Goal: Task Accomplishment & Management: Manage account settings

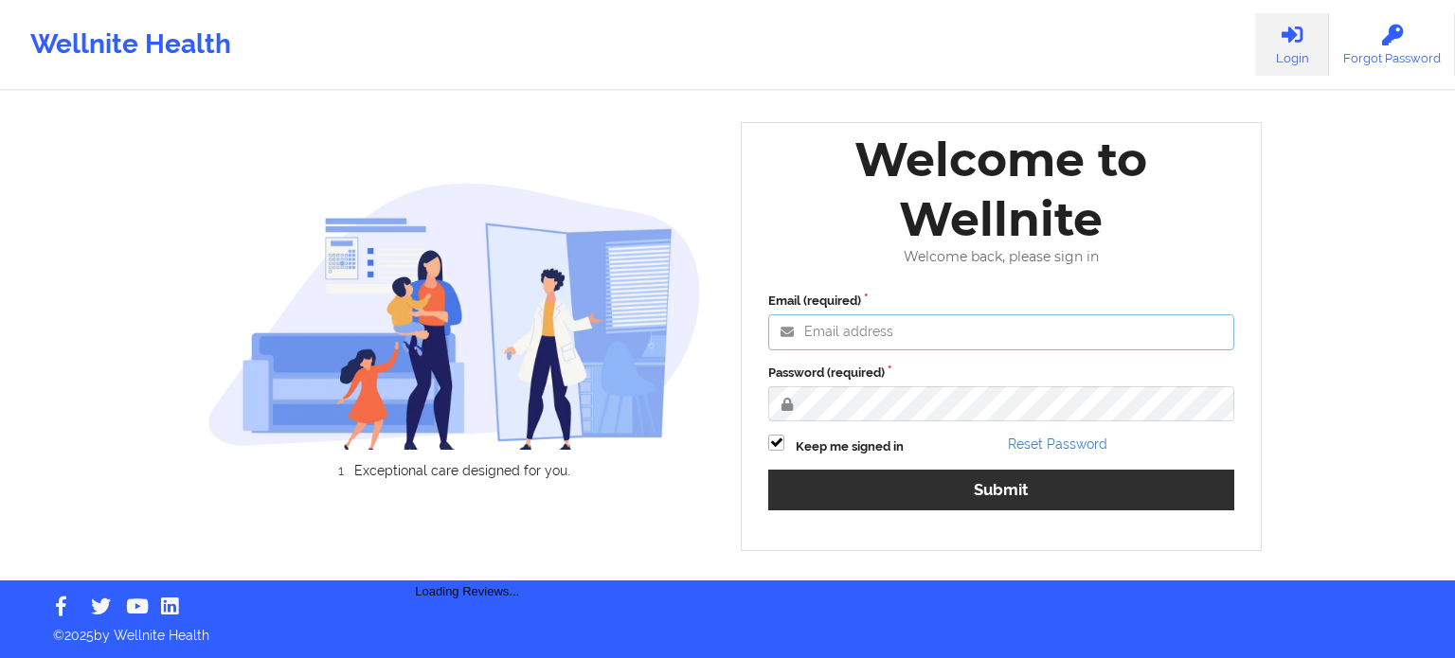
type input "[EMAIL_ADDRESS][DOMAIN_NAME]"
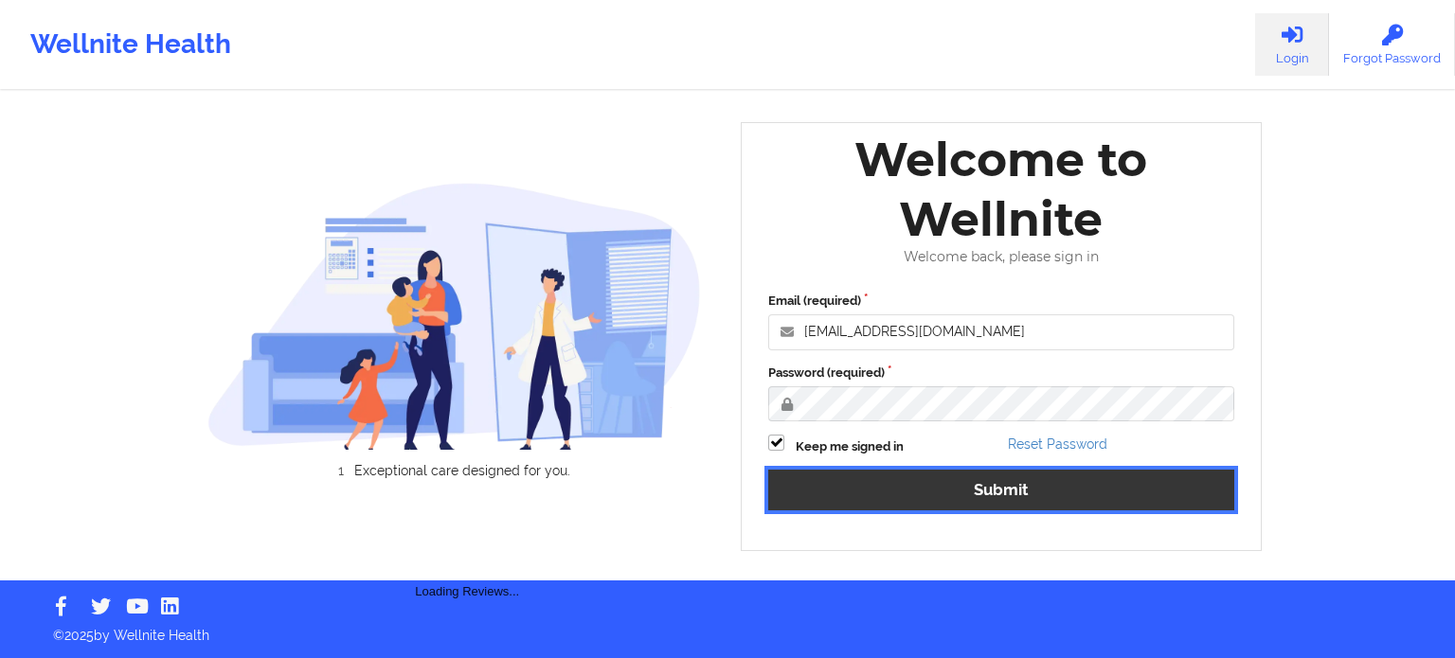
click at [830, 486] on button "Submit" at bounding box center [1001, 490] width 466 height 41
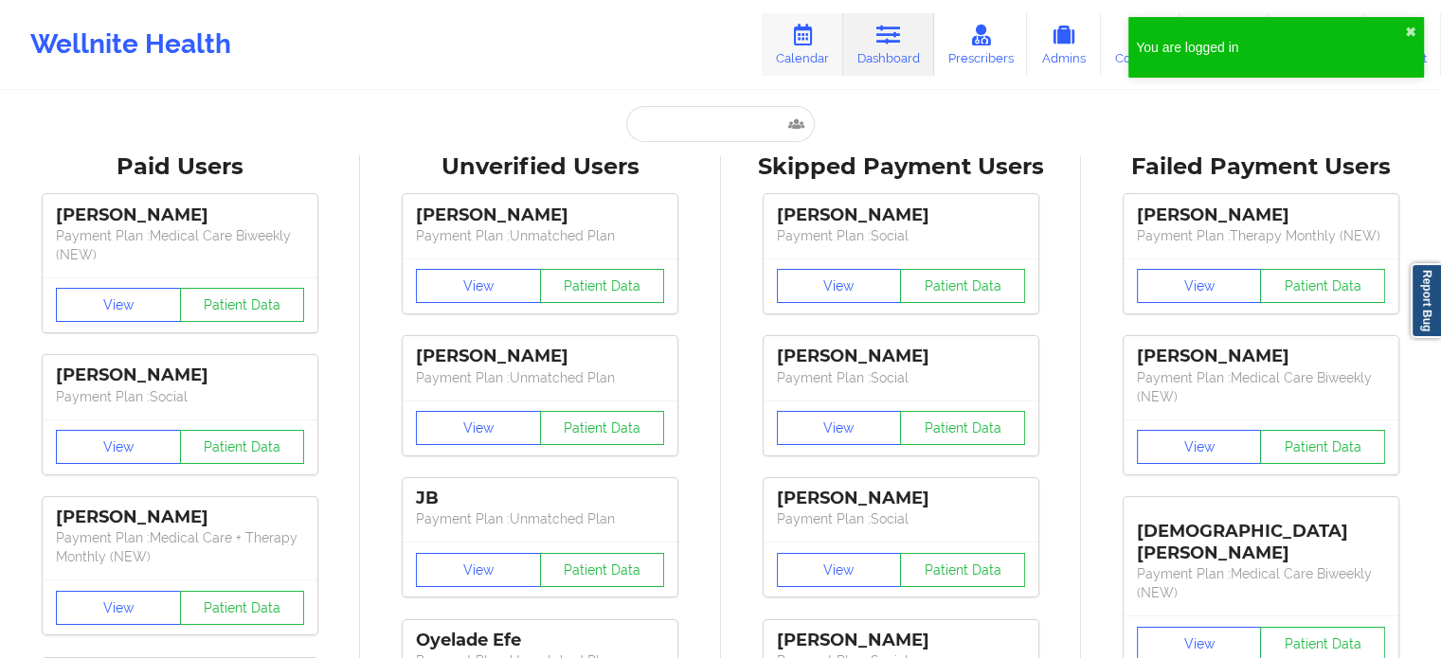
click at [822, 52] on link "Calendar" at bounding box center [802, 44] width 81 height 63
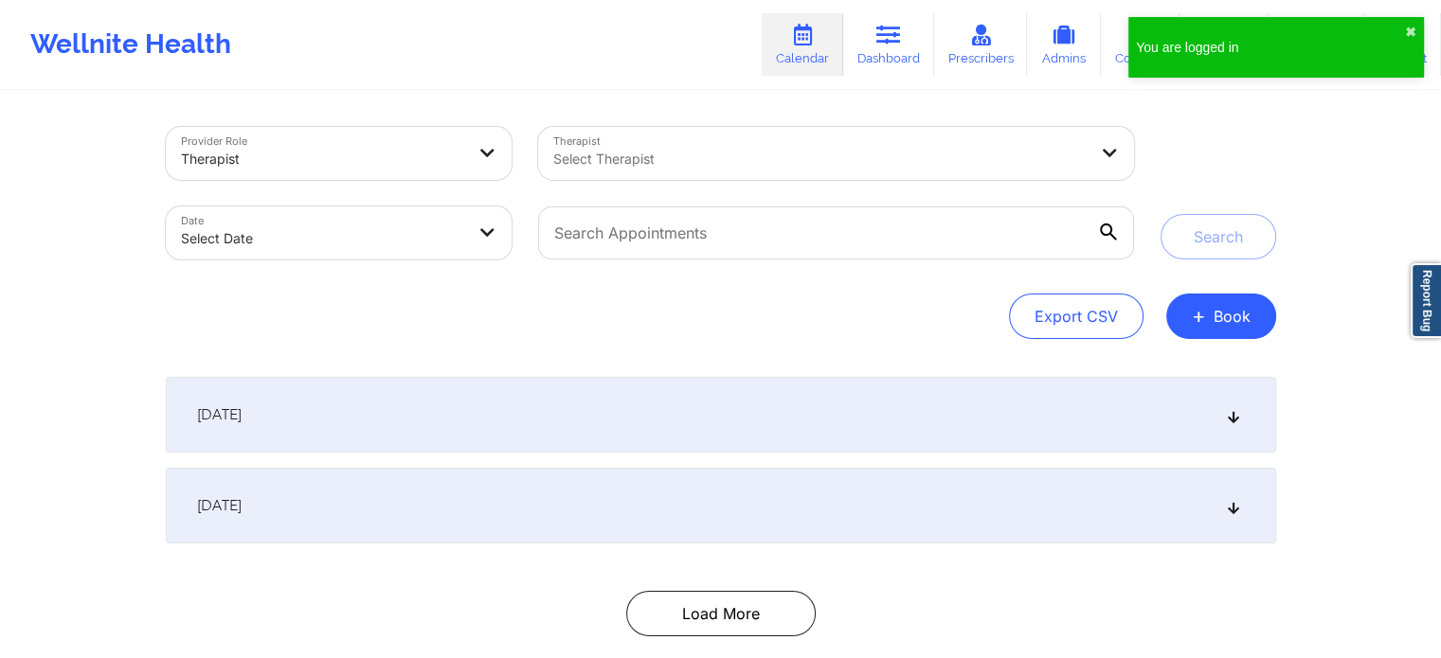
select select "2025-8"
select select "2025-9"
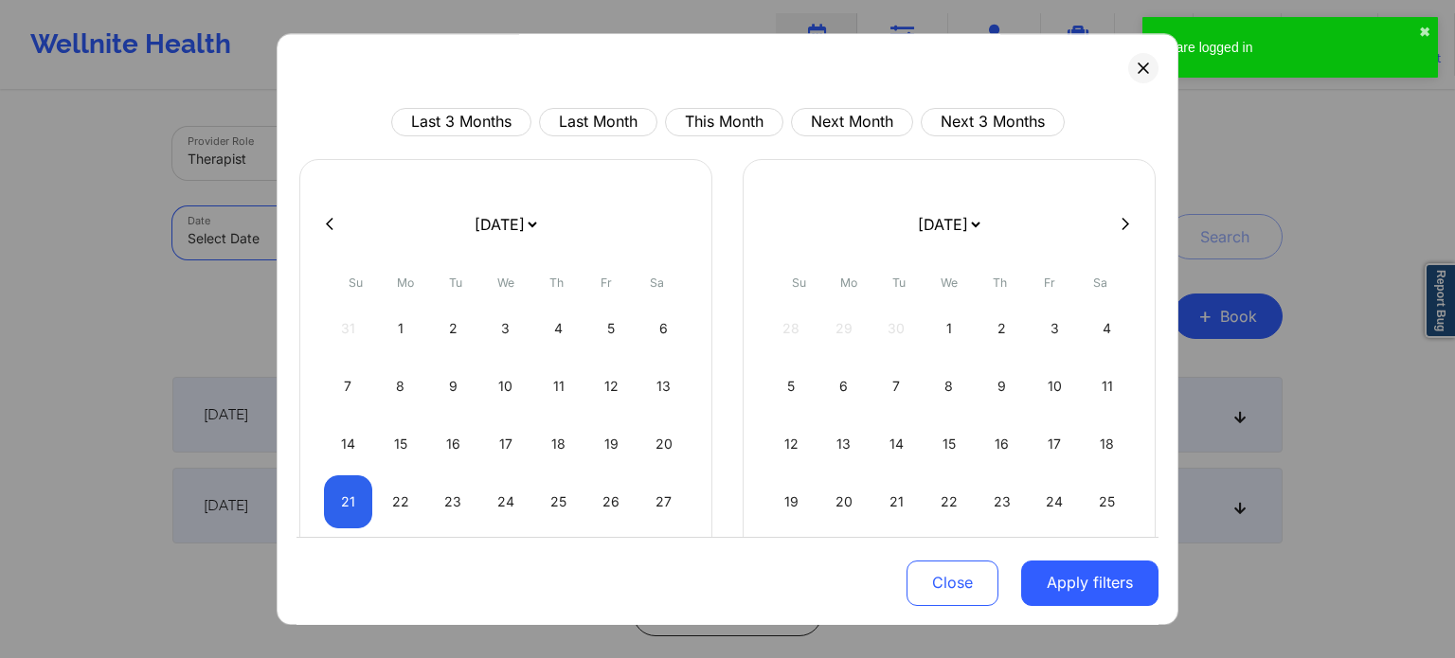
click at [311, 238] on body "You are logged in ✖︎ Wellnite Health Calendar Dashboard Prescribers Admins Coac…" at bounding box center [727, 329] width 1455 height 658
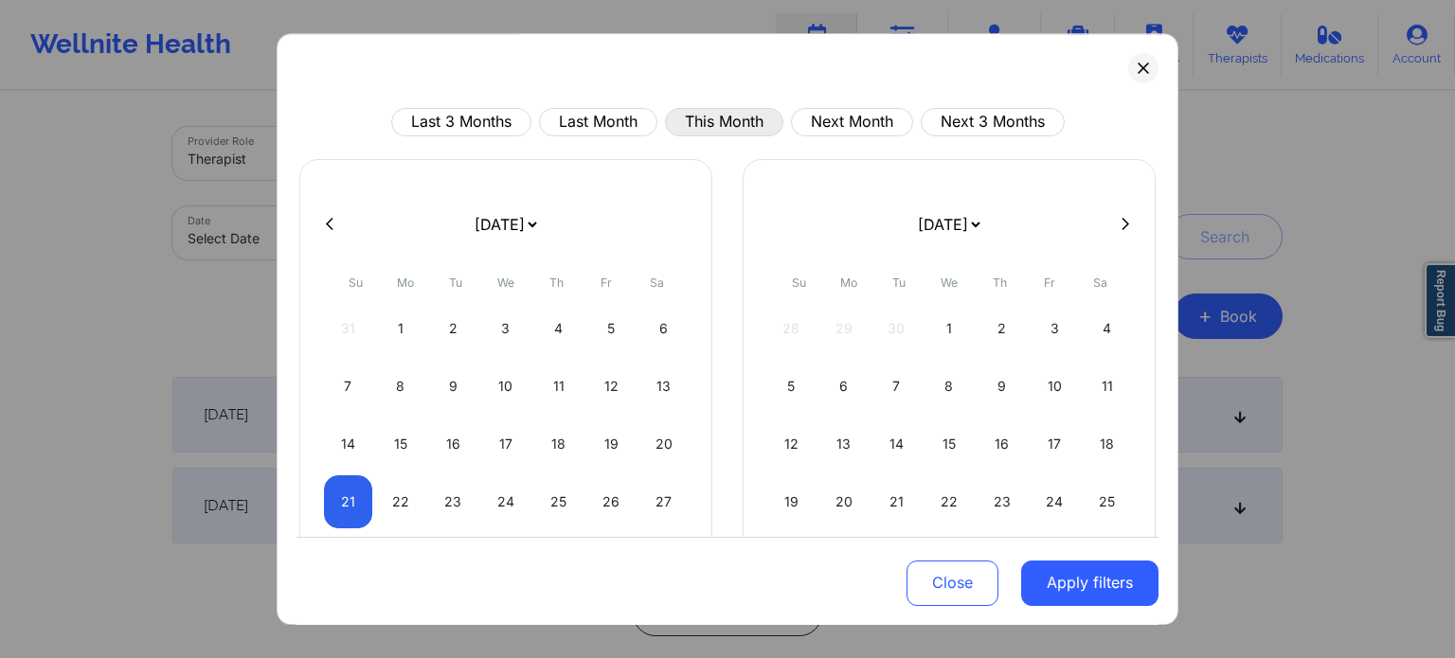
click at [739, 124] on button "This Month" at bounding box center [724, 122] width 118 height 28
select select "2025-8"
select select "2025-9"
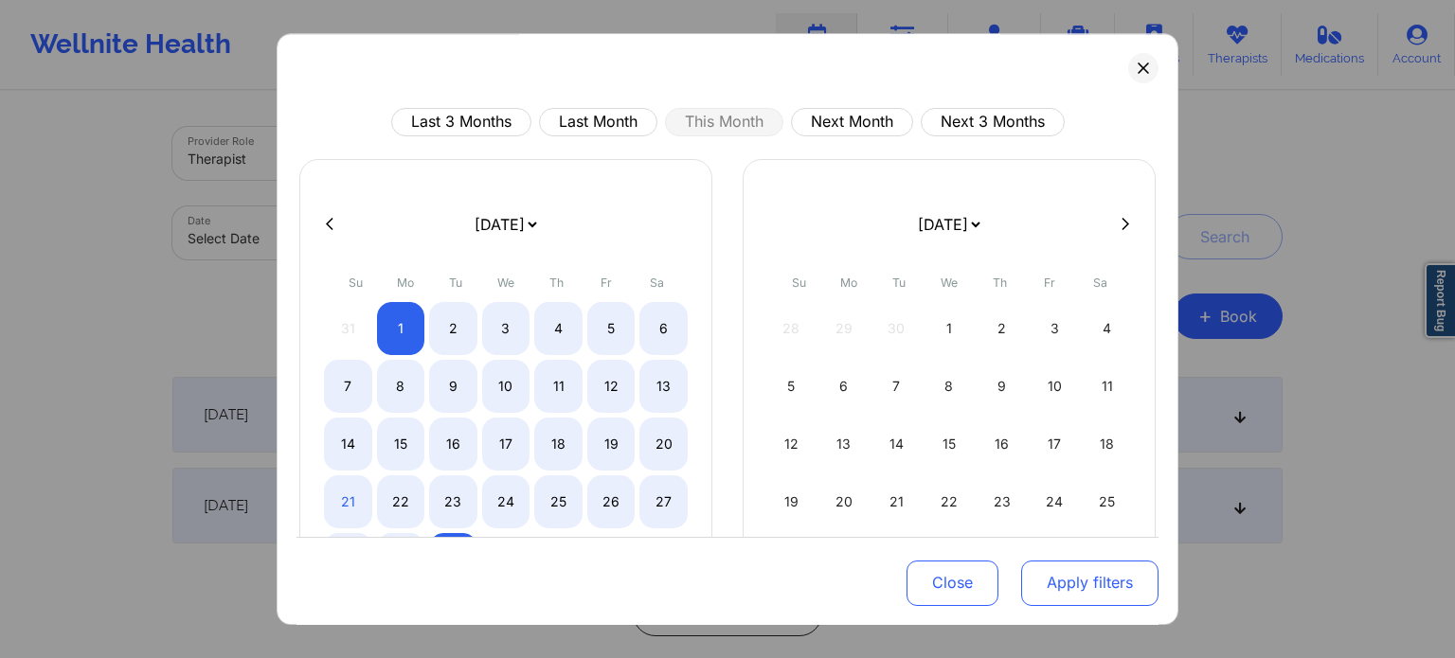
click at [1044, 575] on button "Apply filters" at bounding box center [1089, 582] width 137 height 45
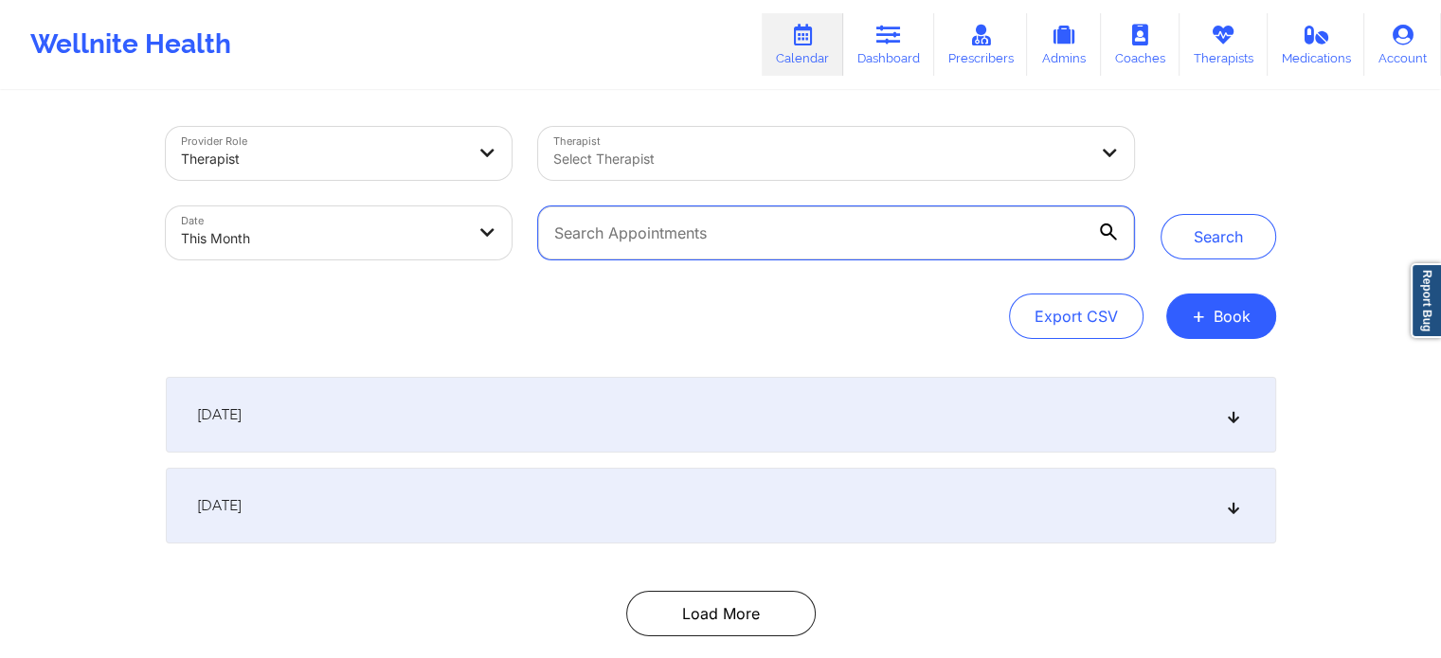
click at [807, 245] on input "text" at bounding box center [835, 232] width 595 height 53
paste input "[EMAIL_ADDRESS][DOMAIN_NAME]"
click at [1160, 214] on button "Search" at bounding box center [1218, 236] width 116 height 45
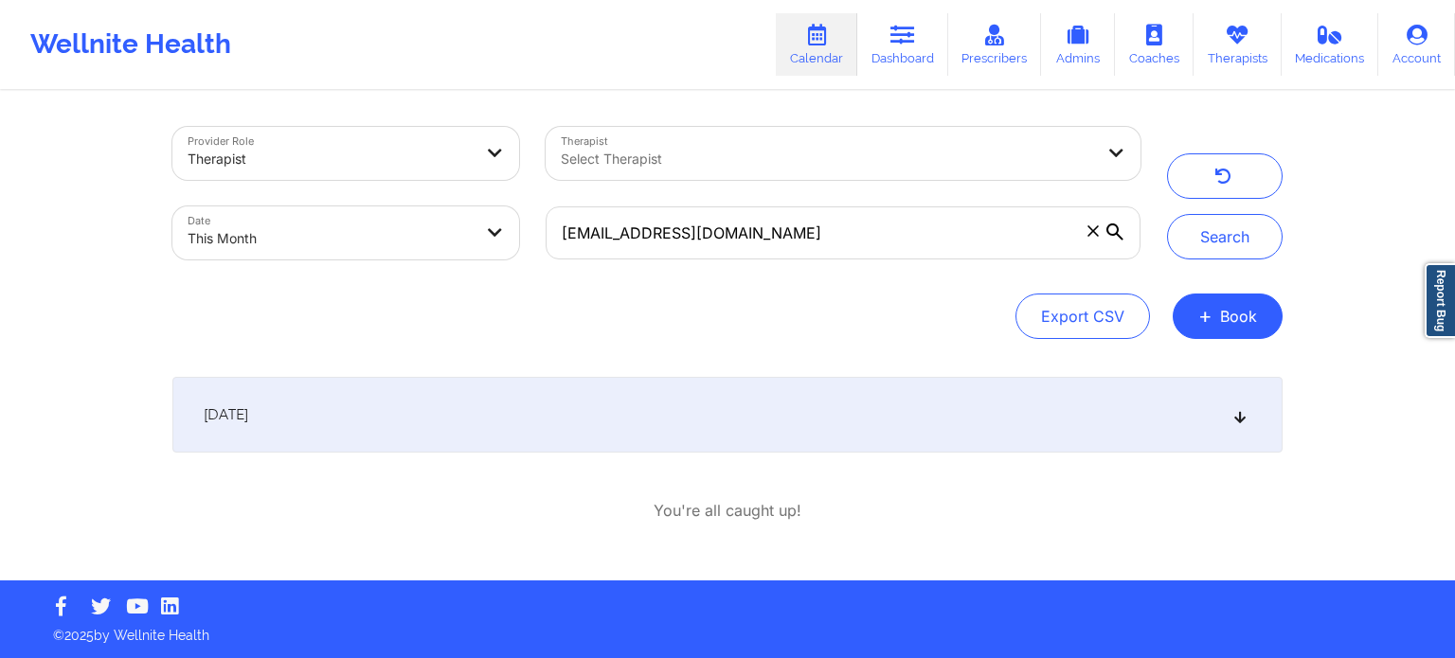
click at [669, 430] on div "[DATE]" at bounding box center [727, 415] width 1110 height 76
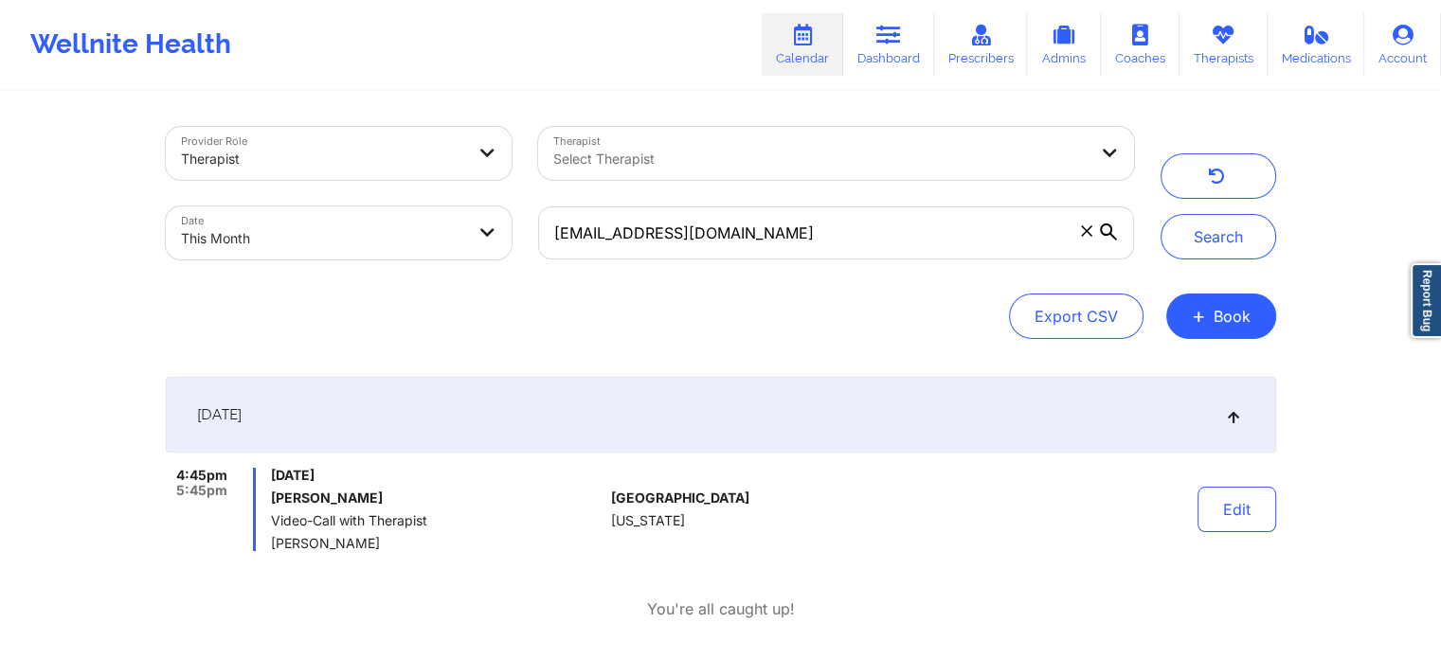
scroll to position [86, 0]
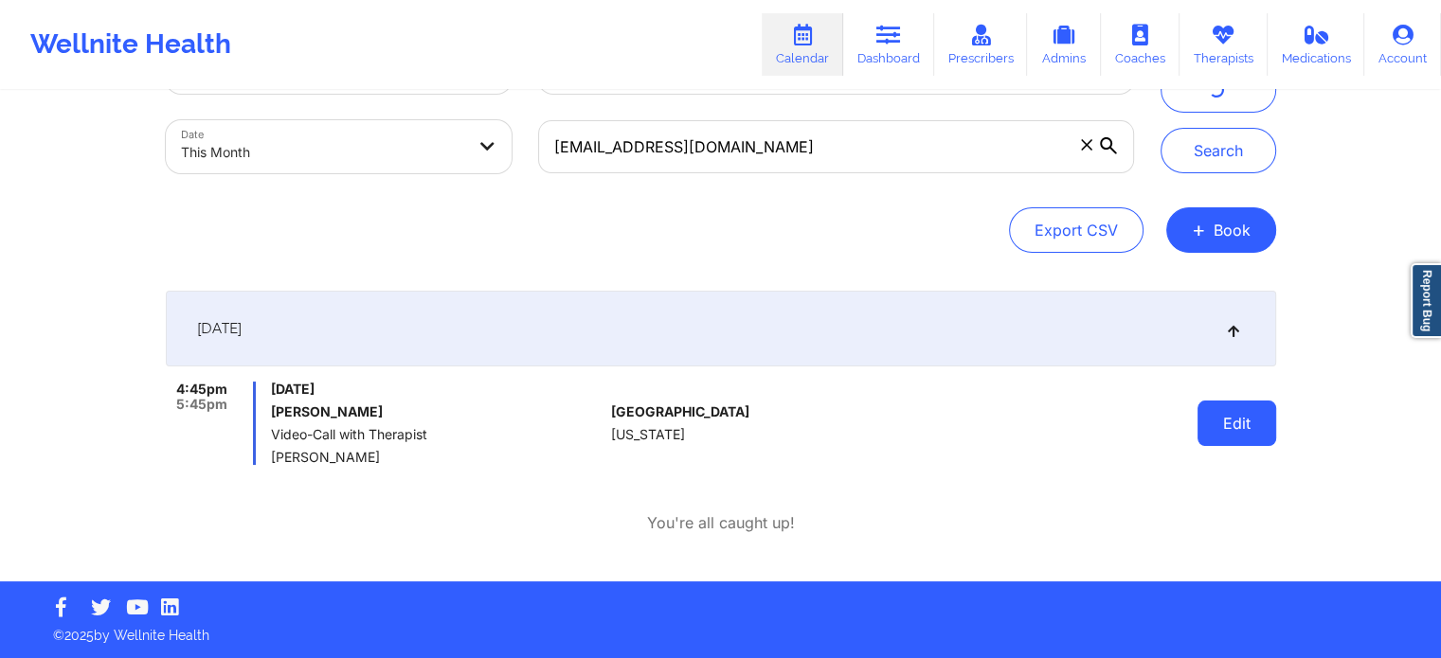
click at [1229, 427] on button "Edit" at bounding box center [1236, 423] width 79 height 45
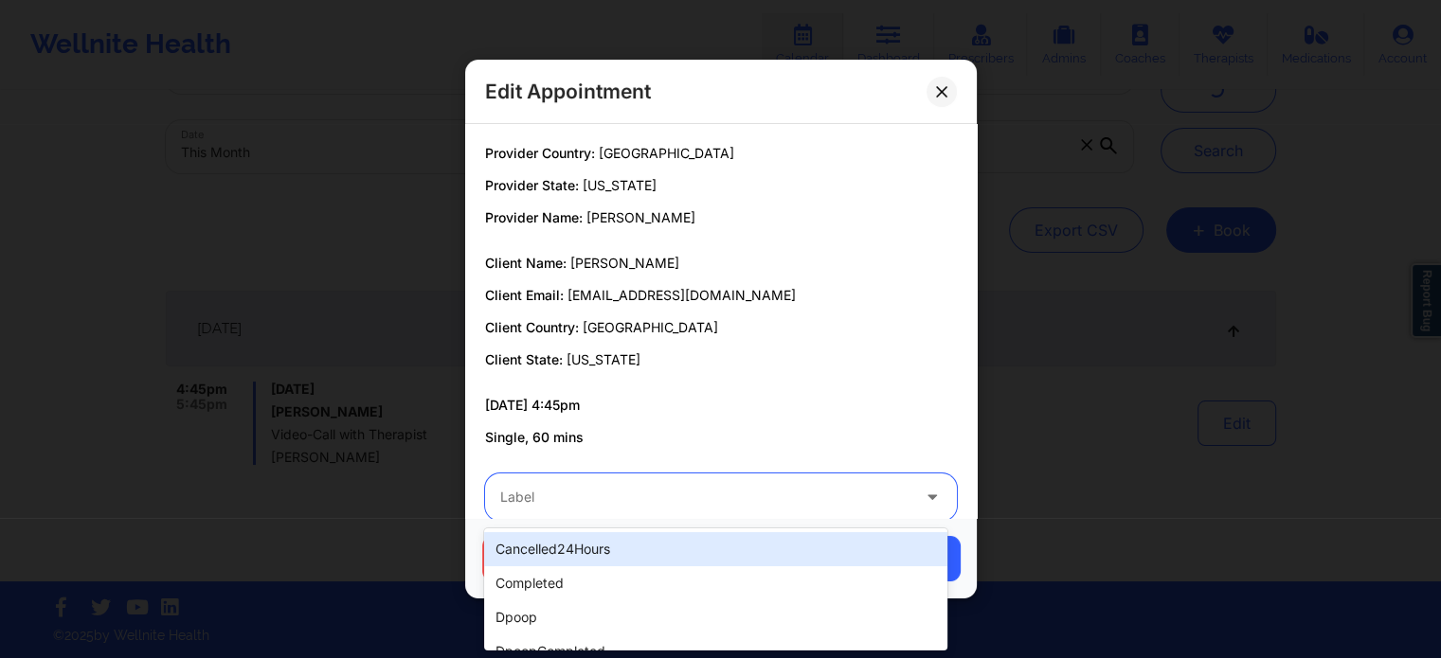
click at [620, 489] on div at bounding box center [704, 497] width 409 height 23
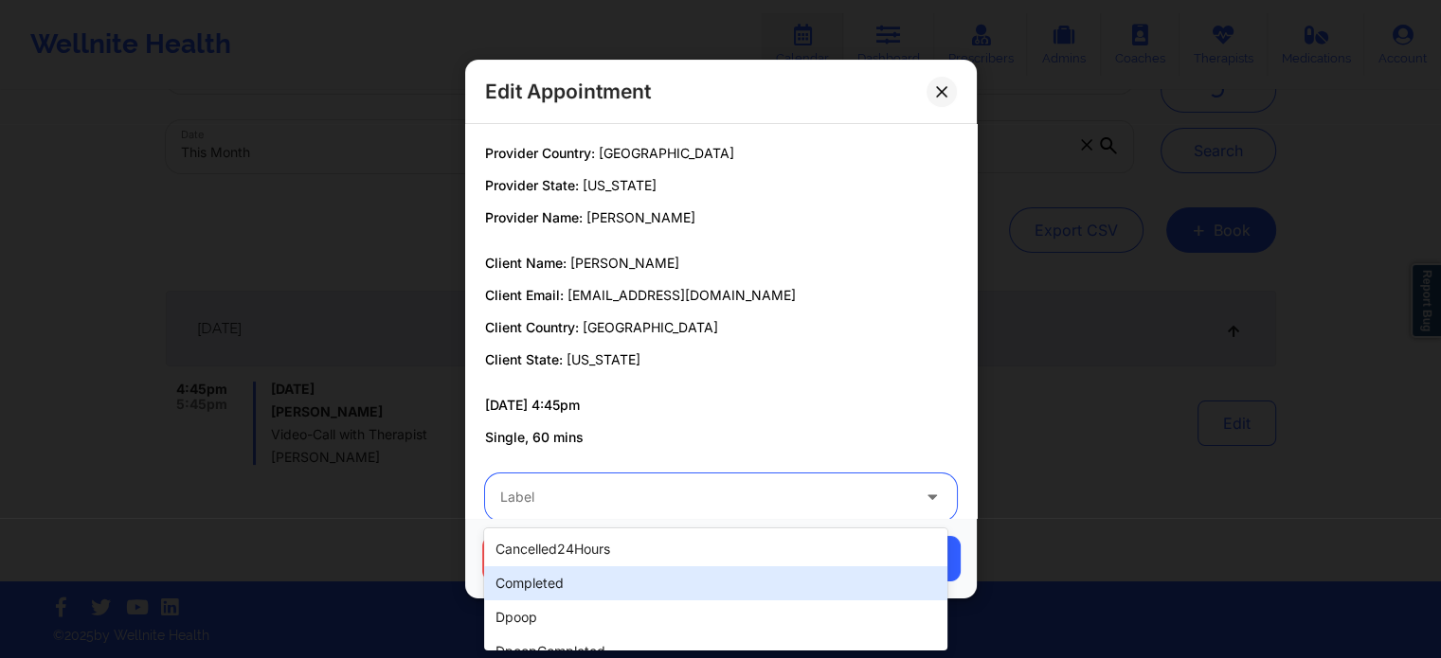
click at [570, 579] on div "completed" at bounding box center [715, 583] width 462 height 34
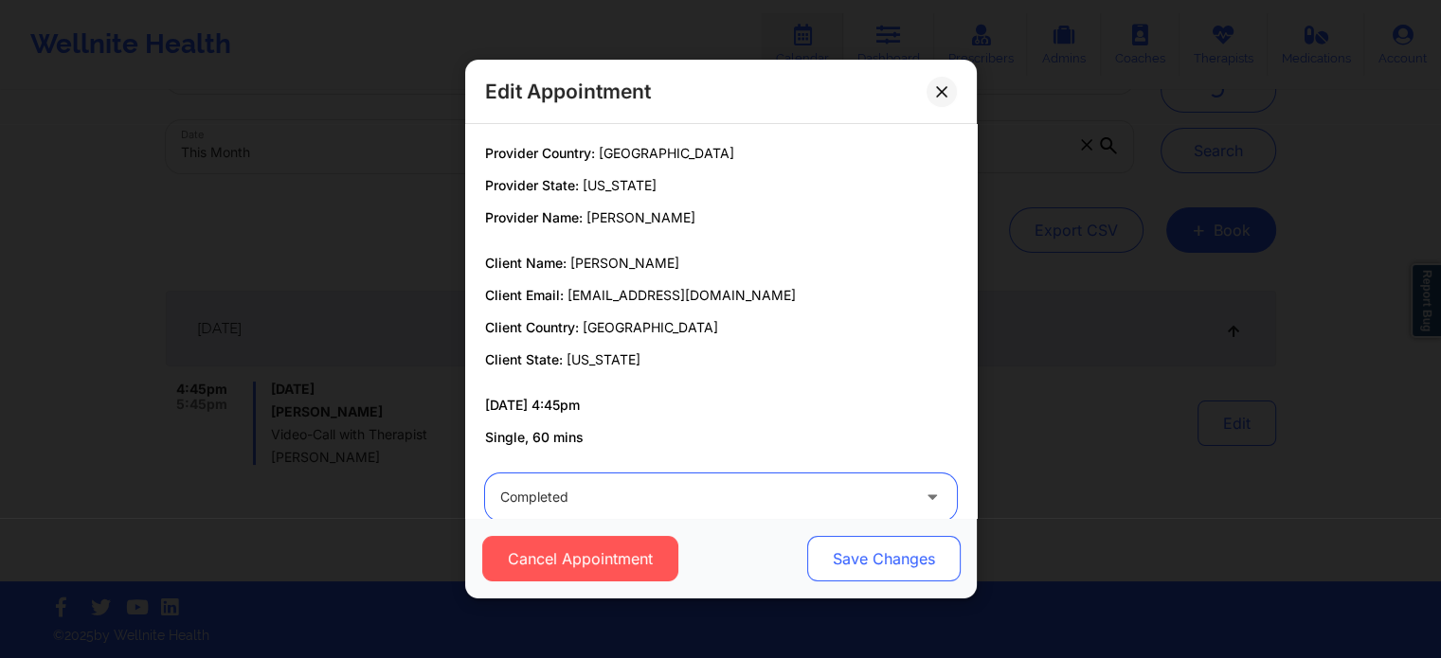
click at [837, 570] on button "Save Changes" at bounding box center [882, 558] width 153 height 45
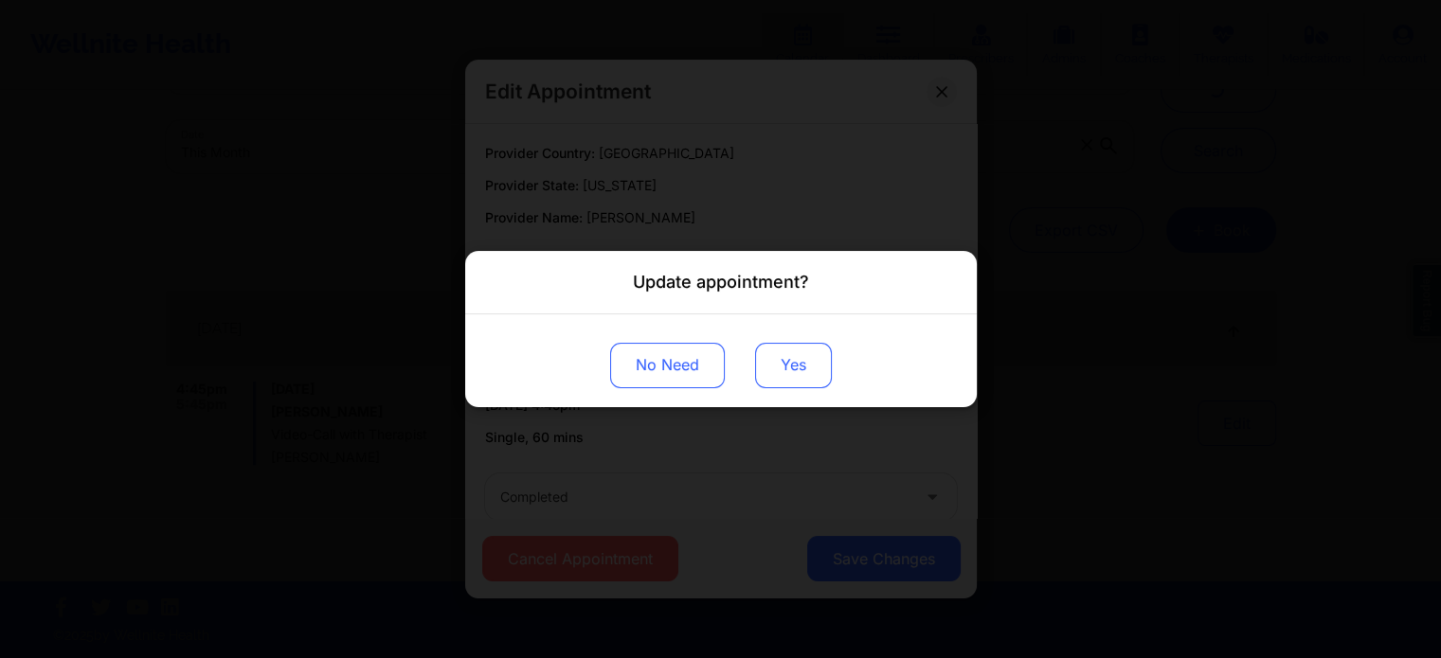
click at [781, 346] on button "Yes" at bounding box center [793, 365] width 77 height 45
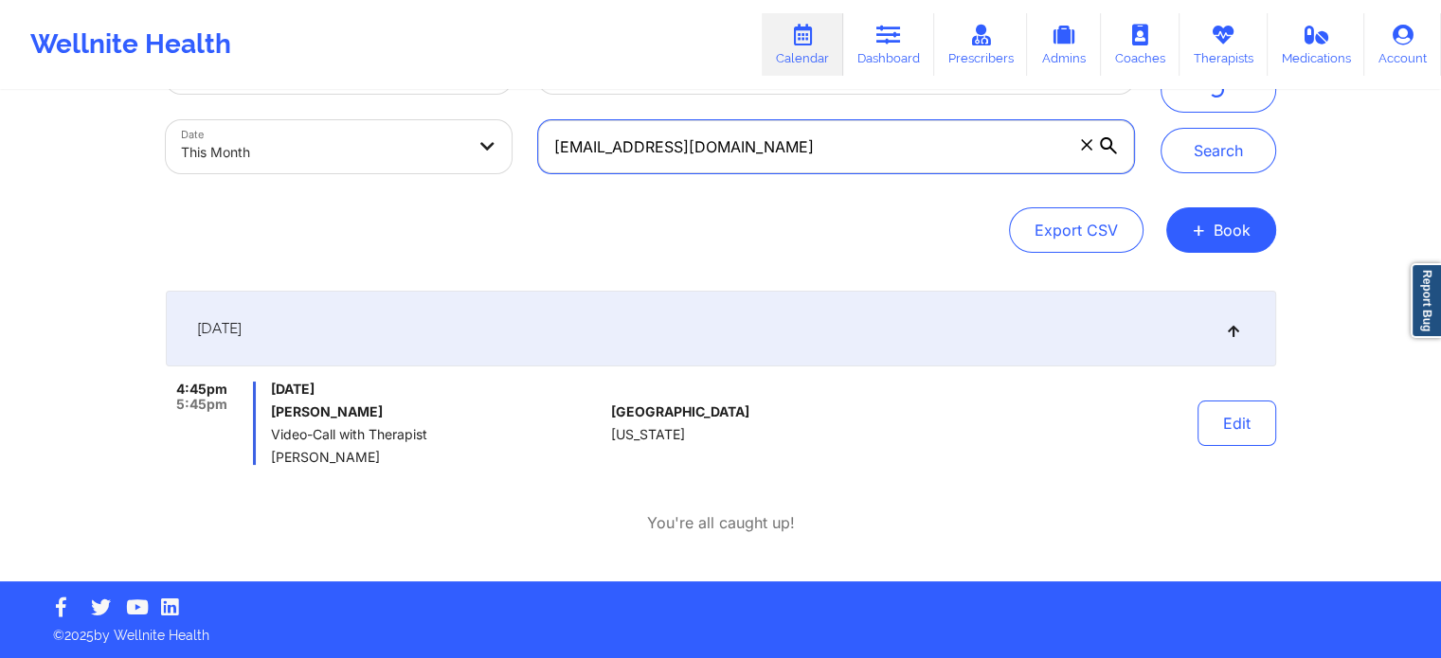
drag, startPoint x: 842, startPoint y: 155, endPoint x: 302, endPoint y: -12, distance: 565.4
click at [302, 0] on html "Wellnite Health Calendar Dashboard Prescribers Admins Coaches Therapists Medica…" at bounding box center [720, 243] width 1441 height 658
paste input "abierageri"
click at [1160, 128] on button "Search" at bounding box center [1218, 150] width 116 height 45
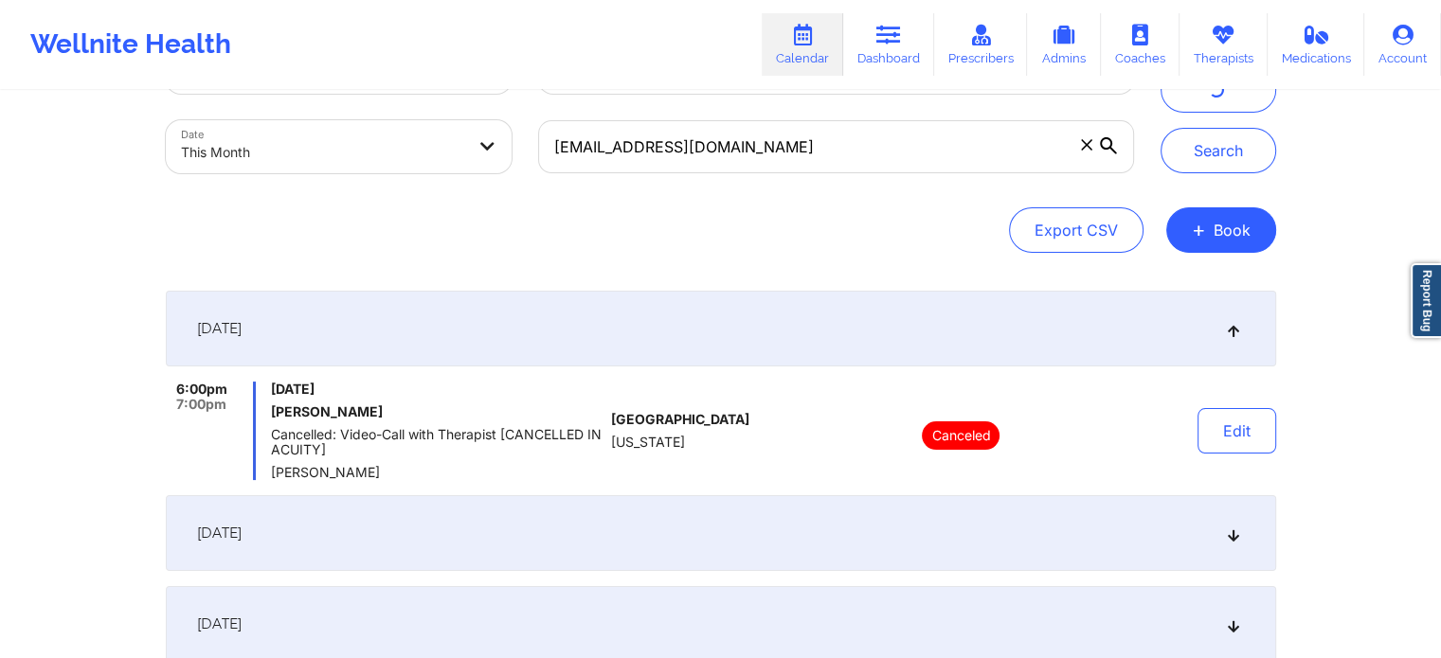
click at [462, 557] on div "[DATE]" at bounding box center [721, 533] width 1110 height 76
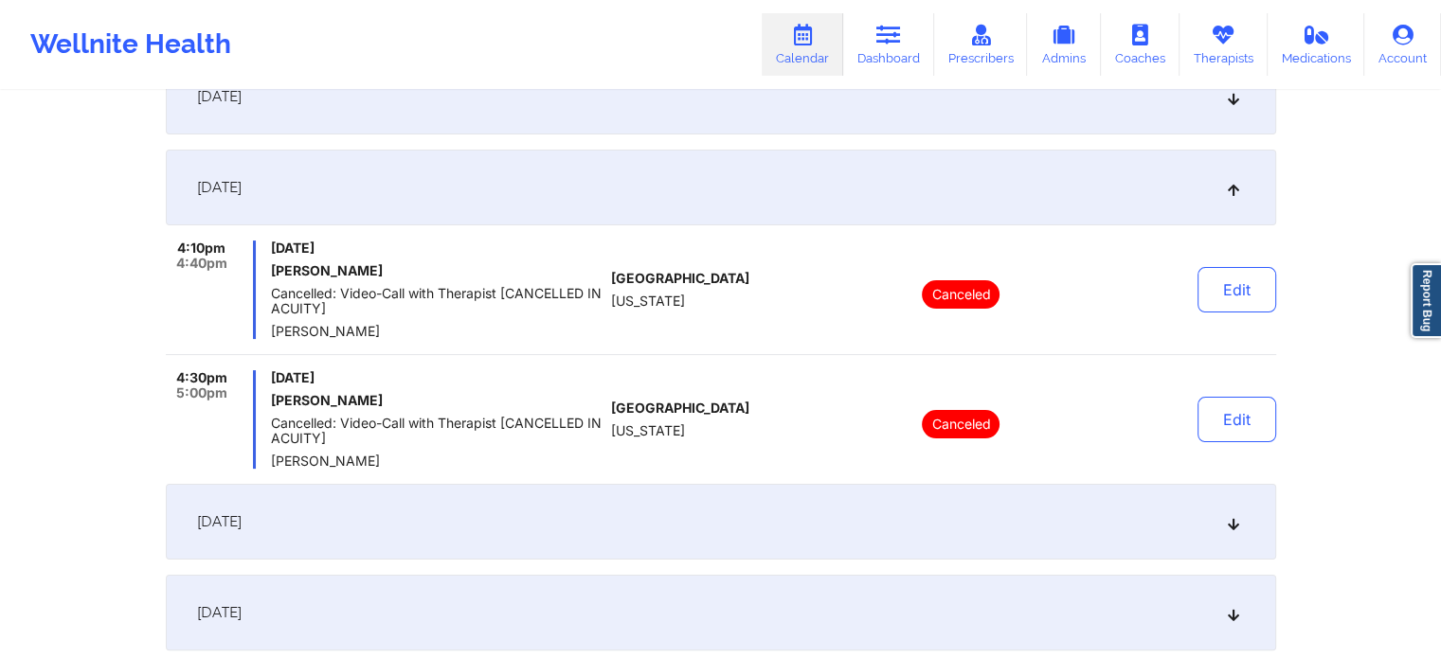
scroll to position [160, 0]
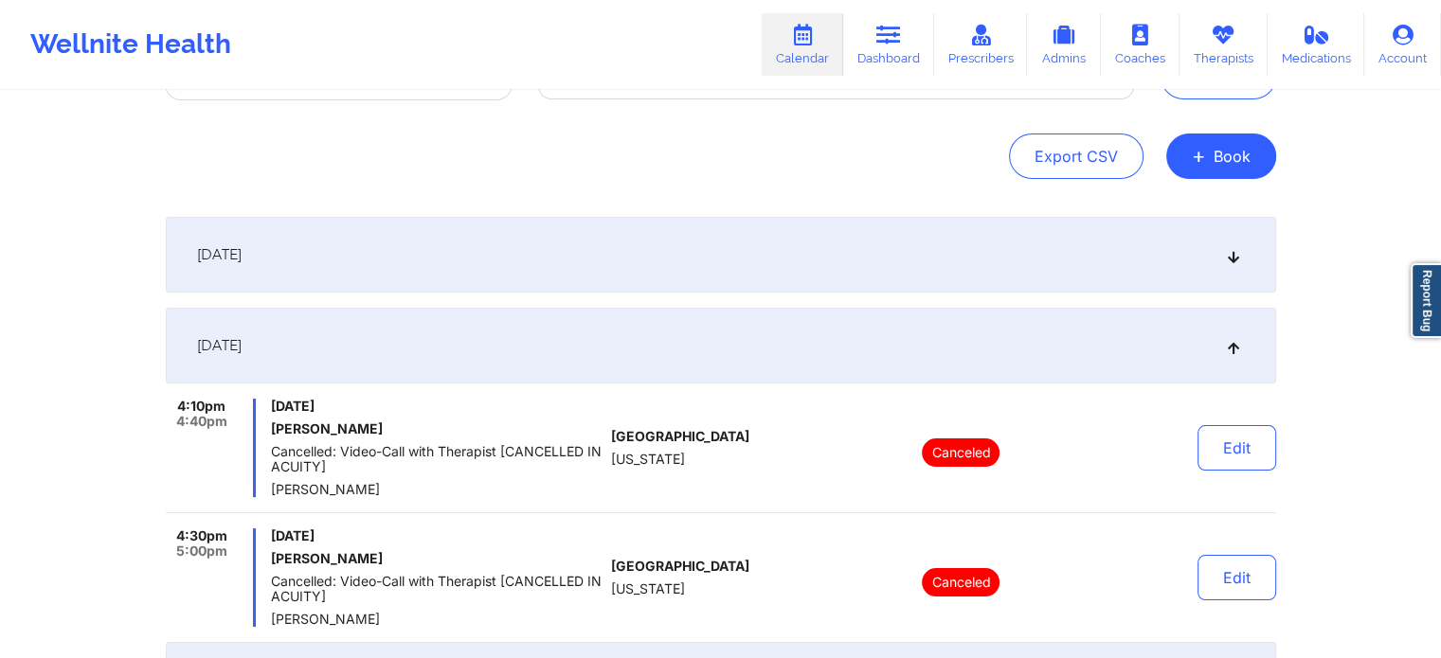
click at [689, 279] on div "[DATE]" at bounding box center [721, 255] width 1110 height 76
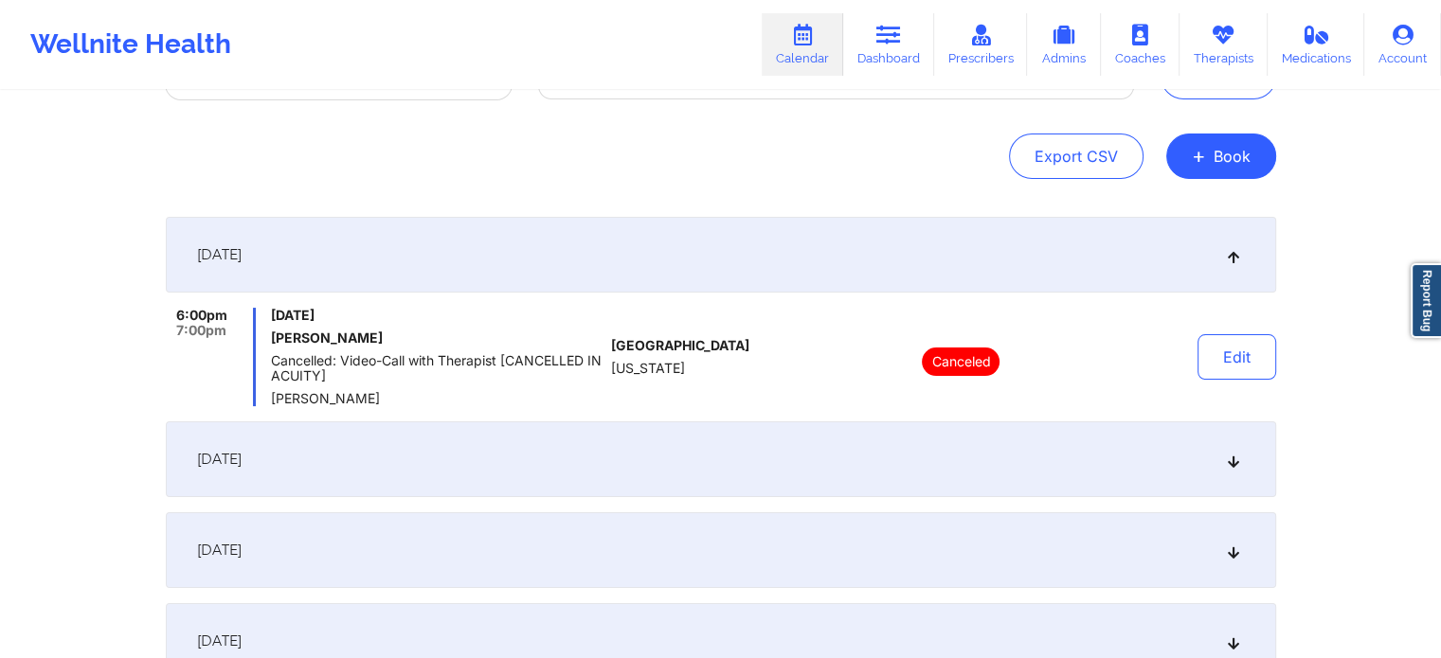
click at [721, 422] on div "[DATE]" at bounding box center [721, 460] width 1110 height 76
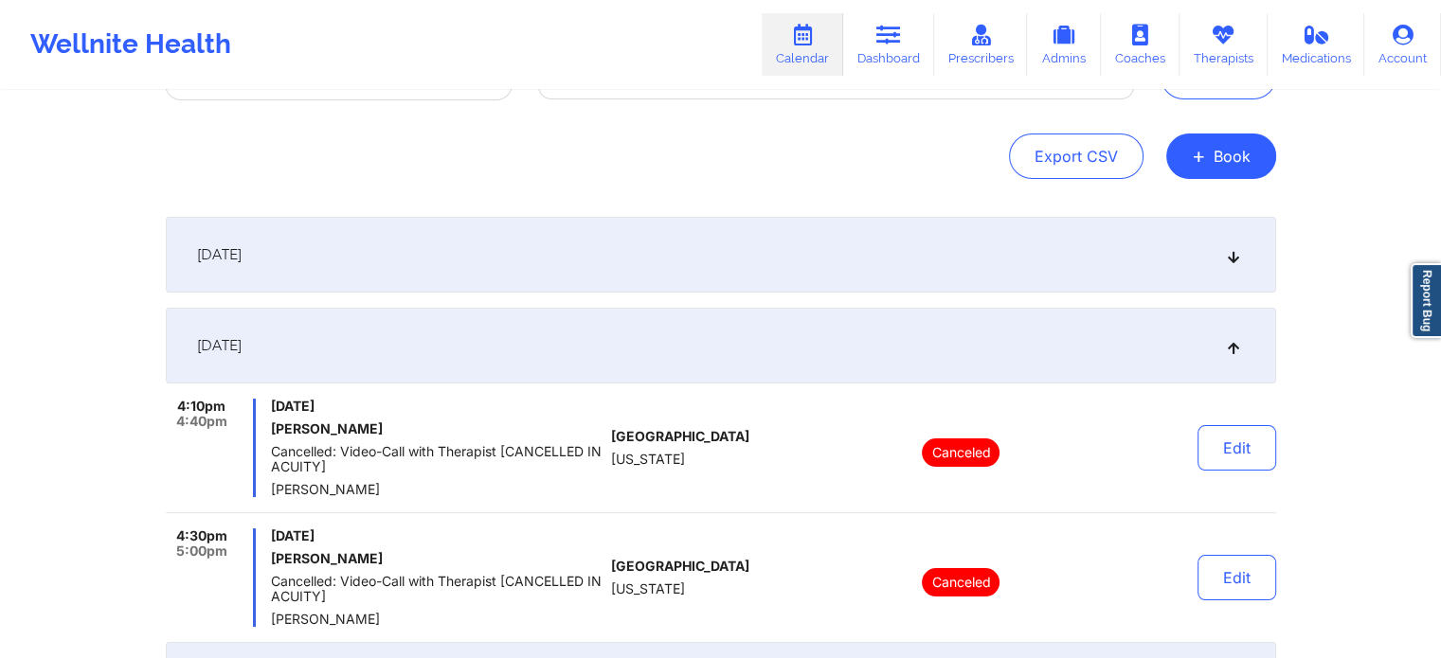
click at [383, 228] on div "[DATE]" at bounding box center [721, 255] width 1110 height 76
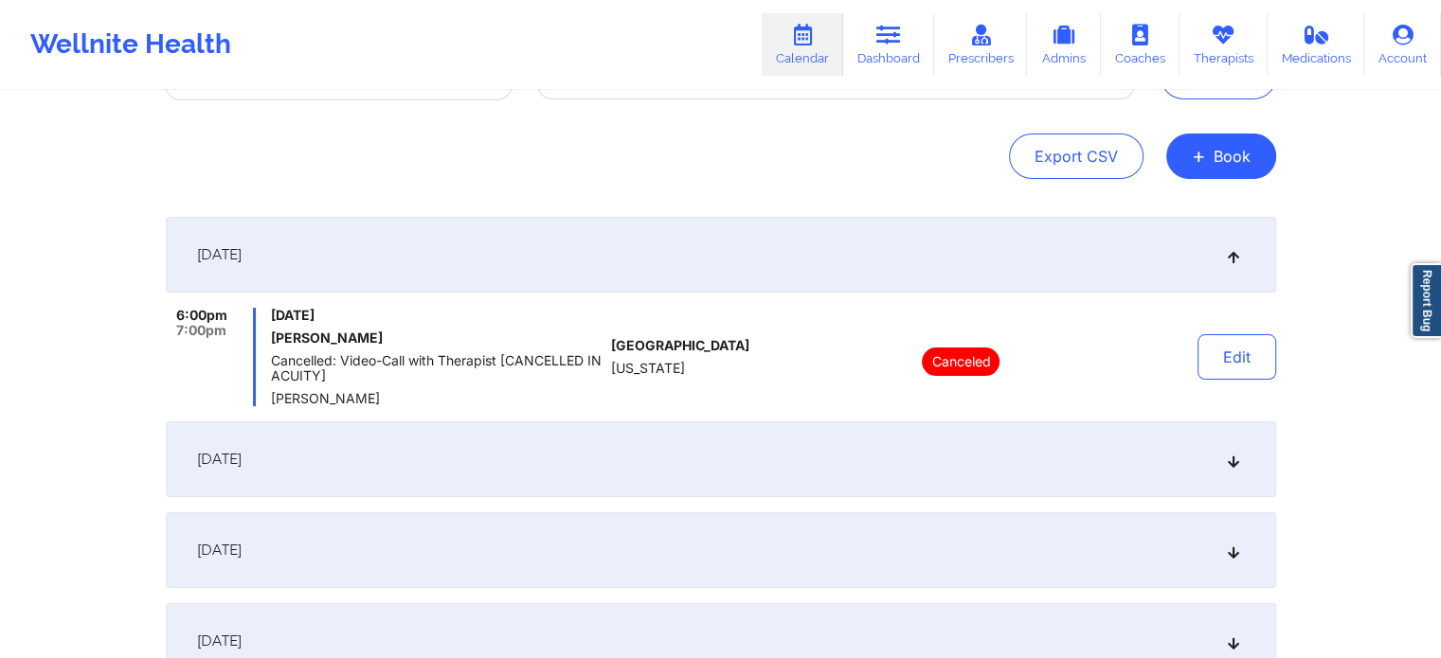
scroll to position [0, 0]
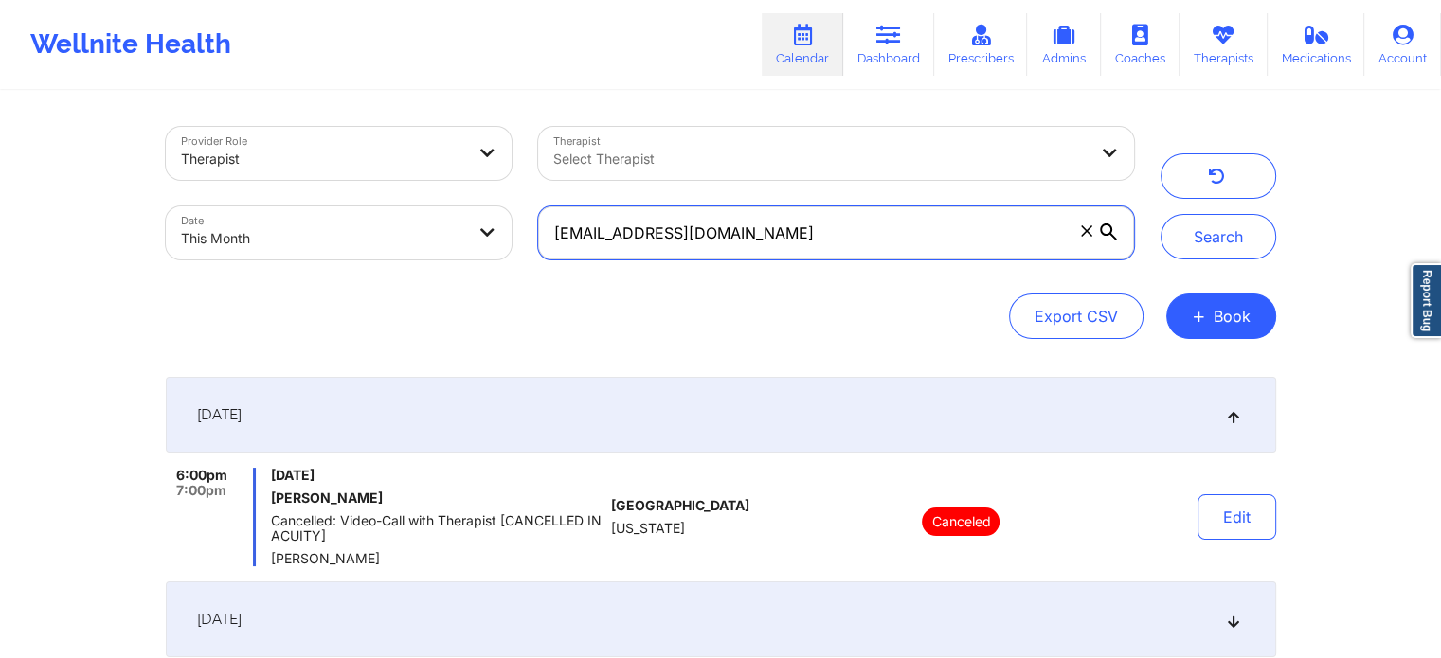
drag, startPoint x: 799, startPoint y: 234, endPoint x: 273, endPoint y: 124, distance: 537.1
click at [273, 124] on div "Provider Role Therapist Therapist Select Therapist Date This Month [EMAIL_ADDRE…" at bounding box center [650, 193] width 995 height 159
paste input "tabithaw65"
click at [1160, 214] on button "Search" at bounding box center [1218, 236] width 116 height 45
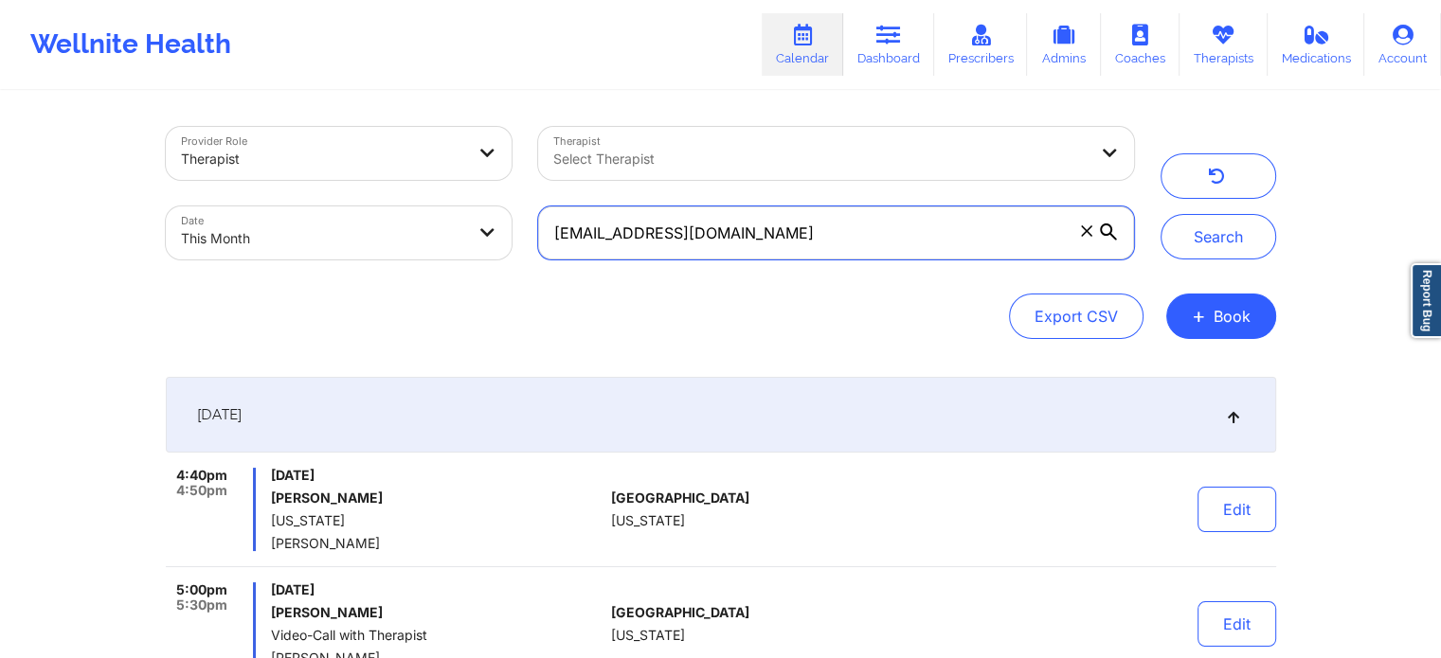
drag, startPoint x: 805, startPoint y: 218, endPoint x: 503, endPoint y: 219, distance: 302.2
click at [503, 219] on div "Provider Role Therapist Therapist Select Therapist Date This Month [EMAIL_ADDRE…" at bounding box center [650, 193] width 995 height 159
paste input "barrera218@hot"
click at [1160, 214] on button "Search" at bounding box center [1218, 236] width 116 height 45
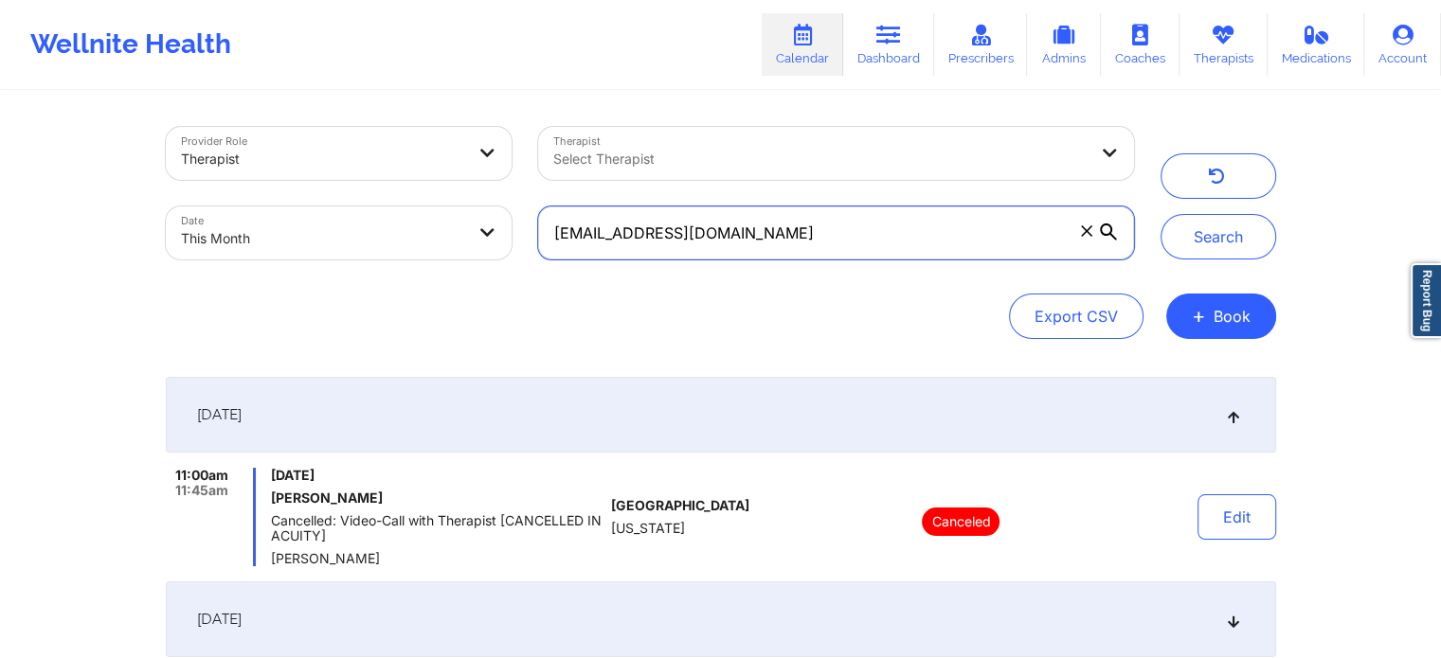
drag, startPoint x: 778, startPoint y: 209, endPoint x: 367, endPoint y: 194, distance: 411.4
click at [367, 194] on div "Provider Role Therapist Therapist Select Therapist Date This Month [EMAIL_ADDRE…" at bounding box center [650, 193] width 995 height 159
paste input "christopherefairchild@g"
click at [1160, 214] on button "Search" at bounding box center [1218, 236] width 116 height 45
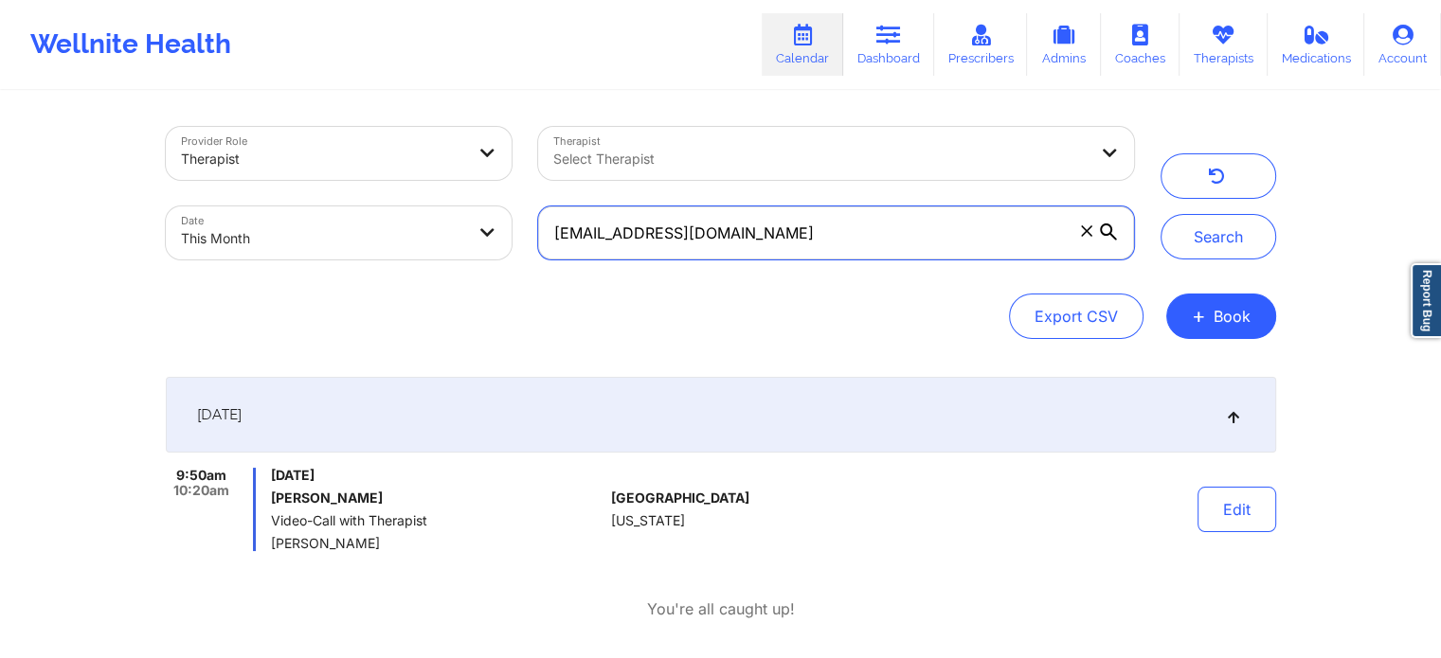
click at [864, 233] on input "[EMAIL_ADDRESS][DOMAIN_NAME]" at bounding box center [835, 232] width 595 height 53
click at [859, 238] on input "[EMAIL_ADDRESS][DOMAIN_NAME]" at bounding box center [835, 232] width 595 height 53
drag, startPoint x: 859, startPoint y: 238, endPoint x: 476, endPoint y: 206, distance: 384.0
click at [476, 206] on div "Provider Role Therapist Therapist Select Therapist Date This Month [EMAIL_ADDRE…" at bounding box center [650, 193] width 995 height 159
paste input "rodekrs"
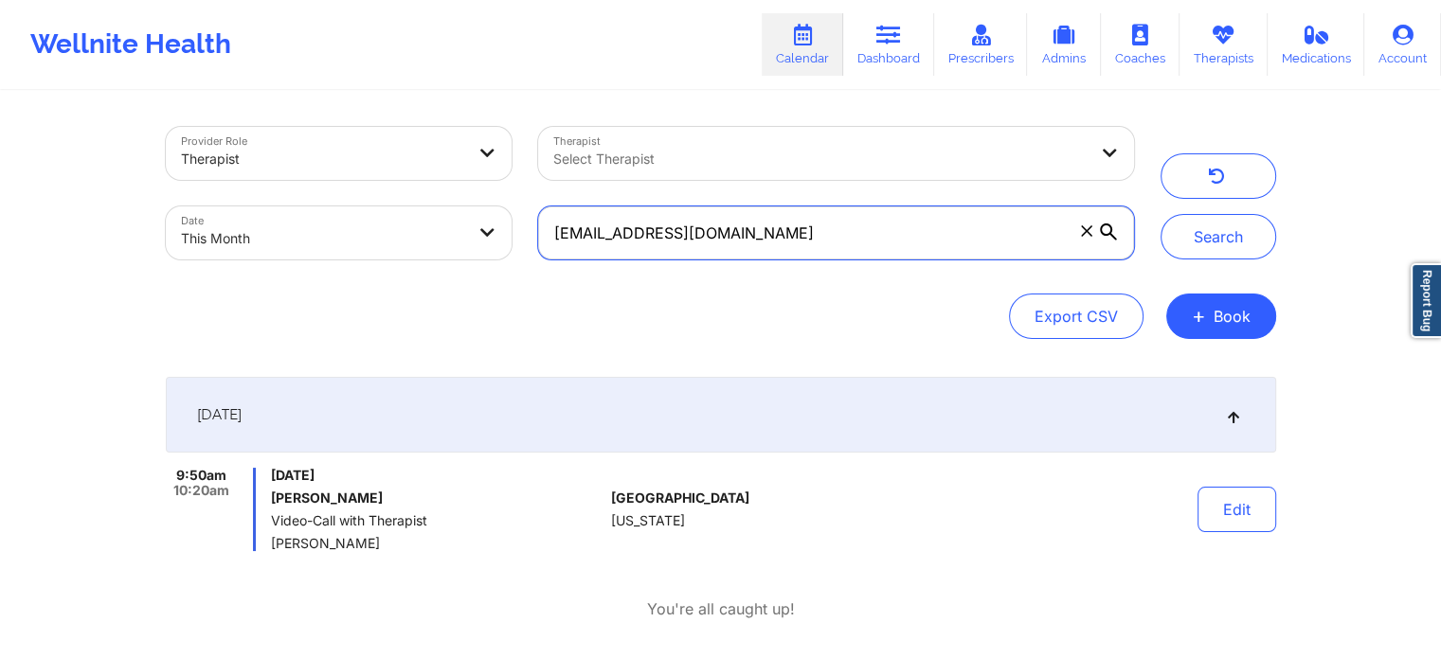
click at [1160, 214] on button "Search" at bounding box center [1218, 236] width 116 height 45
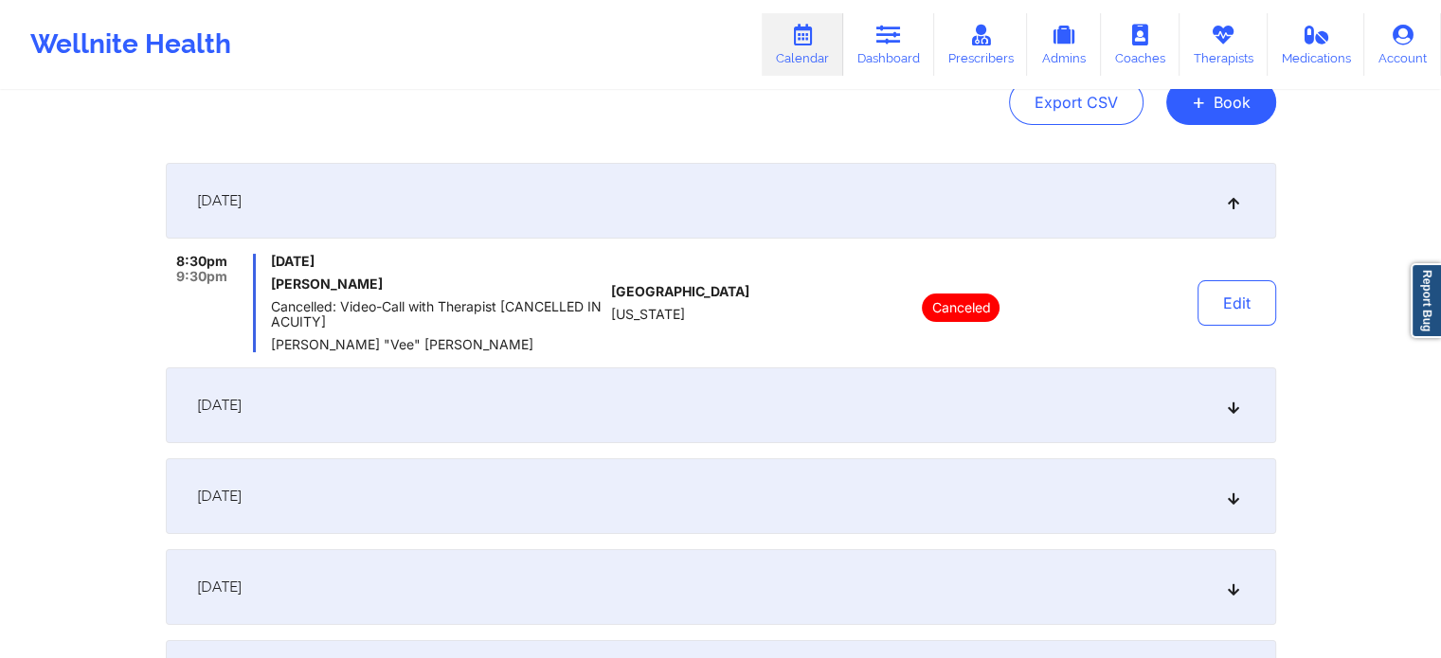
scroll to position [195, 0]
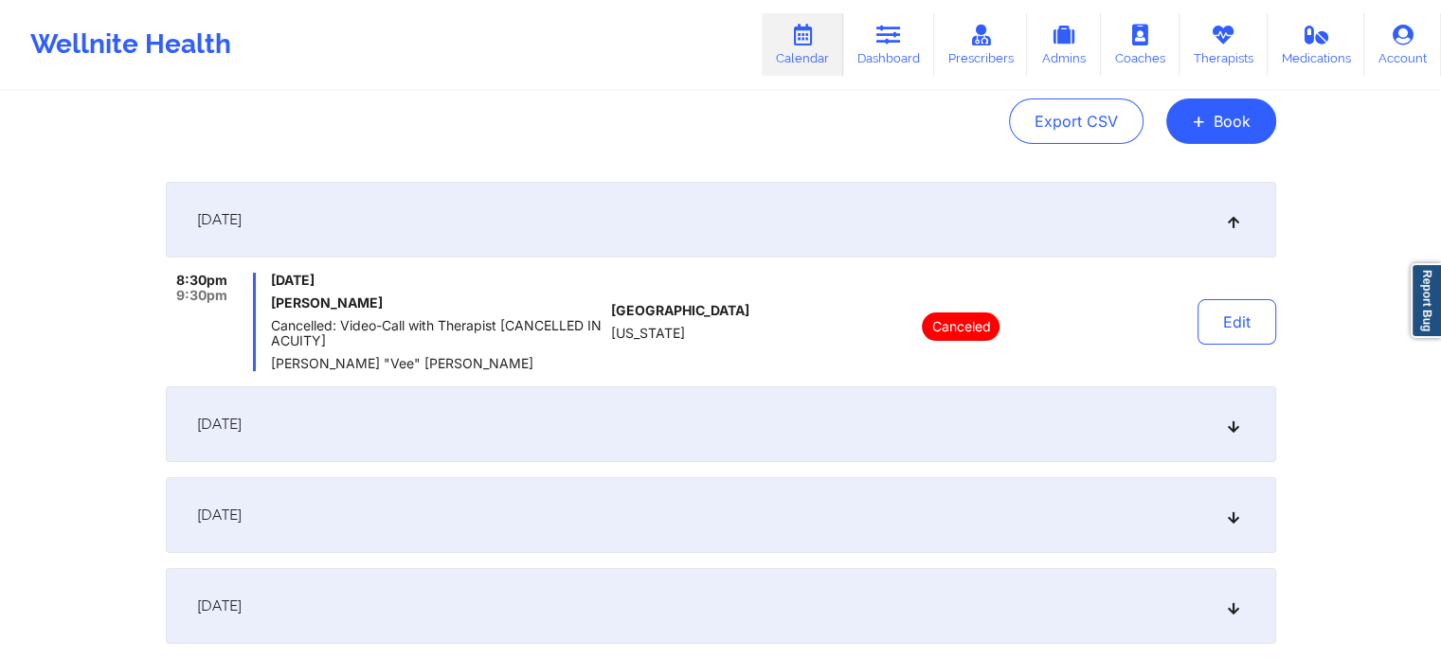
click at [716, 423] on div "[DATE]" at bounding box center [721, 424] width 1110 height 76
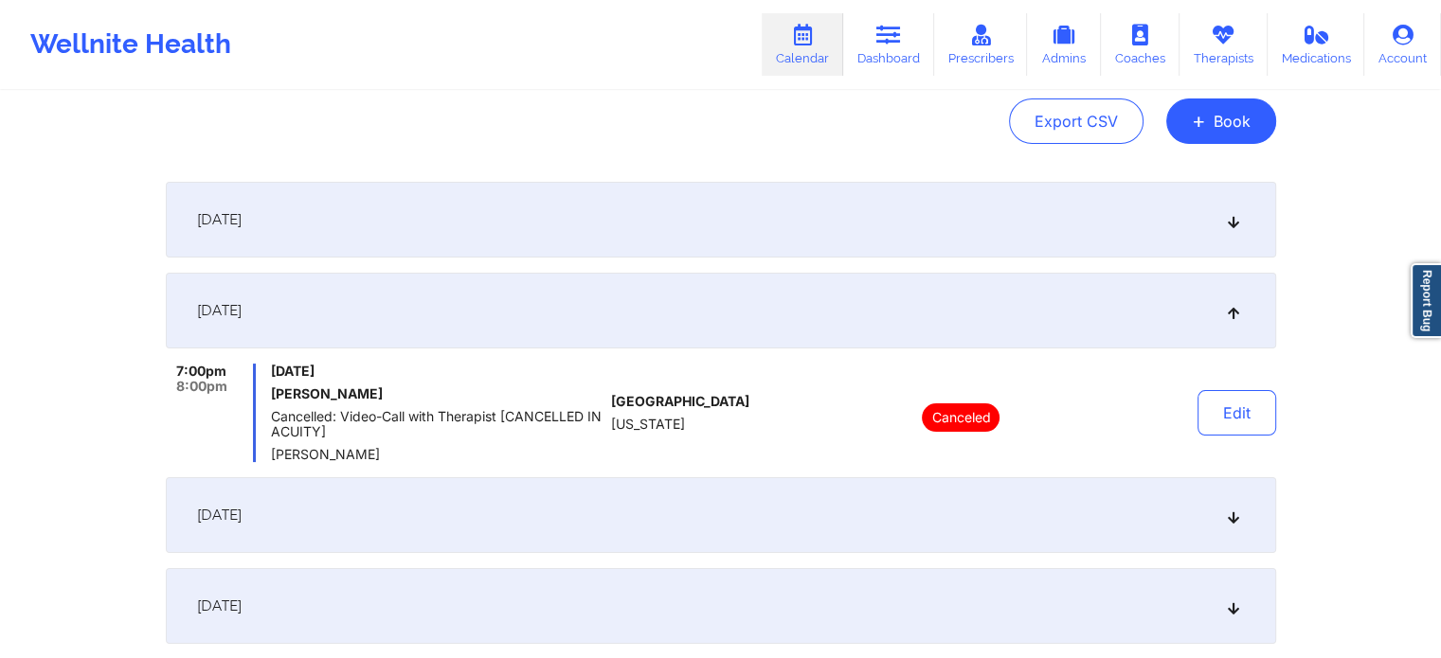
scroll to position [0, 0]
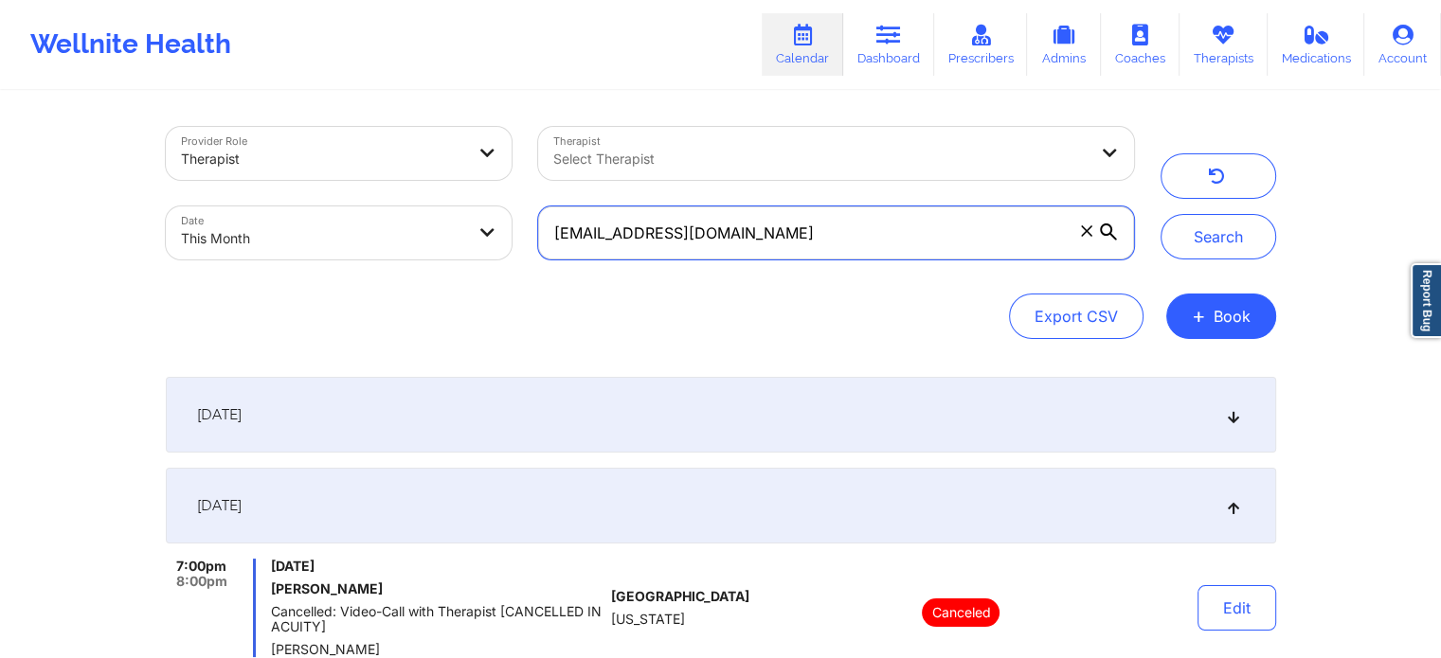
drag, startPoint x: 803, startPoint y: 244, endPoint x: 301, endPoint y: 165, distance: 508.3
click at [301, 165] on div "Provider Role Therapist Therapist Select Therapist Date This Month [EMAIL_ADDRE…" at bounding box center [650, 193] width 995 height 159
paste input "[EMAIL_ADDRESS]"
click at [1160, 214] on button "Search" at bounding box center [1218, 236] width 116 height 45
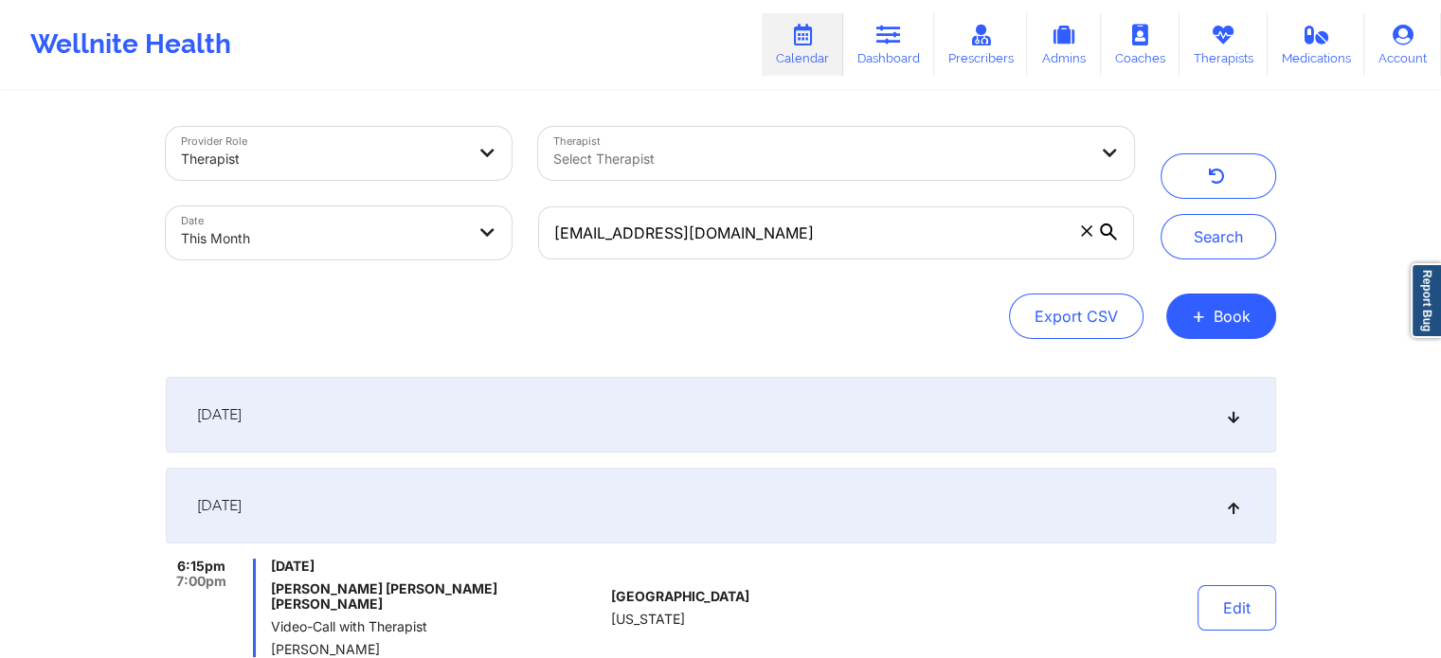
click at [529, 430] on div "[DATE]" at bounding box center [721, 415] width 1110 height 76
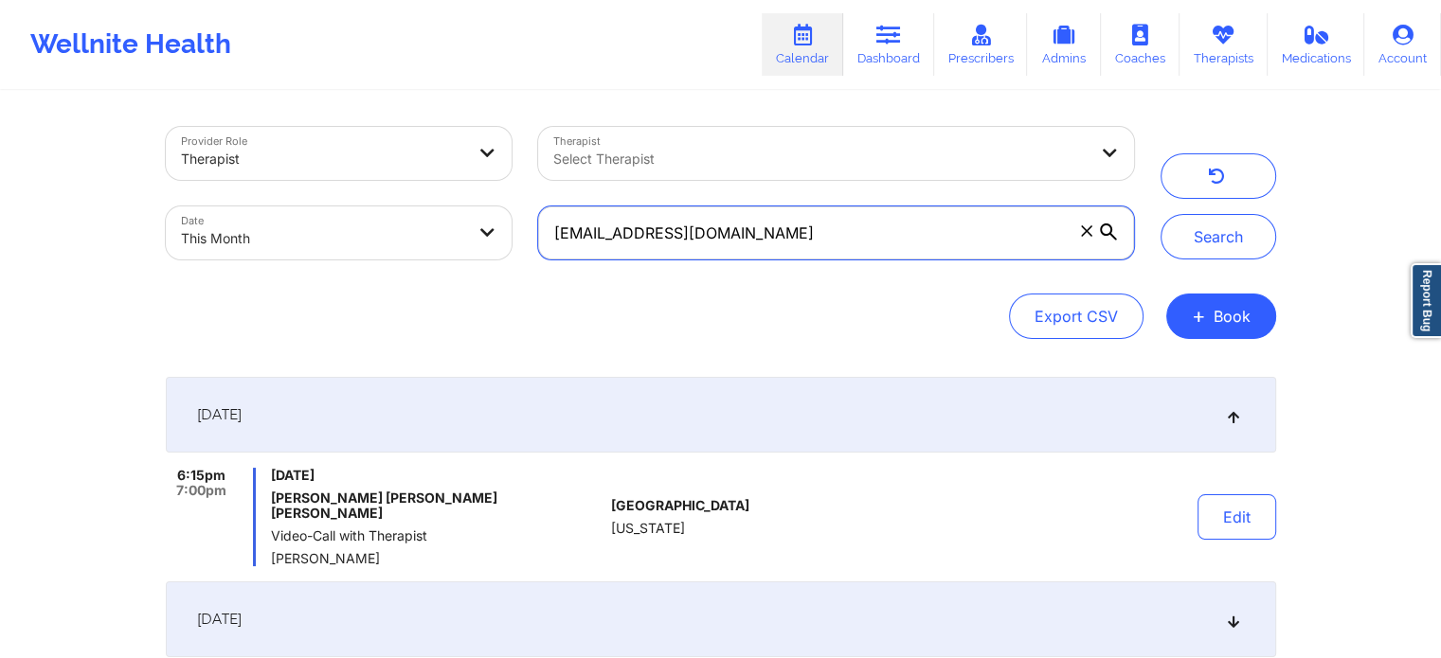
drag, startPoint x: 817, startPoint y: 252, endPoint x: 320, endPoint y: 208, distance: 498.3
click at [320, 208] on div "Provider Role Therapist Therapist Select Therapist Date This Month [EMAIL_ADDRE…" at bounding box center [650, 193] width 995 height 159
paste input "[EMAIL_ADDRESS]"
click at [1160, 214] on button "Search" at bounding box center [1218, 236] width 116 height 45
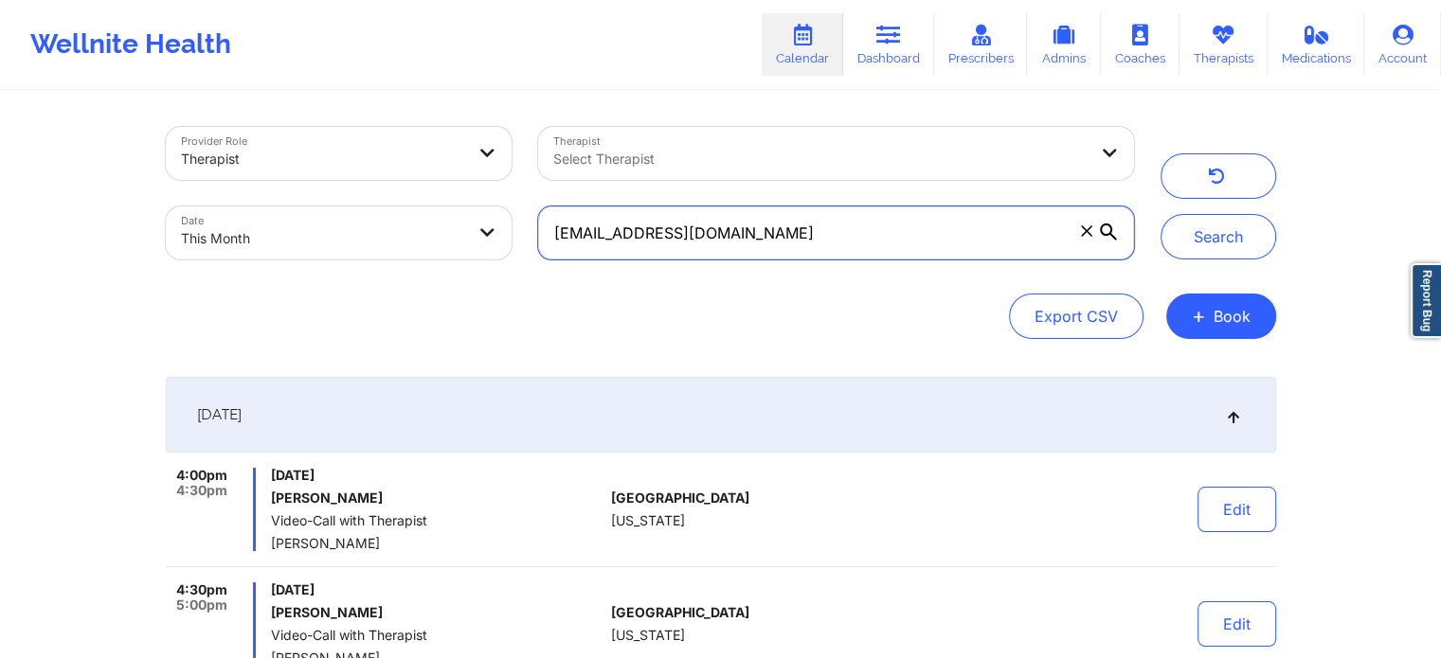
drag, startPoint x: 797, startPoint y: 234, endPoint x: 565, endPoint y: 208, distance: 232.5
click at [565, 208] on input "[EMAIL_ADDRESS][DOMAIN_NAME]" at bounding box center [835, 232] width 595 height 53
type input "k"
paste input "[EMAIL_ADDRESS][DOMAIN_NAME]"
click at [1160, 214] on button "Search" at bounding box center [1218, 236] width 116 height 45
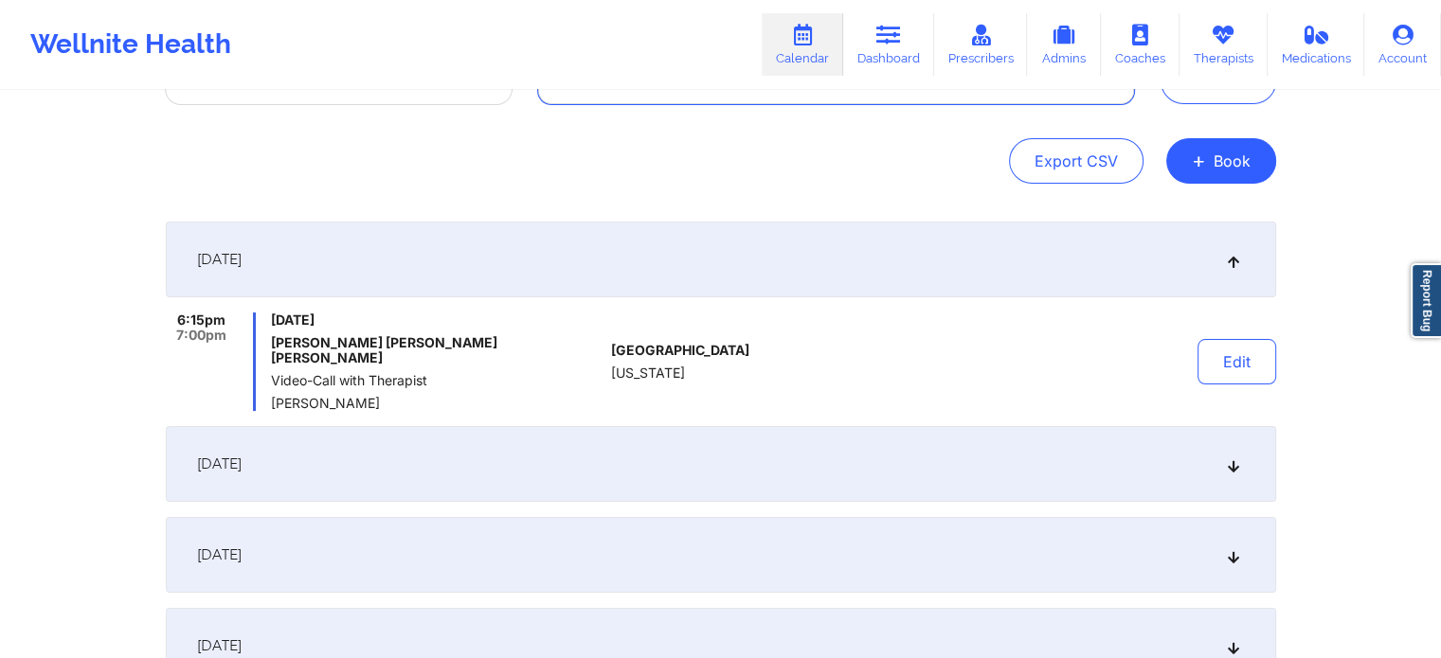
scroll to position [155, 0]
click at [1274, 352] on button "Edit" at bounding box center [1236, 361] width 79 height 45
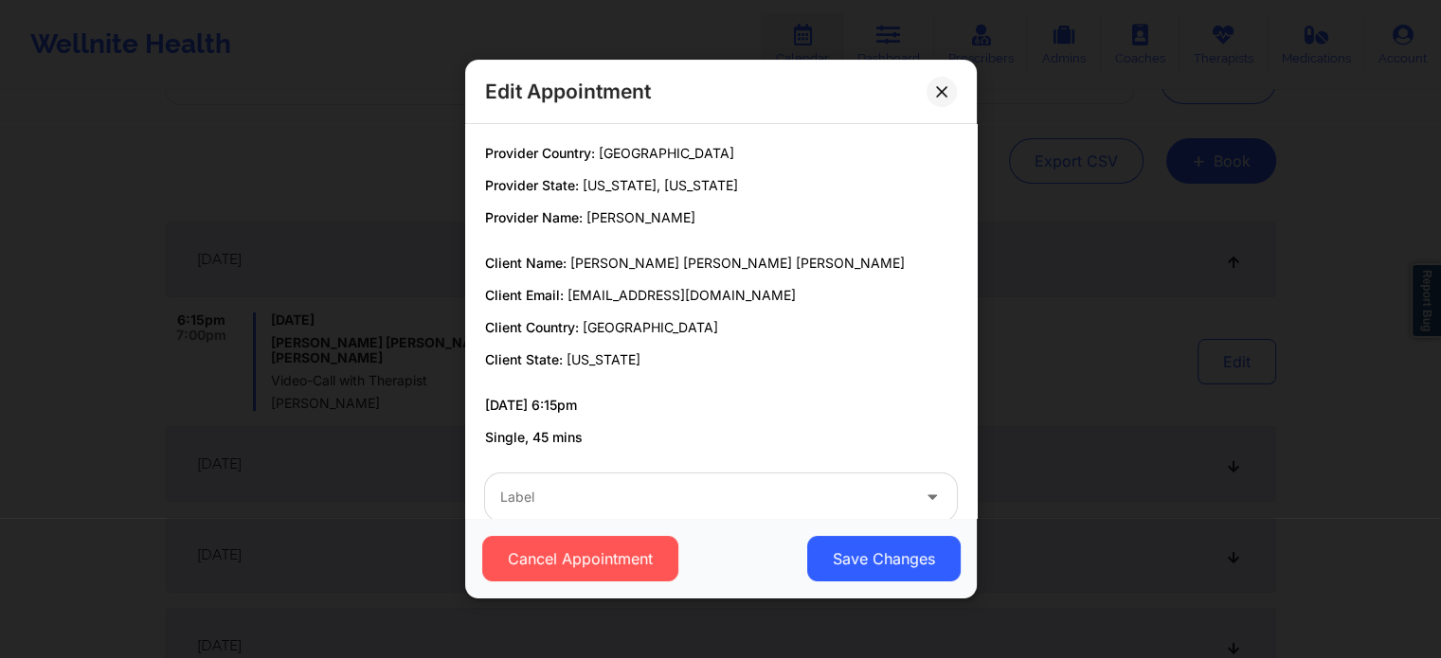
click at [584, 469] on div "Label" at bounding box center [721, 497] width 498 height 74
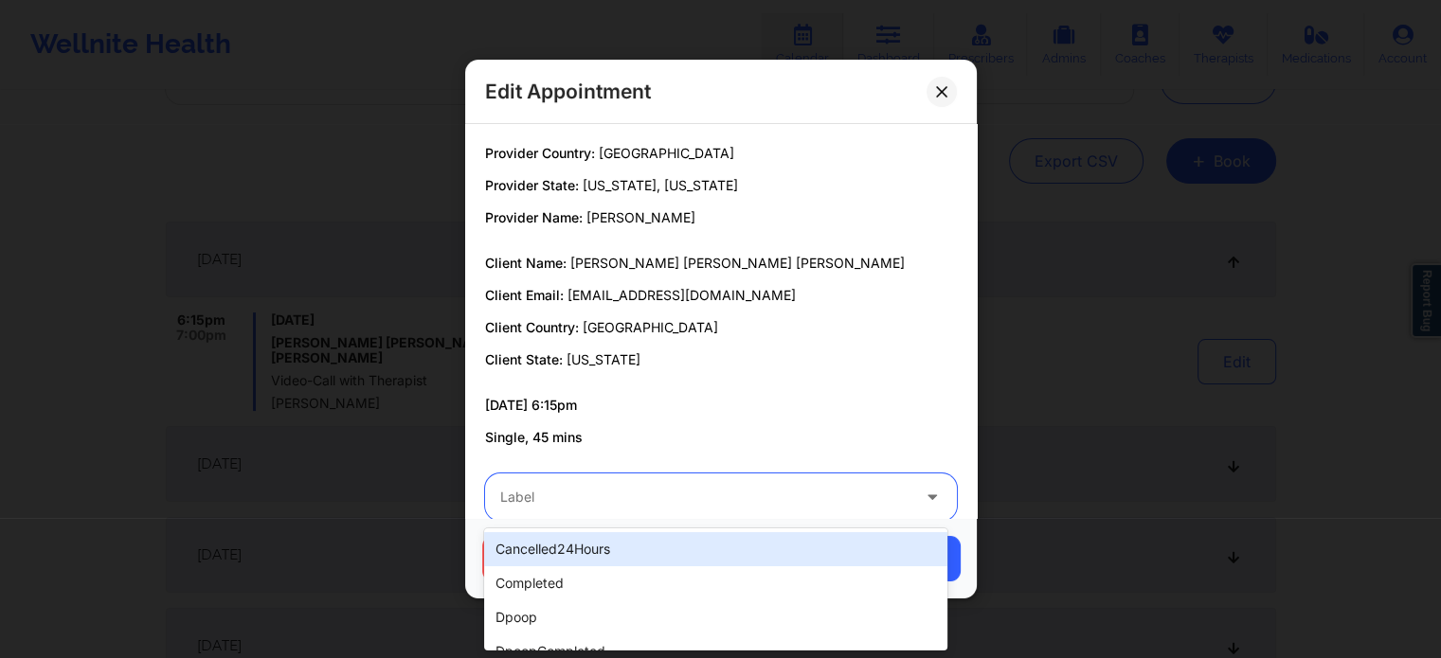
click at [570, 490] on div at bounding box center [704, 497] width 409 height 23
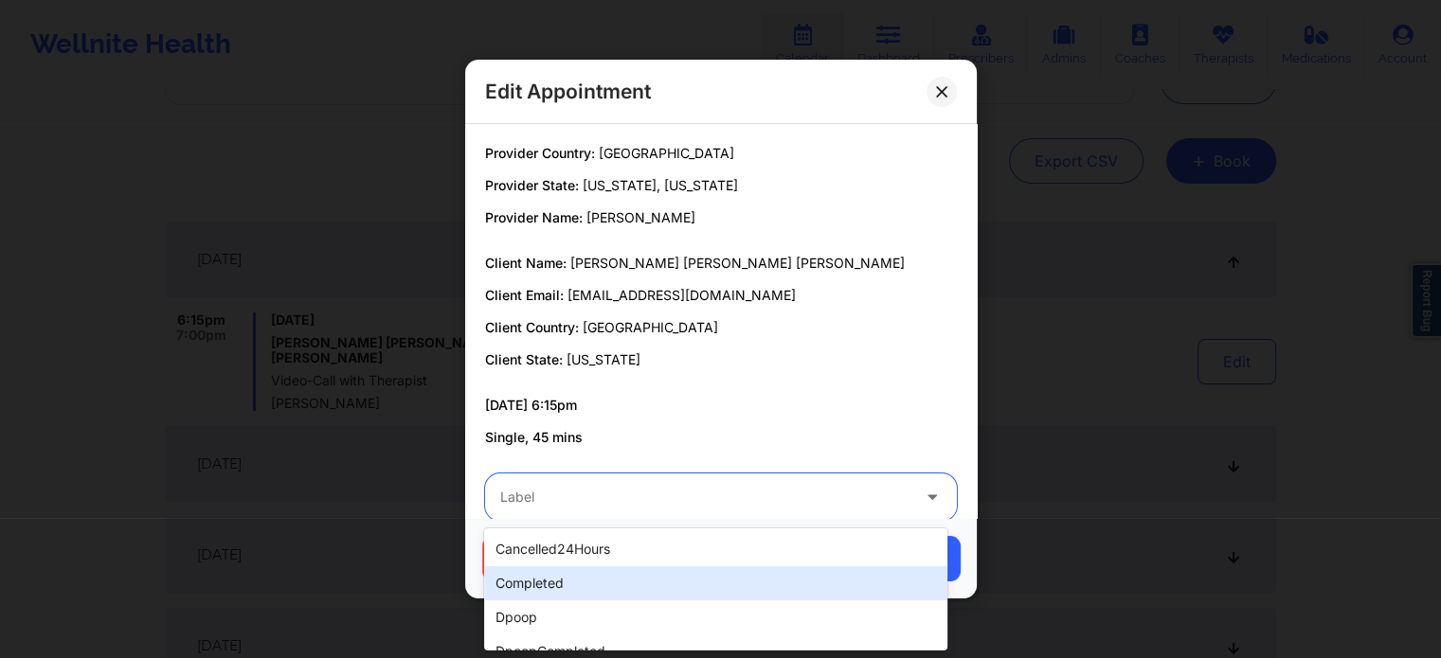
click at [606, 571] on div "completed" at bounding box center [715, 583] width 462 height 34
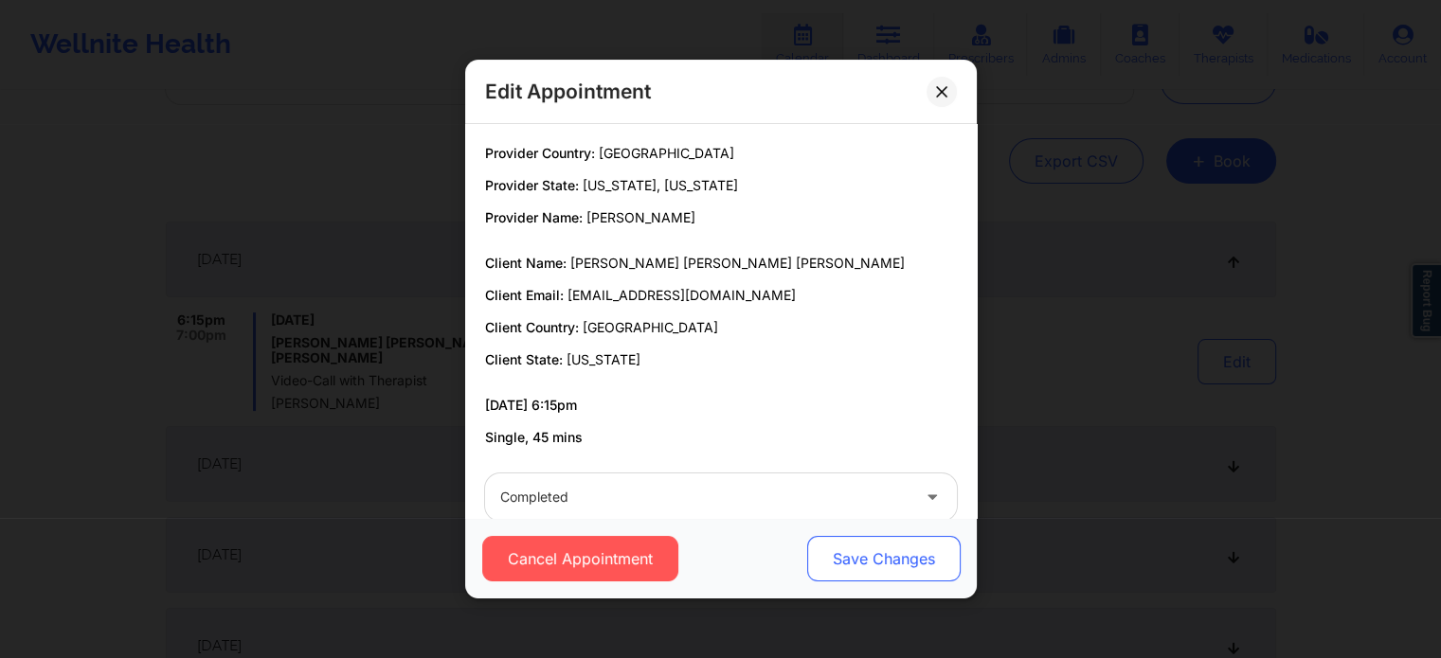
click at [882, 567] on button "Save Changes" at bounding box center [882, 558] width 153 height 45
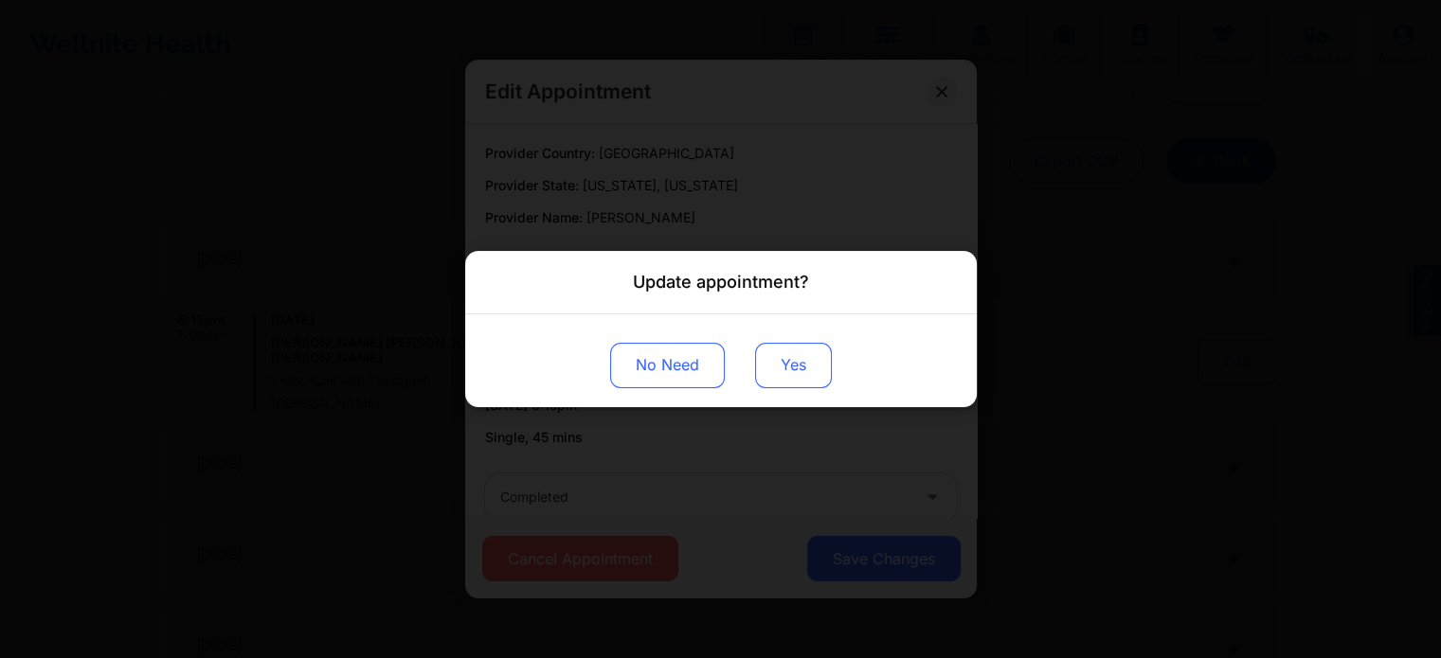
click at [783, 351] on button "Yes" at bounding box center [793, 365] width 77 height 45
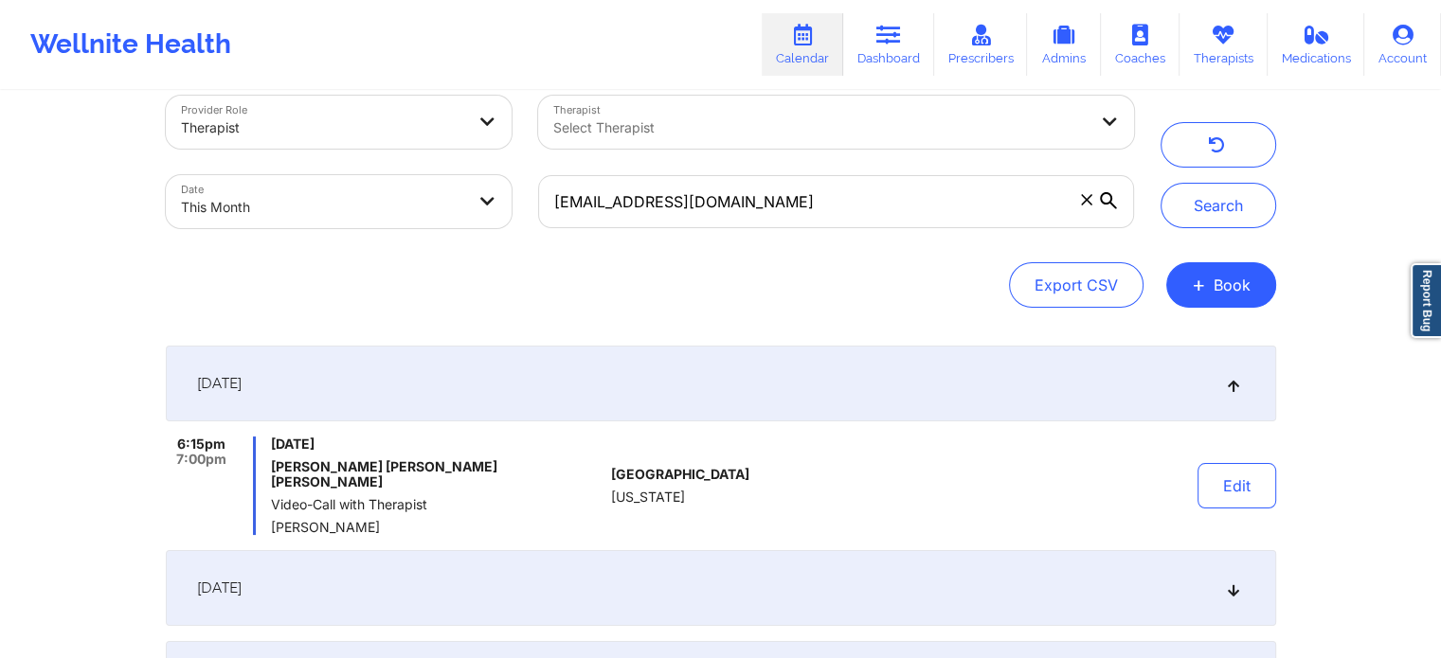
scroll to position [0, 0]
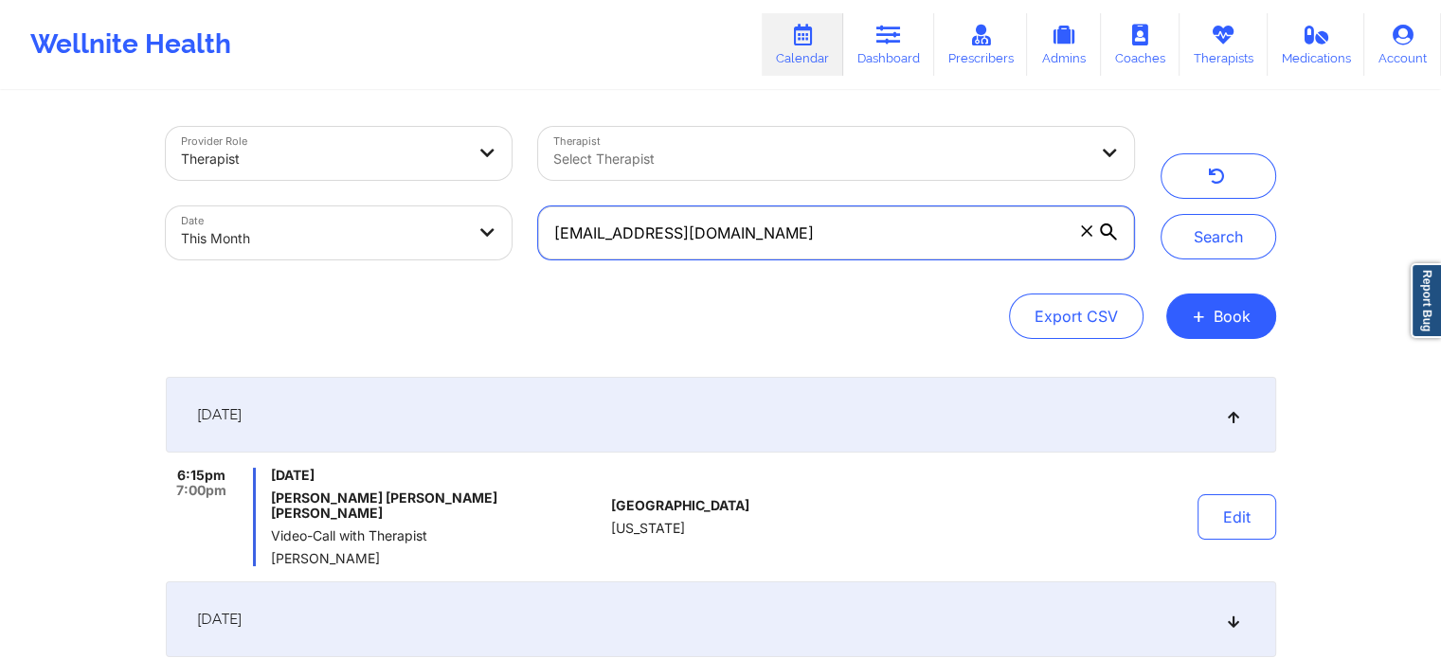
drag, startPoint x: 812, startPoint y: 236, endPoint x: 458, endPoint y: 212, distance: 354.1
click at [458, 212] on div "Provider Role Therapist Therapist Select Therapist Date This Month [EMAIL_ADDRE…" at bounding box center [650, 193] width 995 height 159
paste input "[EMAIL_ADDRESS][PERSON_NAME]"
click at [1160, 214] on button "Search" at bounding box center [1218, 236] width 116 height 45
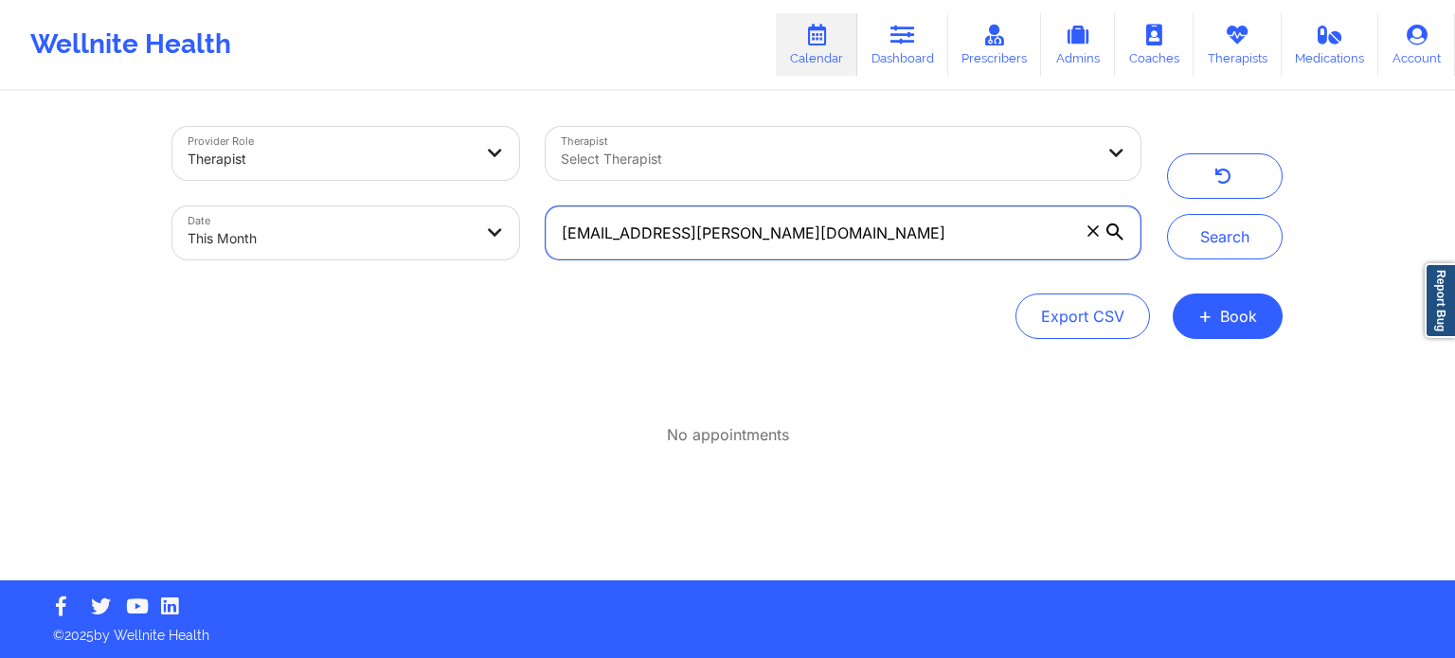
click at [1167, 214] on button "Search" at bounding box center [1225, 236] width 116 height 45
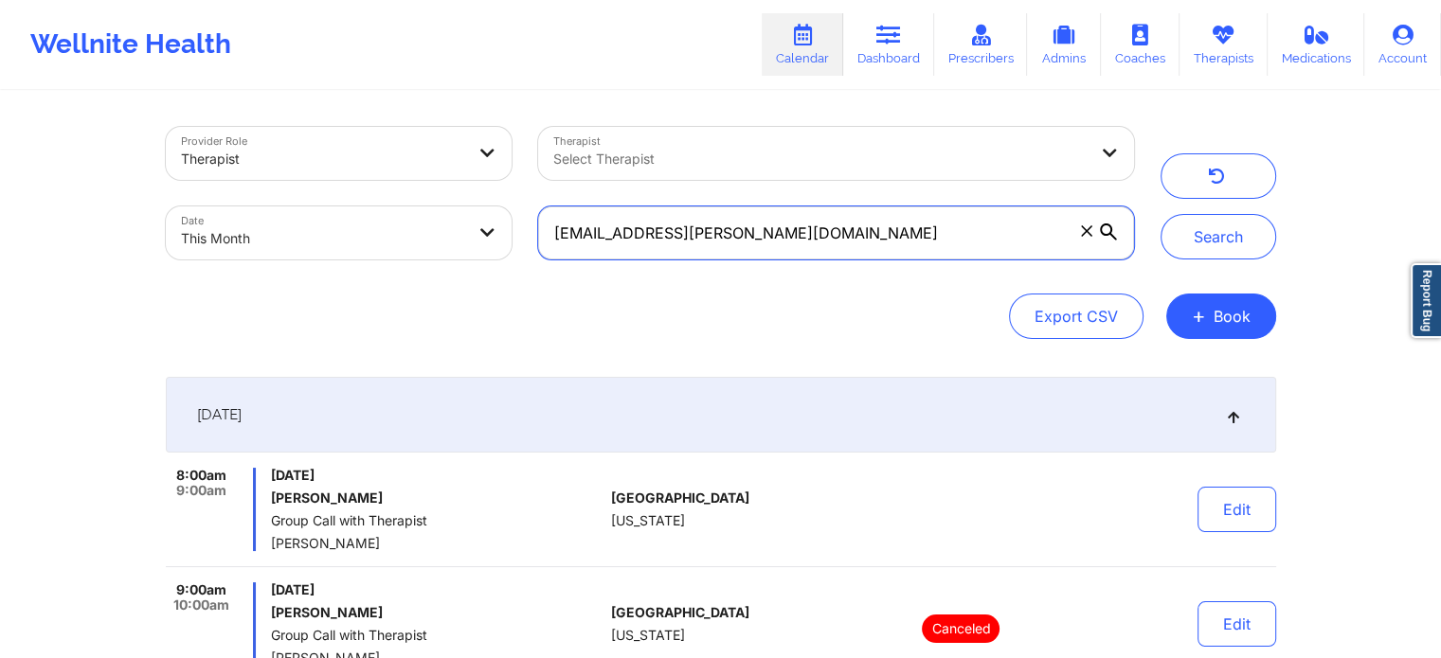
scroll to position [201, 0]
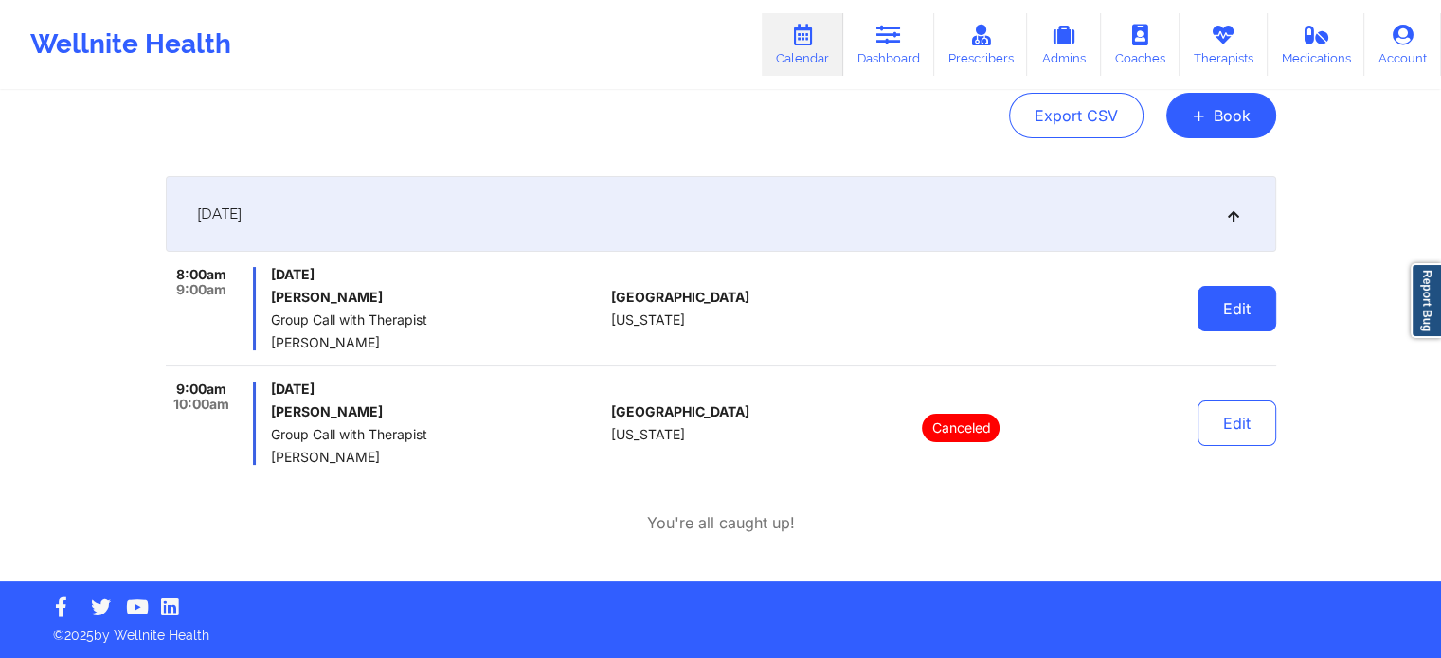
click at [1208, 317] on button "Edit" at bounding box center [1236, 308] width 79 height 45
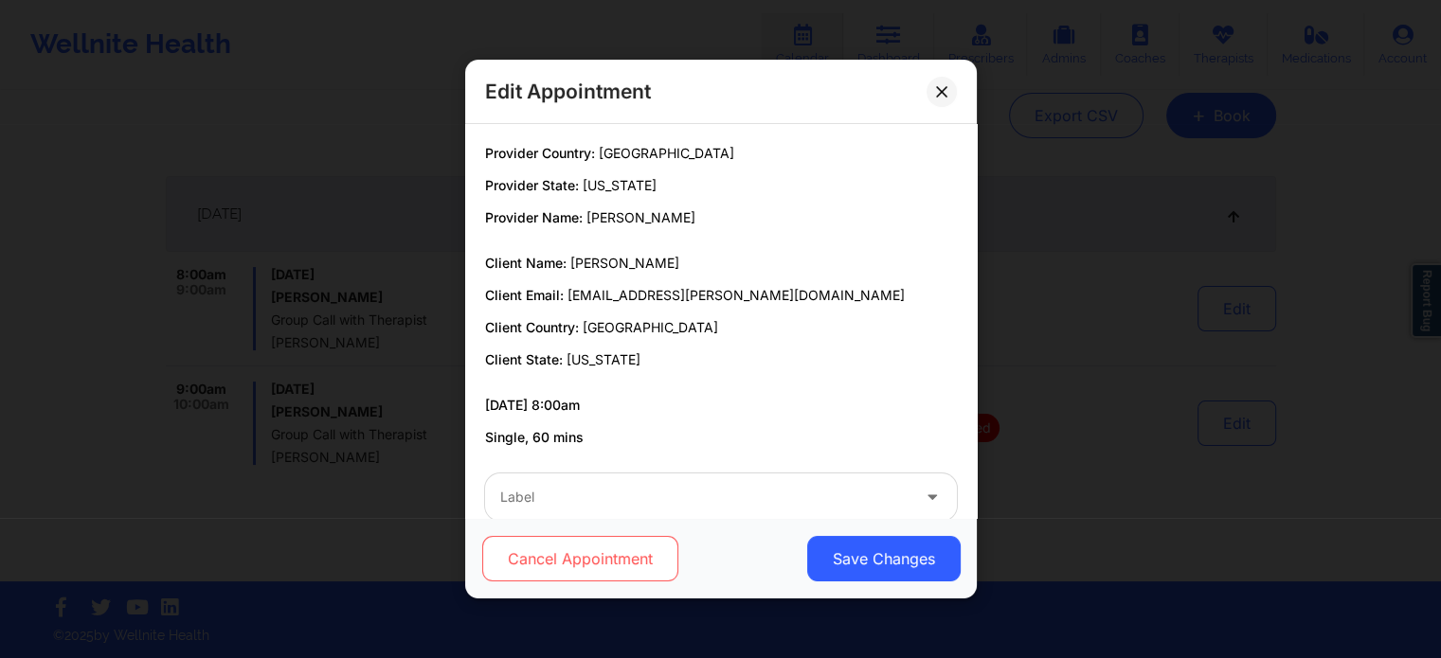
click at [629, 560] on button "Cancel Appointment" at bounding box center [579, 558] width 196 height 45
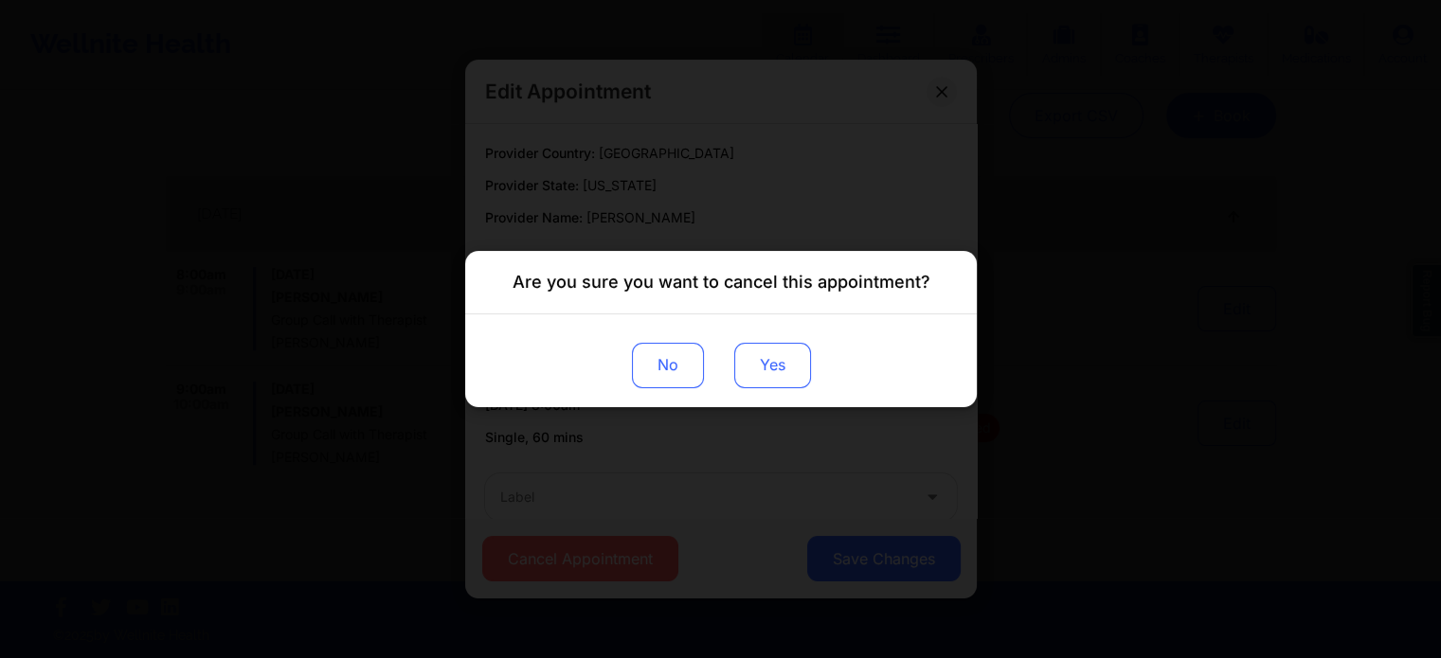
click at [768, 372] on button "Yes" at bounding box center [771, 365] width 77 height 45
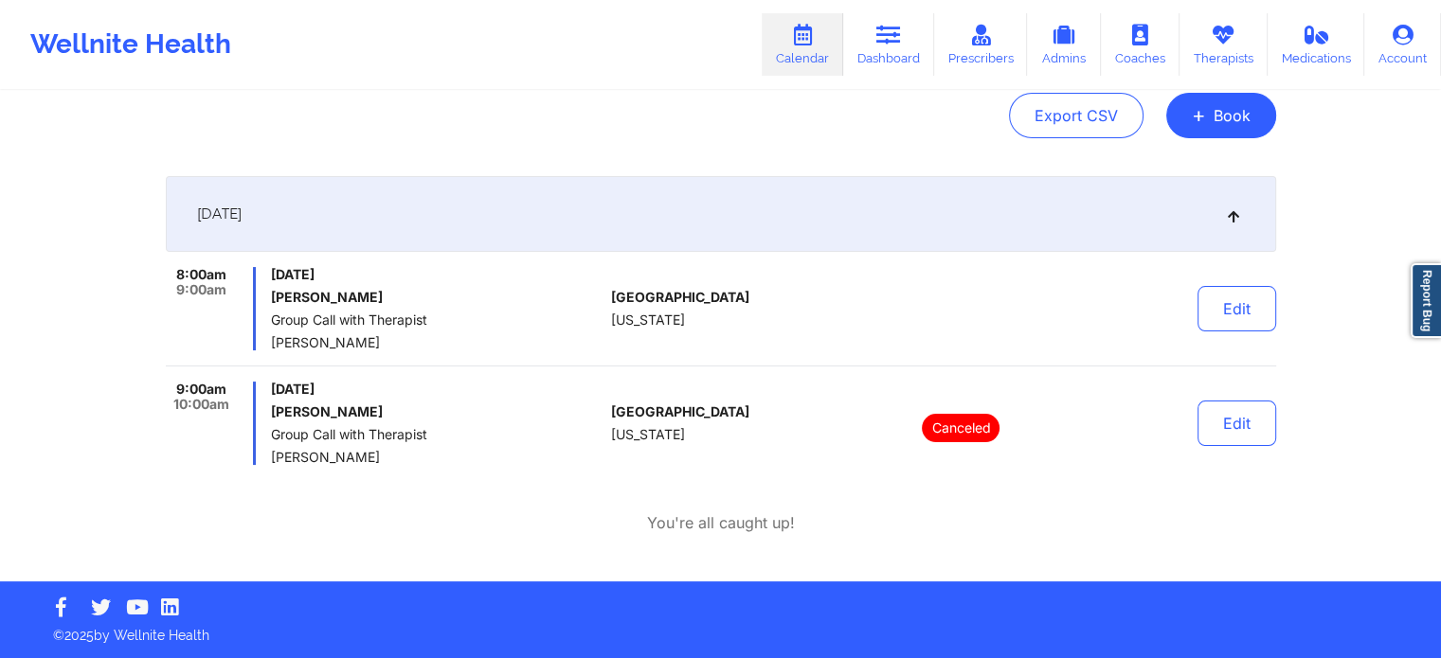
scroll to position [0, 0]
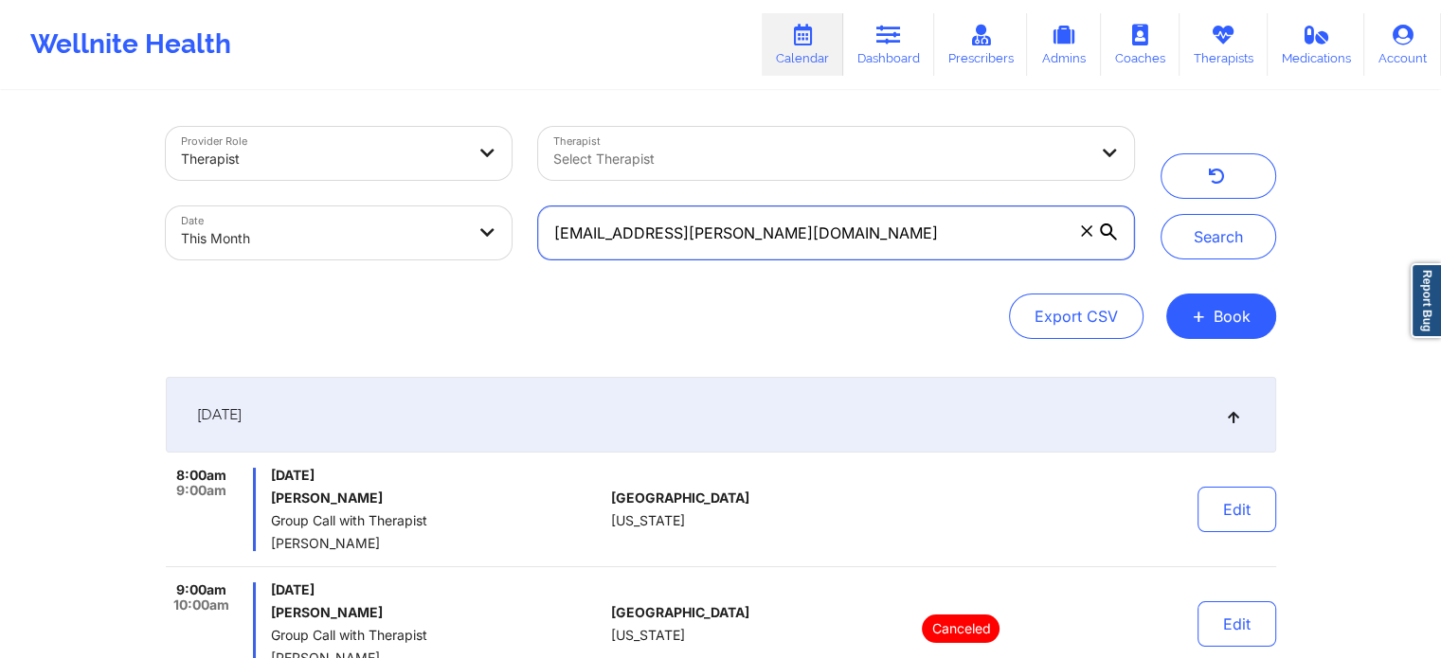
click at [816, 242] on input "[EMAIL_ADDRESS][PERSON_NAME][DOMAIN_NAME]" at bounding box center [835, 232] width 595 height 53
drag, startPoint x: 816, startPoint y: 242, endPoint x: 453, endPoint y: 207, distance: 364.4
click at [453, 207] on div "Provider Role Therapist Therapist Select Therapist Date This Month [EMAIL_ADDRE…" at bounding box center [650, 193] width 995 height 159
paste input "[EMAIL_ADDRESS][DOMAIN_NAME]"
click at [1160, 214] on button "Search" at bounding box center [1218, 236] width 116 height 45
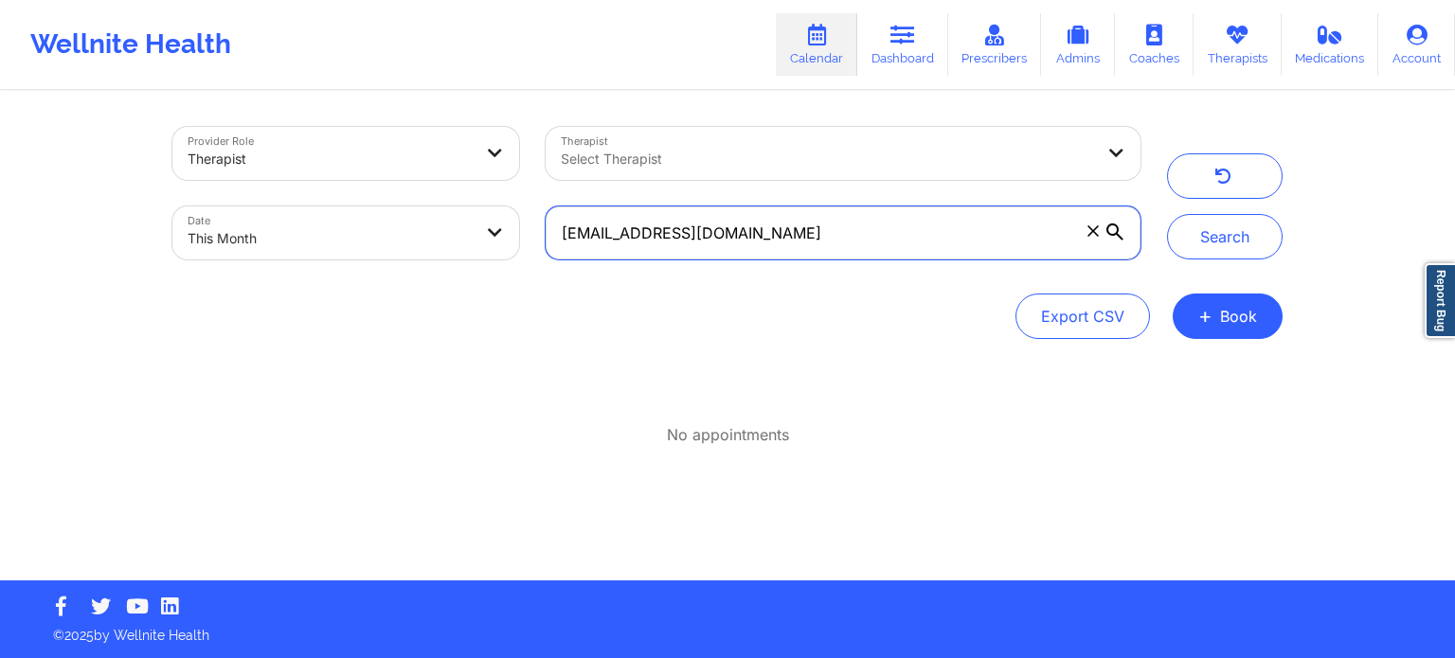
drag, startPoint x: 808, startPoint y: 225, endPoint x: 251, endPoint y: 170, distance: 559.8
click at [251, 170] on div "Provider Role Therapist Therapist Select Therapist Date This Month [EMAIL_ADDRE…" at bounding box center [656, 193] width 995 height 159
paste input "[EMAIL_ADDRESS][PERSON_NAME][DOMAIN_NAME]"
click at [1167, 214] on button "Search" at bounding box center [1225, 236] width 116 height 45
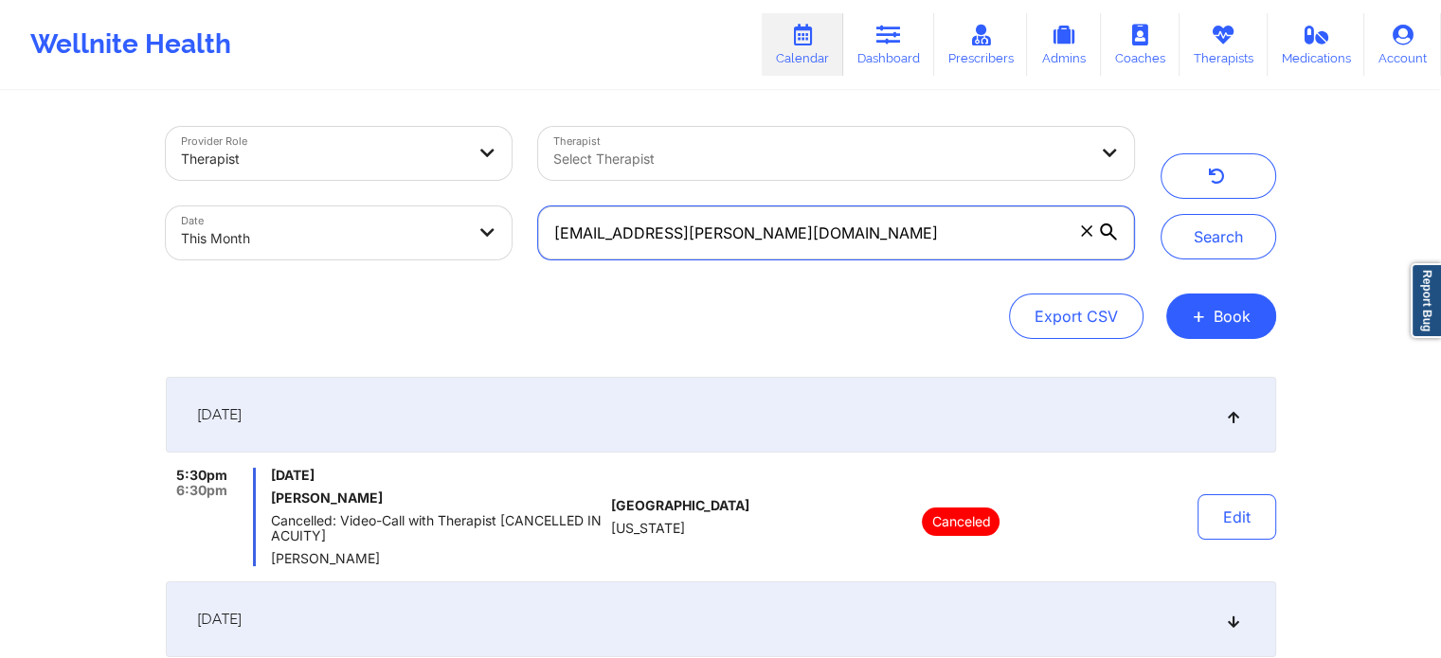
scroll to position [465, 0]
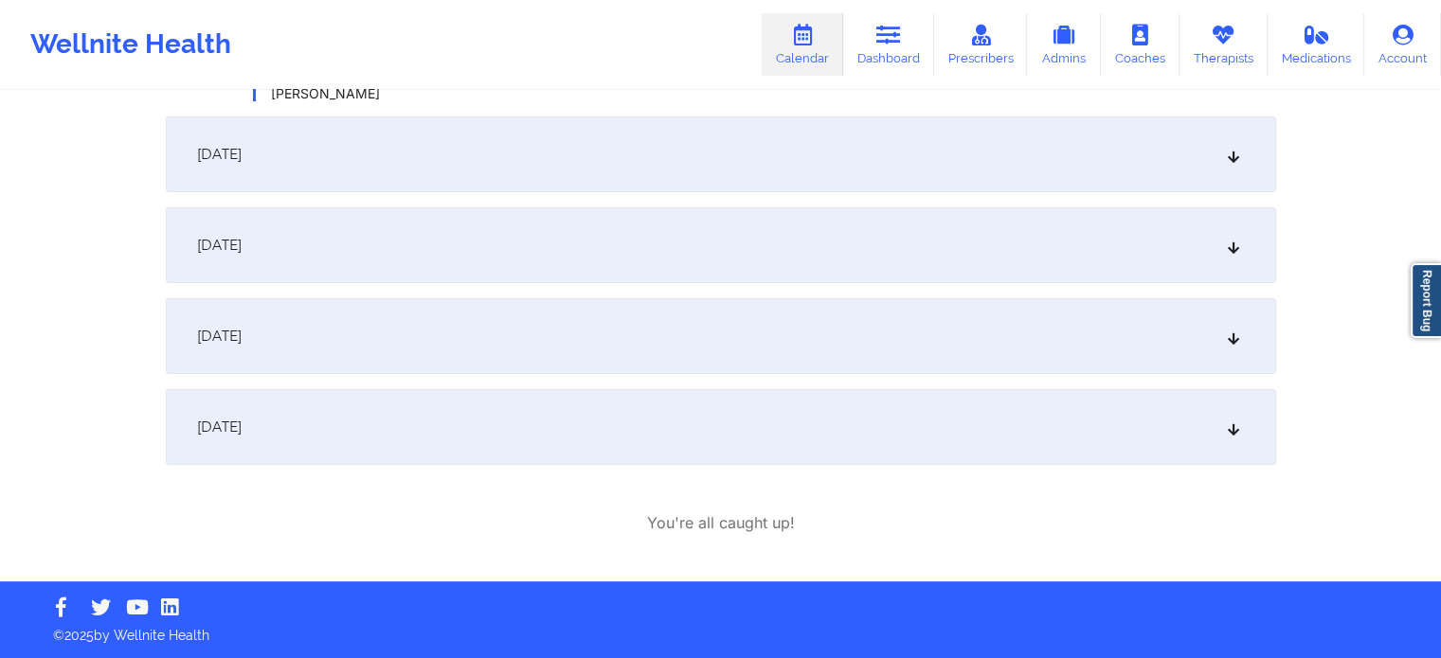
click at [659, 155] on div "[DATE]" at bounding box center [721, 155] width 1110 height 76
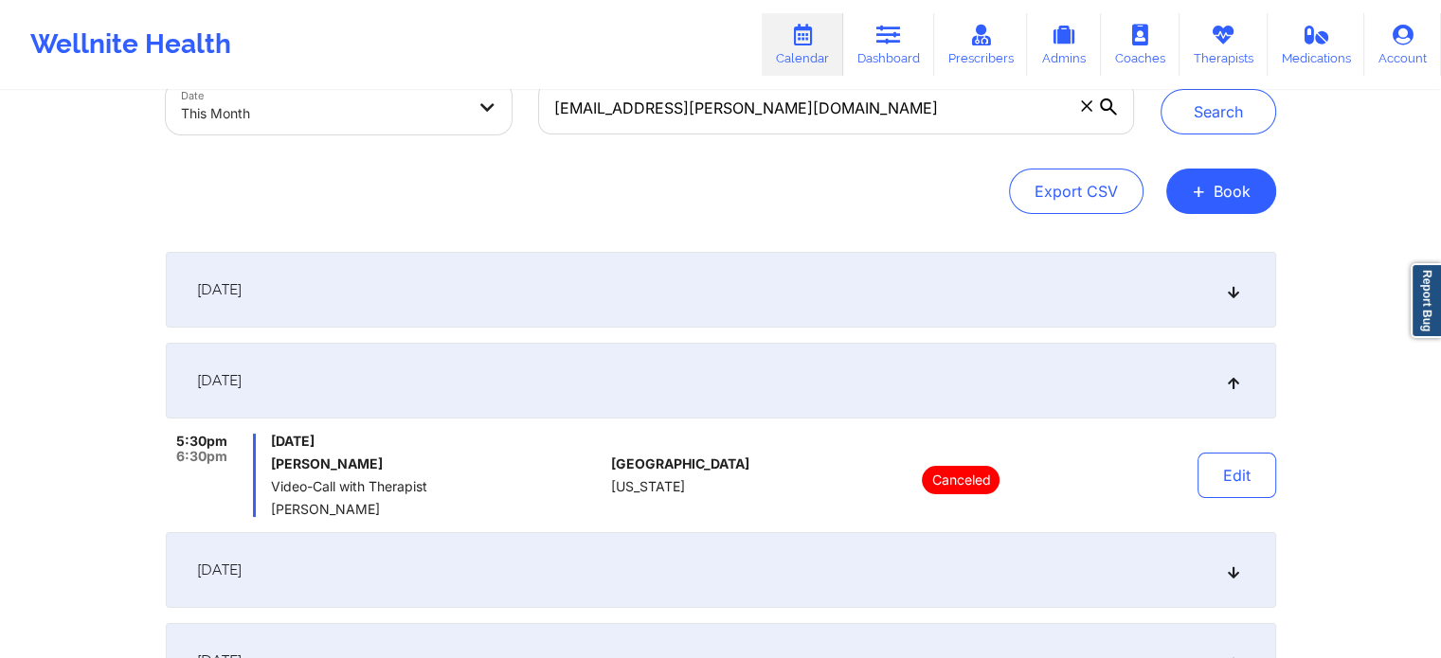
scroll to position [124, 0]
drag, startPoint x: 862, startPoint y: 127, endPoint x: 442, endPoint y: 62, distance: 424.7
click at [442, 62] on div "Wellnite Health Calendar Dashboard Prescribers Admins Coaches Therapists Medica…" at bounding box center [720, 392] width 1441 height 1032
paste input "acsheaffer89@hot"
click at [1160, 90] on button "Search" at bounding box center [1218, 112] width 116 height 45
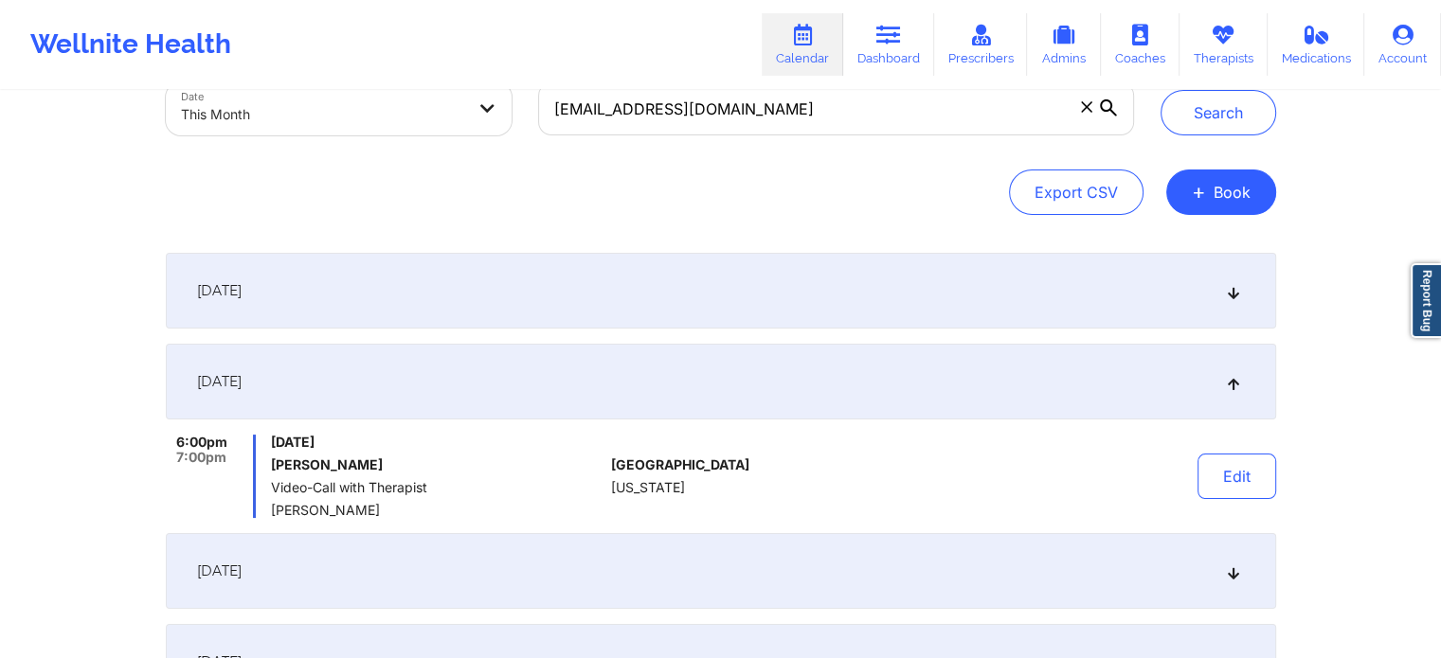
click at [769, 295] on div "[DATE]" at bounding box center [721, 291] width 1110 height 76
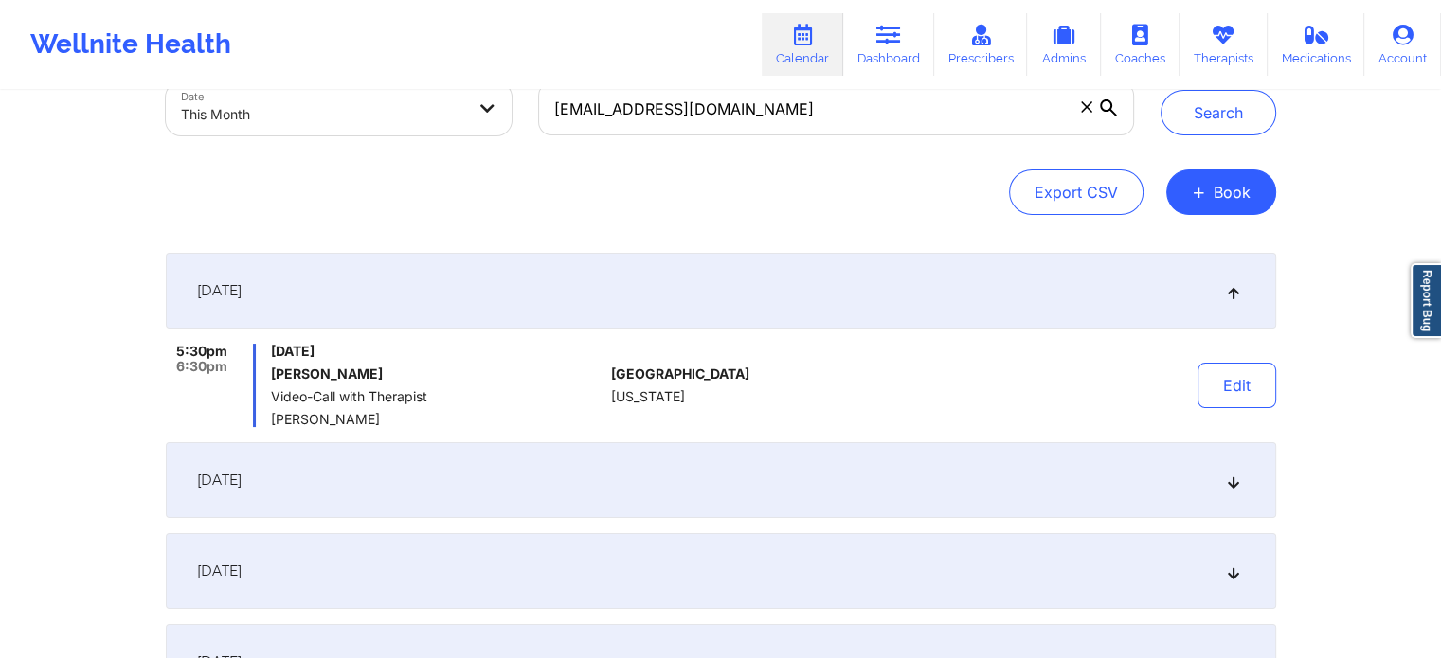
click at [659, 314] on div "[DATE]" at bounding box center [721, 291] width 1110 height 76
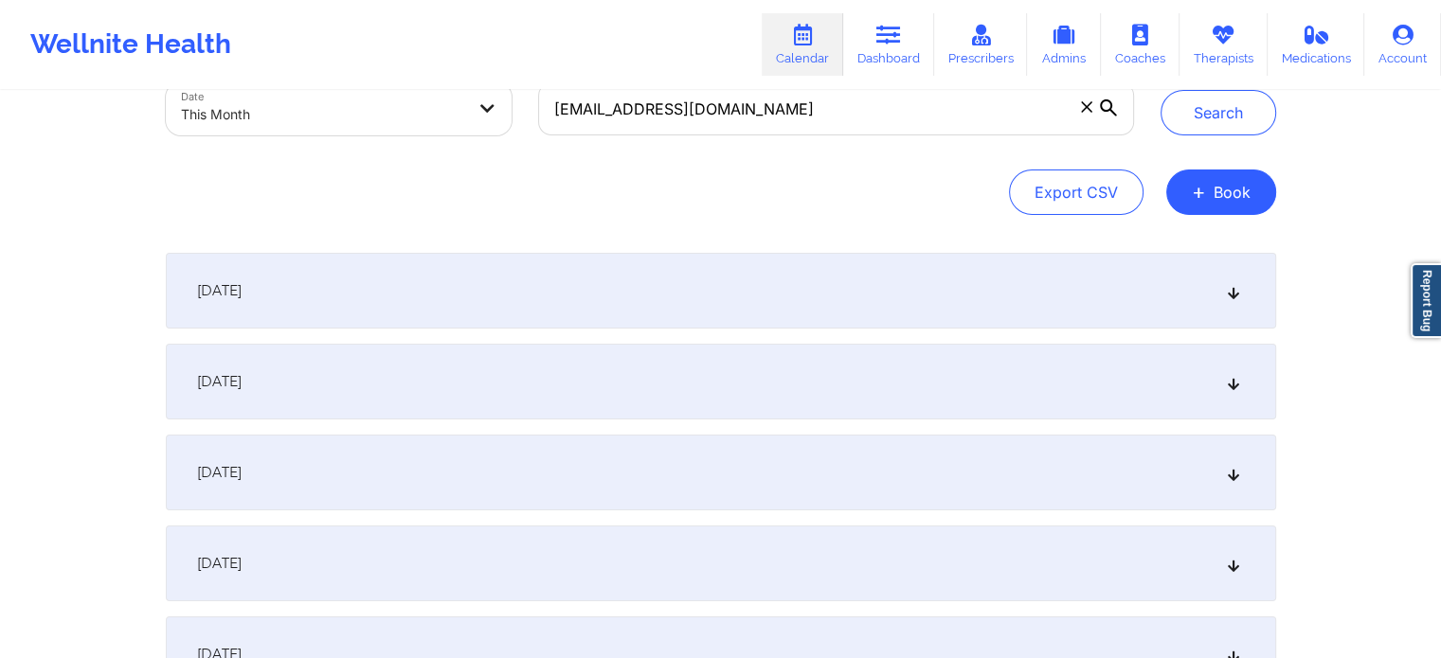
click at [613, 386] on div "[DATE]" at bounding box center [721, 382] width 1110 height 76
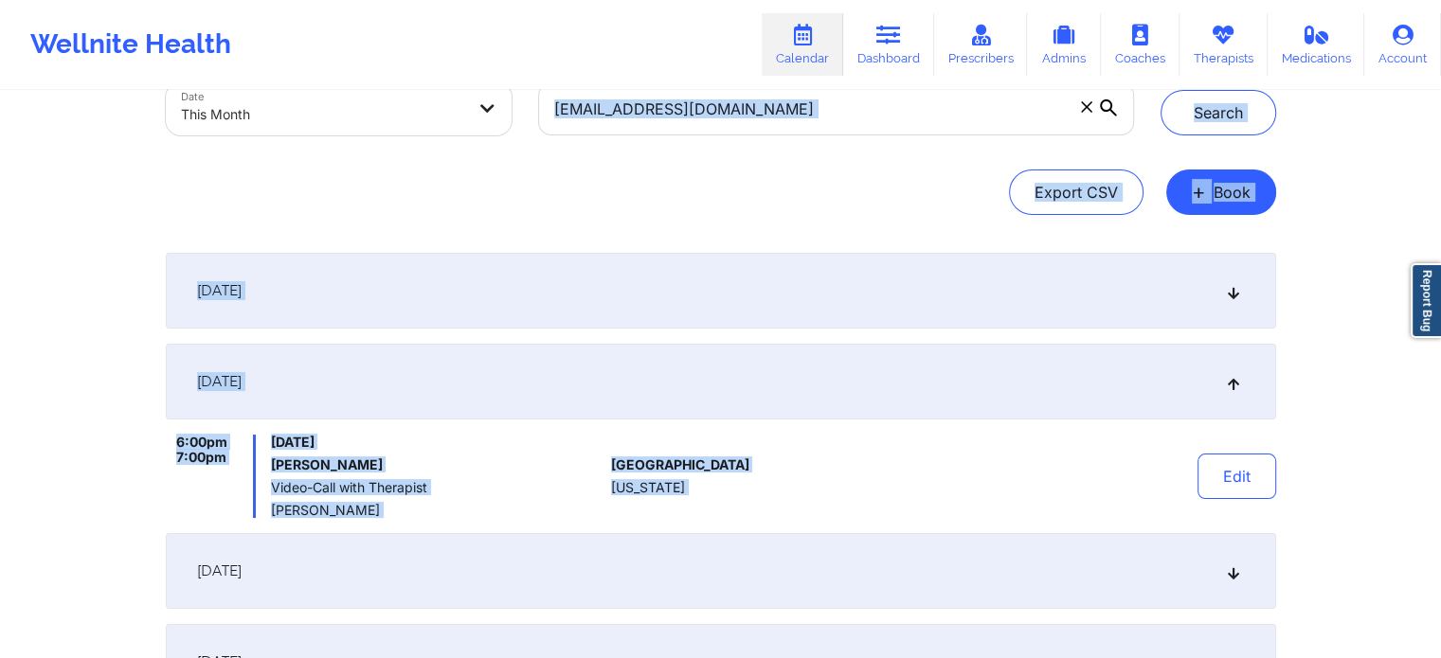
drag, startPoint x: 866, startPoint y: 137, endPoint x: 1172, endPoint y: 434, distance: 426.0
click at [1172, 434] on div "Provider Role Therapist Therapist Select Therapist Date This Month [EMAIL_ADDRE…" at bounding box center [721, 438] width 1137 height 939
click at [1234, 469] on button "Edit" at bounding box center [1236, 476] width 79 height 45
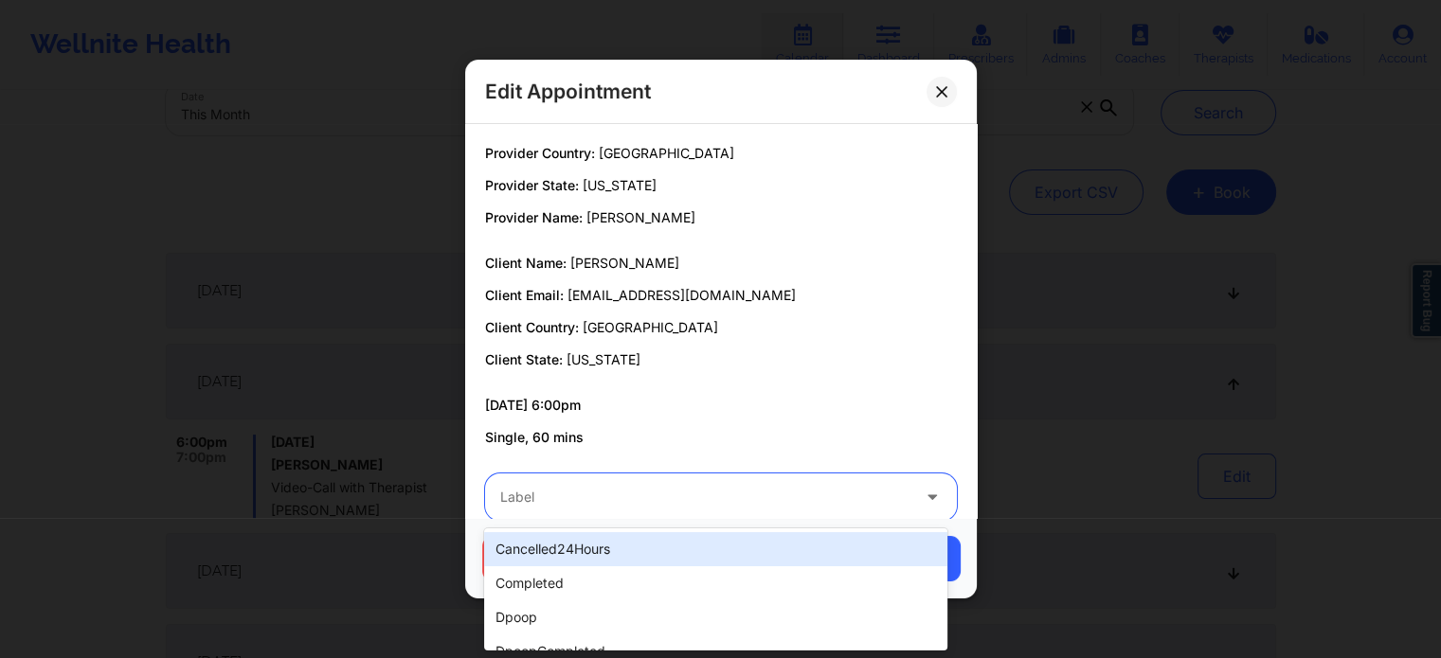
click at [667, 517] on div "Label" at bounding box center [698, 497] width 426 height 47
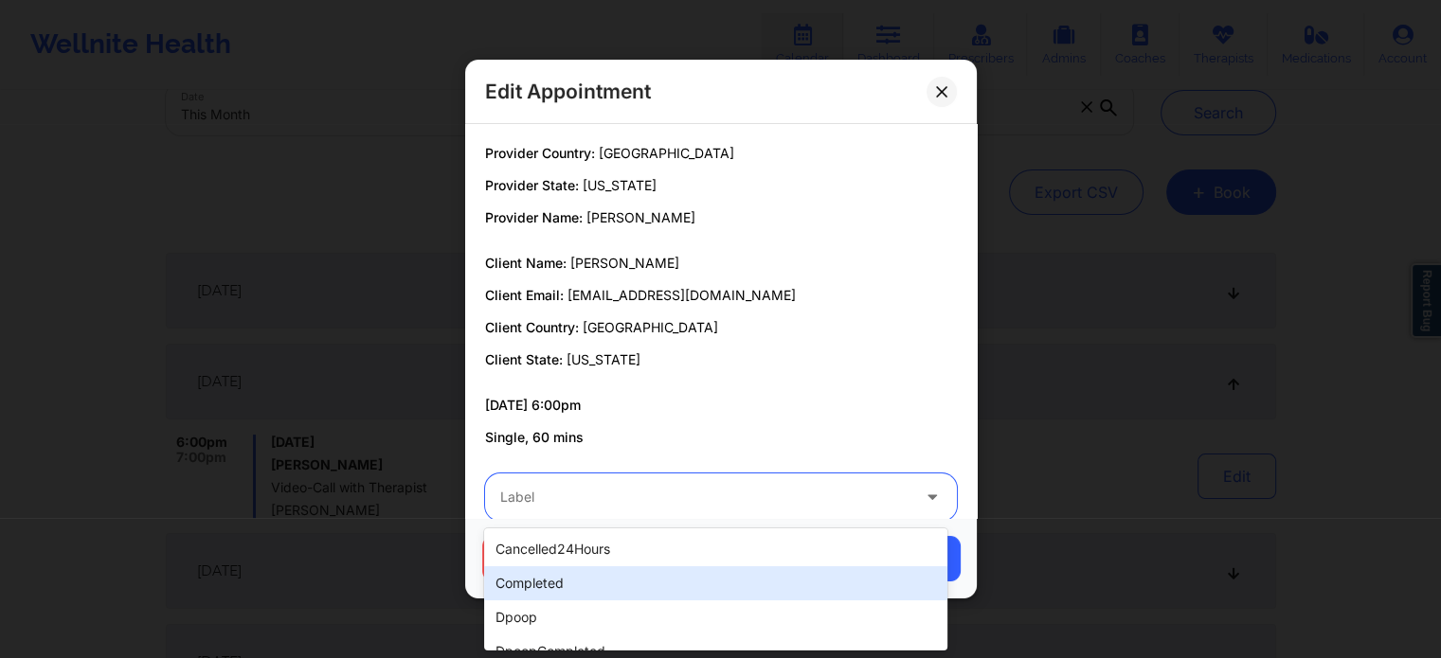
click at [581, 582] on div "completed" at bounding box center [715, 583] width 462 height 34
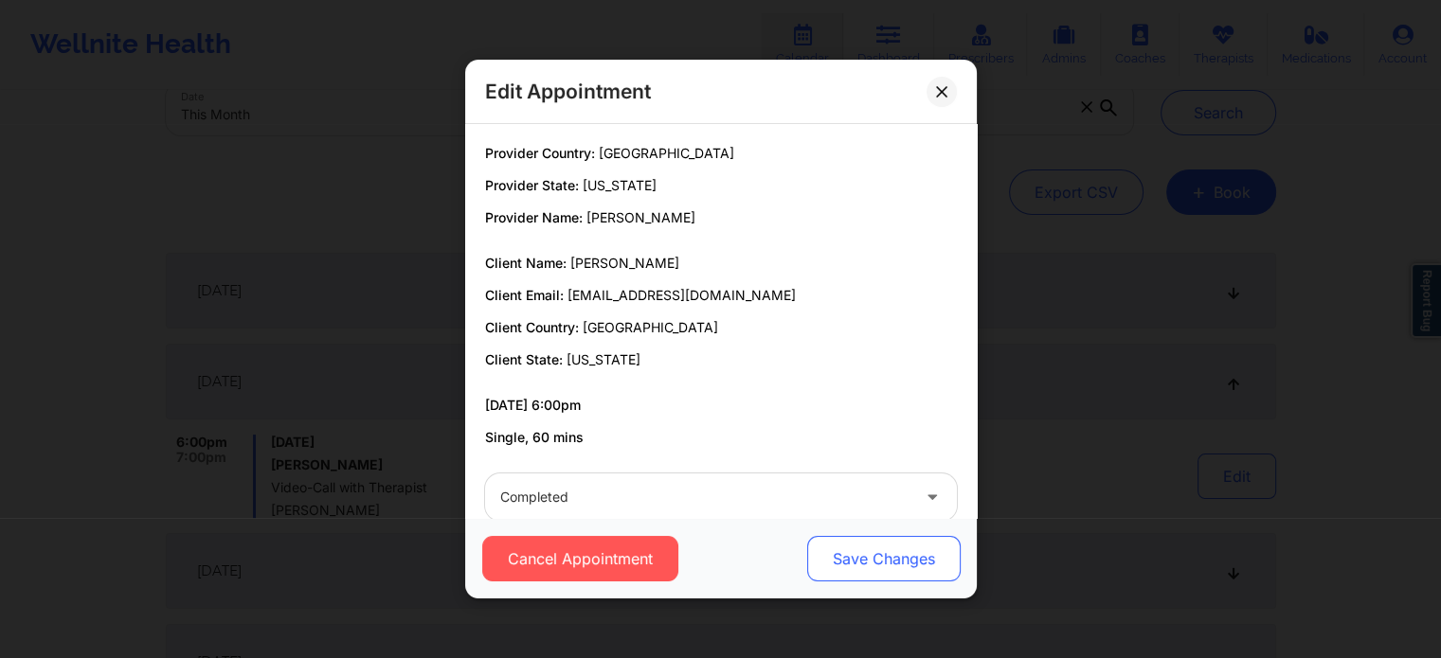
click at [910, 566] on button "Save Changes" at bounding box center [882, 558] width 153 height 45
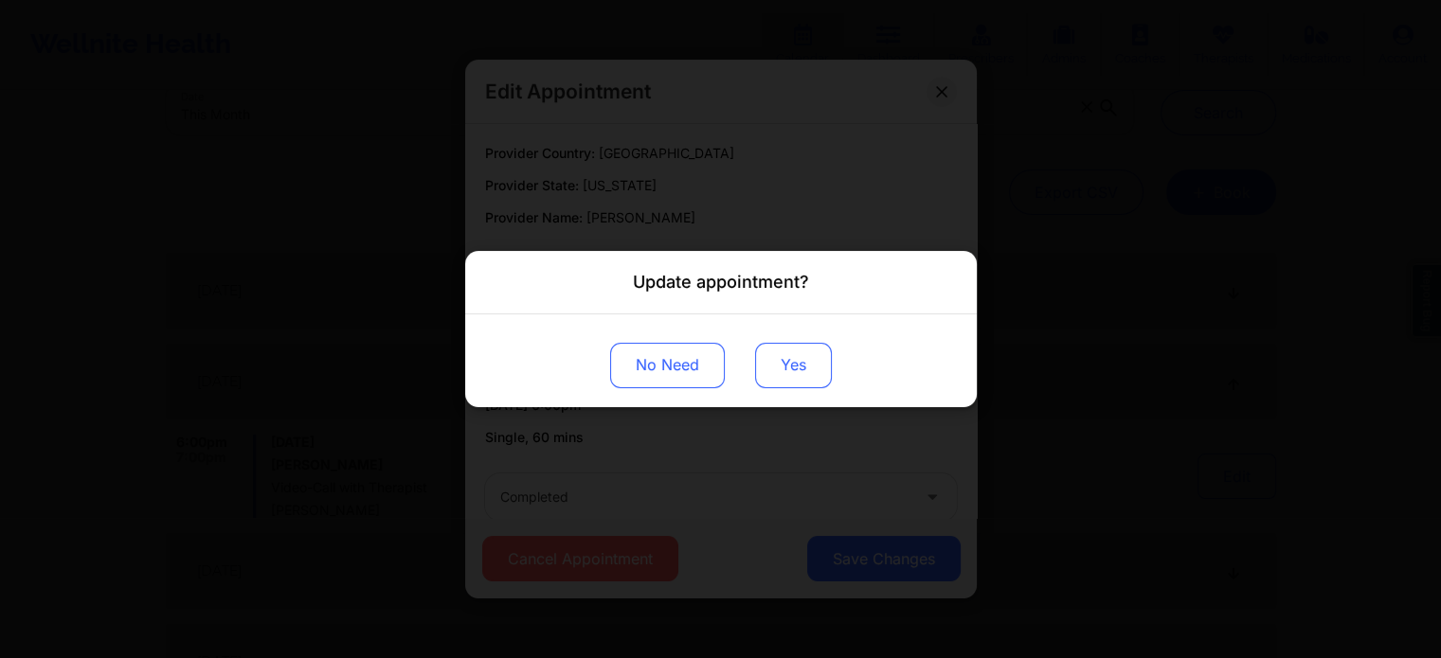
click at [805, 363] on button "Yes" at bounding box center [793, 365] width 77 height 45
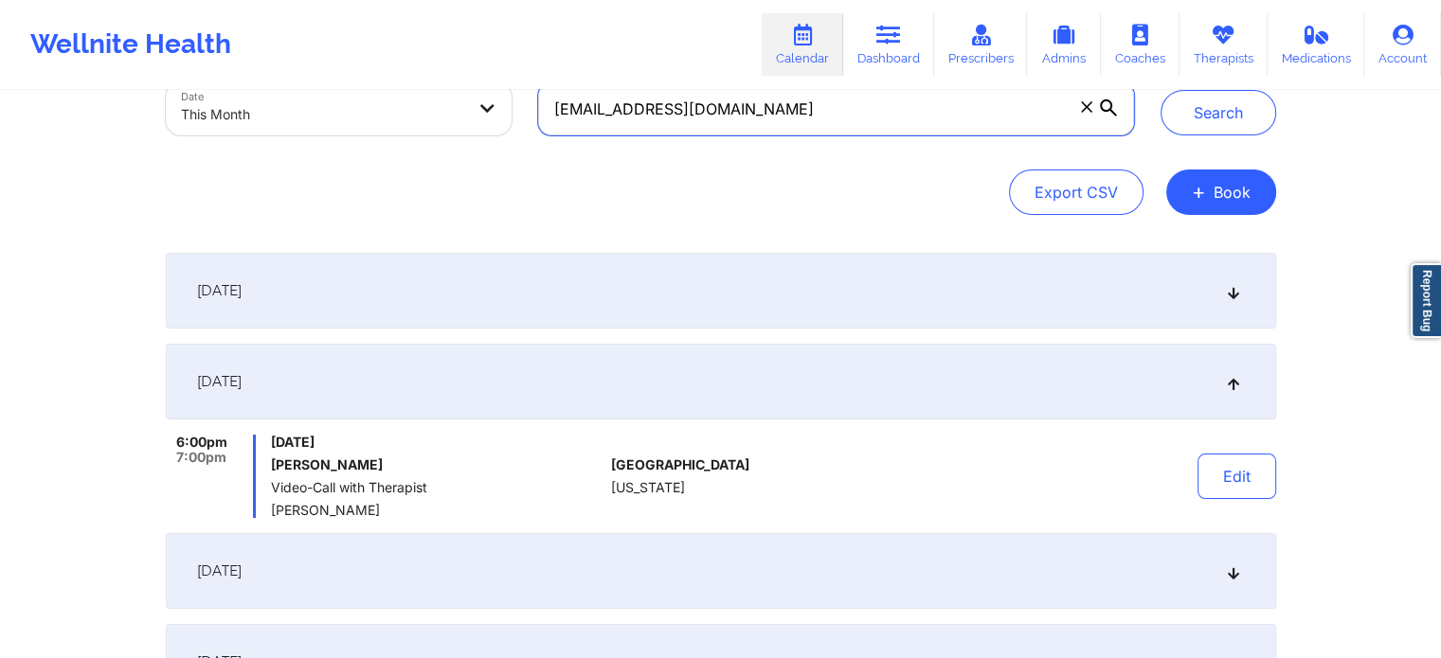
drag, startPoint x: 853, startPoint y: 129, endPoint x: 449, endPoint y: 117, distance: 403.7
click at [449, 117] on div "Provider Role Therapist Therapist Select Therapist Date This Month [EMAIL_ADDRE…" at bounding box center [650, 69] width 995 height 159
paste input "monicavaswani67@g"
click at [1160, 90] on button "Search" at bounding box center [1218, 112] width 116 height 45
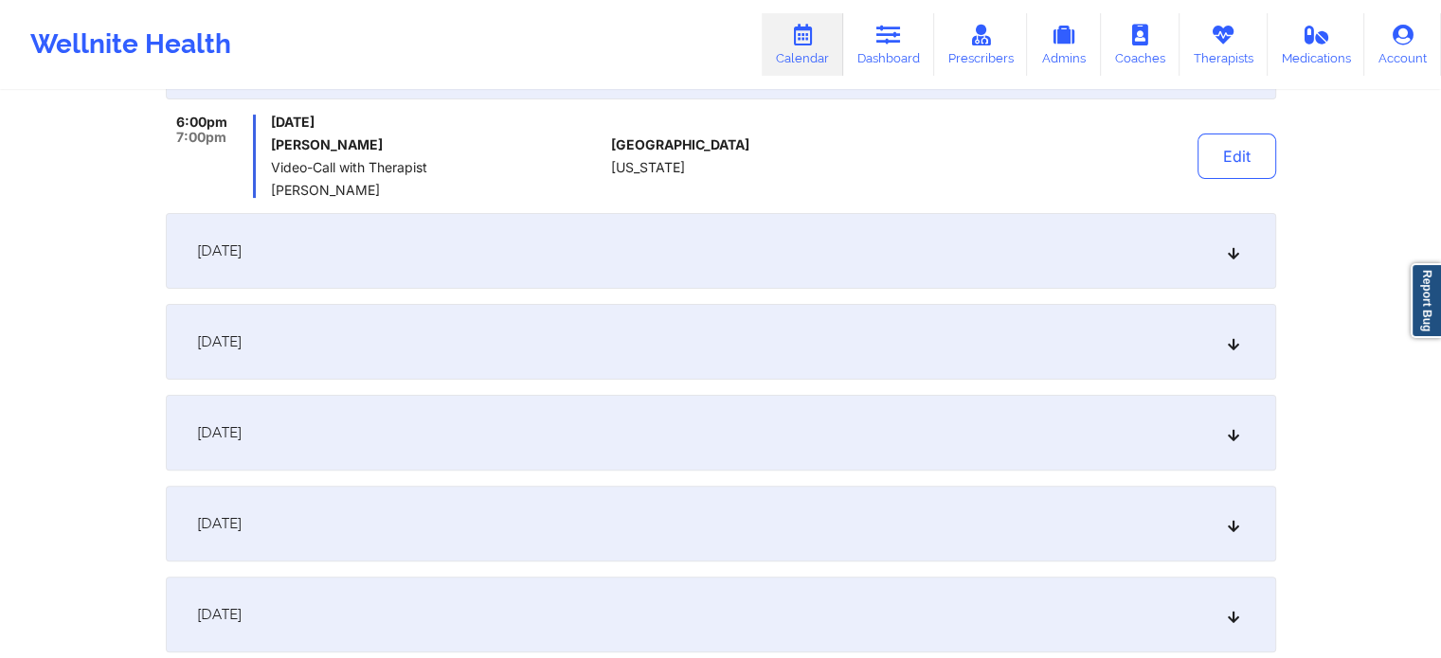
scroll to position [375, 0]
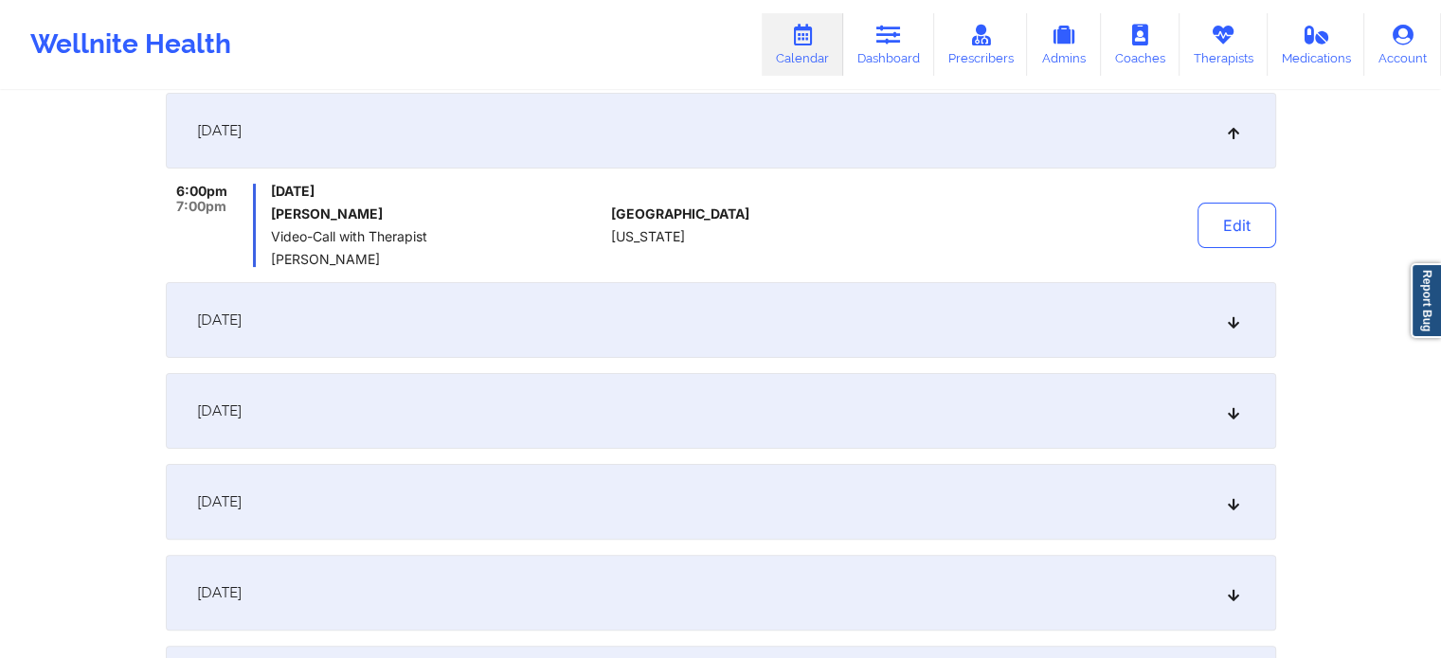
click at [1070, 326] on div "[DATE]" at bounding box center [721, 320] width 1110 height 76
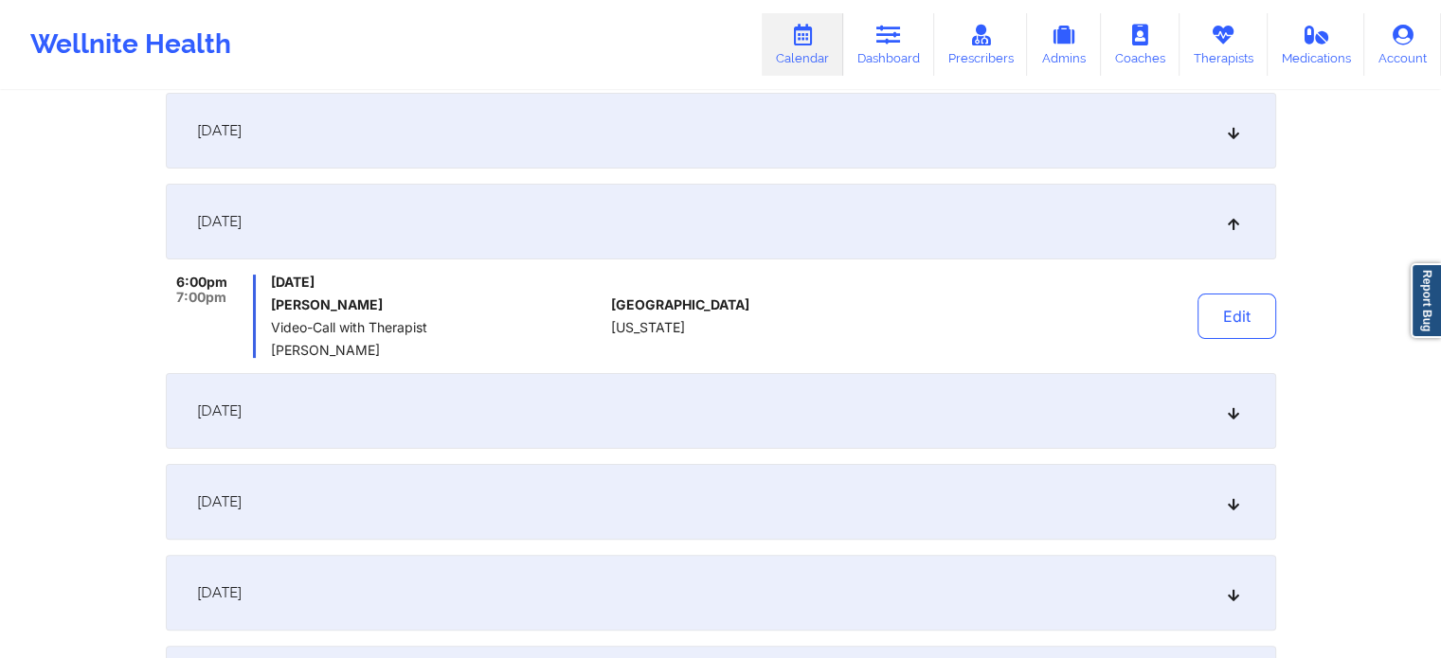
click at [1238, 343] on div "Edit" at bounding box center [1187, 316] width 175 height 83
click at [1249, 311] on button "Edit" at bounding box center [1236, 316] width 79 height 45
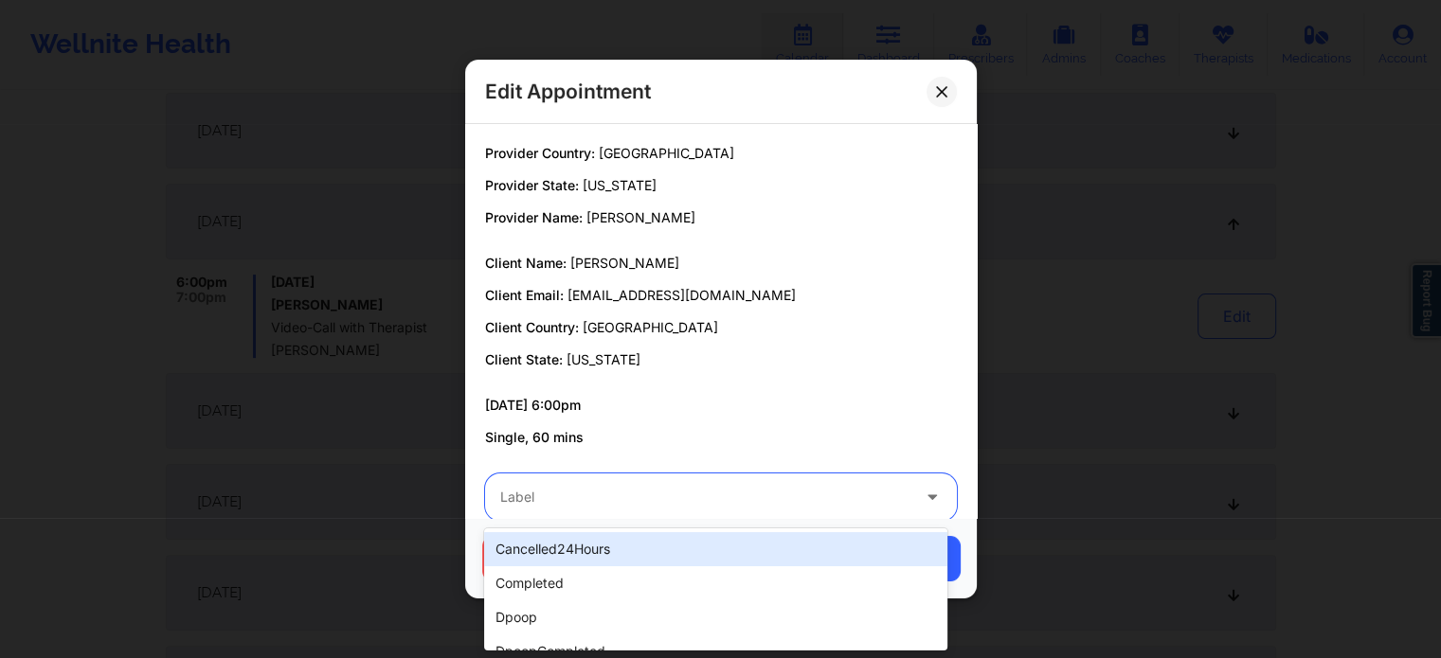
click at [724, 495] on div at bounding box center [704, 497] width 409 height 23
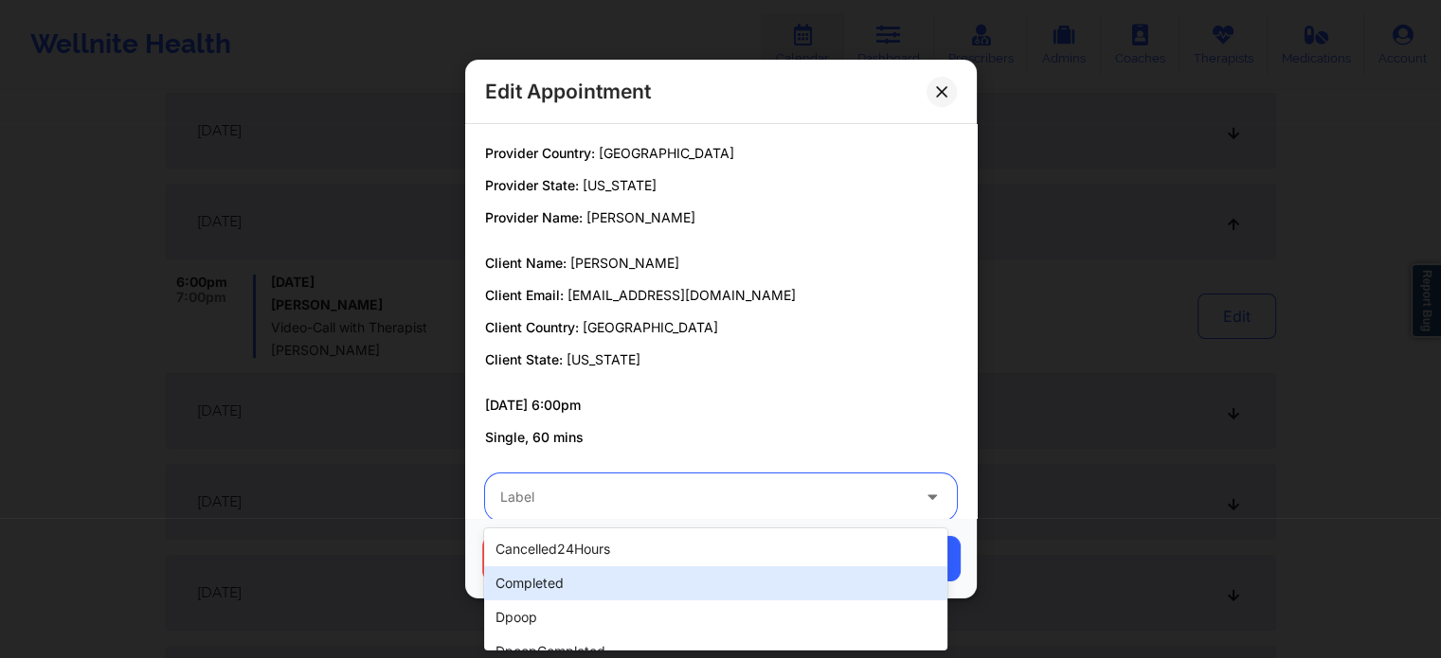
click at [610, 575] on div "completed" at bounding box center [715, 583] width 462 height 34
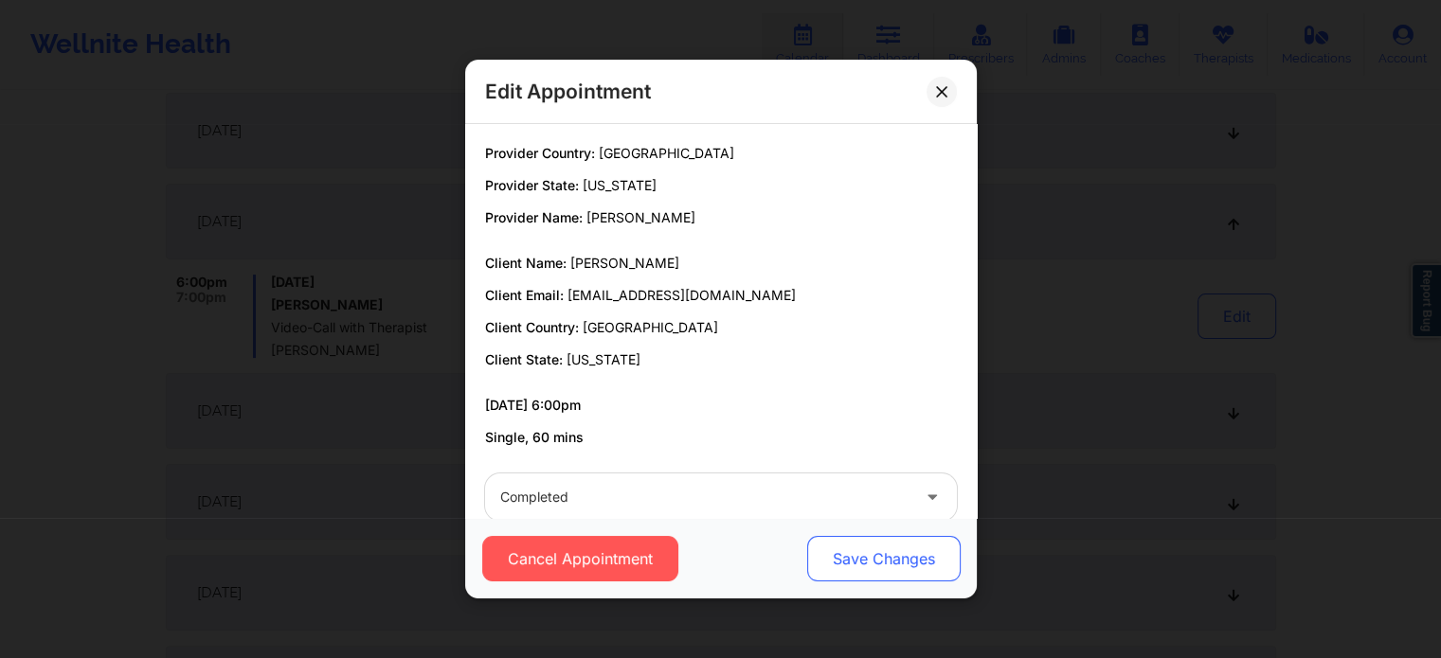
click at [848, 546] on button "Save Changes" at bounding box center [882, 558] width 153 height 45
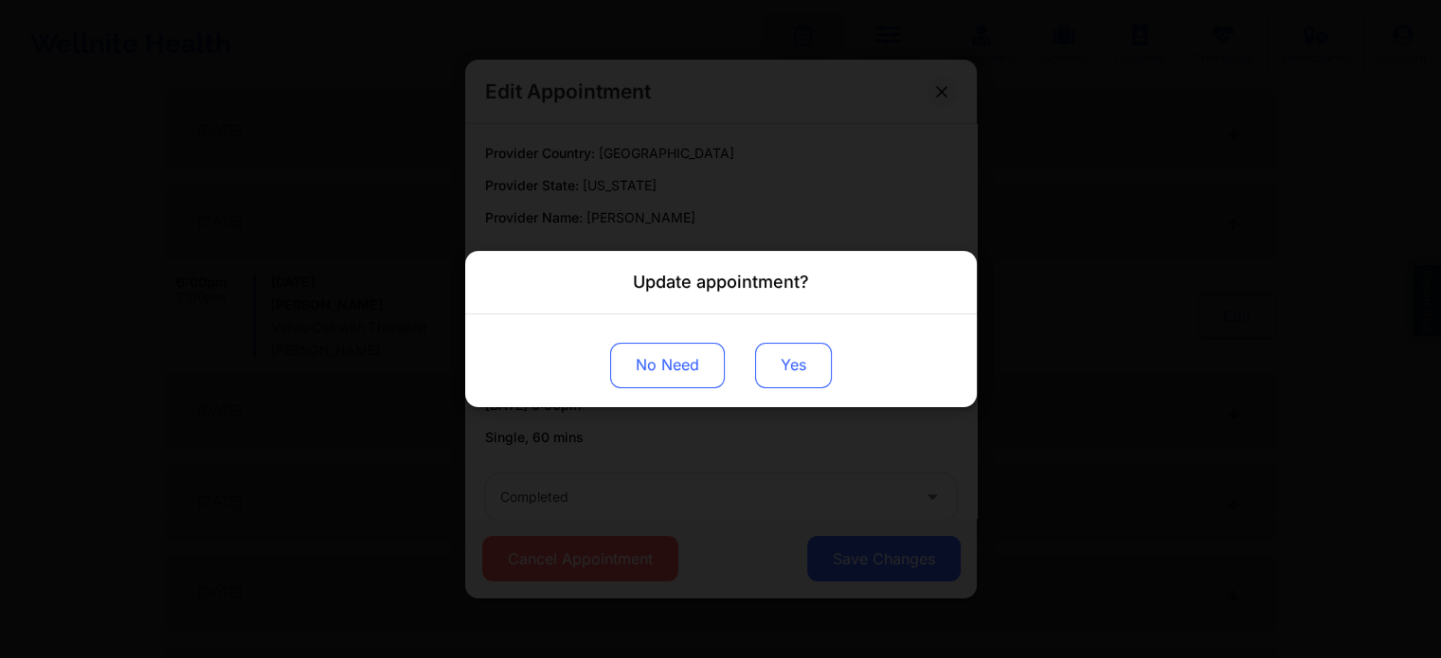
click at [790, 367] on button "Yes" at bounding box center [793, 365] width 77 height 45
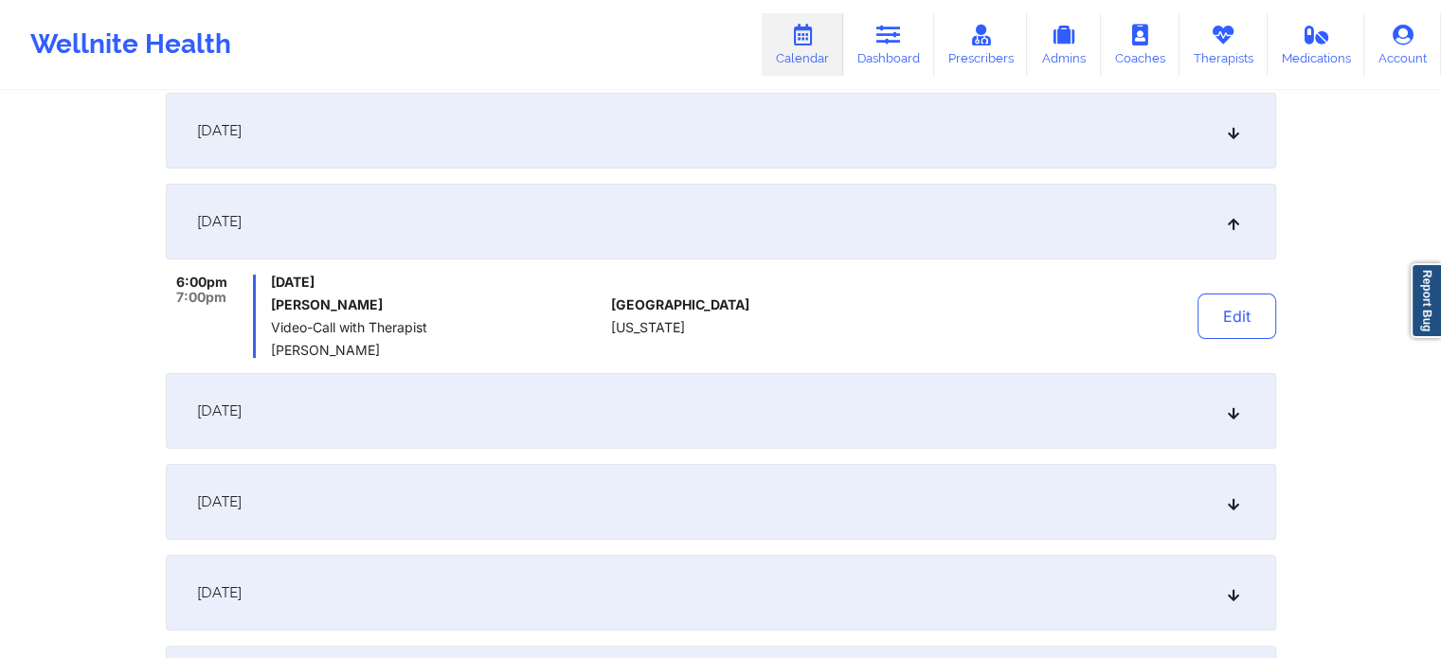
scroll to position [0, 0]
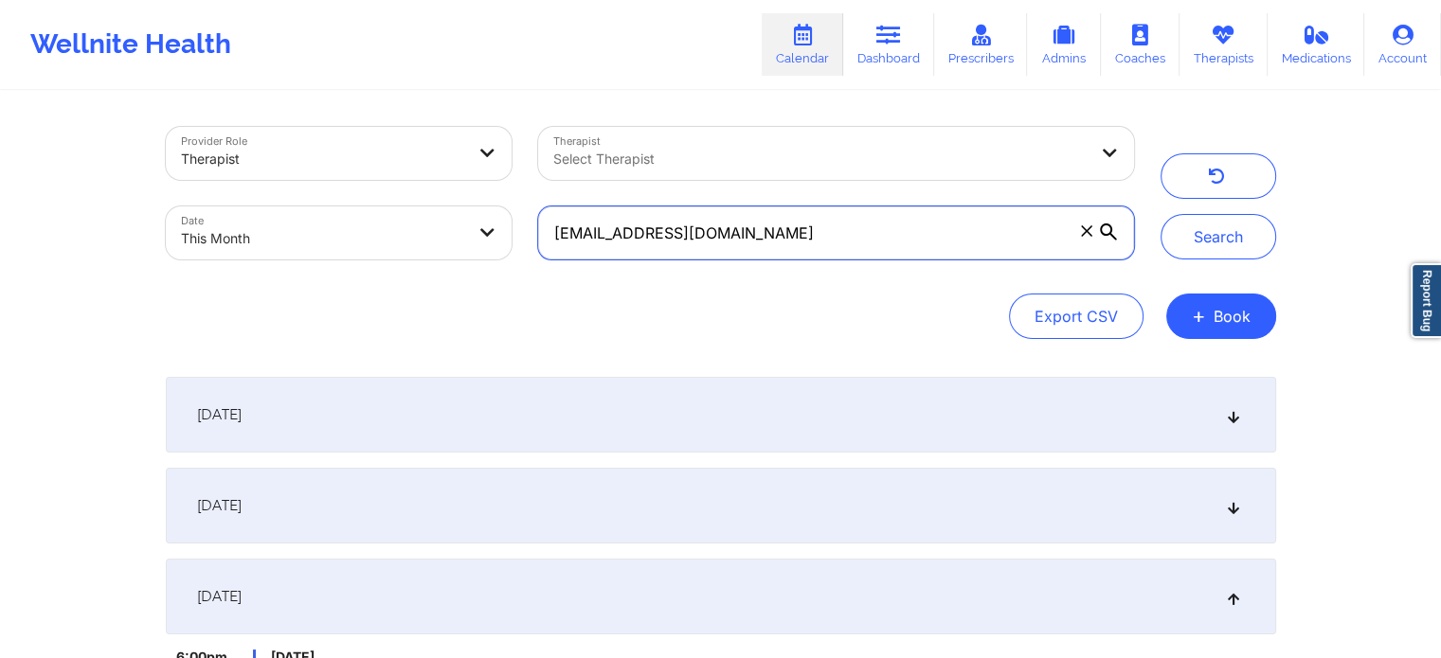
click at [803, 248] on input "[EMAIL_ADDRESS][DOMAIN_NAME]" at bounding box center [835, 232] width 595 height 53
drag, startPoint x: 847, startPoint y: 233, endPoint x: 383, endPoint y: 115, distance: 479.0
click at [383, 115] on div "Provider Role Therapist Therapist Select Therapist Date This Month [EMAIL_ADDRE…" at bounding box center [650, 193] width 995 height 159
paste input "[EMAIL_ADDRESS][DOMAIN_NAME]"
type input "[EMAIL_ADDRESS][DOMAIN_NAME]"
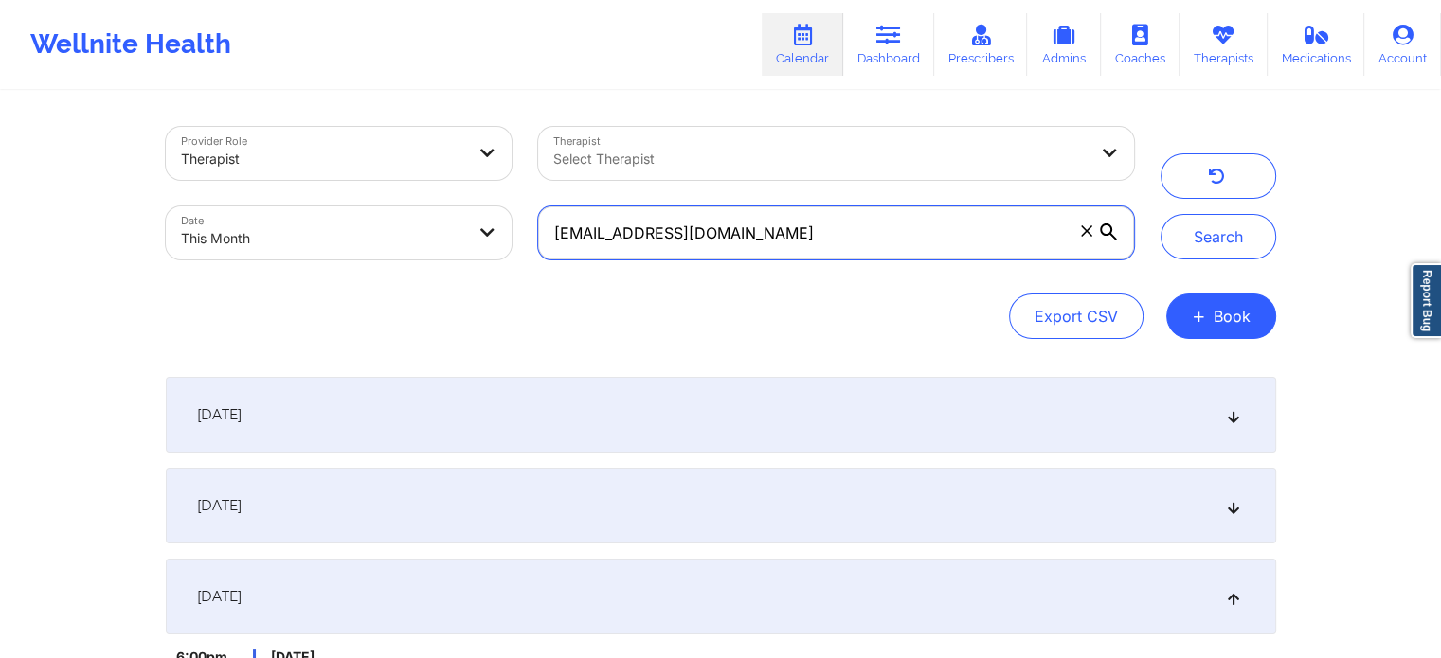
click at [1160, 214] on button "Search" at bounding box center [1218, 236] width 116 height 45
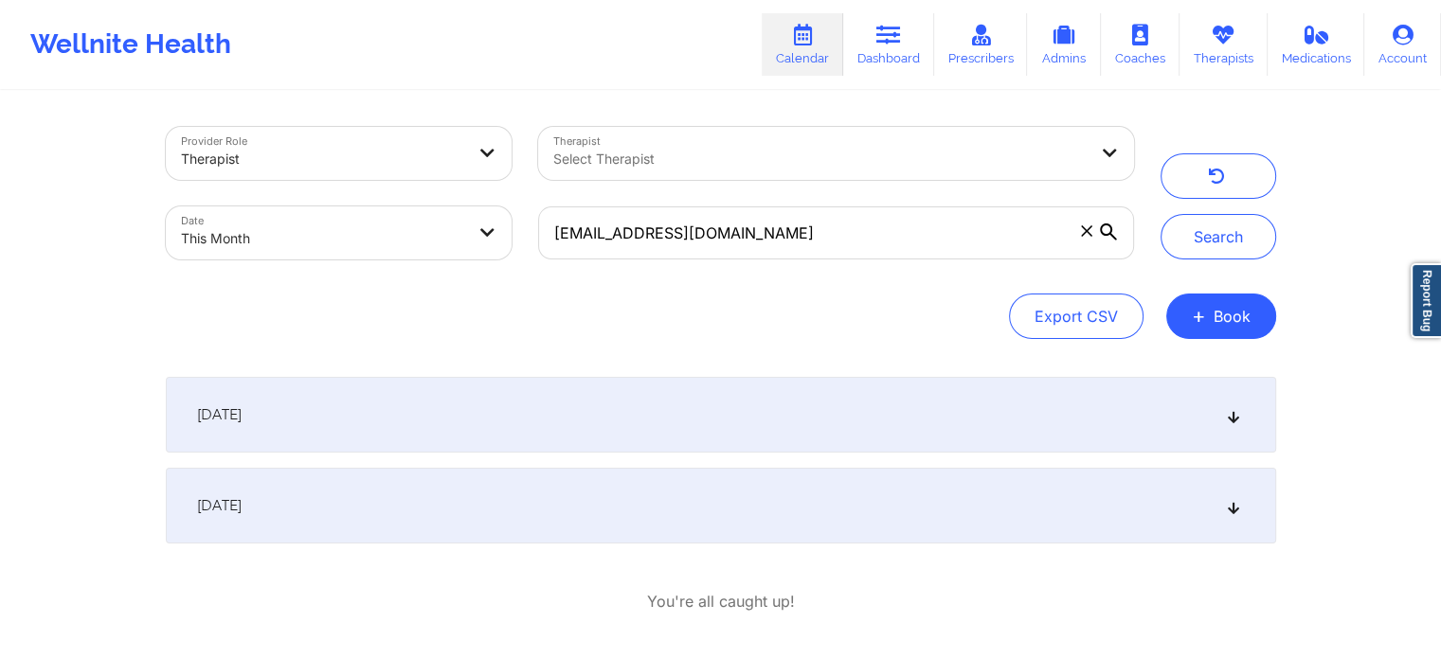
click at [457, 435] on div "[DATE]" at bounding box center [721, 415] width 1110 height 76
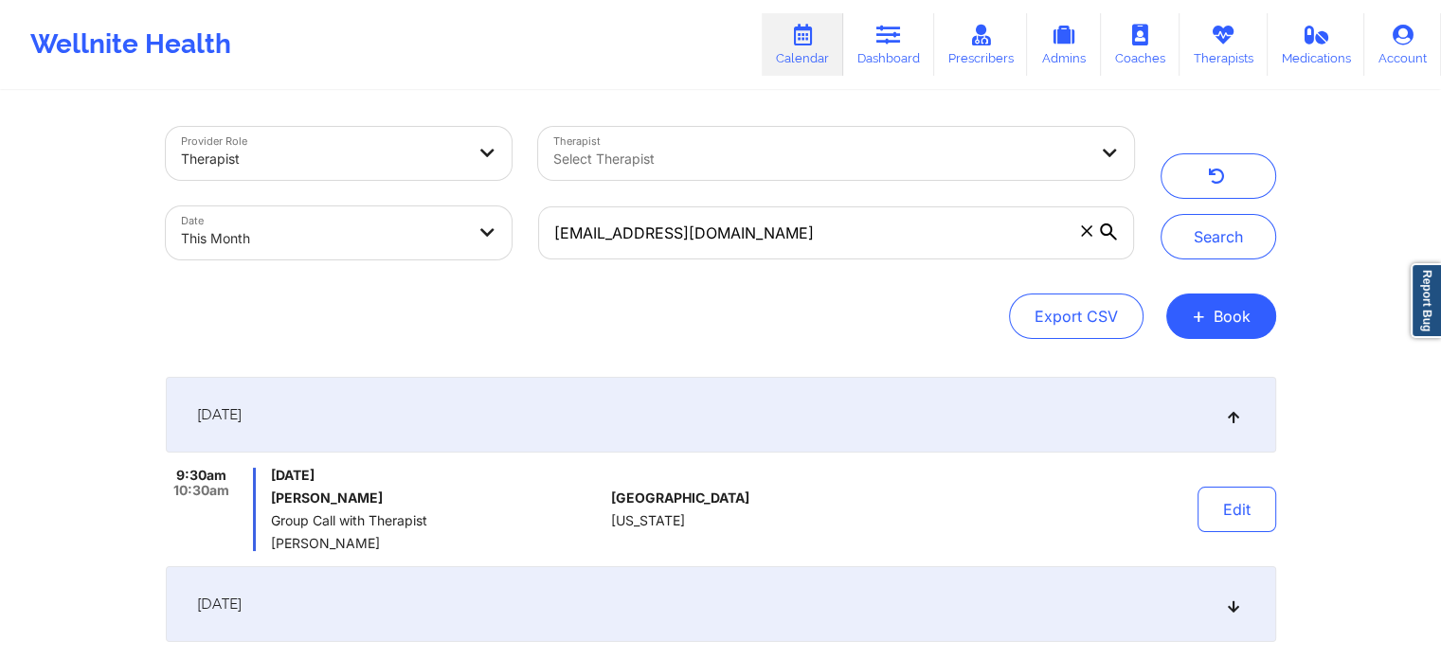
click at [1277, 546] on div "Provider Role Therapist Therapist Select Therapist Date This Month [EMAIL_ADDRE…" at bounding box center [721, 426] width 1137 height 666
click at [1248, 528] on button "Edit" at bounding box center [1236, 509] width 79 height 45
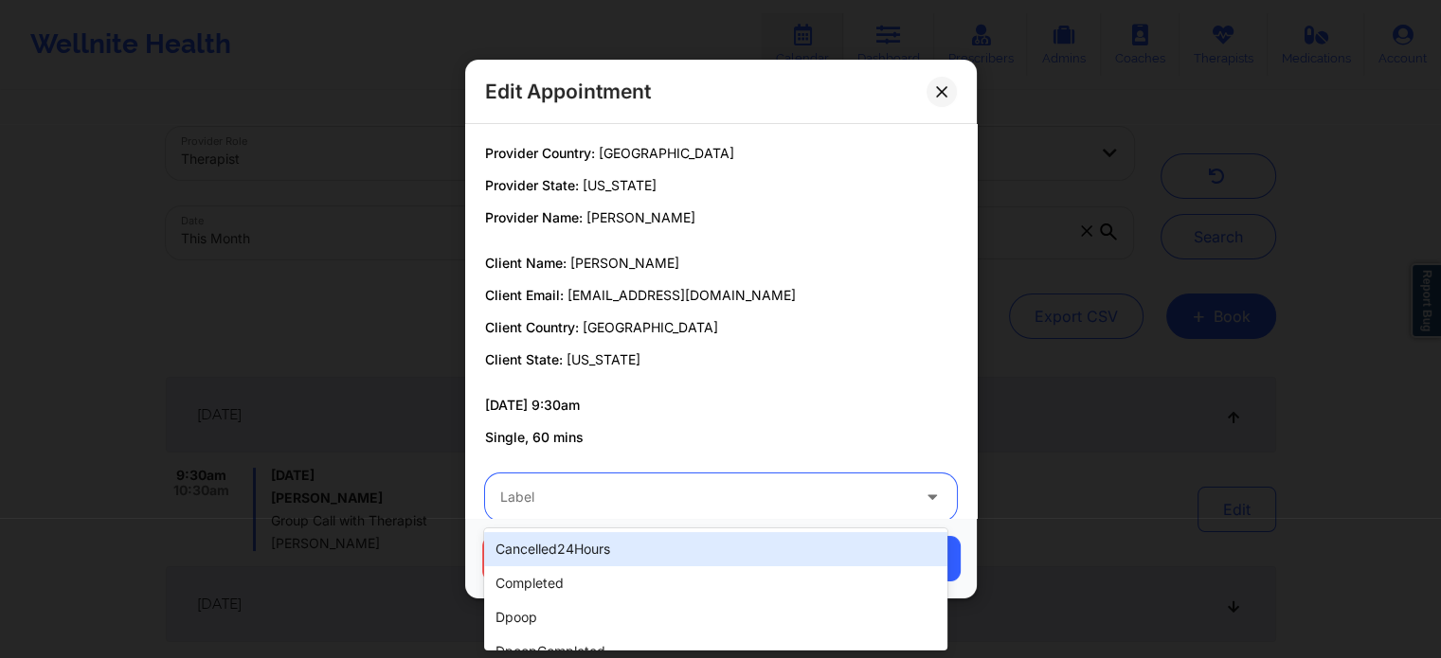
click at [694, 516] on div "Label" at bounding box center [698, 497] width 426 height 47
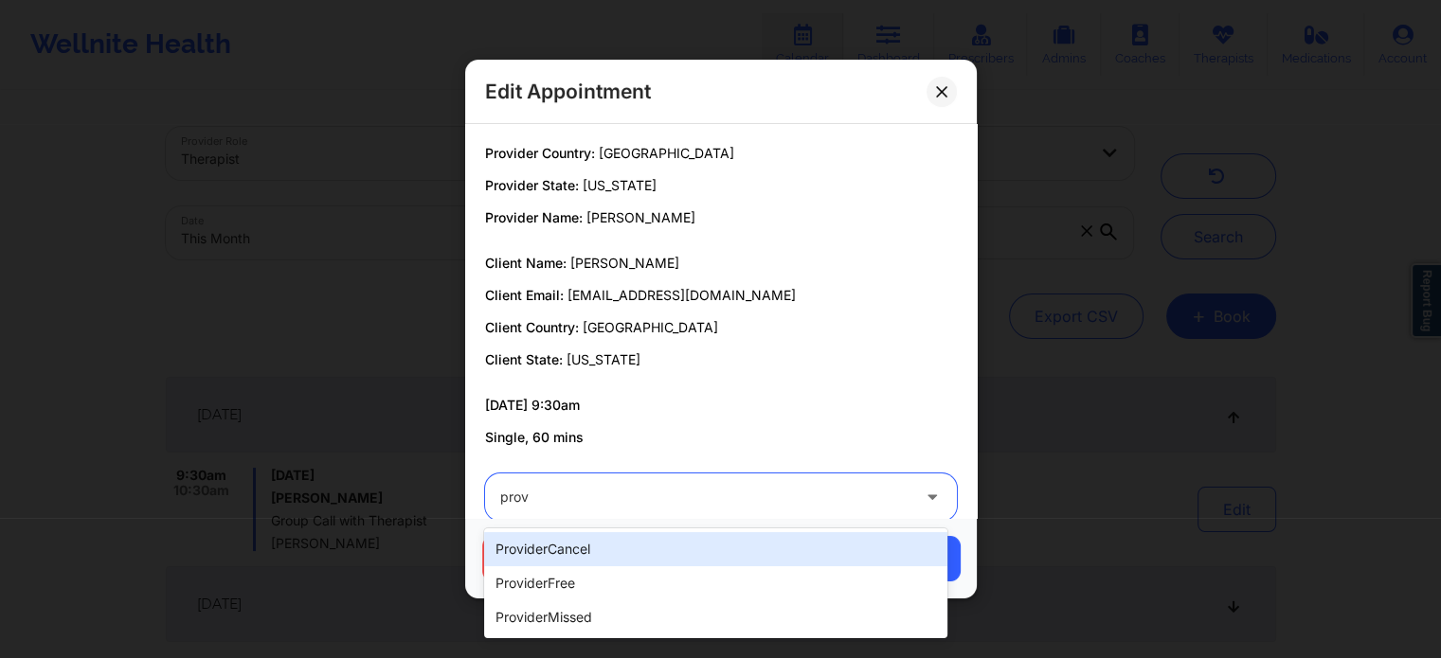
type input "provi"
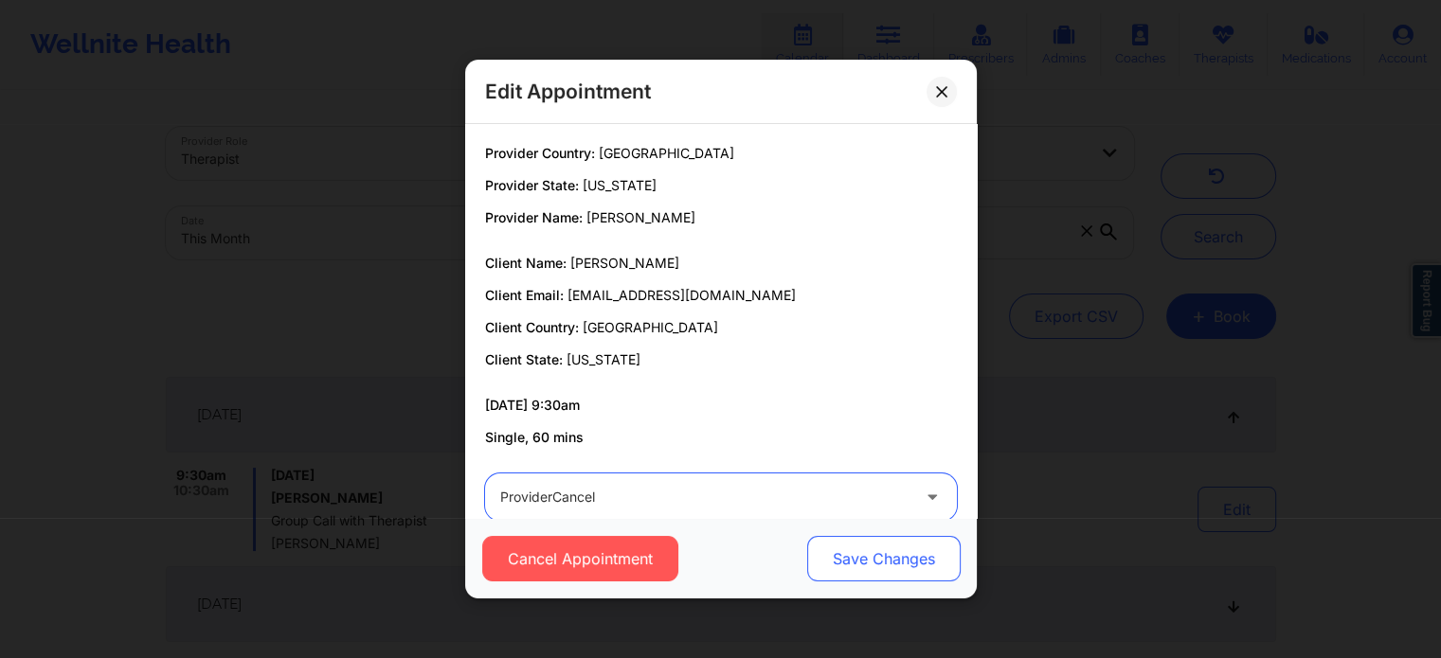
click at [908, 560] on button "Save Changes" at bounding box center [882, 558] width 153 height 45
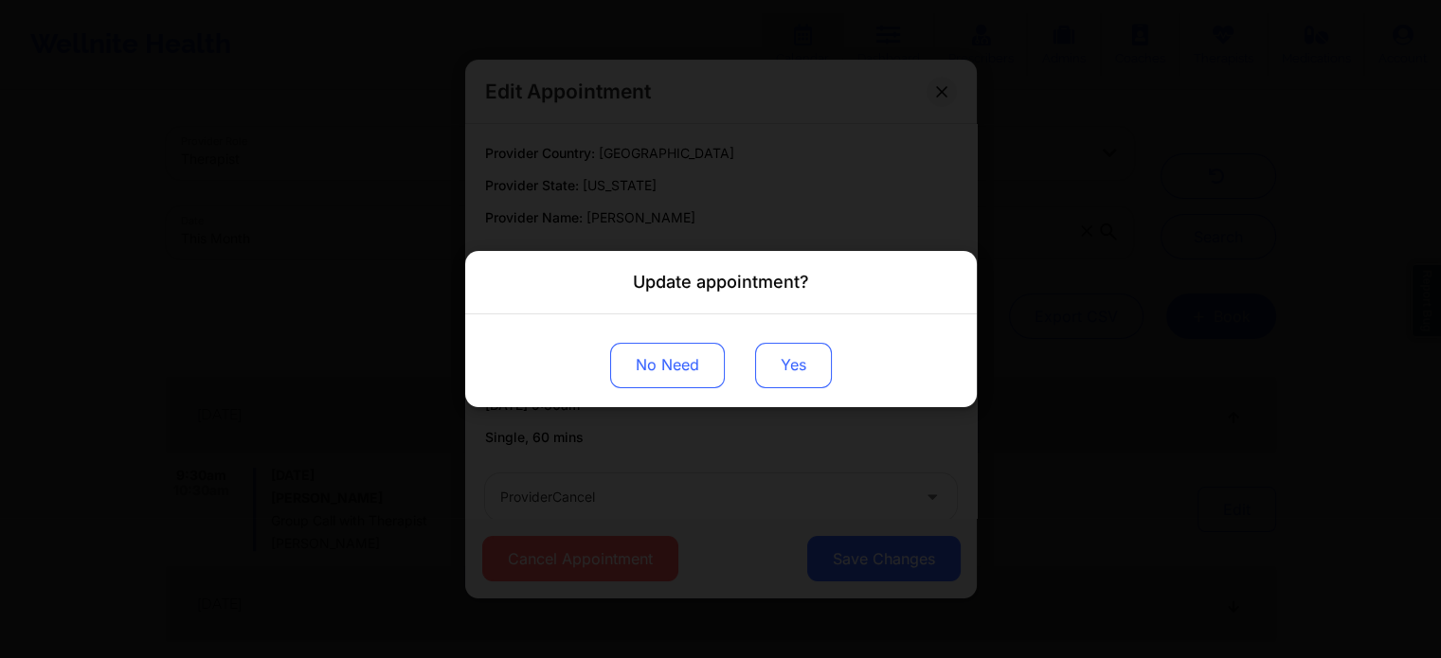
click at [776, 355] on button "Yes" at bounding box center [793, 365] width 77 height 45
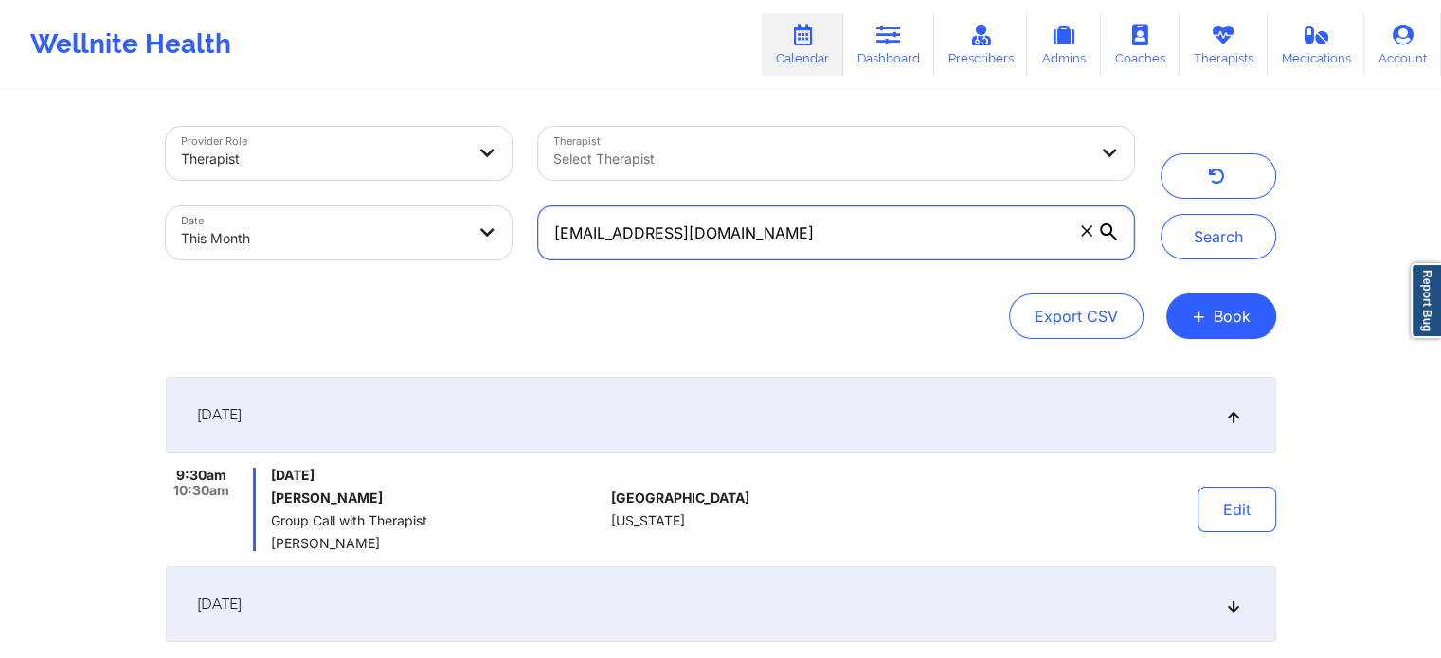
drag, startPoint x: 862, startPoint y: 230, endPoint x: 333, endPoint y: 196, distance: 529.7
click at [333, 196] on div "Provider Role Therapist Therapist Select Therapist Date This Month [EMAIL_ADDRE…" at bounding box center [650, 193] width 995 height 159
paste input "[EMAIL_ADDRESS][DOMAIN_NAME]"
click at [1160, 214] on button "Search" at bounding box center [1218, 236] width 116 height 45
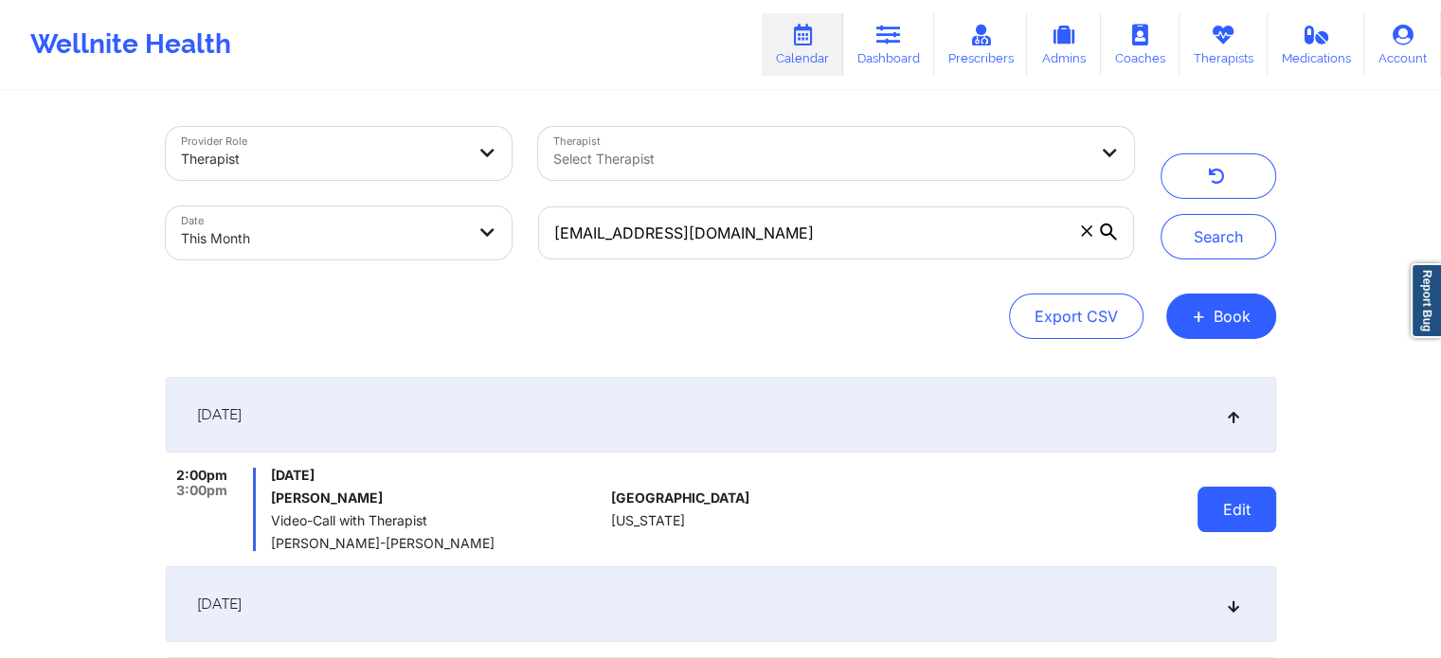
click at [1243, 529] on button "Edit" at bounding box center [1236, 509] width 79 height 45
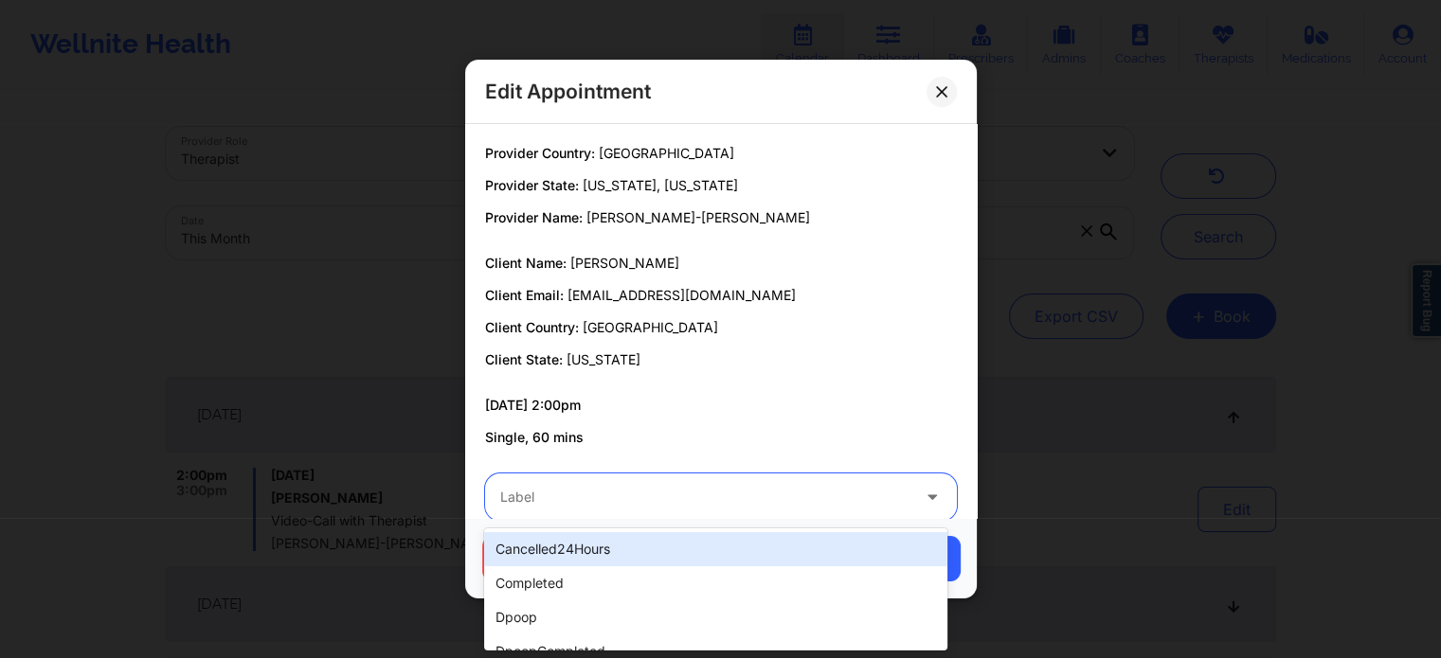
click at [667, 493] on div at bounding box center [704, 497] width 409 height 23
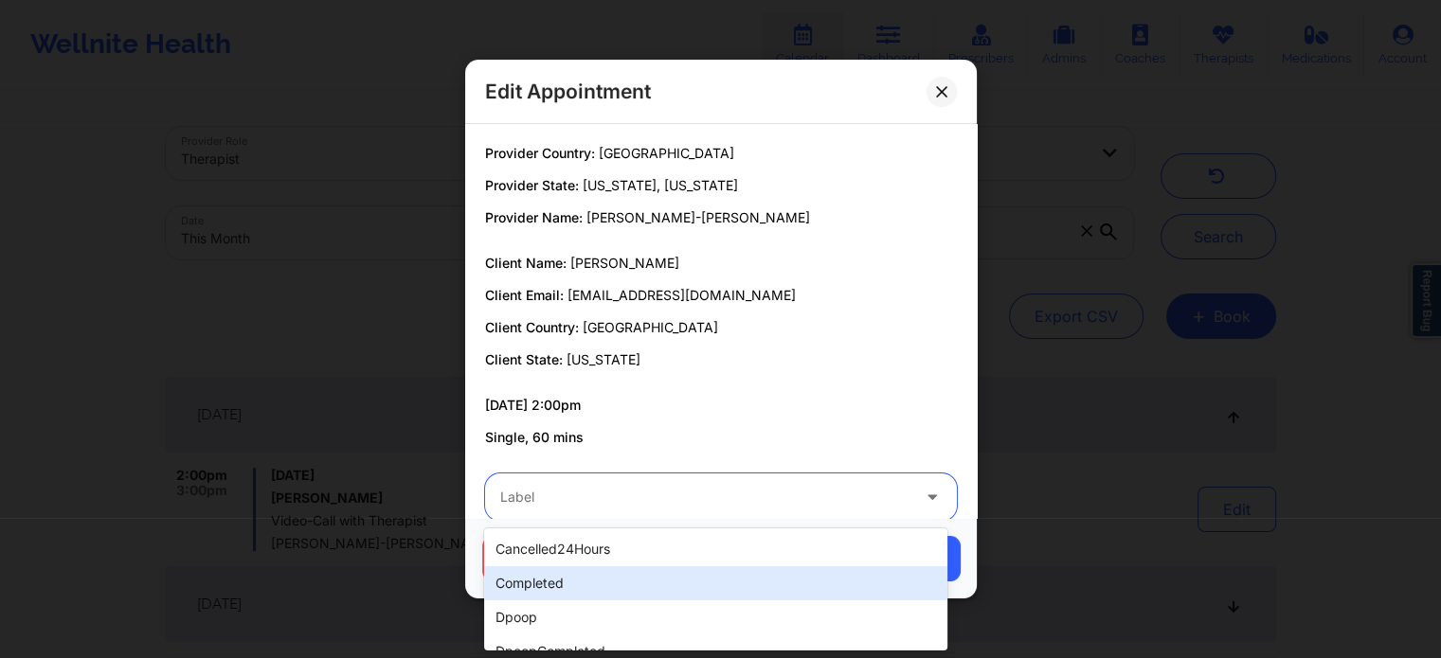
click at [553, 583] on div "completed" at bounding box center [715, 583] width 462 height 34
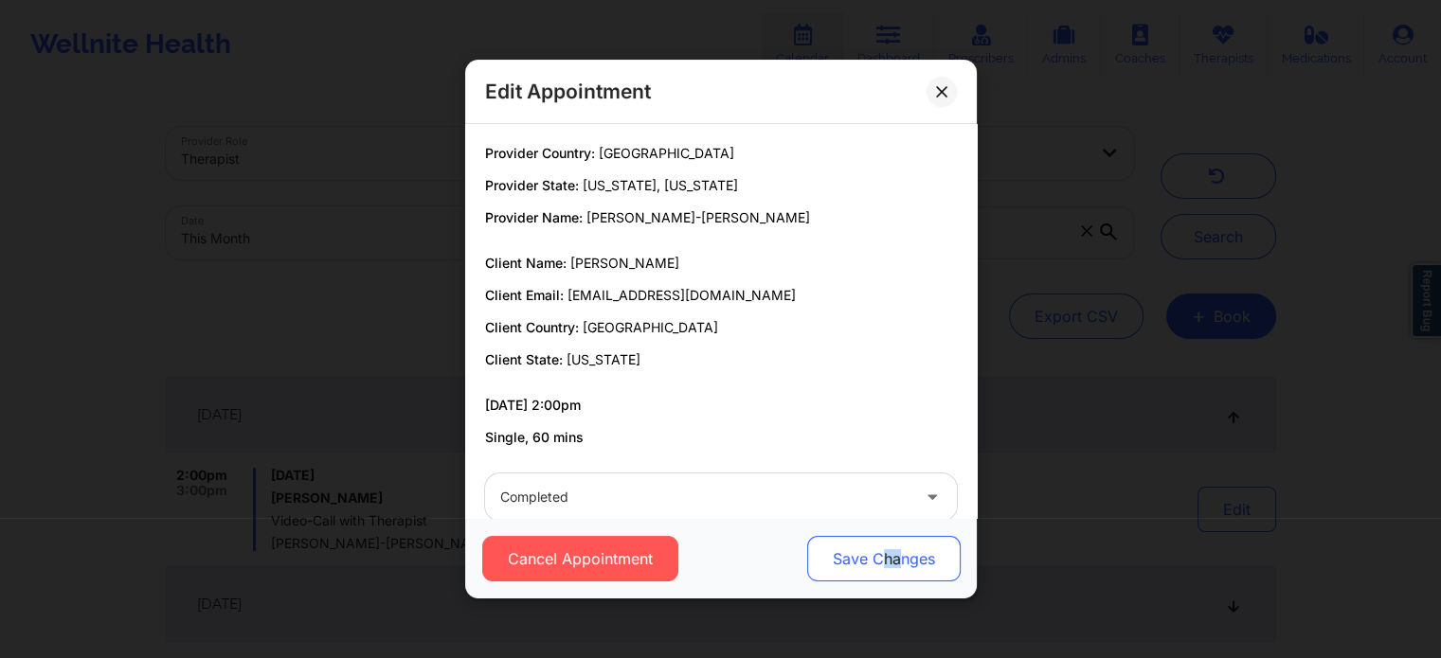
drag, startPoint x: 895, startPoint y: 532, endPoint x: 885, endPoint y: 541, distance: 13.5
click at [885, 541] on div "Cancel Appointment Save Changes" at bounding box center [721, 558] width 512 height 81
click at [885, 541] on button "Save Changes" at bounding box center [882, 558] width 153 height 45
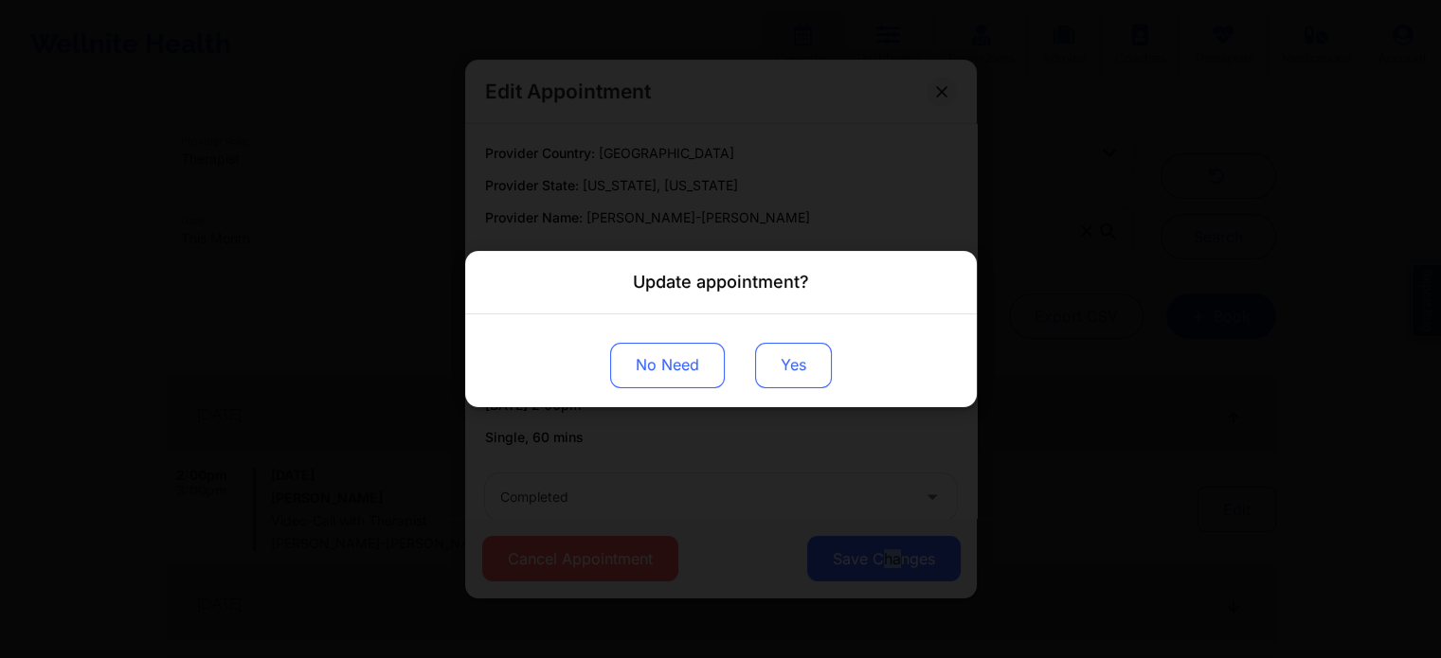
click at [765, 363] on button "Yes" at bounding box center [793, 365] width 77 height 45
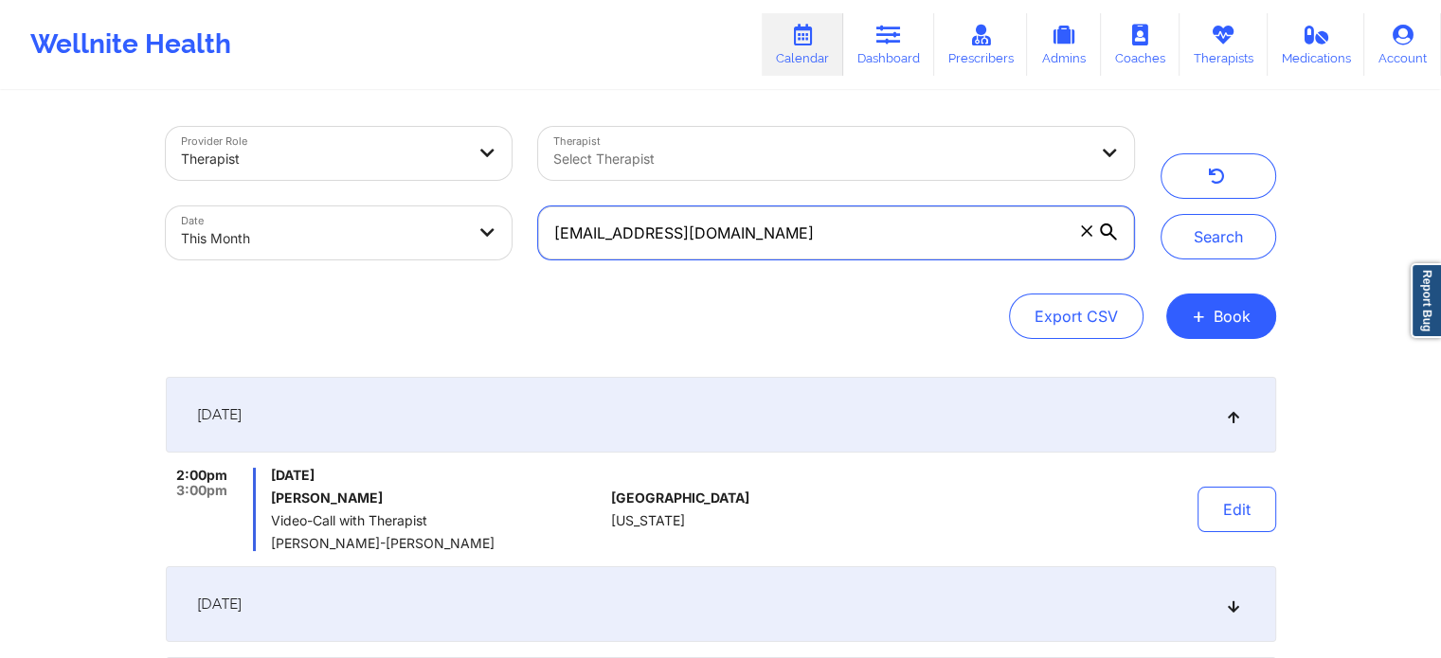
drag, startPoint x: 763, startPoint y: 237, endPoint x: 530, endPoint y: 194, distance: 236.0
click at [530, 194] on div "[EMAIL_ADDRESS][DOMAIN_NAME]" at bounding box center [835, 233] width 621 height 80
paste input "[EMAIL_ADDRESS]"
click at [1160, 214] on button "Search" at bounding box center [1218, 236] width 116 height 45
drag, startPoint x: 770, startPoint y: 241, endPoint x: 444, endPoint y: 219, distance: 326.6
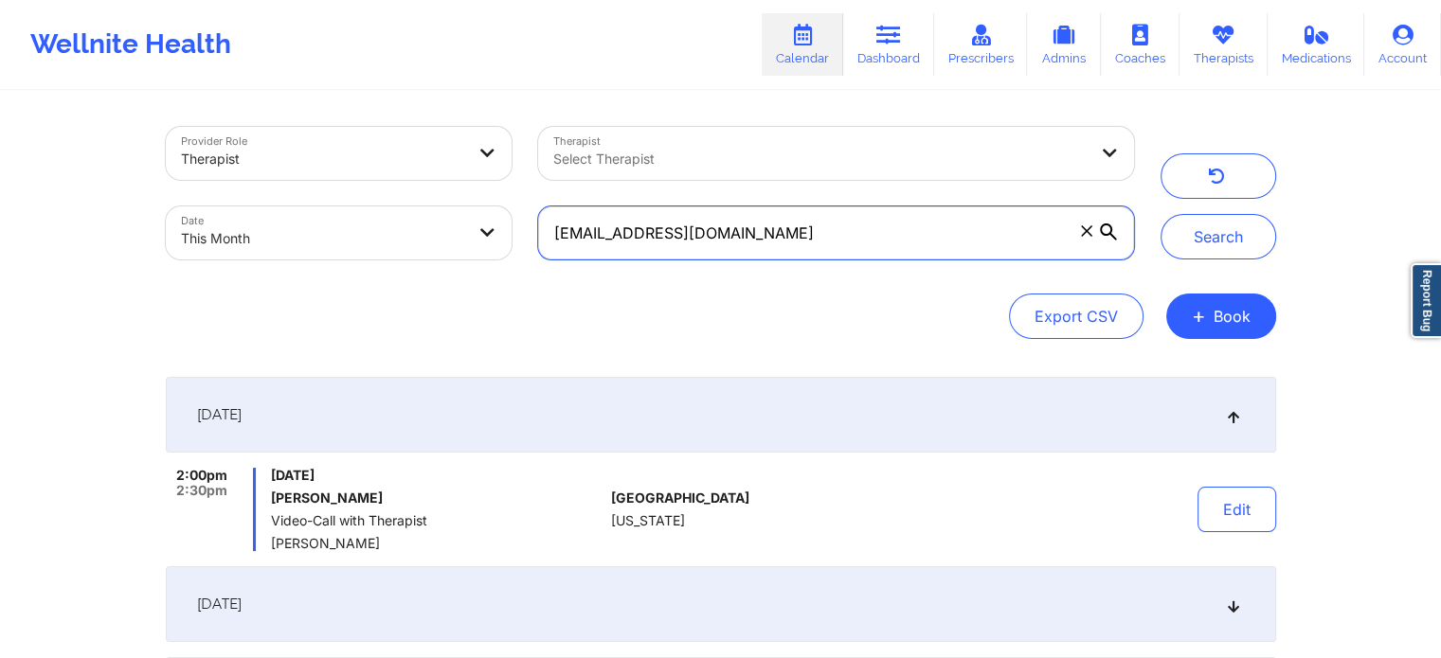
click at [444, 219] on div "Provider Role Therapist Therapist Select Therapist Date This Month [EMAIL_ADDRE…" at bounding box center [650, 193] width 995 height 159
paste input "kylabyamramsay"
click at [1160, 214] on button "Search" at bounding box center [1218, 236] width 116 height 45
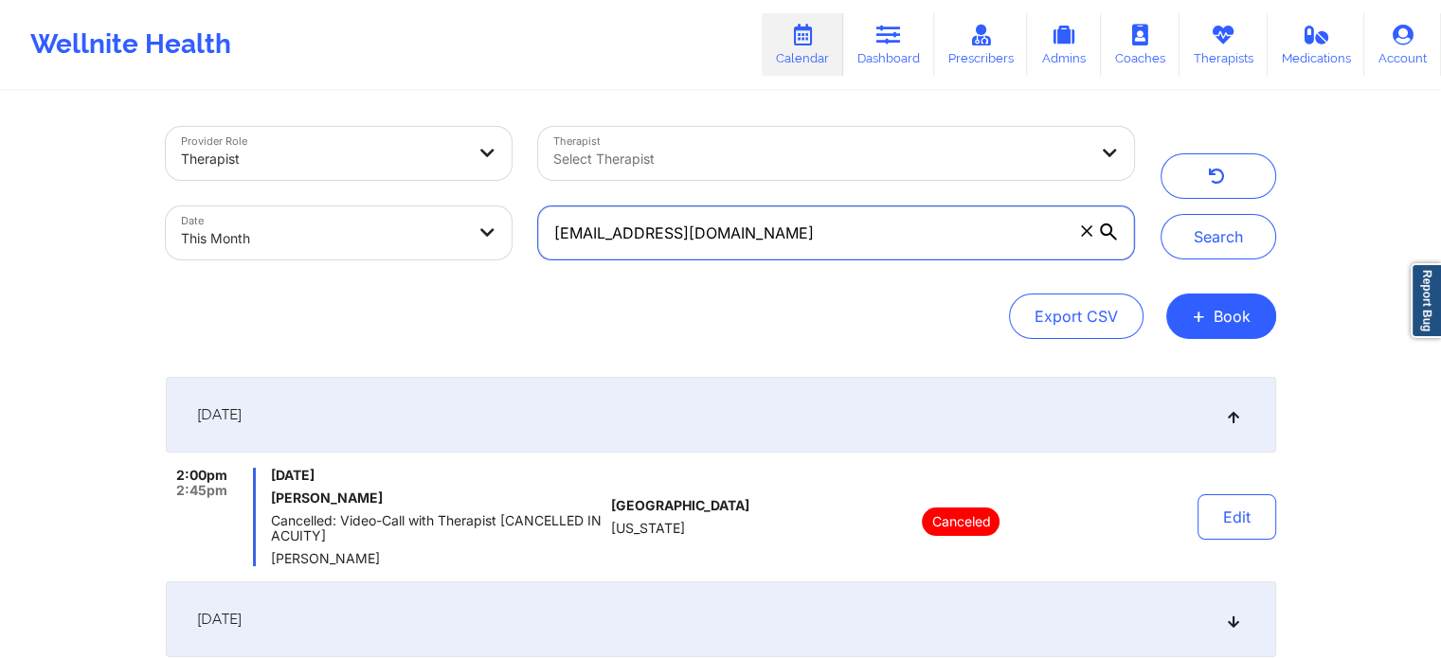
scroll to position [233, 0]
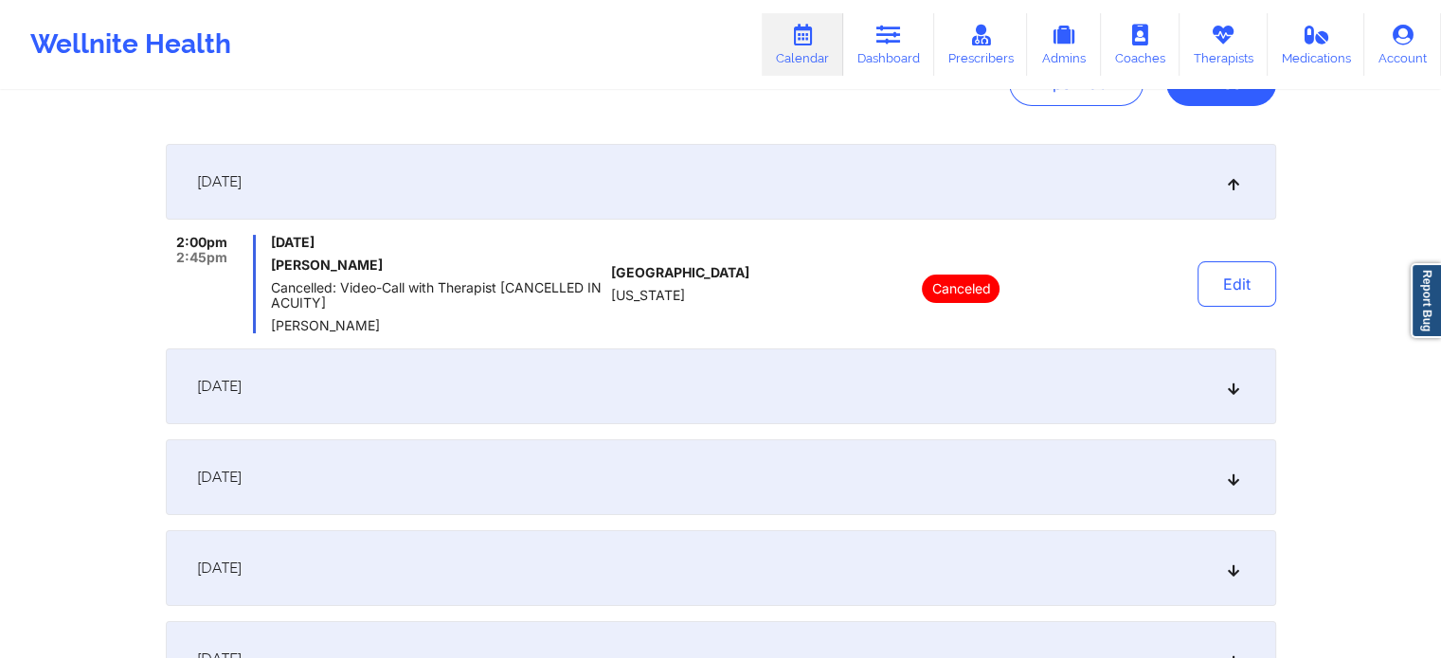
click at [829, 397] on div "[DATE]" at bounding box center [721, 387] width 1110 height 76
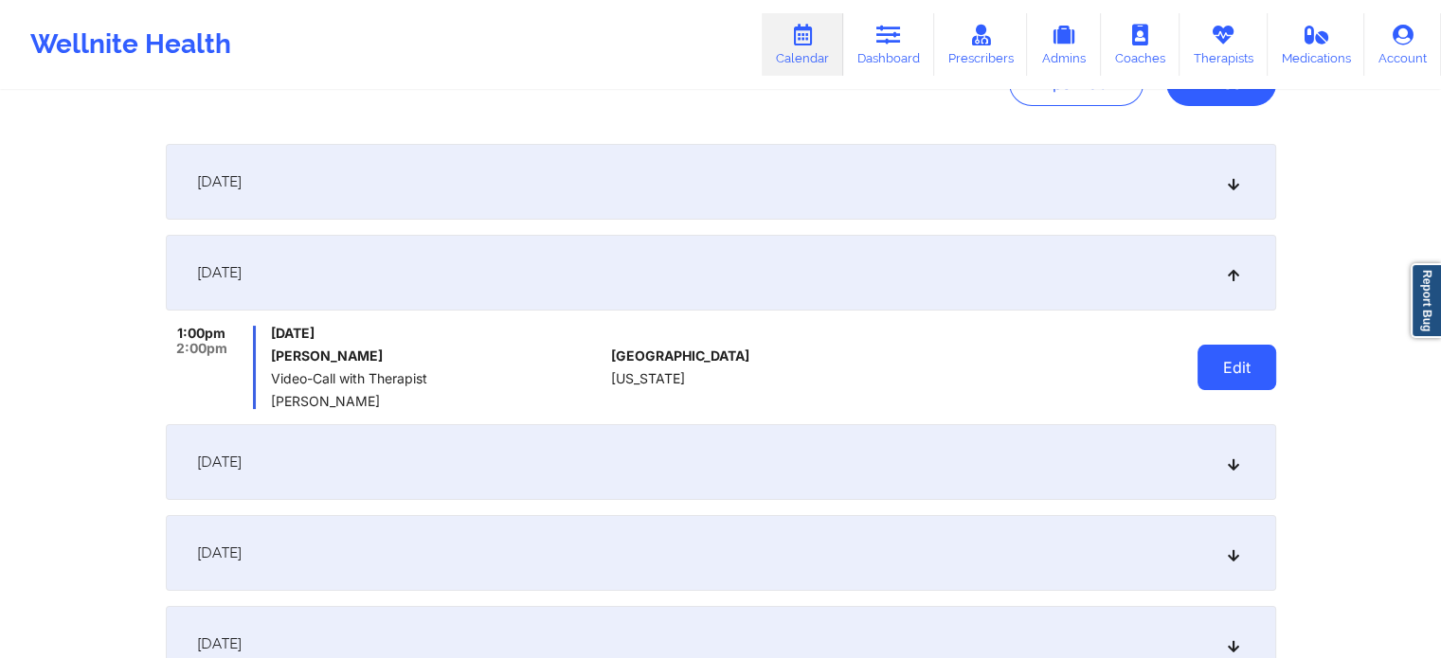
click at [1255, 374] on button "Edit" at bounding box center [1236, 367] width 79 height 45
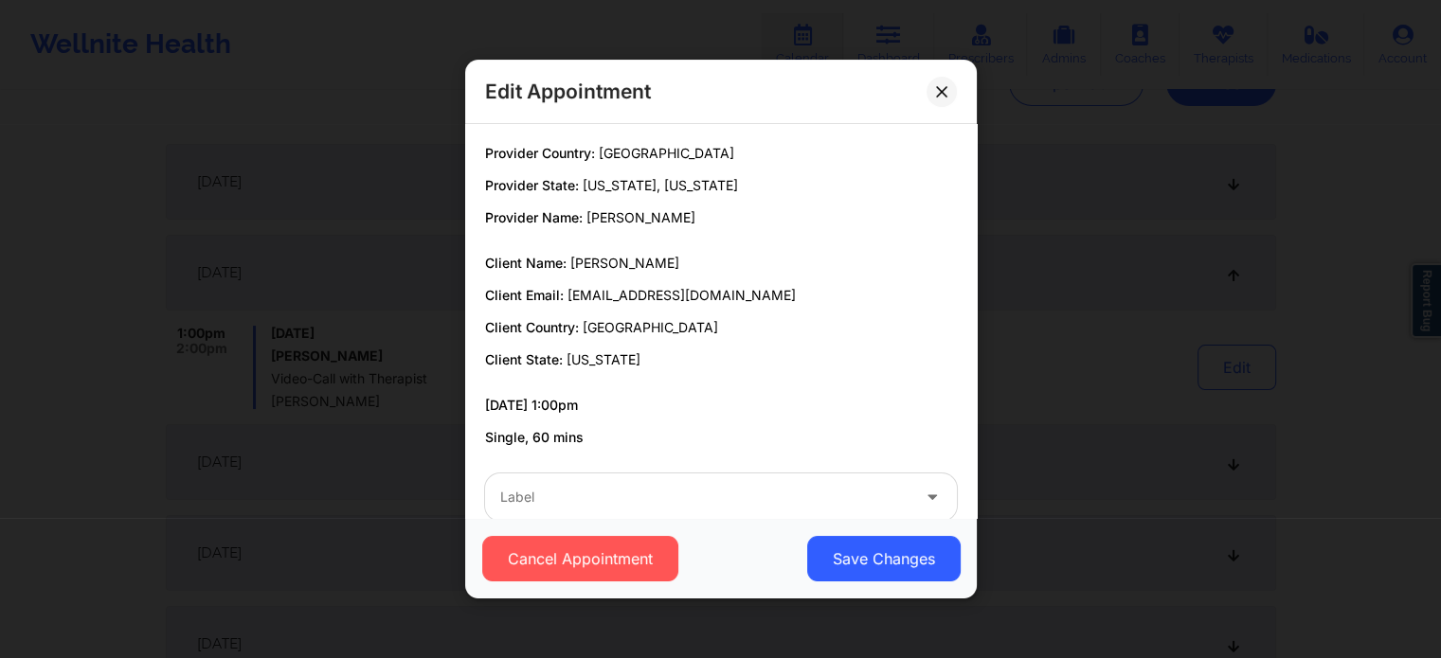
click at [670, 525] on div "Cancel Appointment Save Changes" at bounding box center [721, 558] width 512 height 81
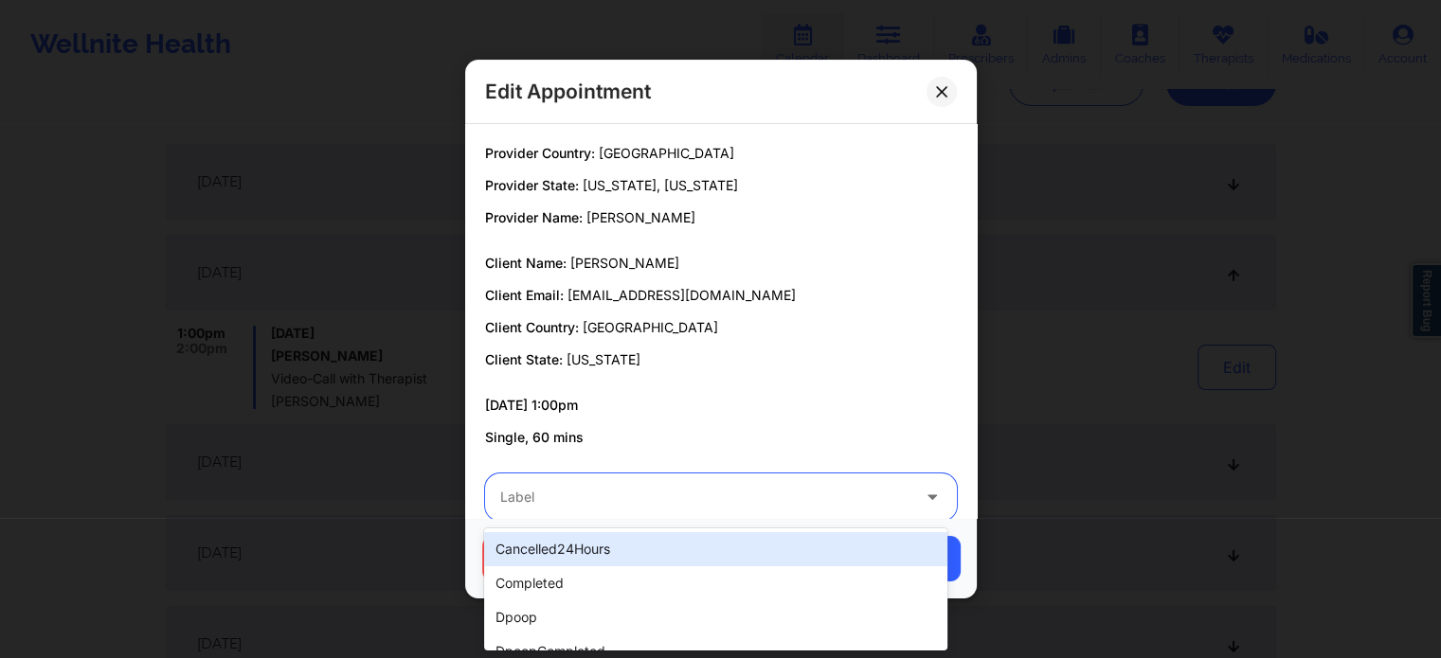
click at [546, 500] on div at bounding box center [704, 497] width 409 height 23
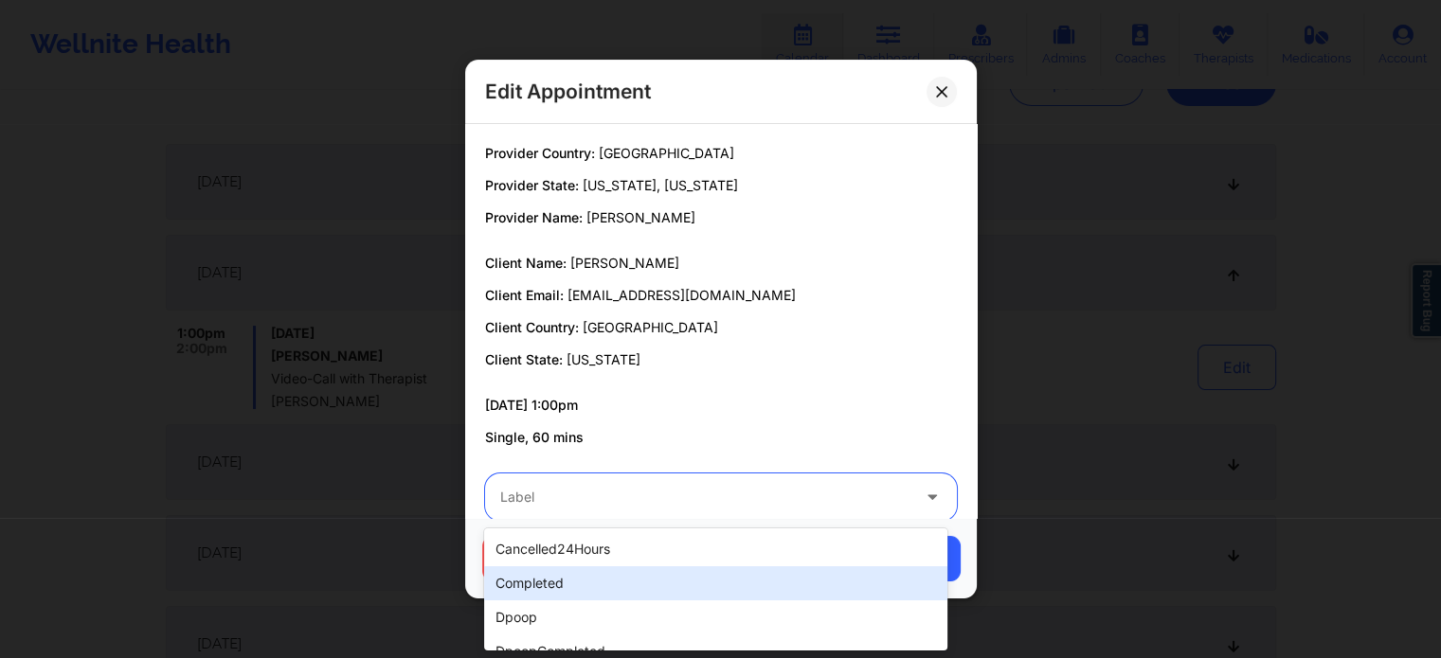
click at [539, 572] on div "completed" at bounding box center [715, 583] width 462 height 34
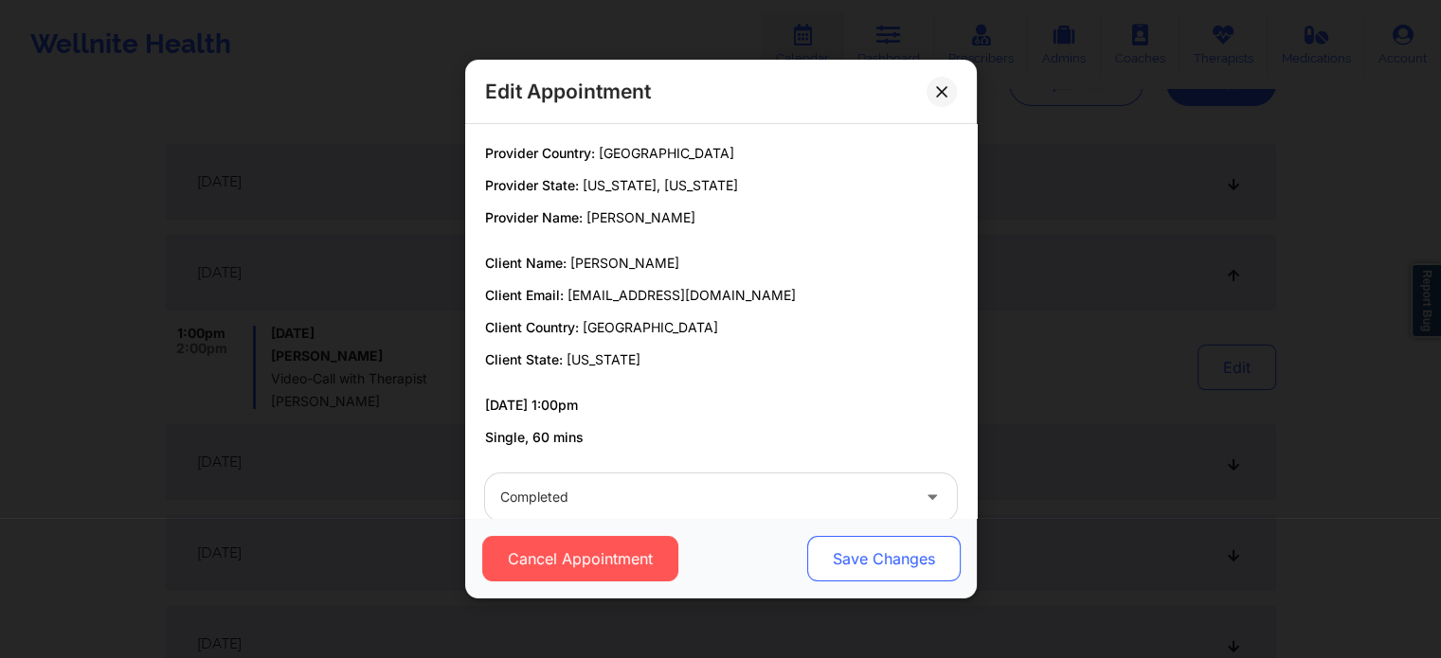
click at [899, 543] on button "Save Changes" at bounding box center [882, 558] width 153 height 45
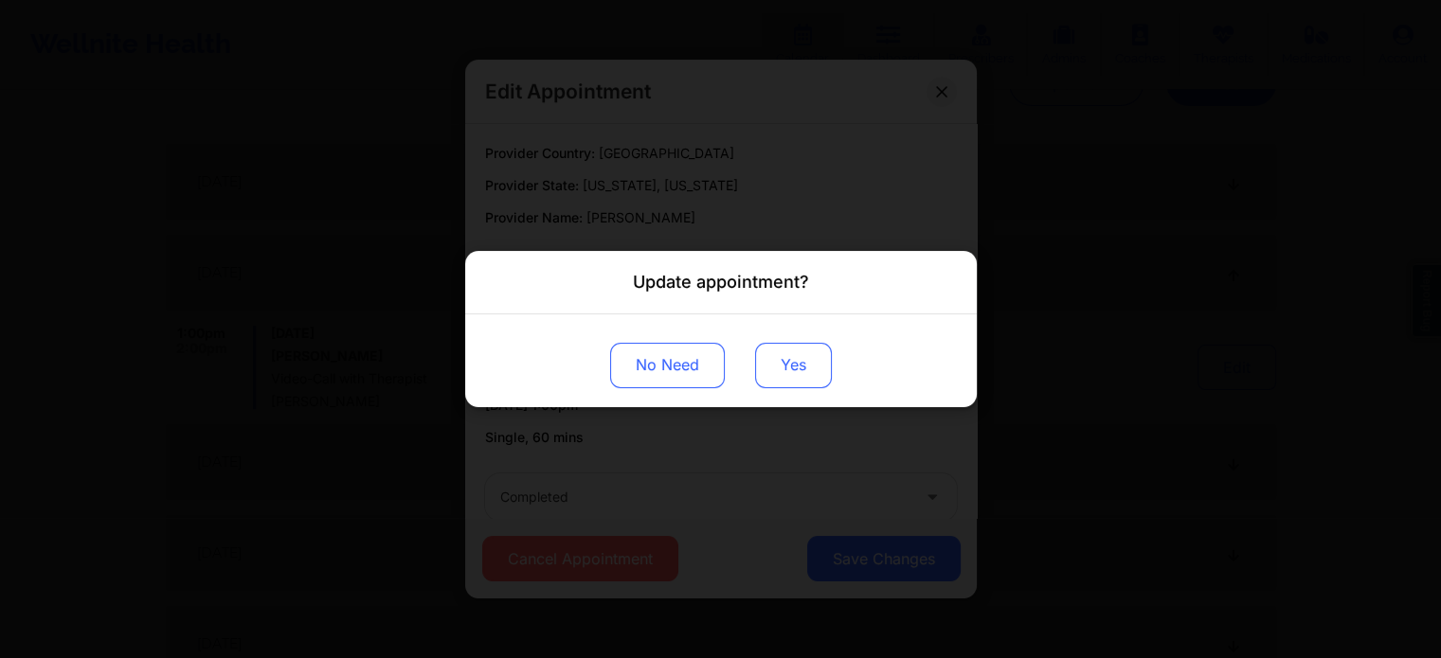
click at [809, 361] on button "Yes" at bounding box center [793, 365] width 77 height 45
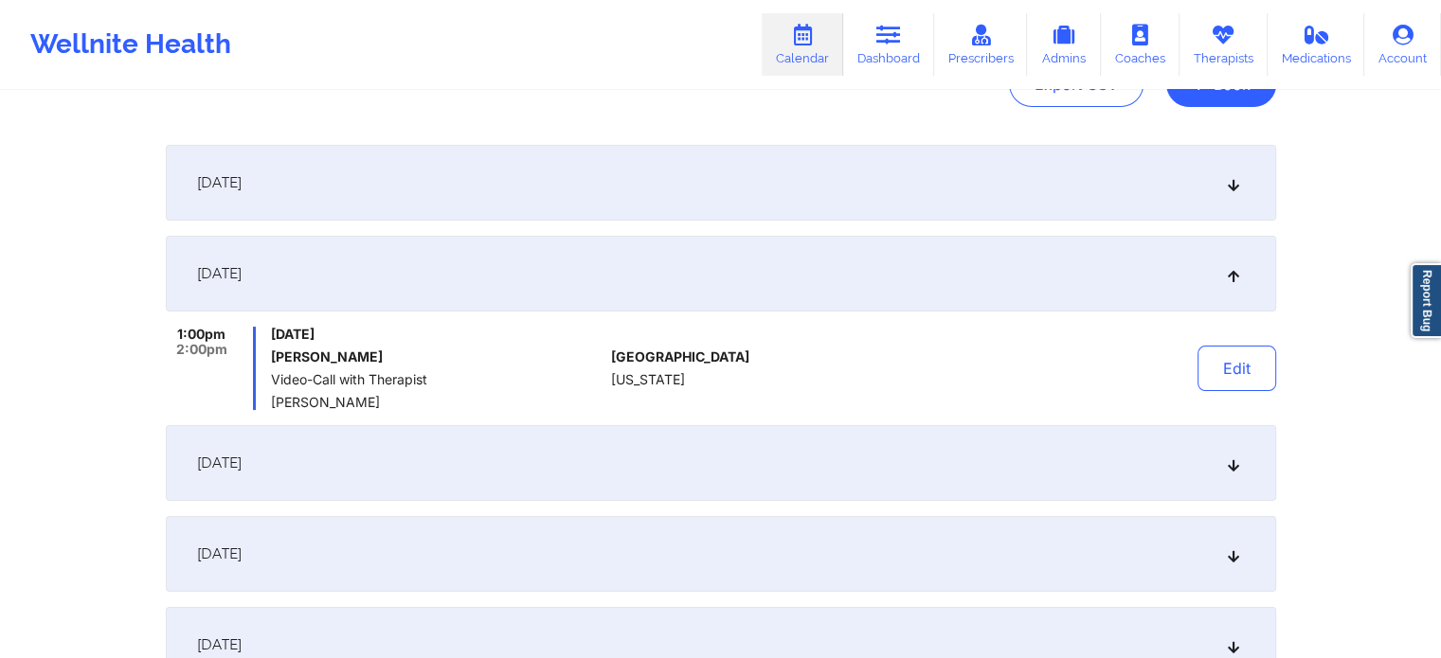
scroll to position [0, 0]
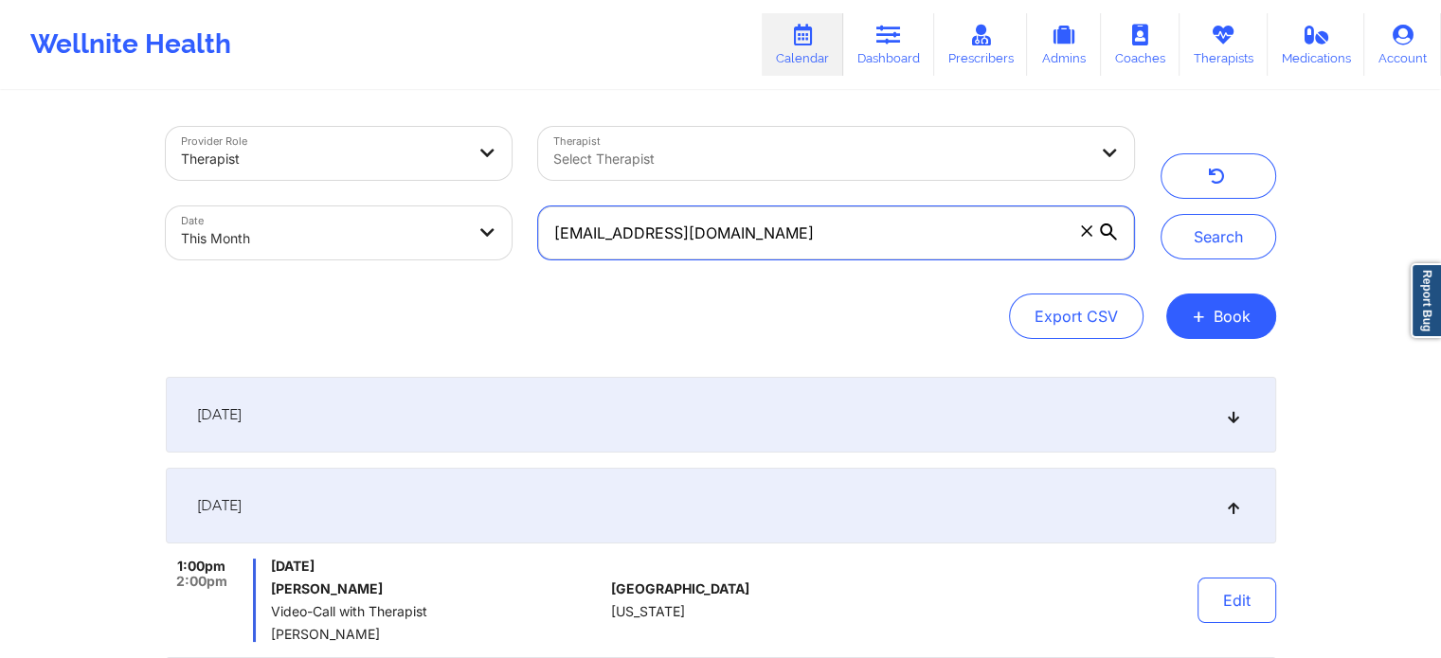
drag, startPoint x: 835, startPoint y: 232, endPoint x: 523, endPoint y: 183, distance: 315.5
click at [523, 183] on div "Provider Role Therapist Therapist Select Therapist Date This Month [EMAIL_ADDRE…" at bounding box center [650, 193] width 995 height 159
paste input "tukiyac00"
click at [1160, 214] on button "Search" at bounding box center [1218, 236] width 116 height 45
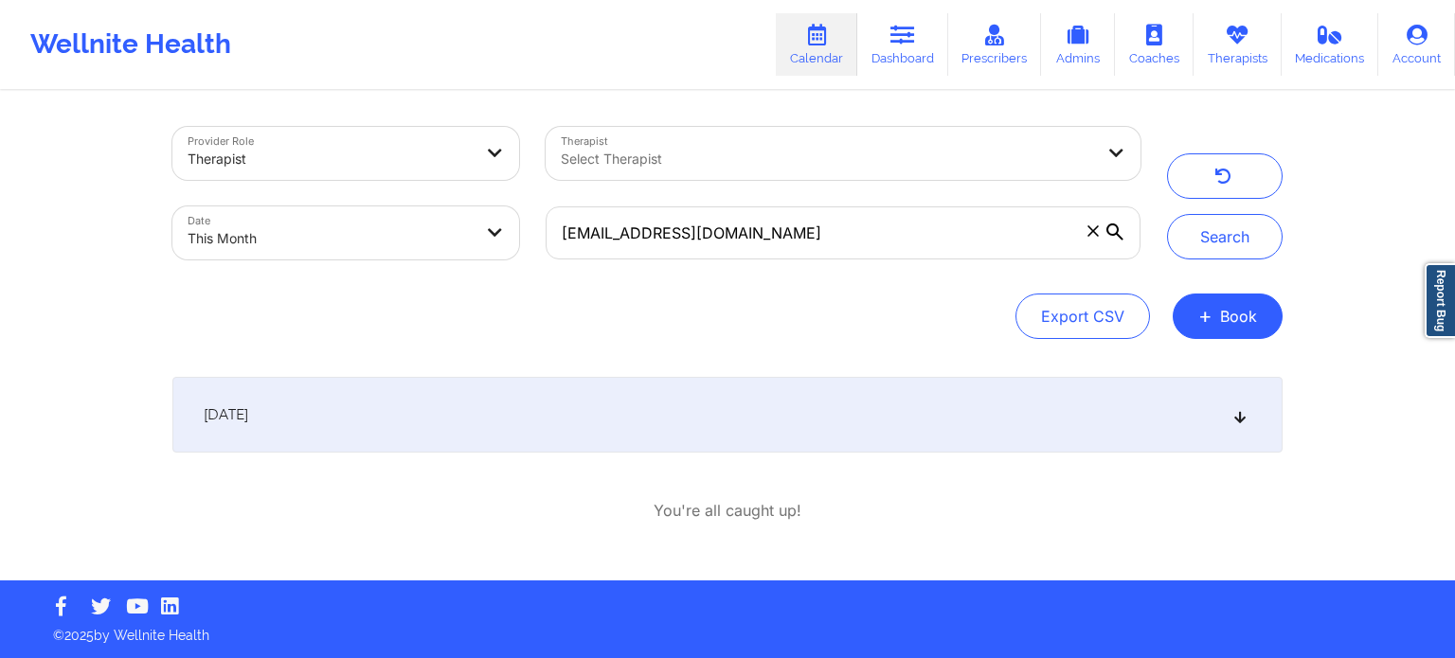
click at [633, 378] on div "[DATE]" at bounding box center [727, 415] width 1110 height 76
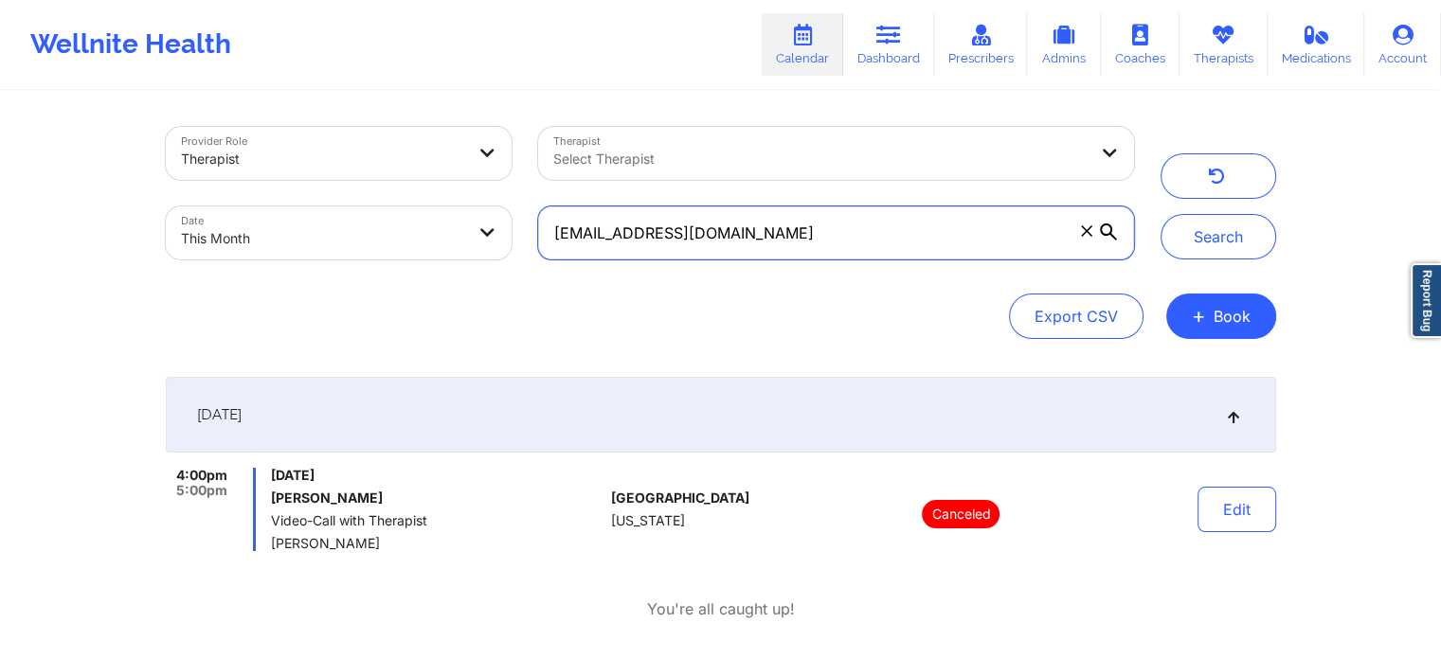
drag, startPoint x: 792, startPoint y: 225, endPoint x: 368, endPoint y: 227, distance: 423.4
click at [368, 227] on div "Provider Role Therapist Therapist Select Therapist Date This Month [EMAIL_ADDRE…" at bounding box center [650, 193] width 995 height 159
paste input "borkahms1"
click at [1160, 214] on button "Search" at bounding box center [1218, 236] width 116 height 45
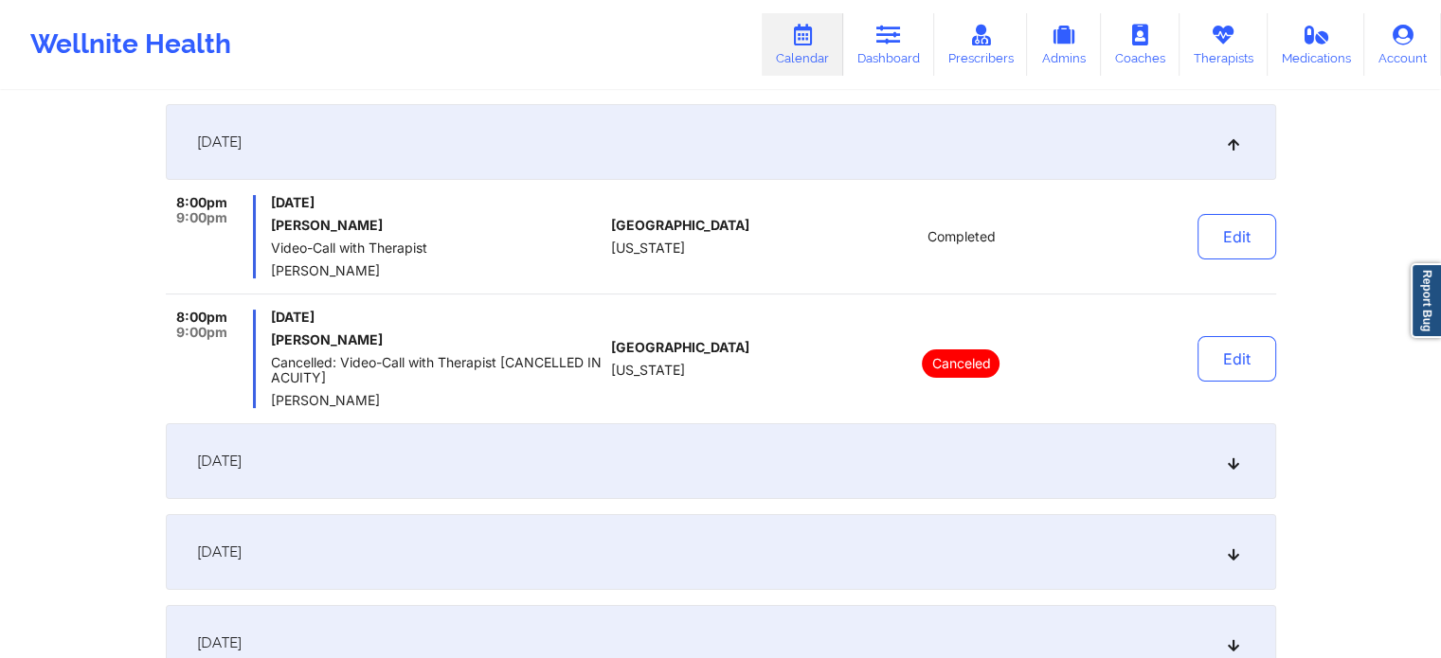
scroll to position [275, 0]
click at [887, 454] on div "[DATE]" at bounding box center [721, 460] width 1110 height 76
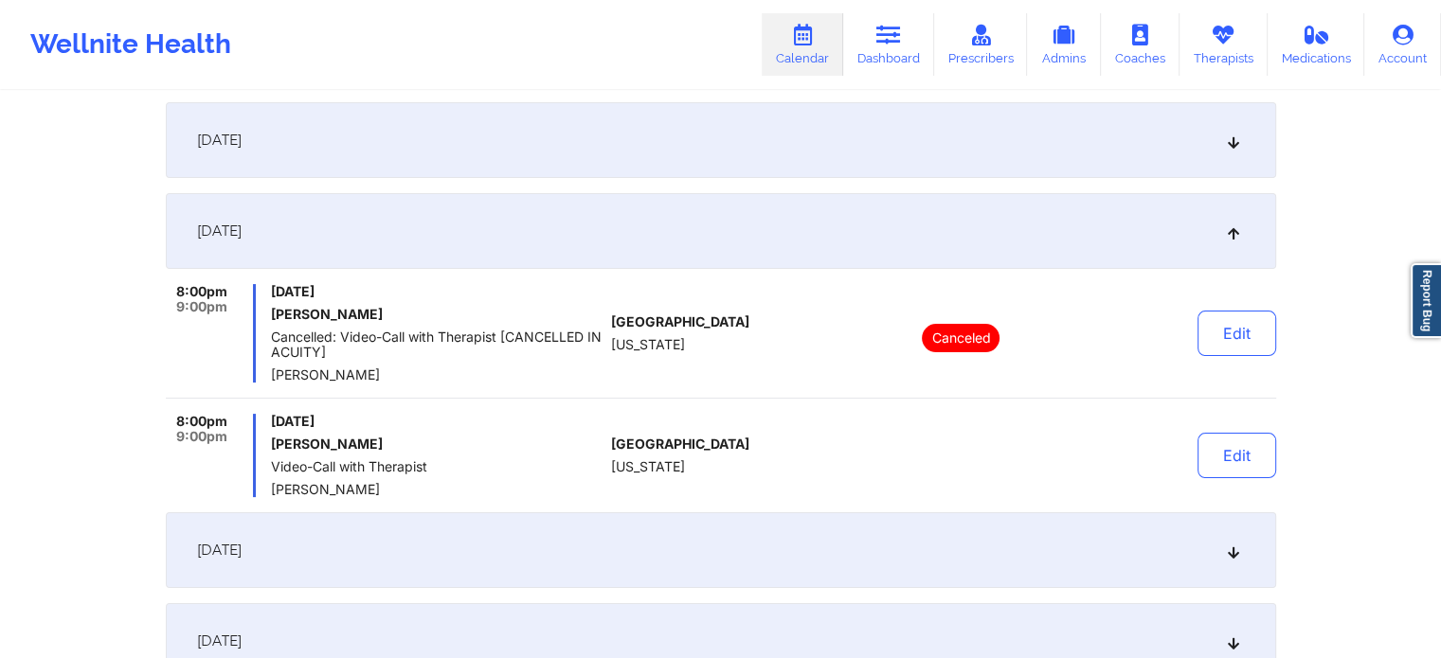
click at [659, 566] on div "[DATE]" at bounding box center [721, 550] width 1110 height 76
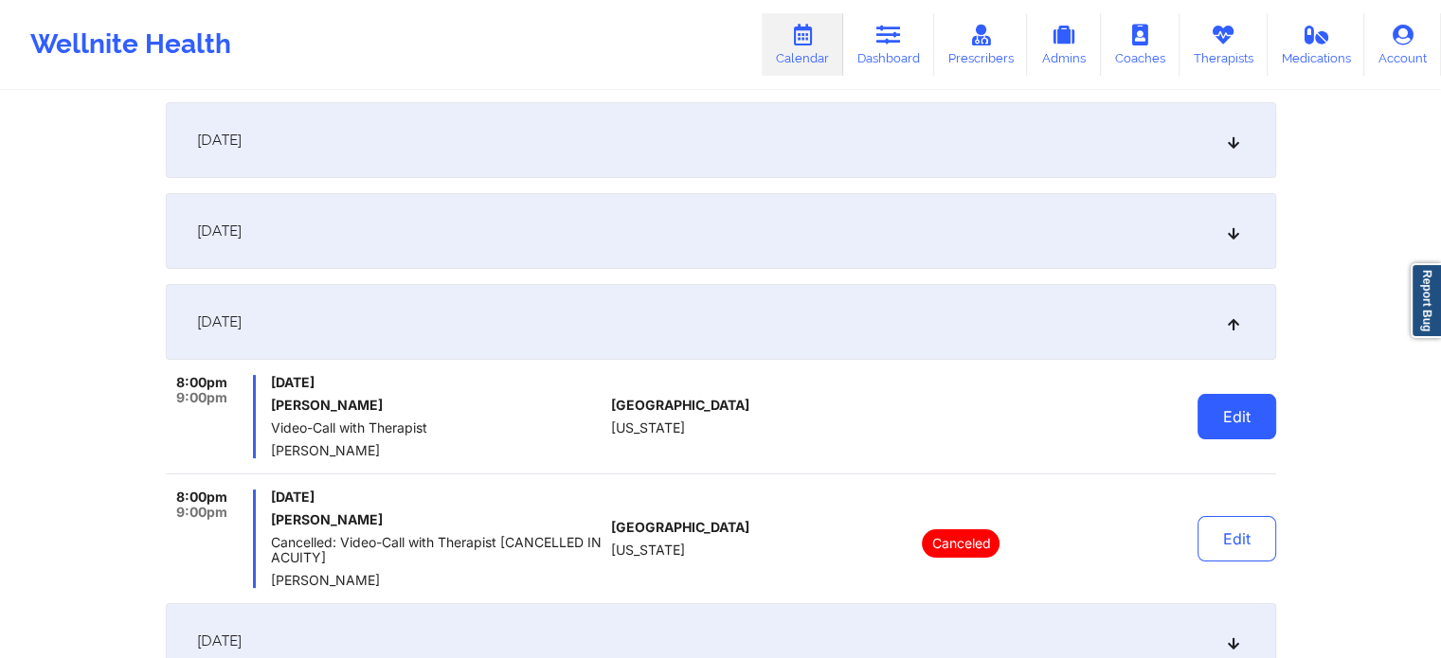
click at [1258, 414] on button "Edit" at bounding box center [1236, 416] width 79 height 45
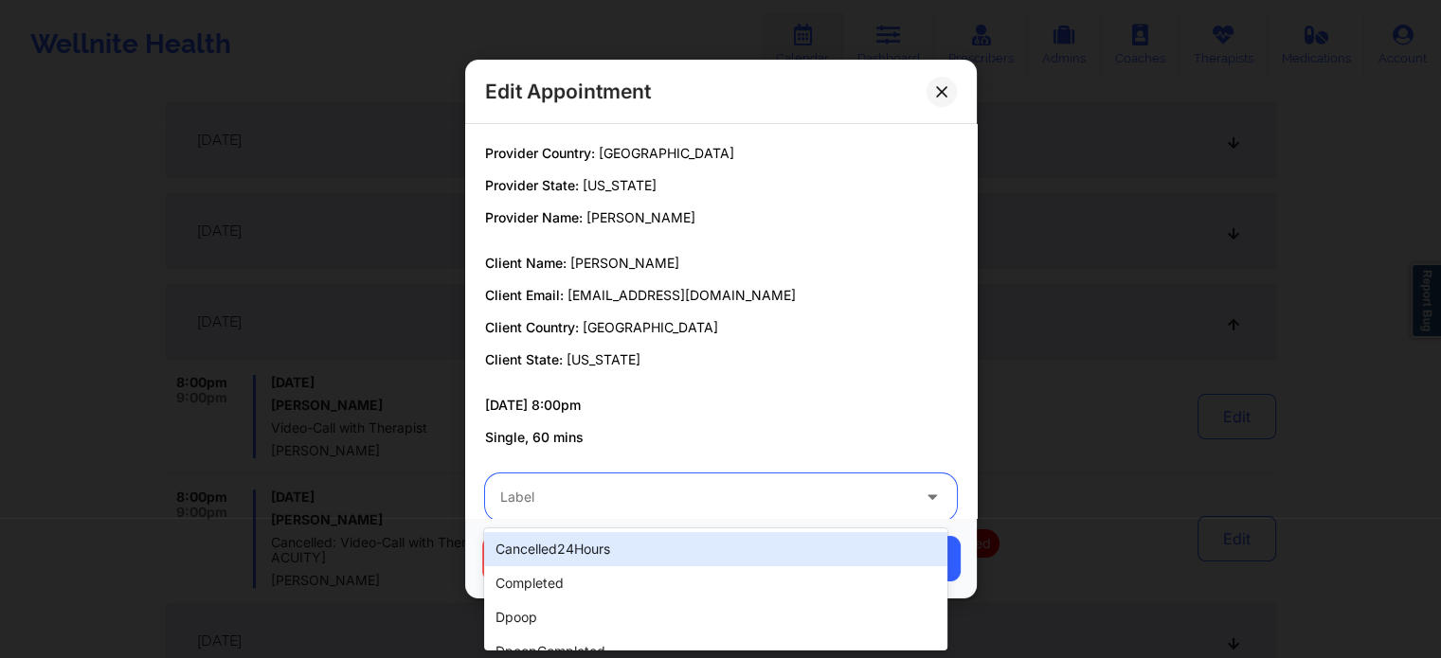
click at [609, 512] on div "Label" at bounding box center [698, 497] width 426 height 47
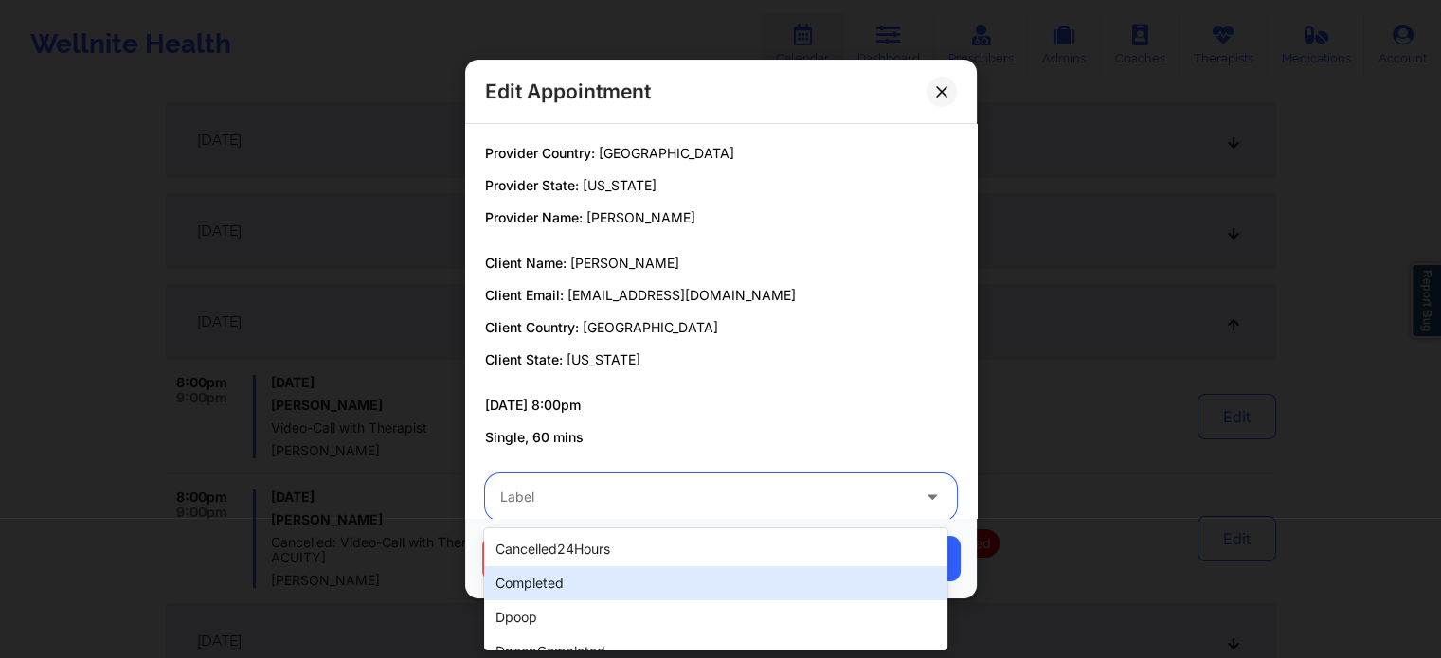
click at [539, 595] on div "completed" at bounding box center [715, 583] width 462 height 34
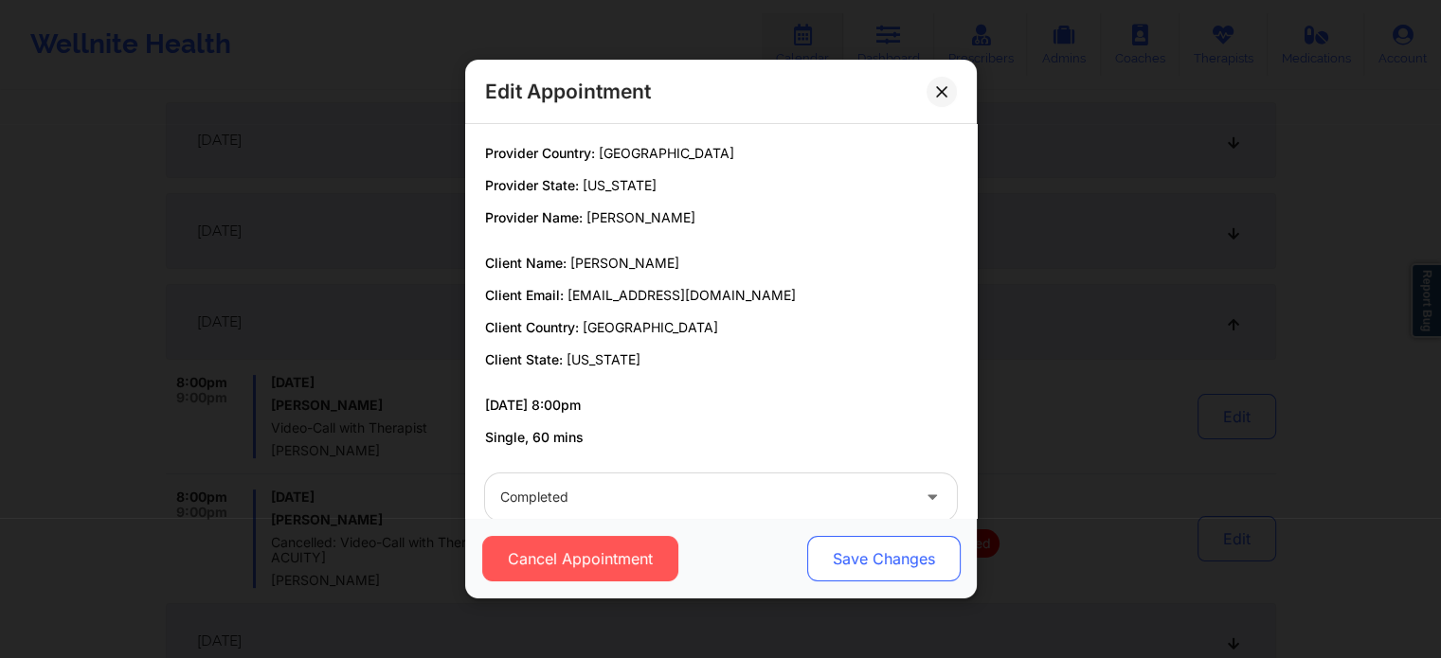
click at [879, 559] on button "Save Changes" at bounding box center [882, 558] width 153 height 45
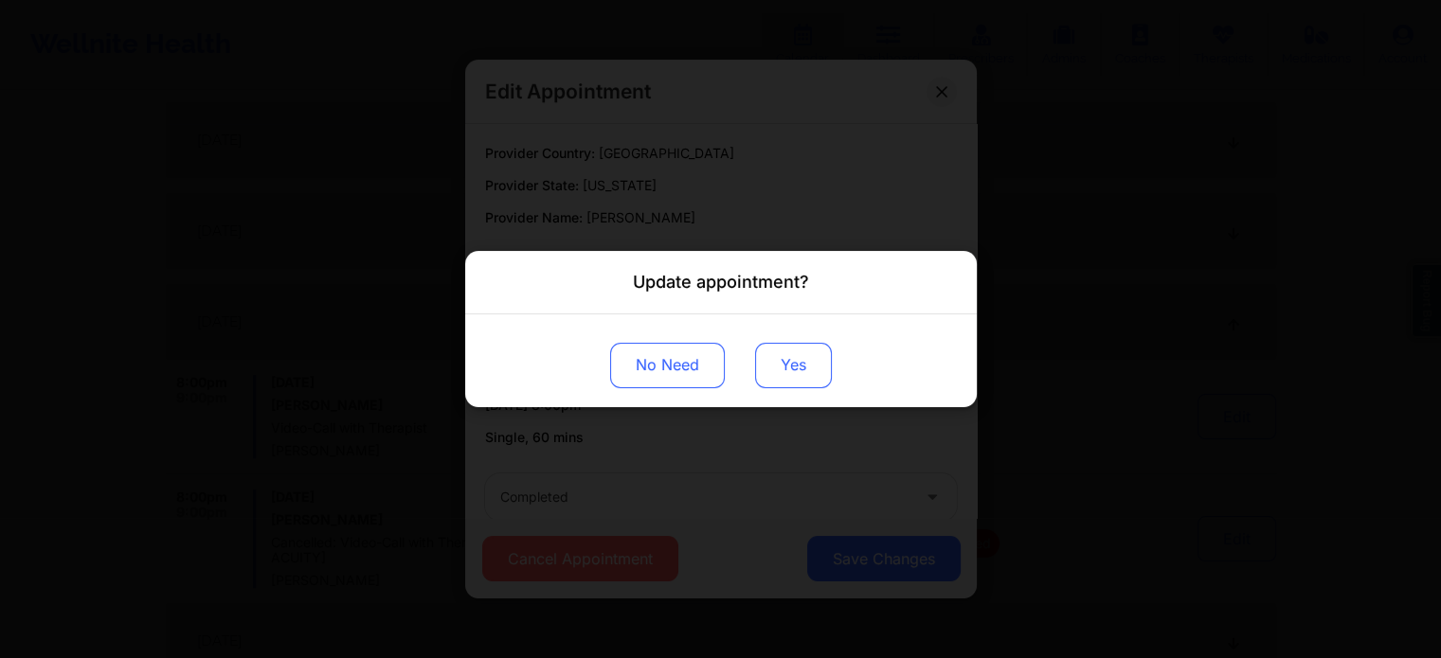
click at [797, 344] on button "Yes" at bounding box center [793, 365] width 77 height 45
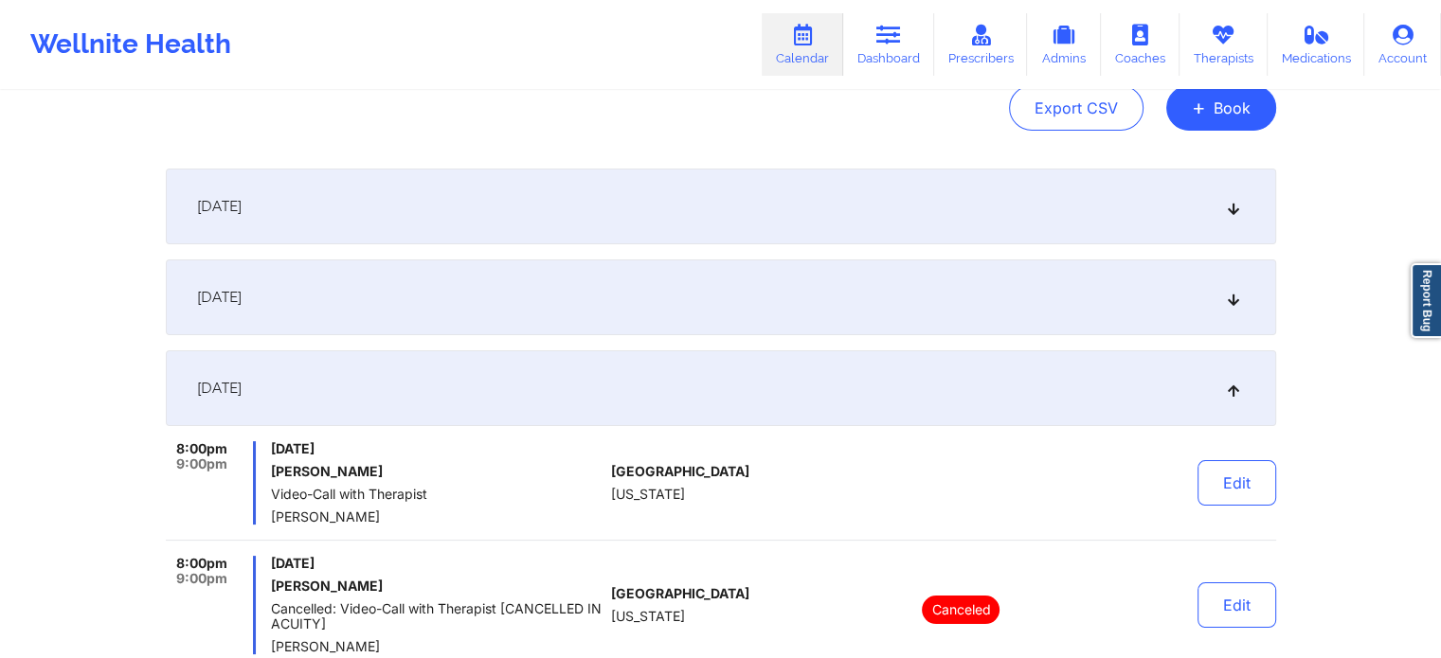
scroll to position [0, 0]
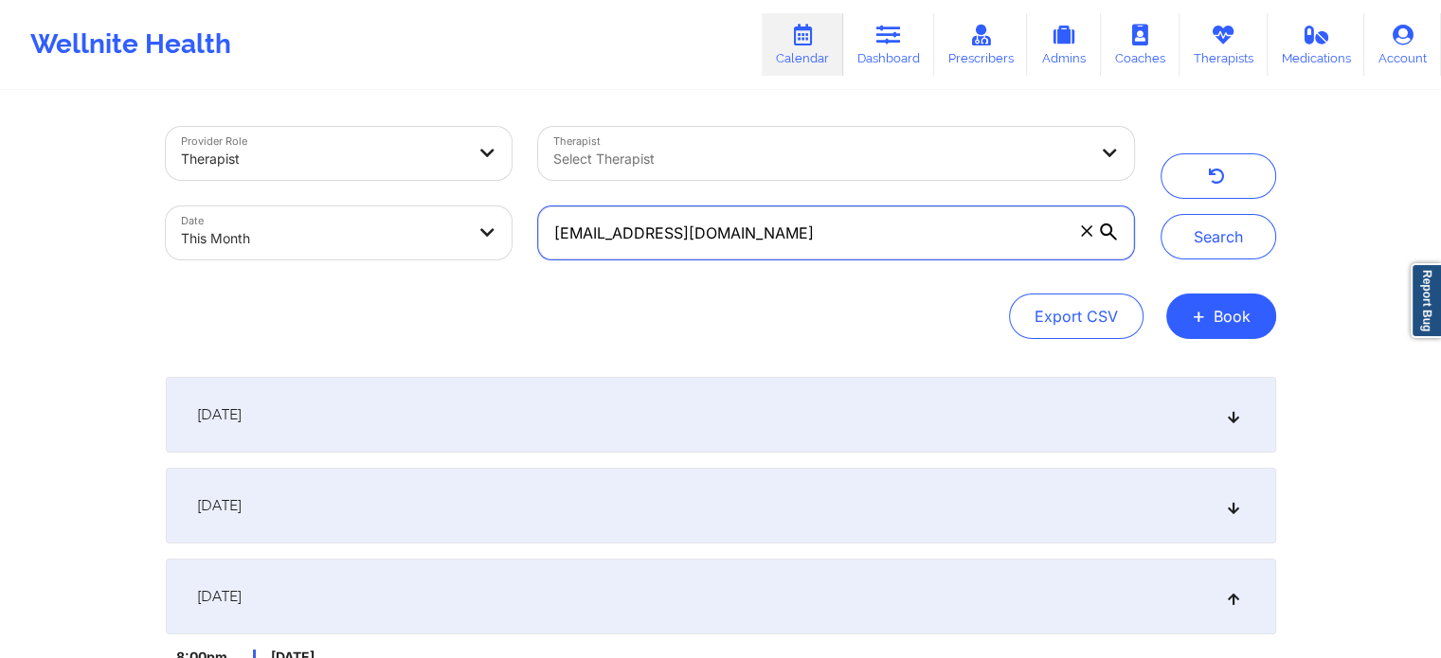
drag, startPoint x: 908, startPoint y: 257, endPoint x: 534, endPoint y: 188, distance: 380.3
click at [534, 188] on div "Provider Role Therapist Therapist Select Therapist Date This Month [EMAIL_ADDRE…" at bounding box center [650, 193] width 995 height 159
paste input "daradurosomo"
click at [1160, 214] on button "Search" at bounding box center [1218, 236] width 116 height 45
click at [409, 523] on div "[DATE]" at bounding box center [721, 506] width 1110 height 76
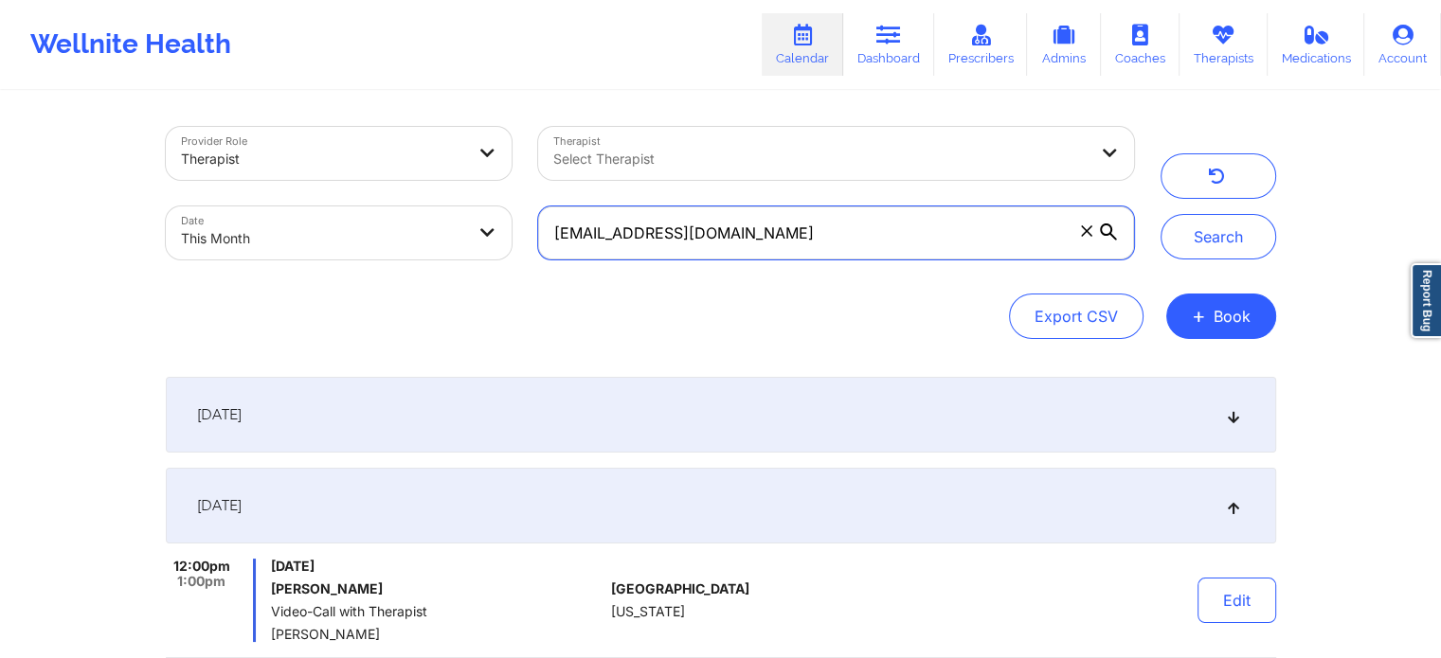
drag, startPoint x: 822, startPoint y: 249, endPoint x: 364, endPoint y: 180, distance: 463.6
click at [364, 180] on div "Provider Role Therapist Therapist Select Therapist Date This Month [EMAIL_ADDRE…" at bounding box center [650, 193] width 995 height 159
paste input "lisarcherry"
click at [1160, 214] on button "Search" at bounding box center [1218, 236] width 116 height 45
drag, startPoint x: 783, startPoint y: 250, endPoint x: 287, endPoint y: 207, distance: 498.2
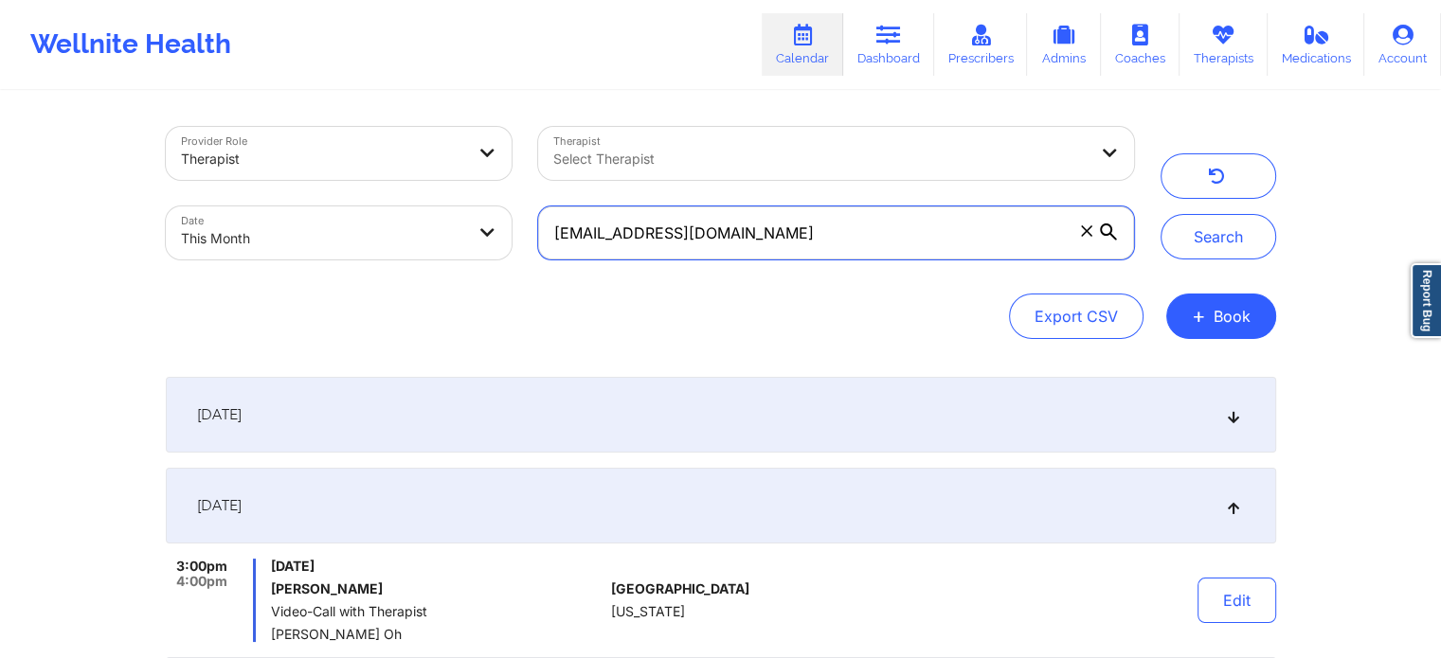
click at [287, 207] on div "Provider Role Therapist Therapist Select Therapist Date This Month [EMAIL_ADDRE…" at bounding box center [650, 193] width 995 height 159
paste input "kelseymcilraith"
click at [1160, 214] on button "Search" at bounding box center [1218, 236] width 116 height 45
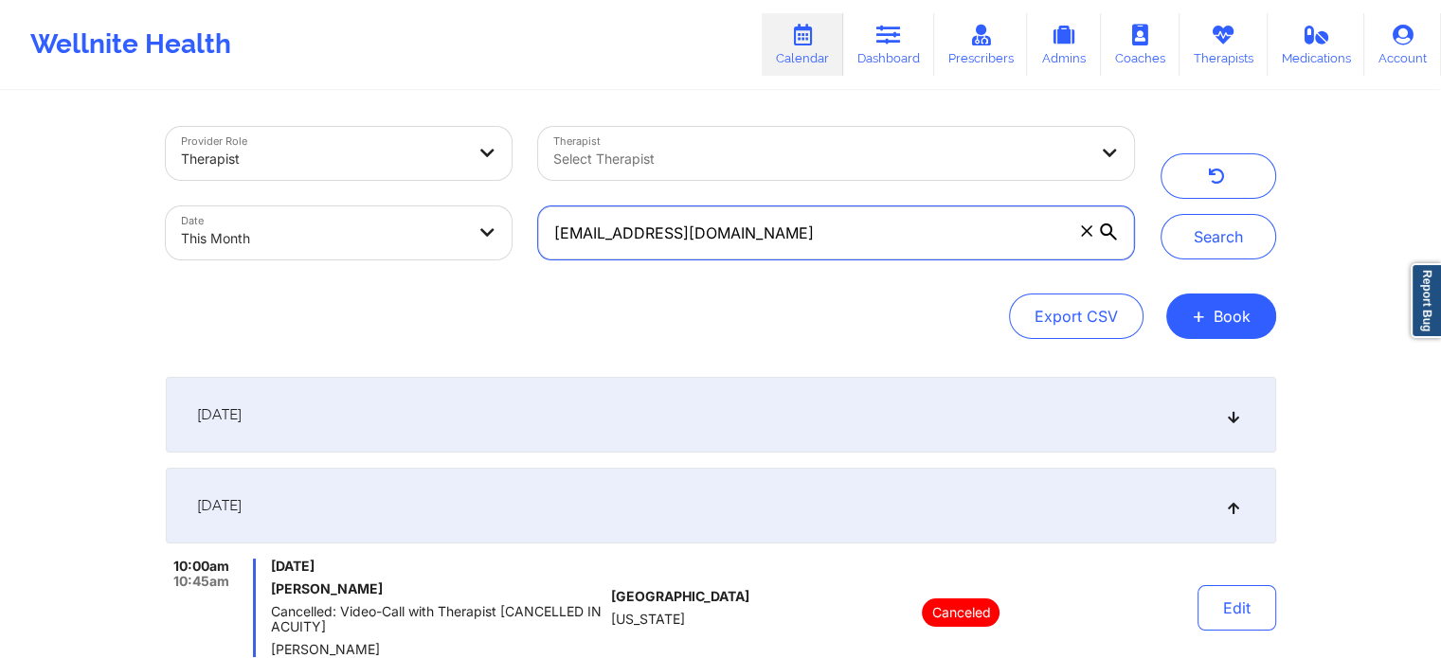
scroll to position [322, 0]
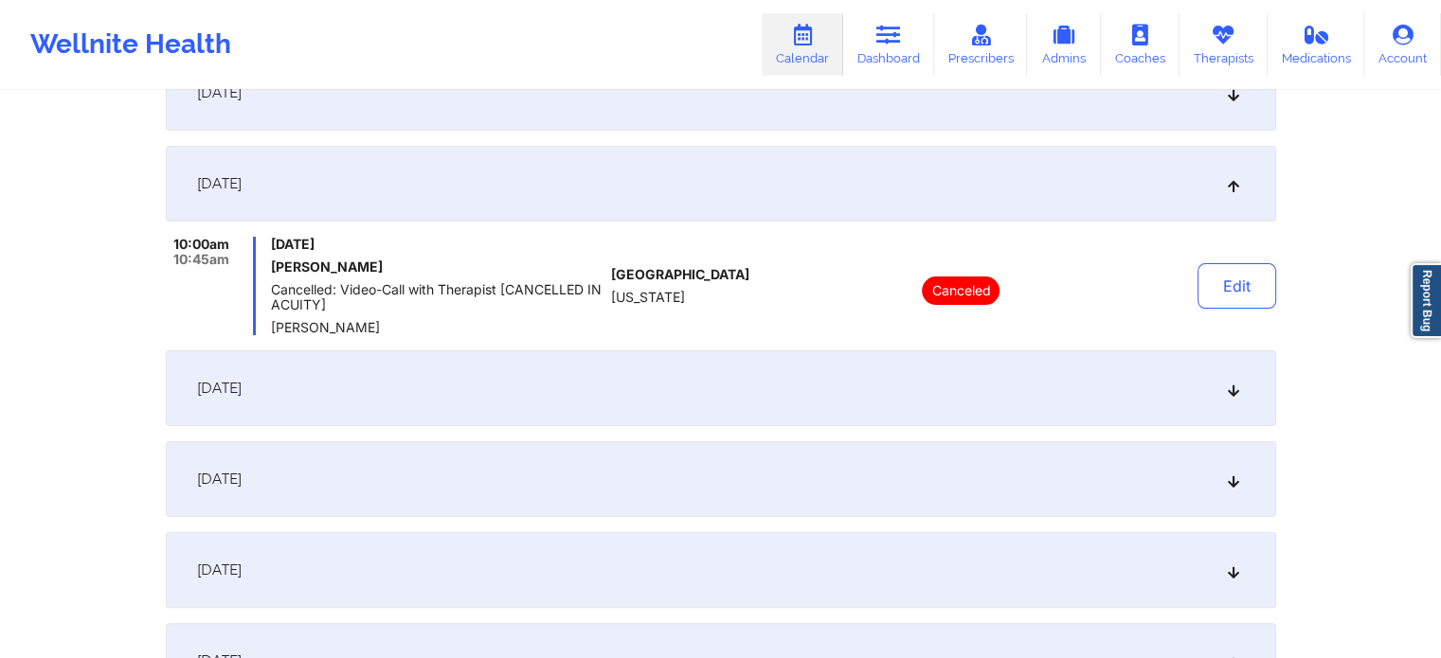
click at [975, 391] on div "[DATE]" at bounding box center [721, 388] width 1110 height 76
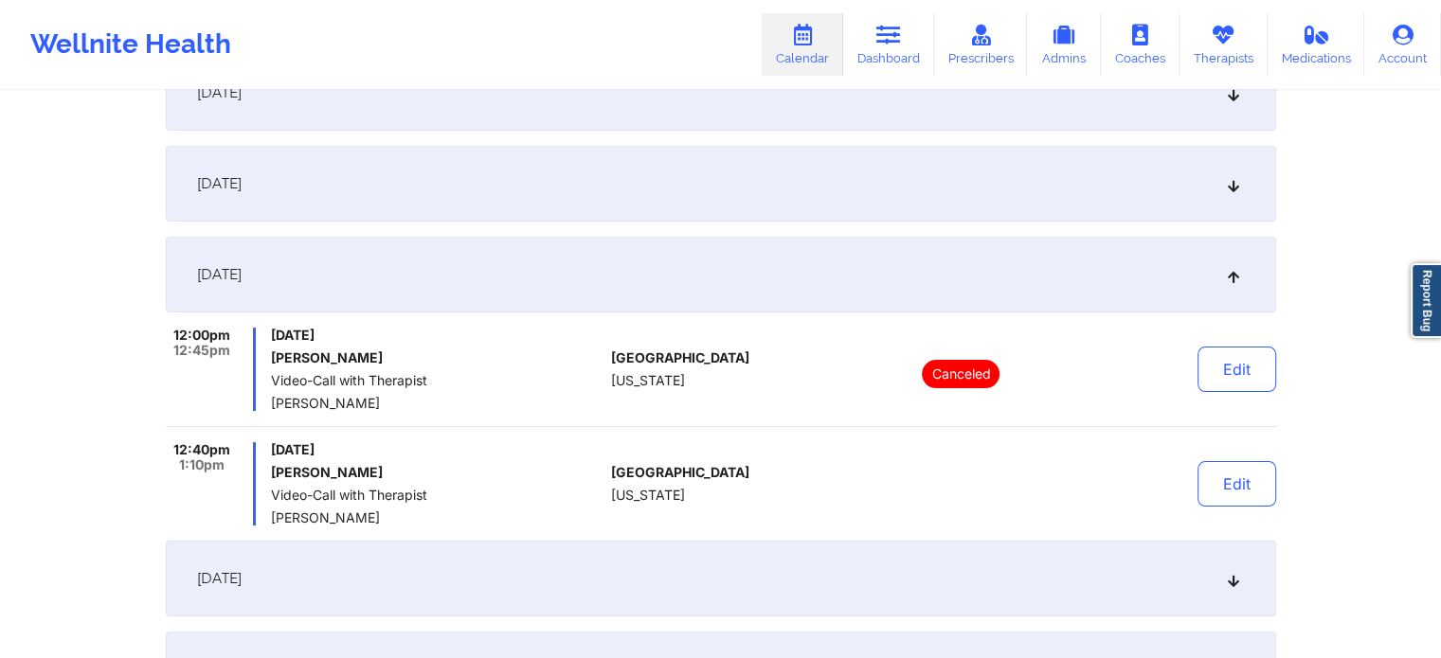
scroll to position [0, 0]
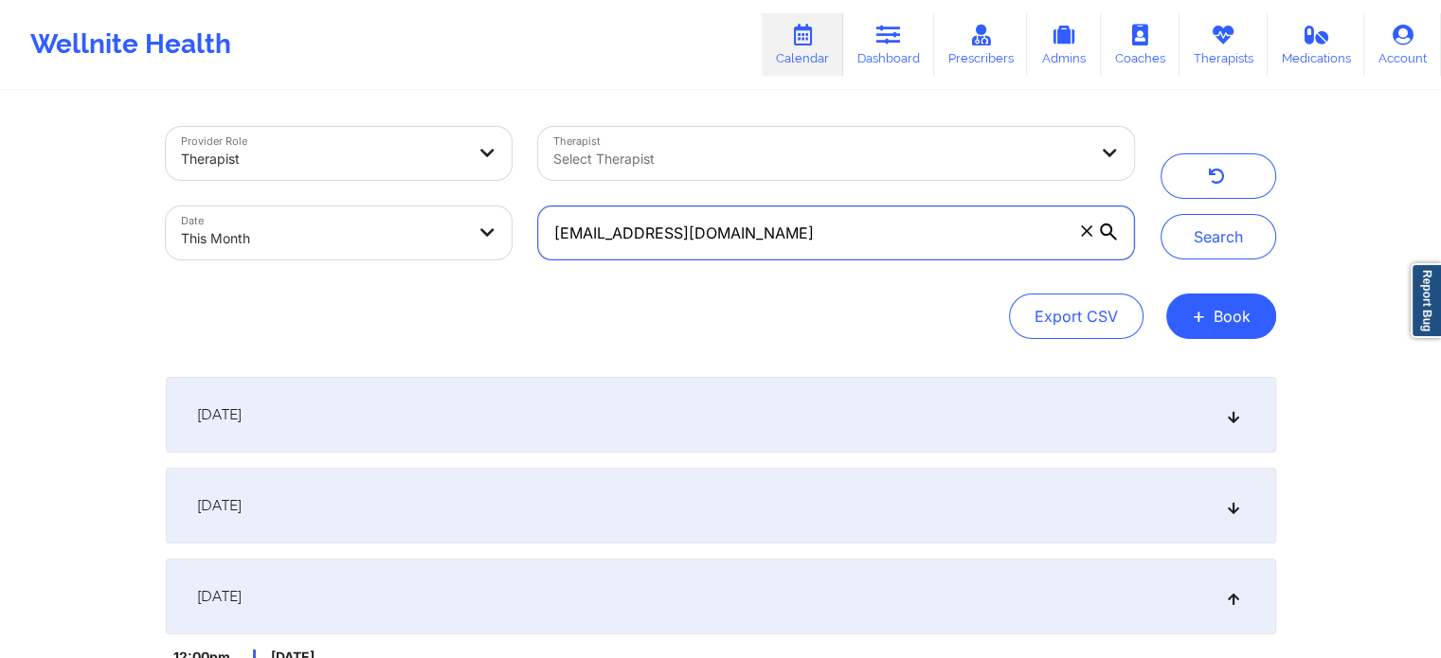
drag, startPoint x: 786, startPoint y: 249, endPoint x: 254, endPoint y: 198, distance: 534.8
click at [254, 198] on div "Provider Role Therapist Therapist Select Therapist Date This Month [EMAIL_ADDRE…" at bounding box center [650, 193] width 995 height 159
paste input "hollihair72"
click at [1160, 214] on button "Search" at bounding box center [1218, 236] width 116 height 45
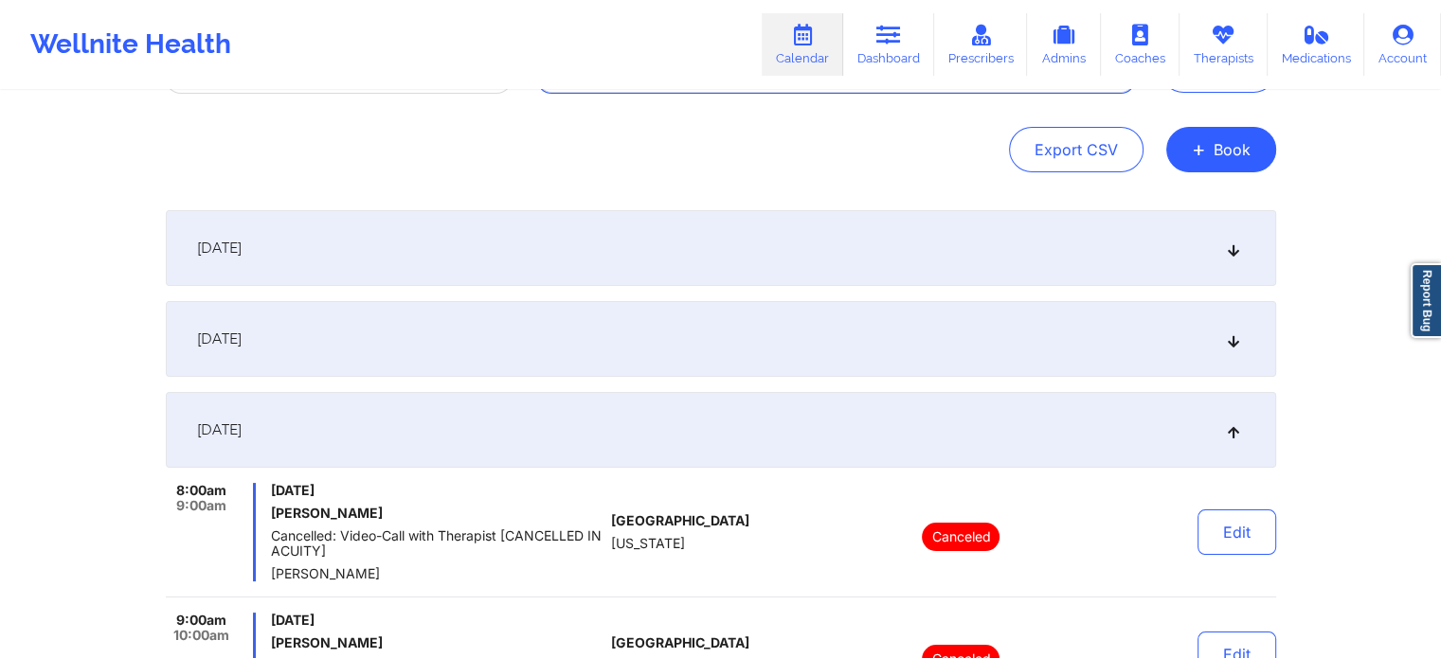
scroll to position [236, 0]
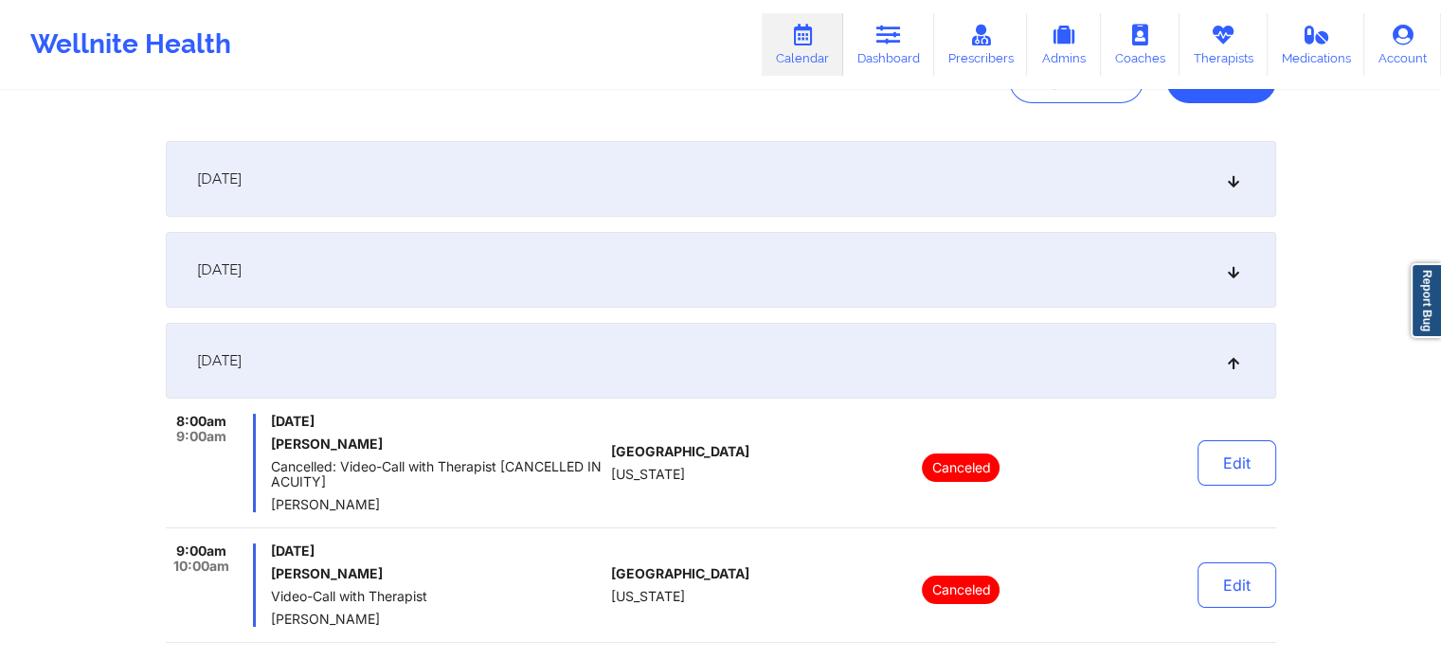
click at [678, 283] on div "[DATE]" at bounding box center [721, 270] width 1110 height 76
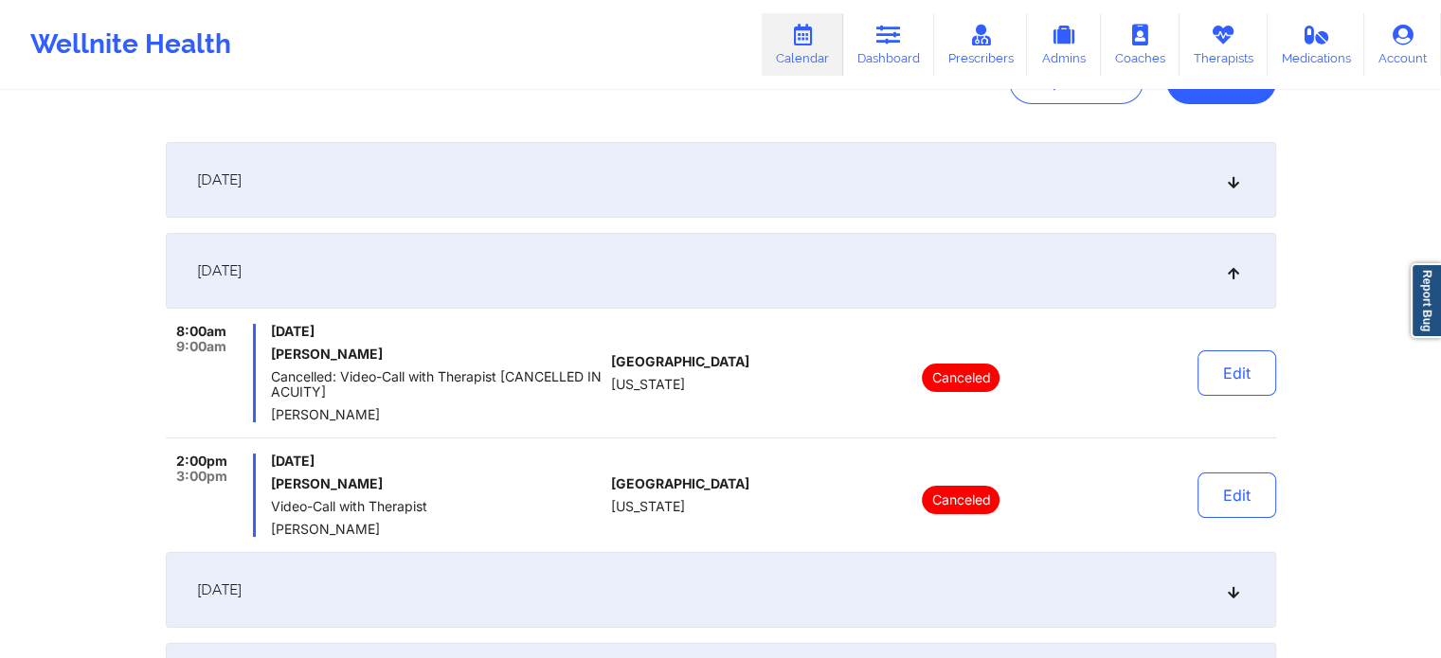
scroll to position [0, 0]
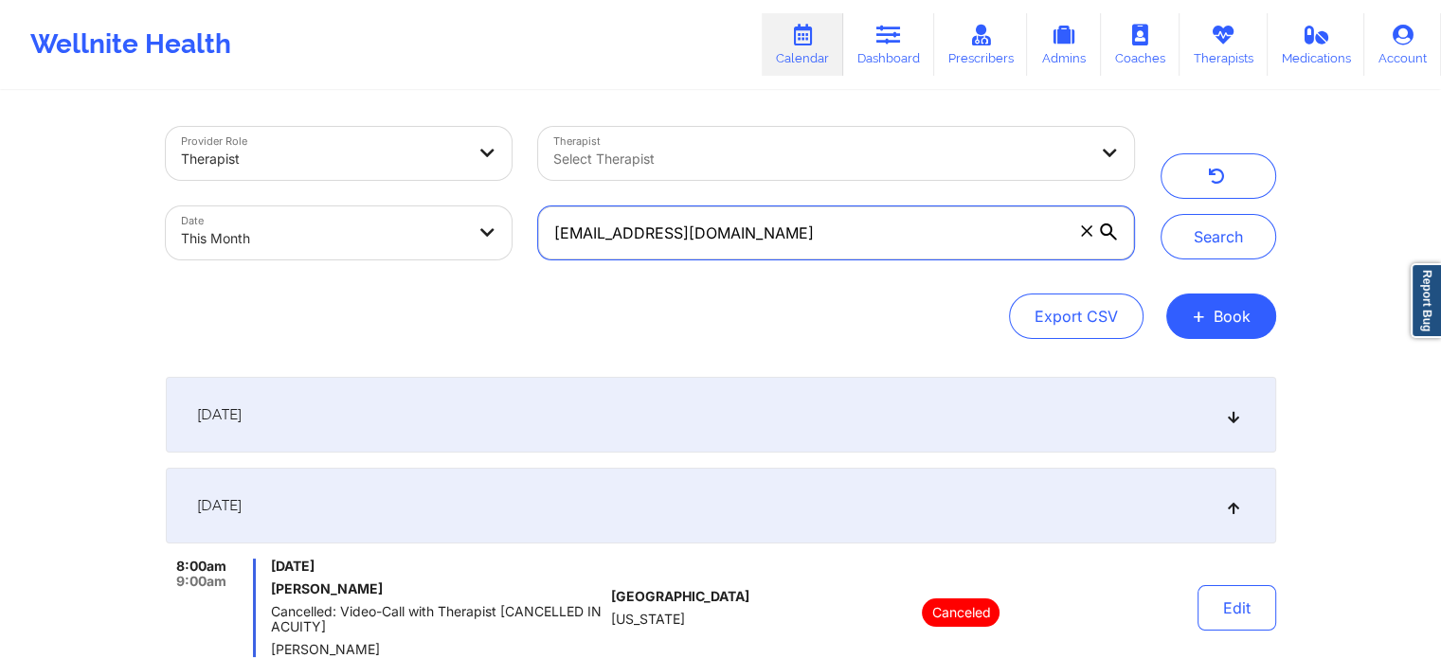
drag, startPoint x: 811, startPoint y: 245, endPoint x: 224, endPoint y: 124, distance: 599.7
click at [224, 124] on div "Provider Role Therapist Therapist Select Therapist Date This Month [EMAIL_ADDRE…" at bounding box center [650, 193] width 995 height 159
paste input "[EMAIL_ADDRESS]"
click at [1160, 214] on button "Search" at bounding box center [1218, 236] width 116 height 45
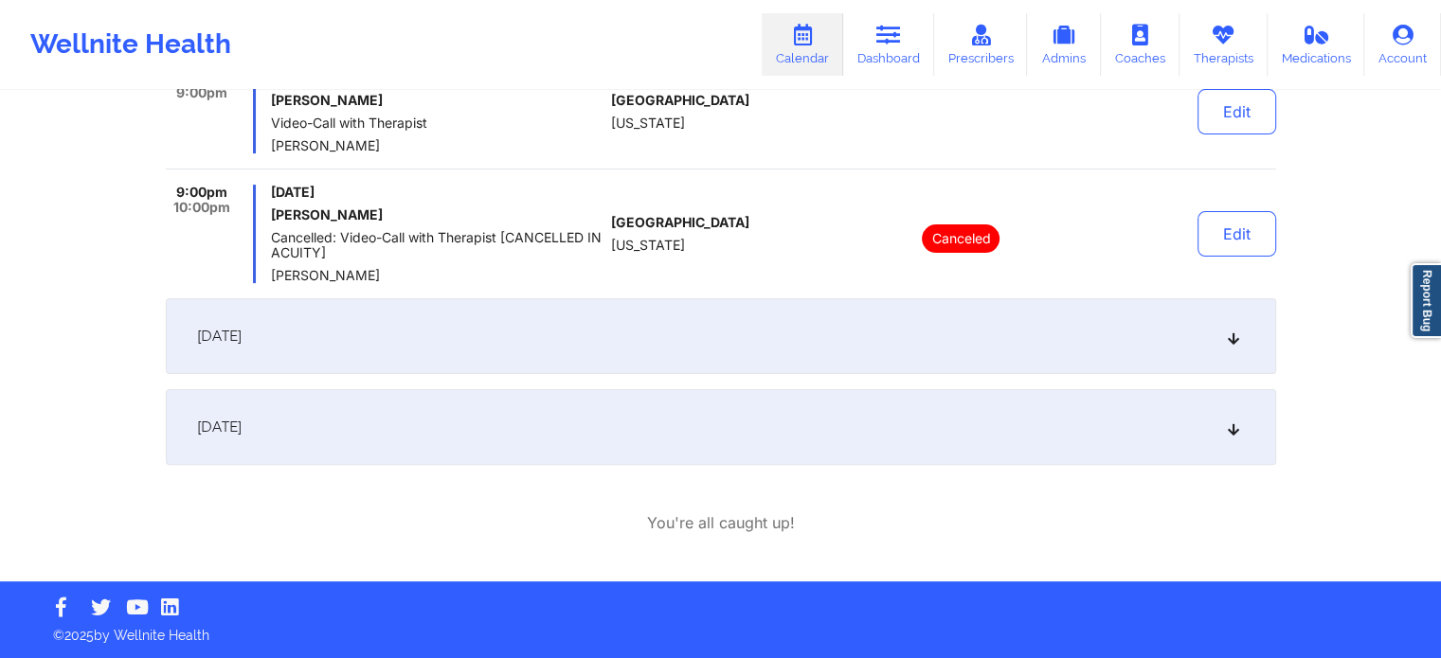
scroll to position [383, 0]
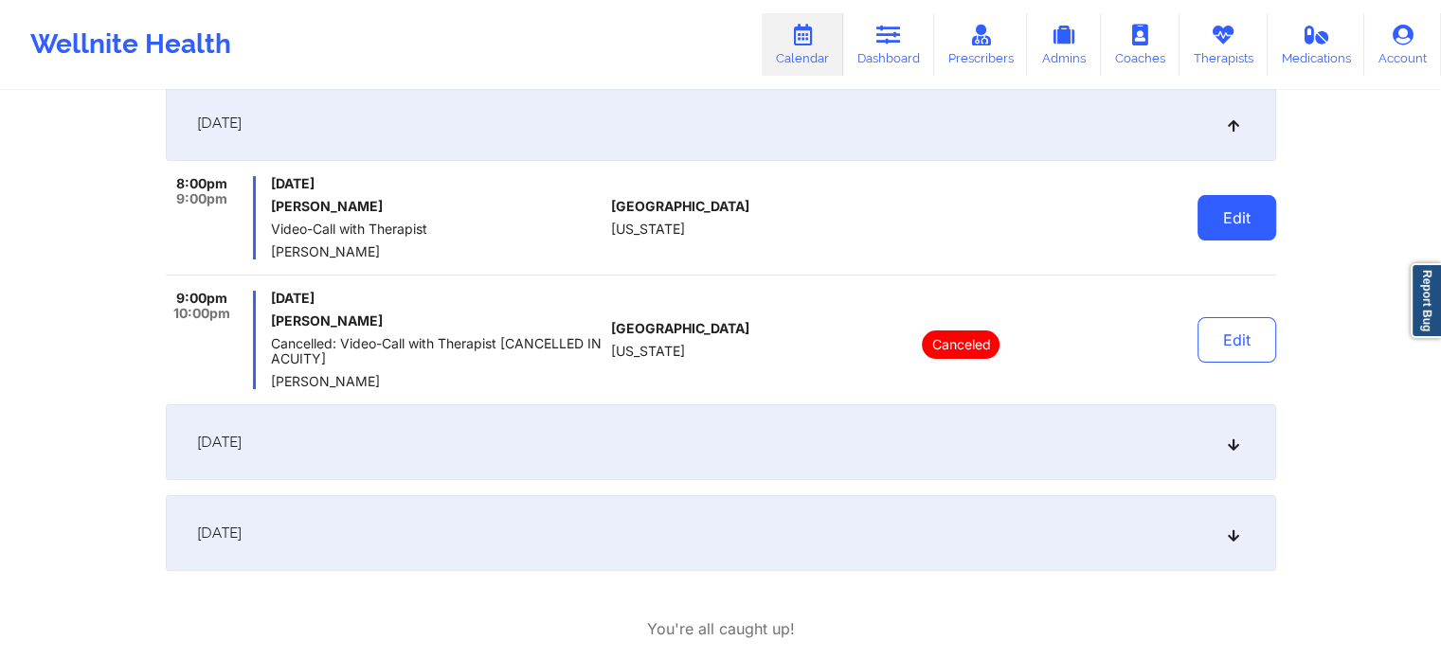
click at [1250, 196] on button "Edit" at bounding box center [1236, 217] width 79 height 45
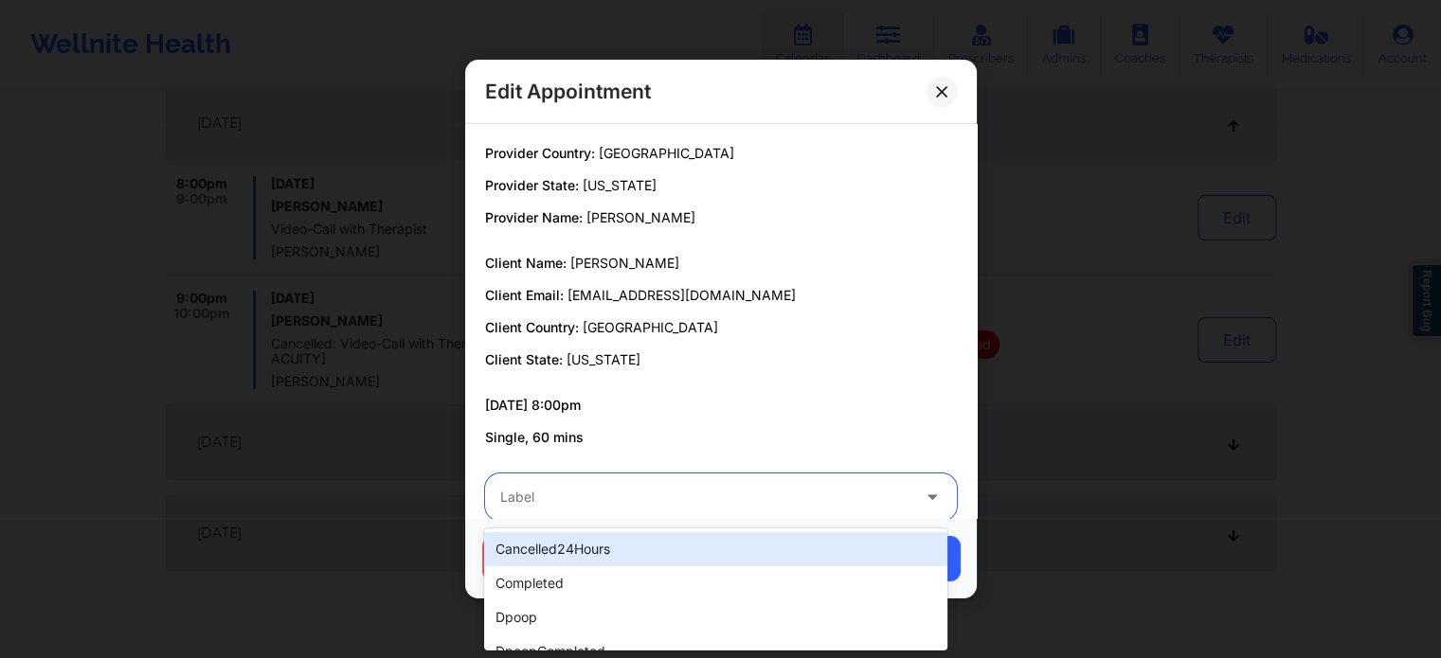
click at [763, 489] on div at bounding box center [704, 497] width 409 height 23
click at [538, 489] on div at bounding box center [704, 497] width 409 height 23
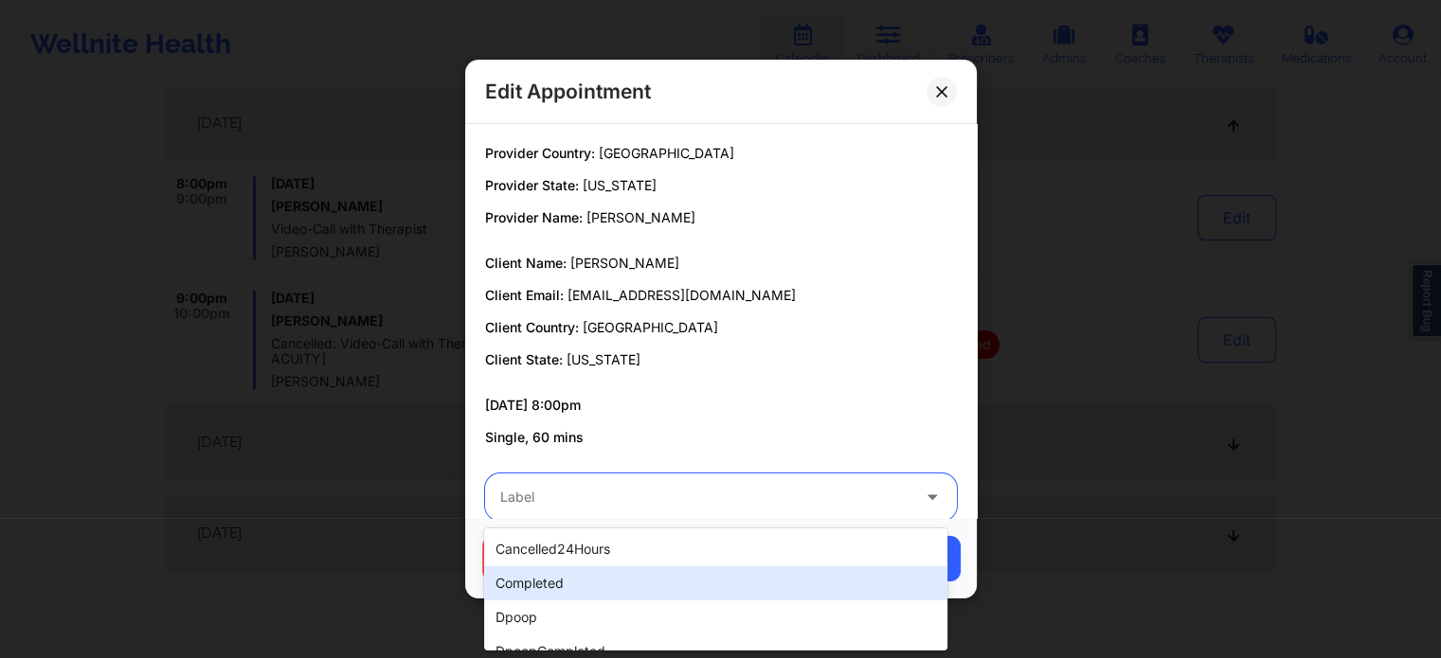
click at [568, 583] on div "completed" at bounding box center [715, 583] width 462 height 34
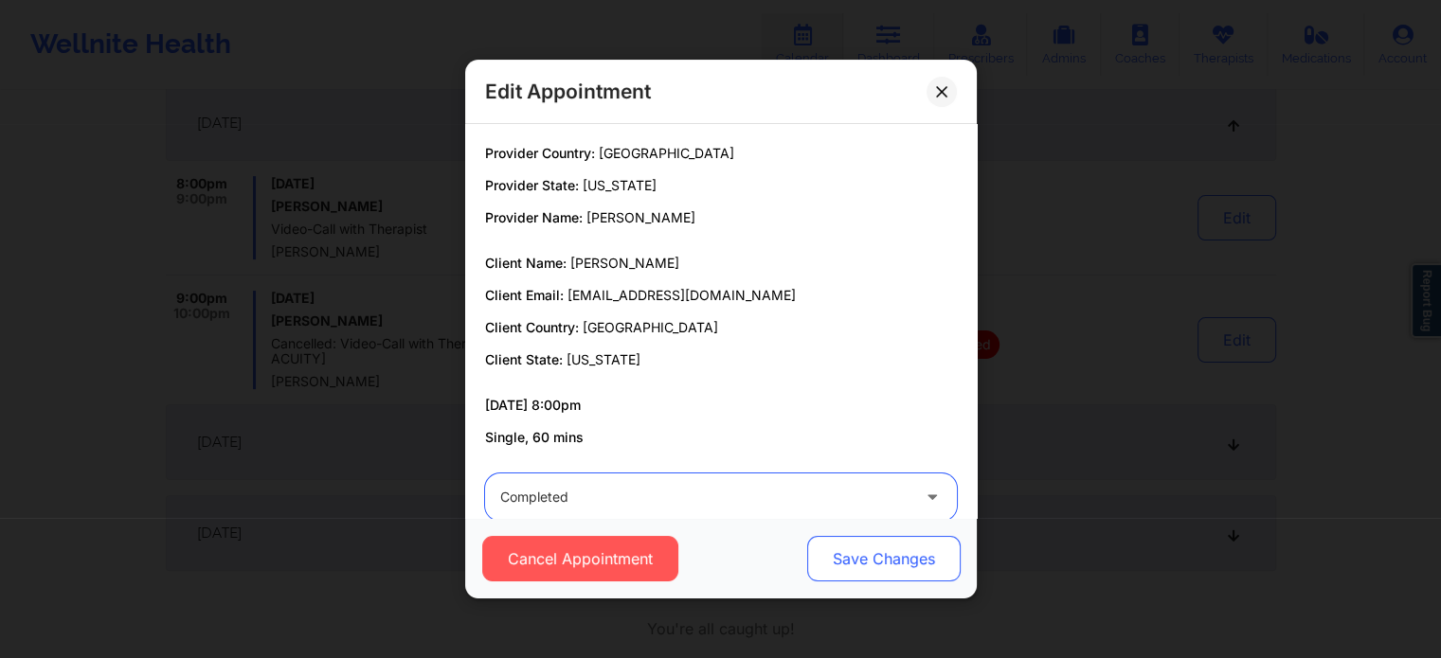
click at [888, 567] on button "Save Changes" at bounding box center [882, 558] width 153 height 45
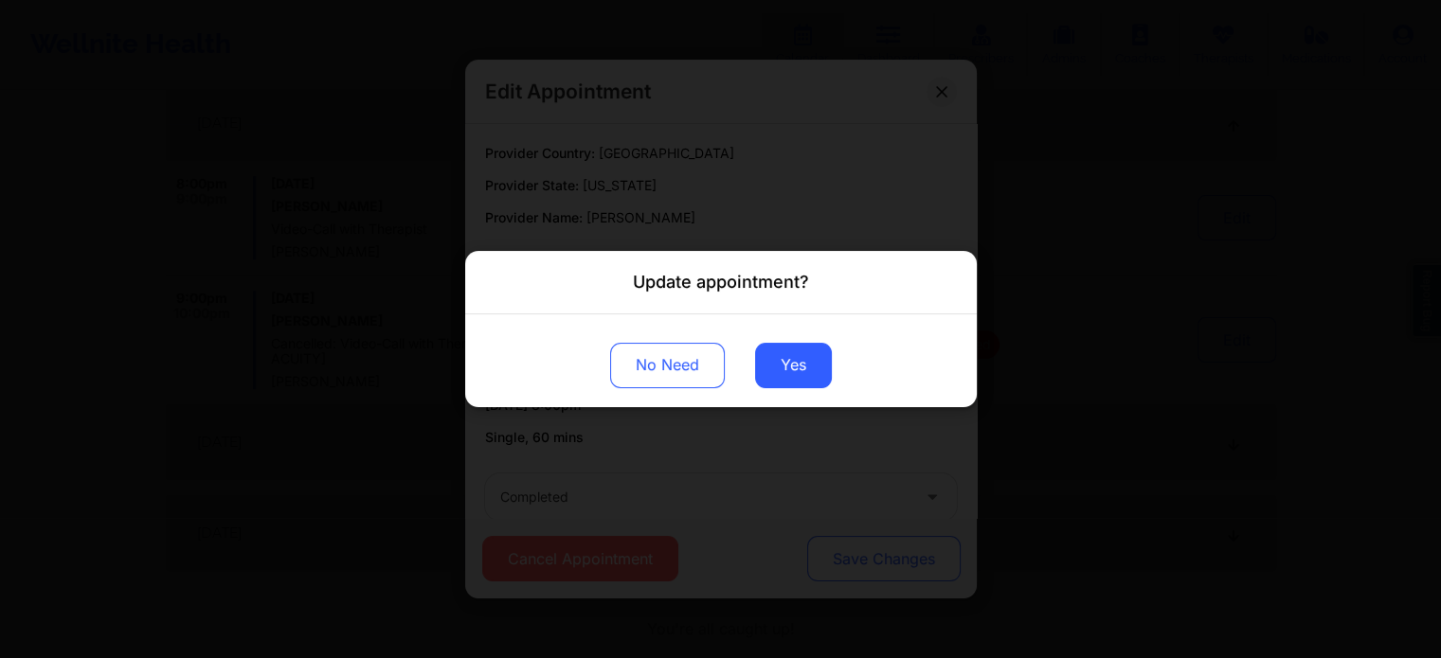
click at [888, 567] on div "Update appointment? No Need Yes" at bounding box center [720, 329] width 1441 height 658
click at [830, 372] on button "Yes" at bounding box center [793, 365] width 77 height 45
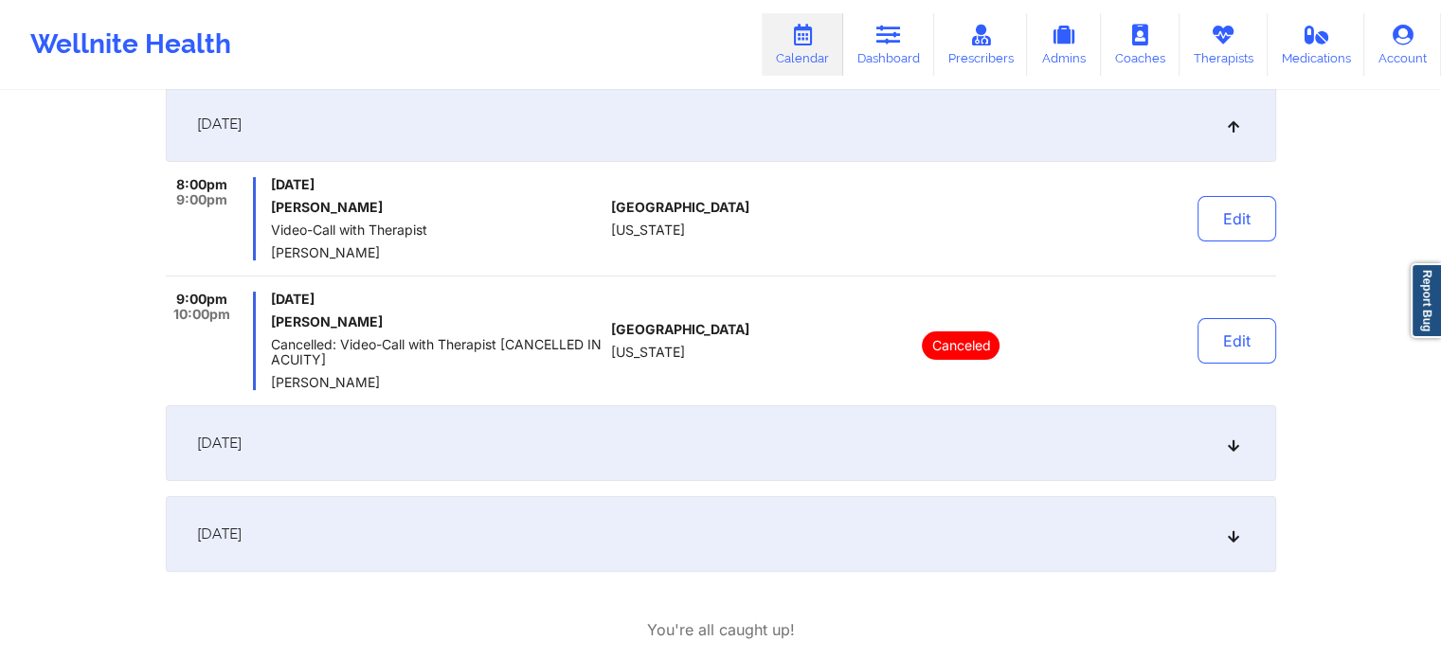
scroll to position [0, 0]
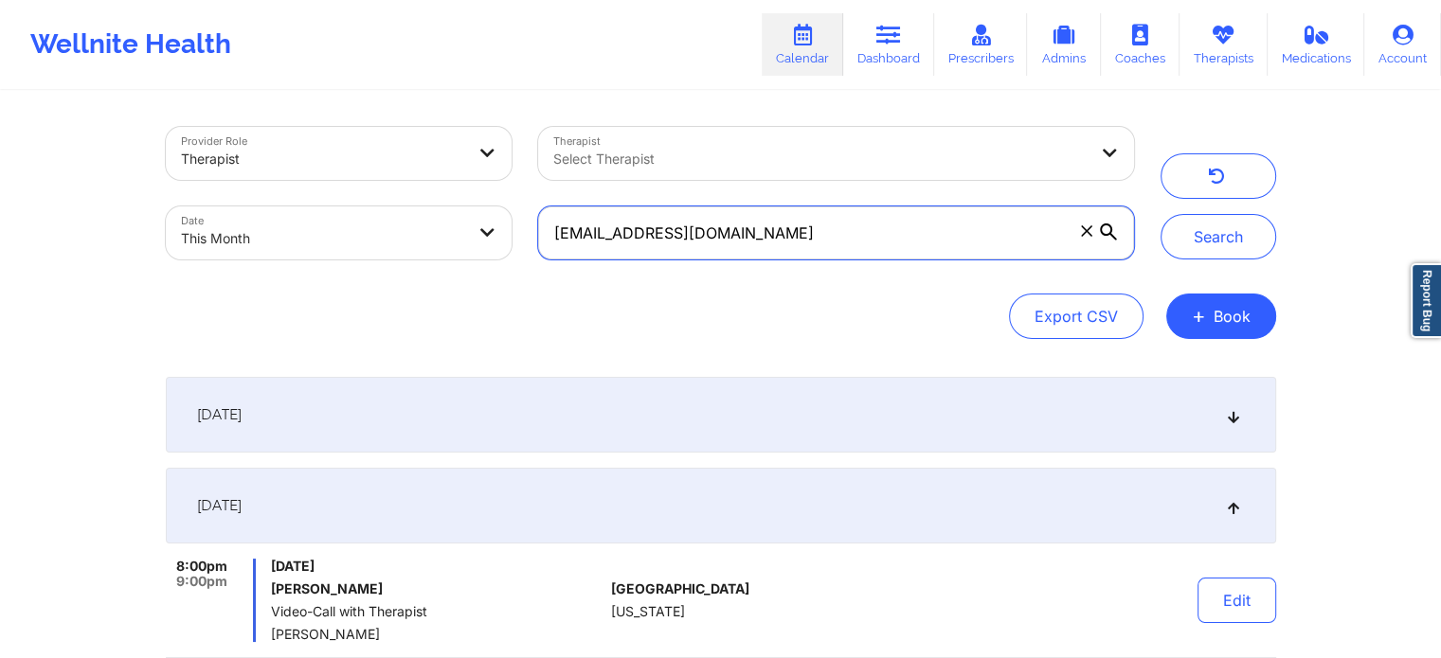
drag, startPoint x: 835, startPoint y: 241, endPoint x: 353, endPoint y: 138, distance: 491.9
click at [353, 138] on div "Provider Role Therapist Therapist Select Therapist Date This Month [EMAIL_ADDRE…" at bounding box center [650, 193] width 995 height 159
paste input "marvintish"
click at [1160, 214] on button "Search" at bounding box center [1218, 236] width 116 height 45
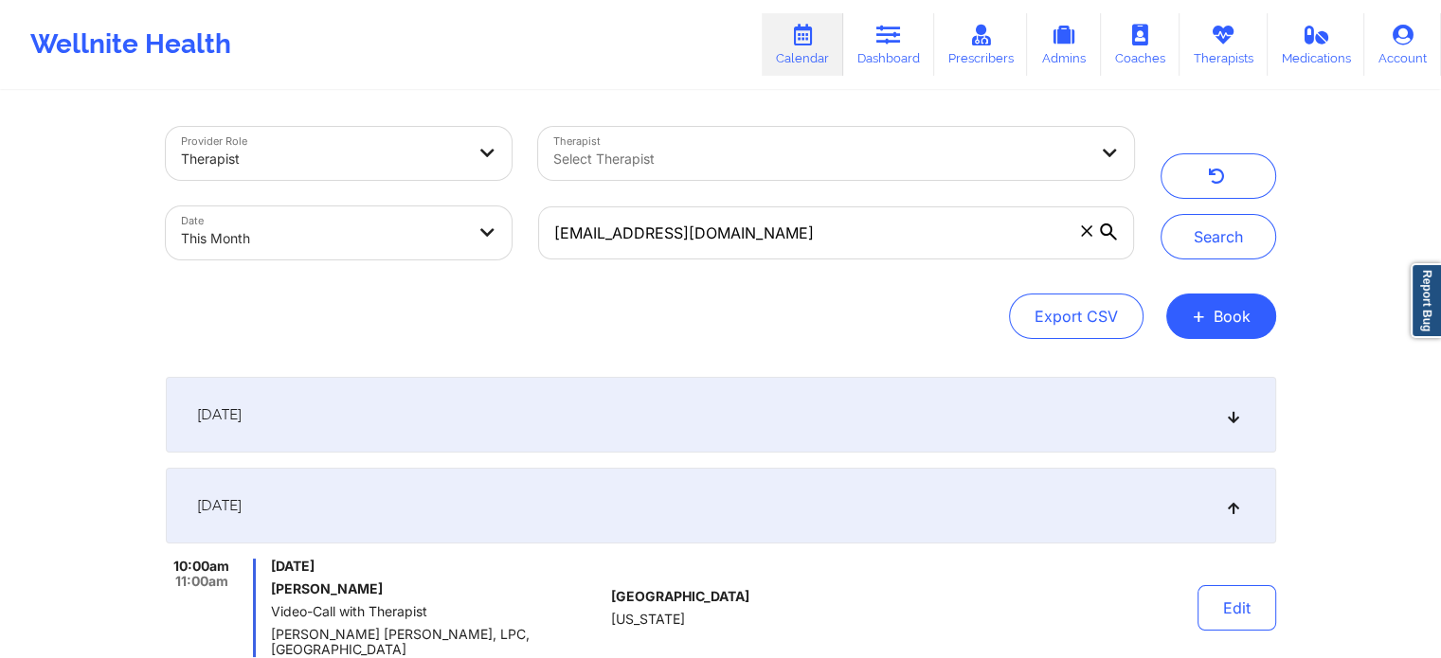
click at [242, 406] on span "[DATE]" at bounding box center [219, 414] width 45 height 19
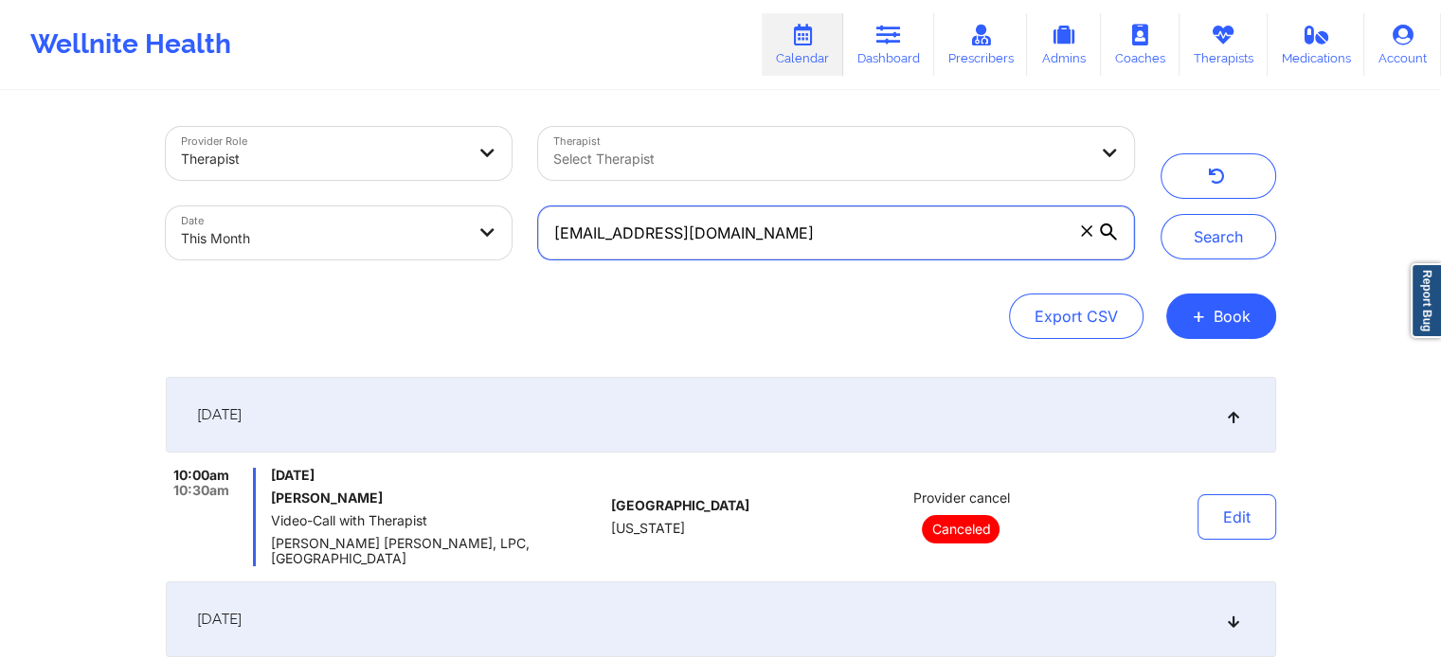
drag, startPoint x: 838, startPoint y: 252, endPoint x: 483, endPoint y: 209, distance: 357.8
click at [483, 209] on div "Provider Role Therapist Therapist Select Therapist Date This Month [EMAIL_ADDRE…" at bounding box center [650, 193] width 995 height 159
paste input "tinabowman58"
click at [1160, 214] on button "Search" at bounding box center [1218, 236] width 116 height 45
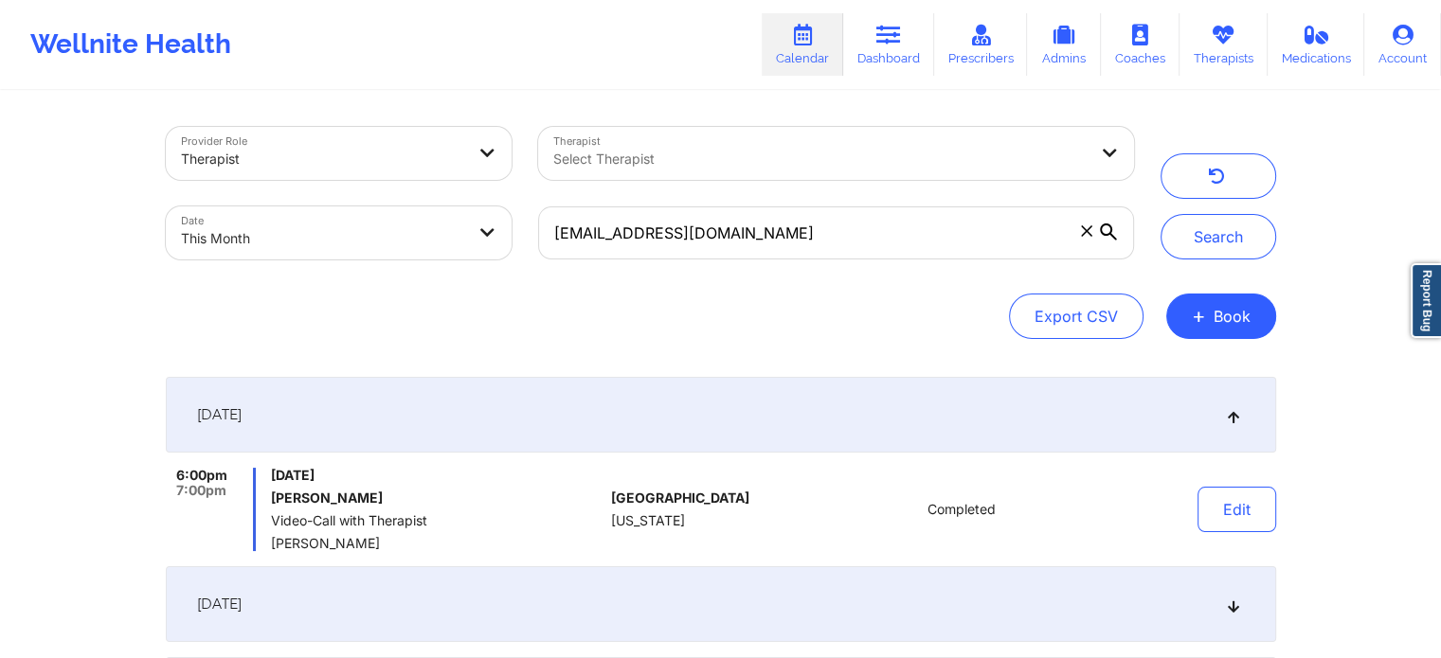
click at [511, 594] on div "[DATE]" at bounding box center [721, 604] width 1110 height 76
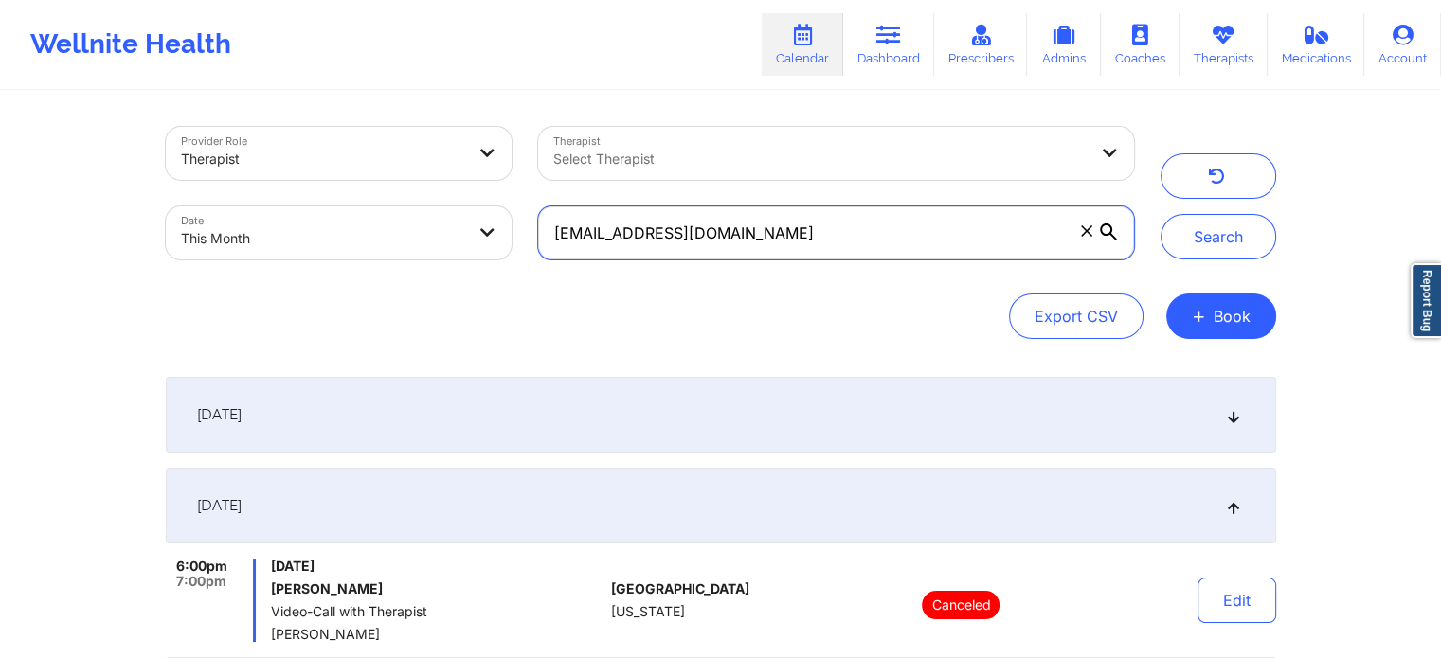
drag, startPoint x: 855, startPoint y: 242, endPoint x: 311, endPoint y: 187, distance: 547.5
click at [311, 187] on div "Provider Role Therapist Therapist Select Therapist Date This Month [EMAIL_ADDRE…" at bounding box center [650, 193] width 995 height 159
paste input "[EMAIL_ADDRESS]"
click at [1160, 214] on button "Search" at bounding box center [1218, 236] width 116 height 45
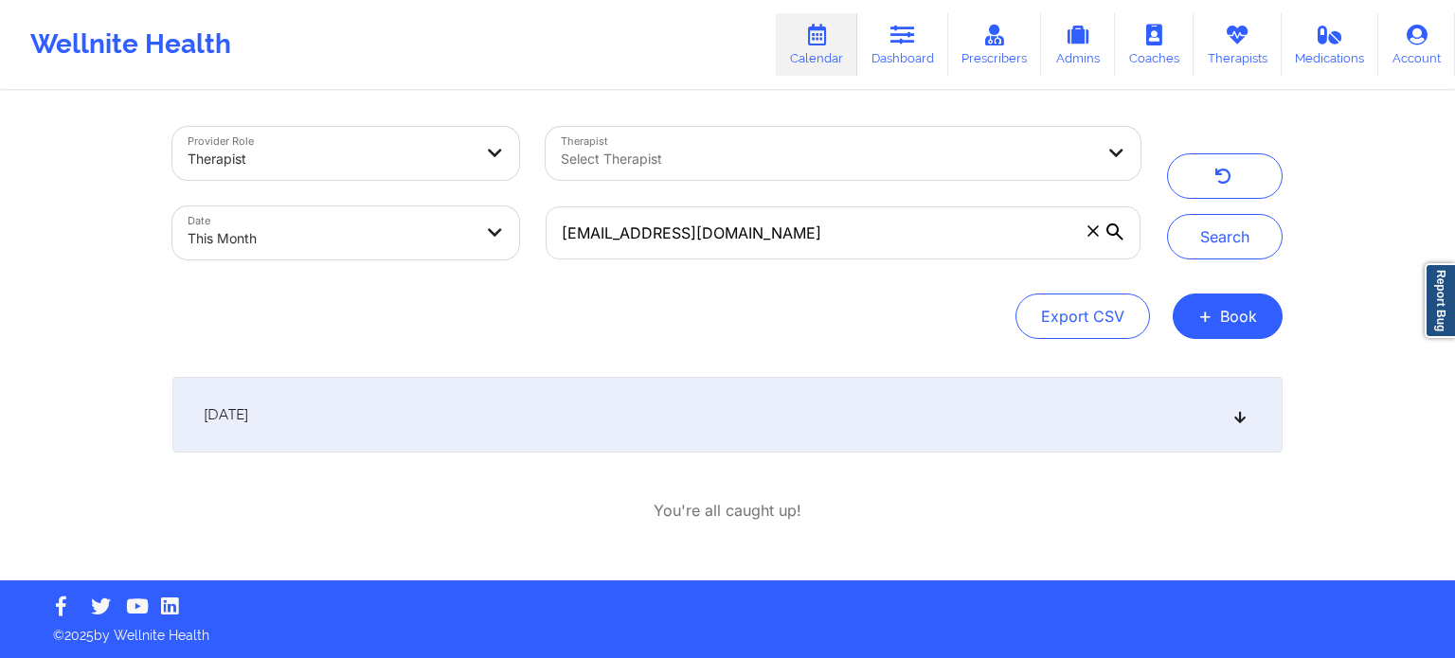
click at [248, 422] on span "[DATE]" at bounding box center [226, 414] width 45 height 19
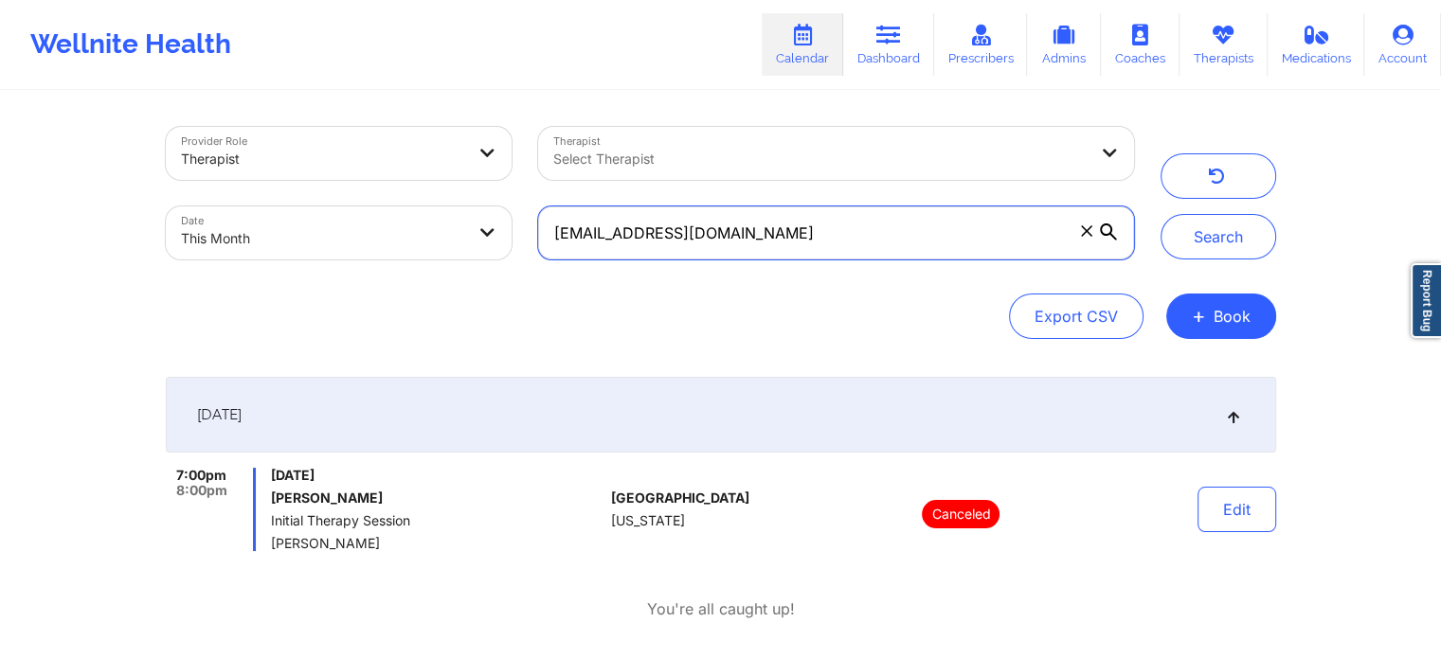
click at [900, 221] on input "[EMAIL_ADDRESS][DOMAIN_NAME]" at bounding box center [835, 232] width 595 height 53
drag, startPoint x: 798, startPoint y: 228, endPoint x: 282, endPoint y: 164, distance: 519.3
click at [282, 164] on div "Provider Role Therapist Therapist Select Therapist Date This Month [EMAIL_ADDRE…" at bounding box center [650, 193] width 995 height 159
paste input "[PERSON_NAME].[PERSON_NAME]"
click at [1160, 214] on button "Search" at bounding box center [1218, 236] width 116 height 45
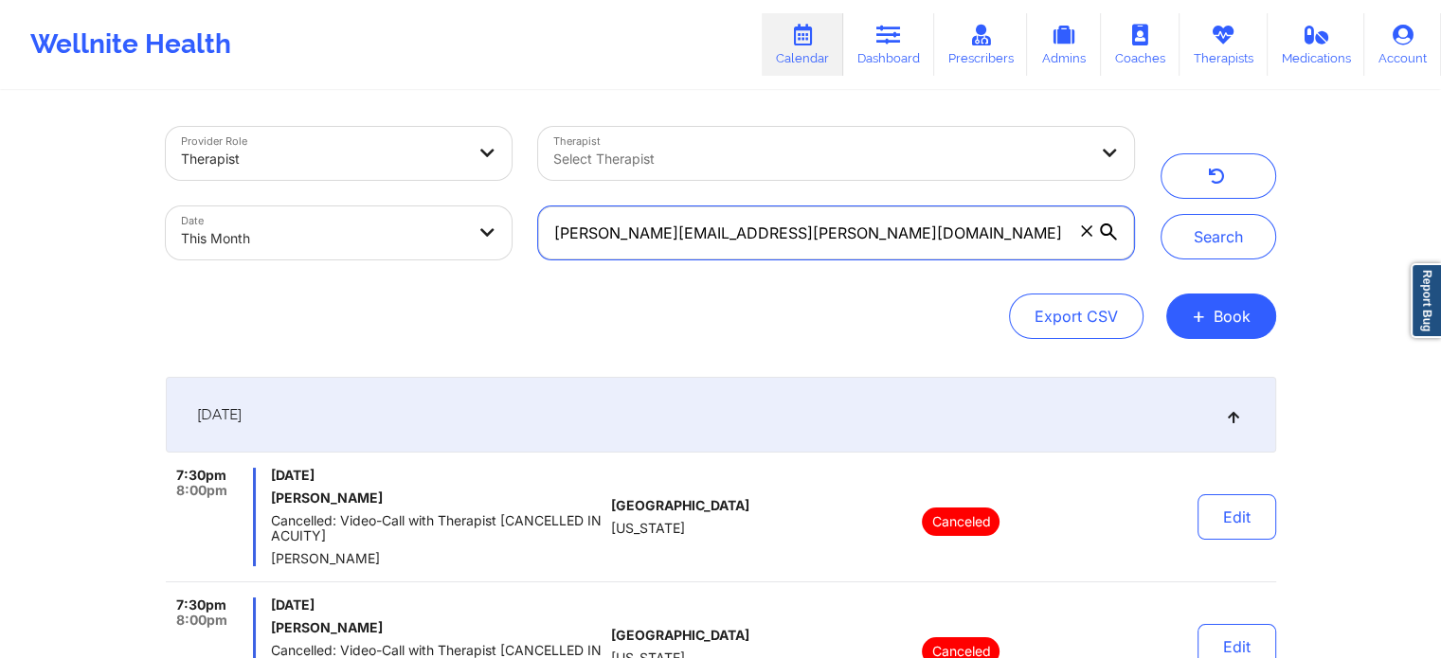
scroll to position [576, 0]
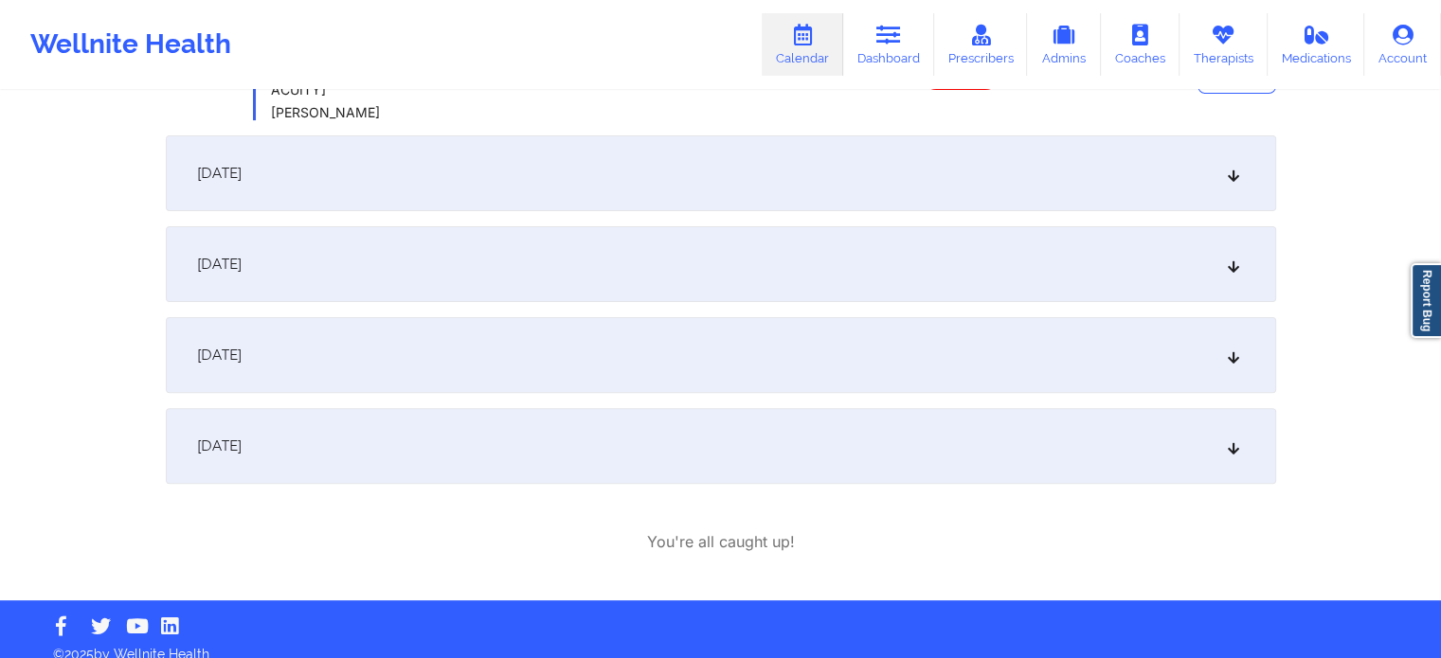
click at [583, 191] on div "[DATE]" at bounding box center [721, 173] width 1110 height 76
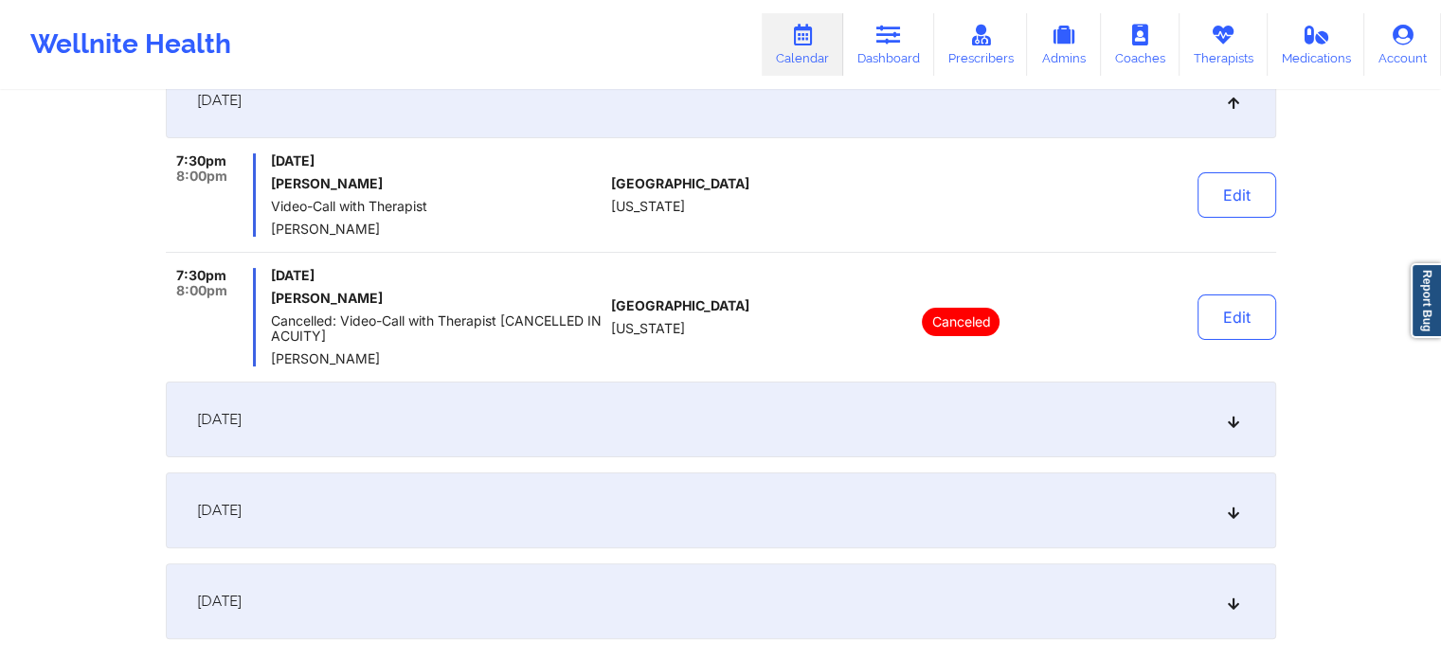
scroll to position [0, 0]
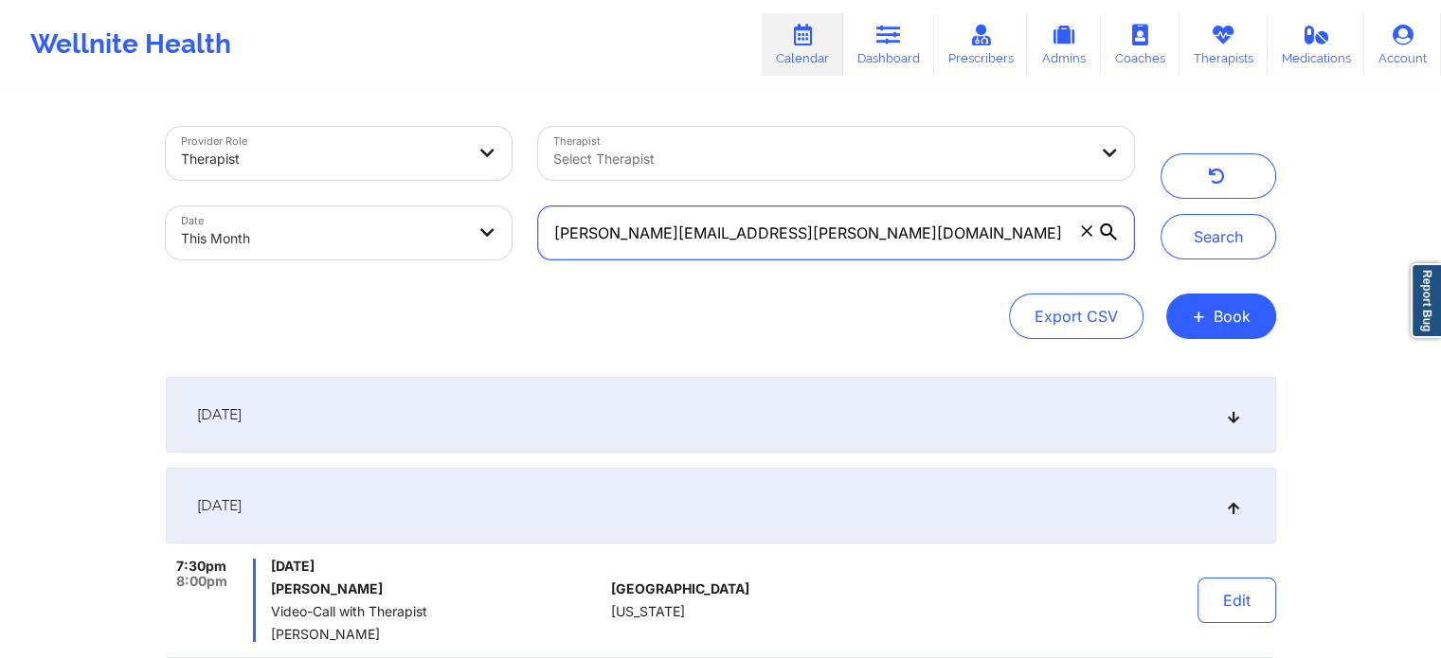
click at [869, 240] on input "[PERSON_NAME][EMAIL_ADDRESS][PERSON_NAME][DOMAIN_NAME]" at bounding box center [835, 232] width 595 height 53
drag, startPoint x: 887, startPoint y: 227, endPoint x: 457, endPoint y: 123, distance: 442.5
click at [457, 123] on div "Provider Role Therapist Therapist Select Therapist Date This Month [PERSON_NAME…" at bounding box center [650, 193] width 995 height 159
paste input "[PERSON_NAME].martinez498"
click at [1160, 214] on button "Search" at bounding box center [1218, 236] width 116 height 45
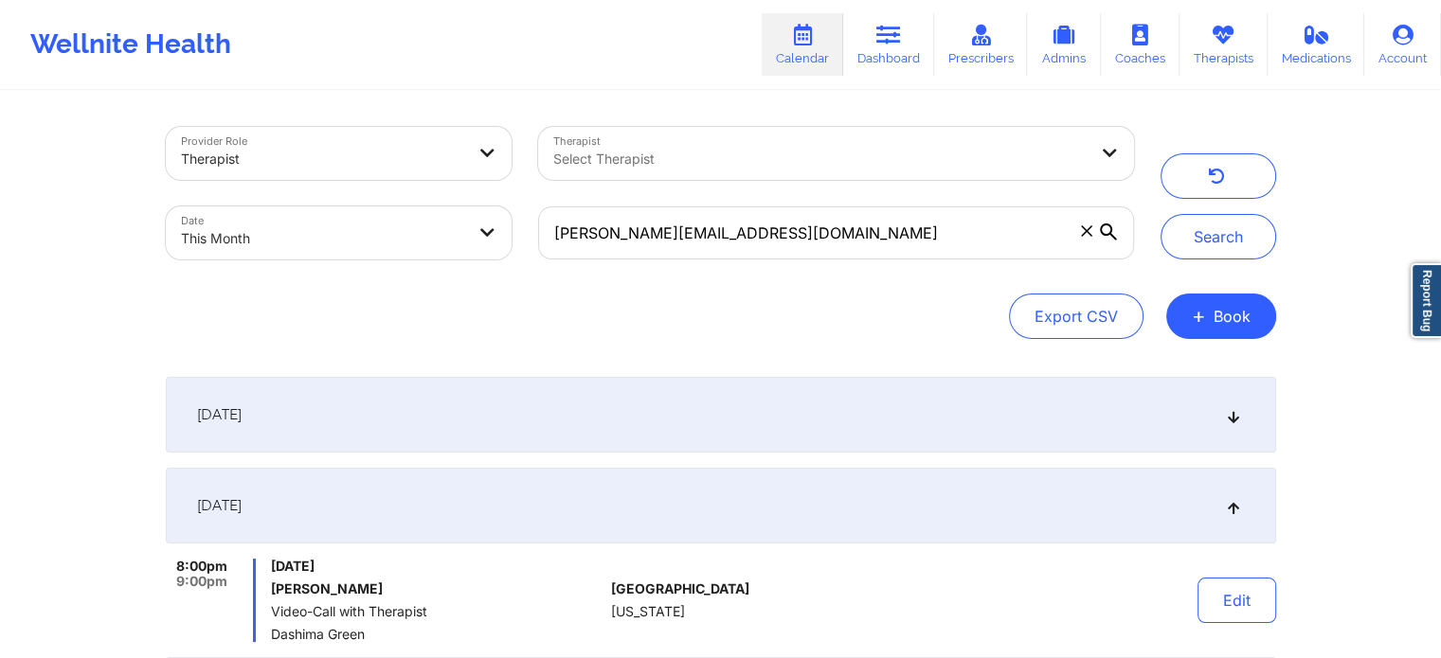
click at [515, 410] on div "[DATE]" at bounding box center [721, 415] width 1110 height 76
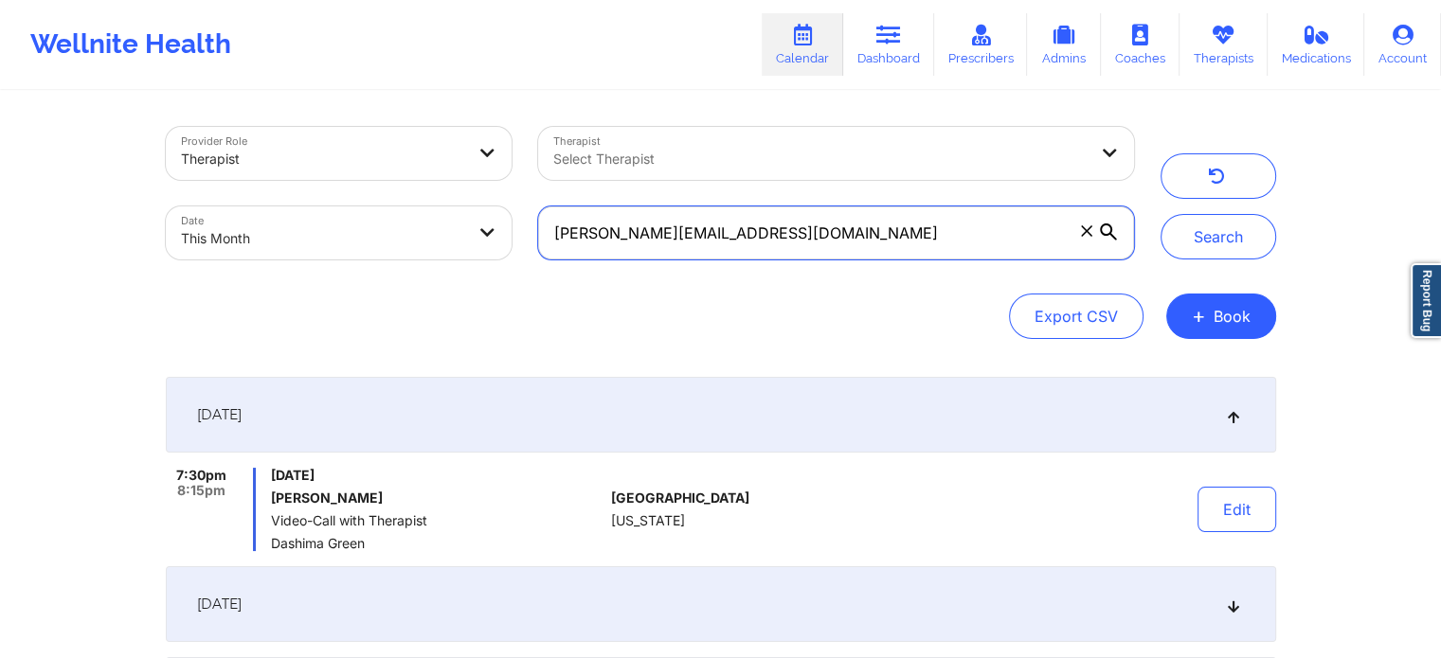
drag, startPoint x: 778, startPoint y: 234, endPoint x: 270, endPoint y: 200, distance: 508.9
click at [270, 200] on div "Provider Role Therapist Therapist Select Therapist Date This Month [PERSON_NAME…" at bounding box center [650, 193] width 995 height 159
paste input "sadep.g87"
click at [1160, 214] on button "Search" at bounding box center [1218, 236] width 116 height 45
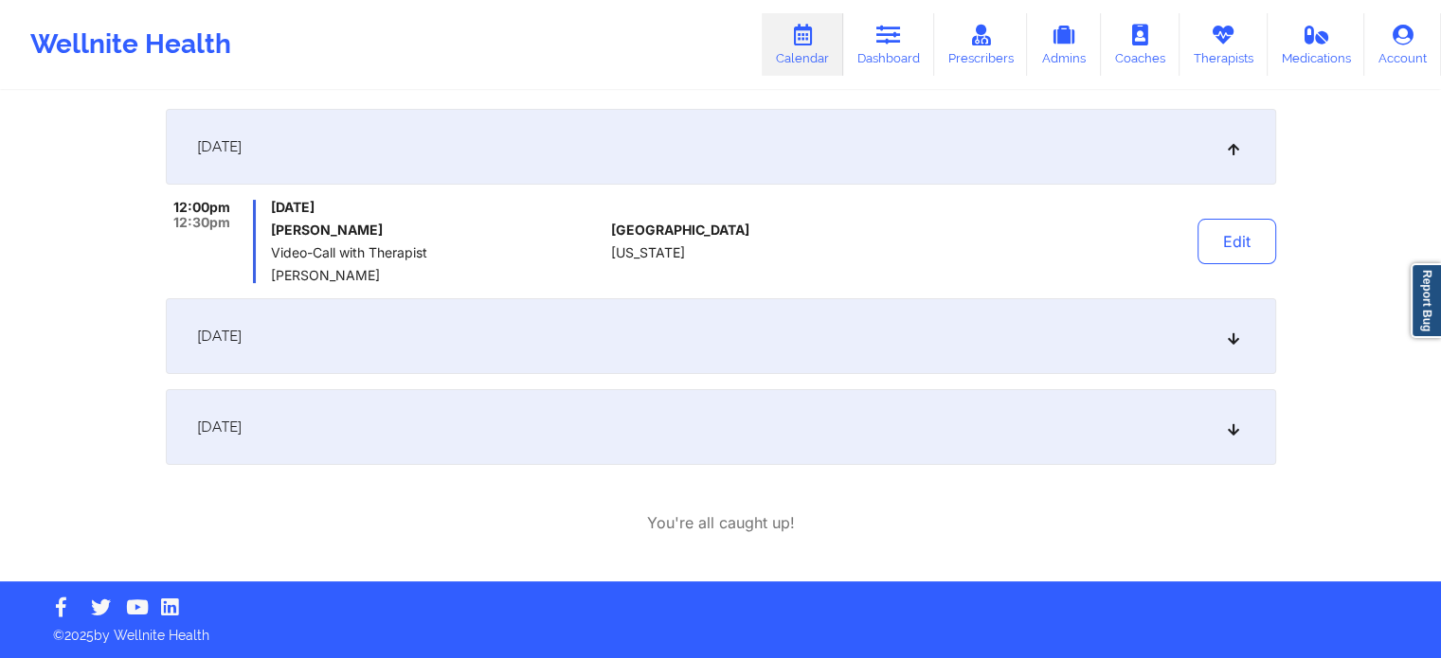
click at [827, 342] on div "[DATE]" at bounding box center [721, 336] width 1110 height 76
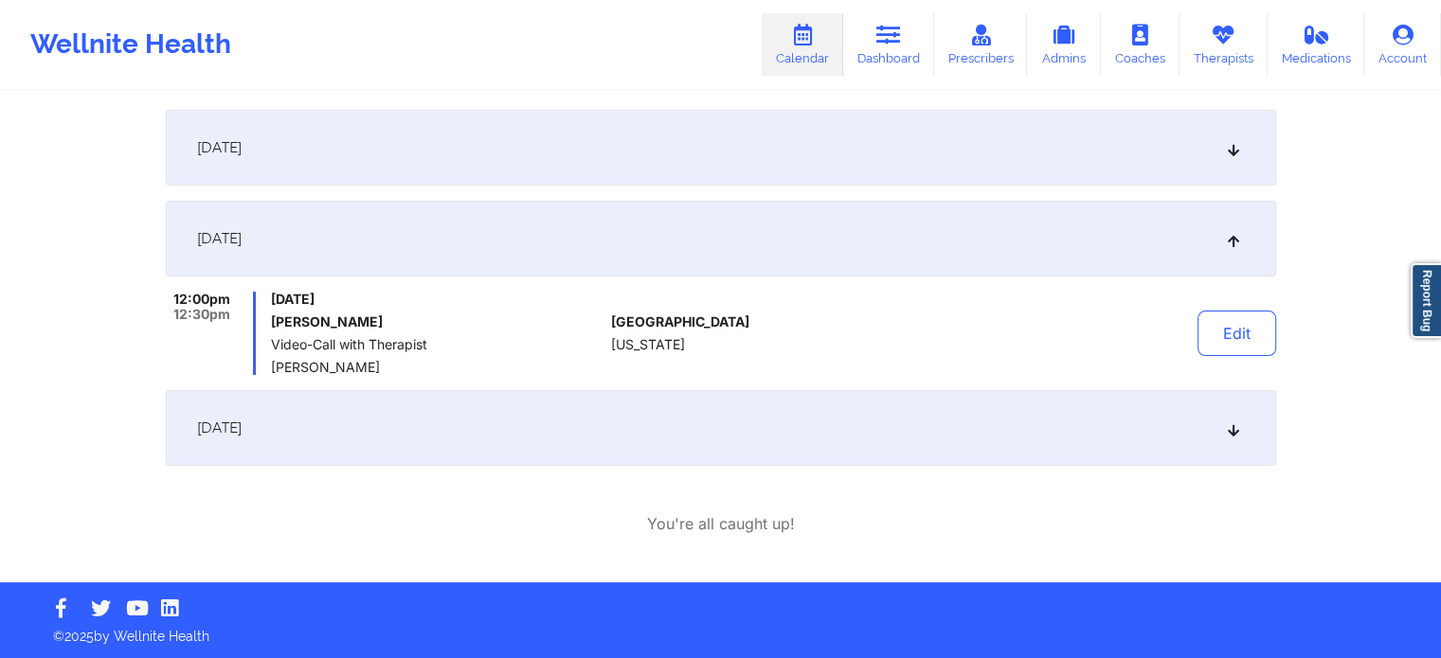
scroll to position [0, 0]
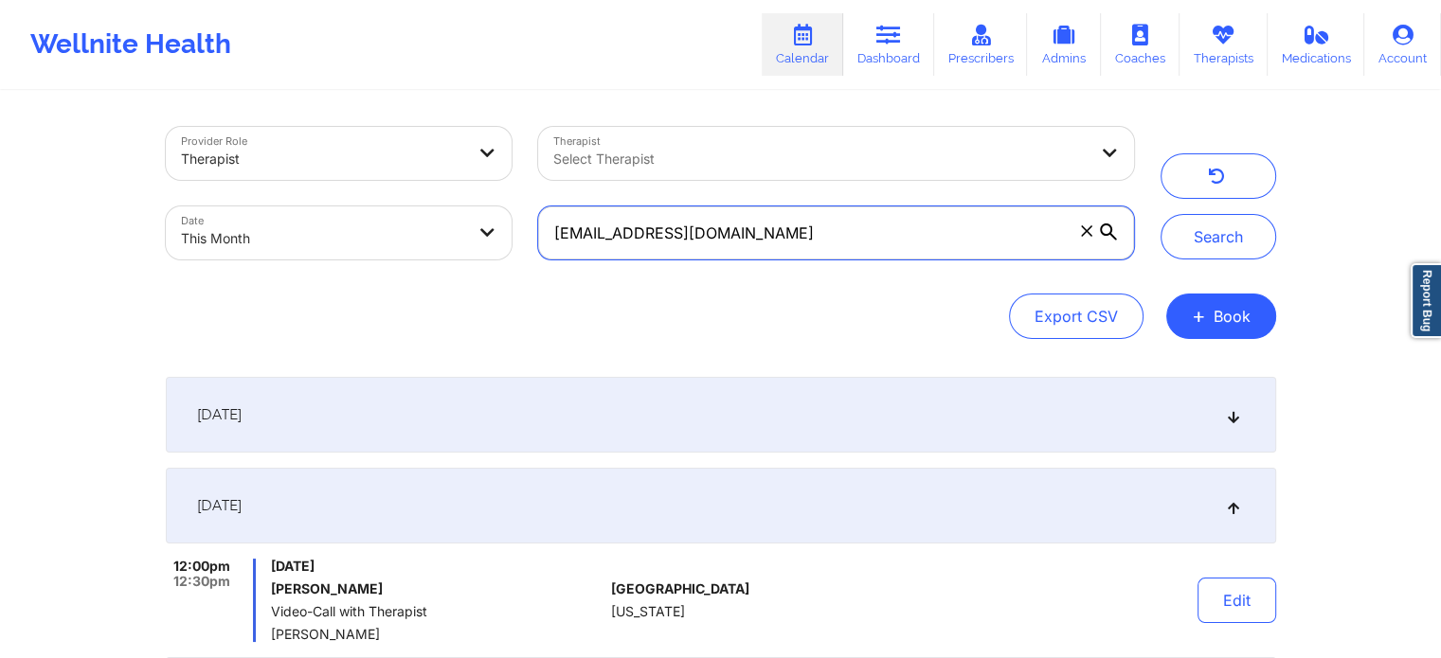
drag, startPoint x: 856, startPoint y: 242, endPoint x: 442, endPoint y: 215, distance: 414.8
click at [442, 215] on div "Provider Role Therapist Therapist Select Therapist Date This Month [EMAIL_ADDRE…" at bounding box center [650, 193] width 995 height 159
paste input "[PERSON_NAME].bastidas12"
click at [1160, 214] on button "Search" at bounding box center [1218, 236] width 116 height 45
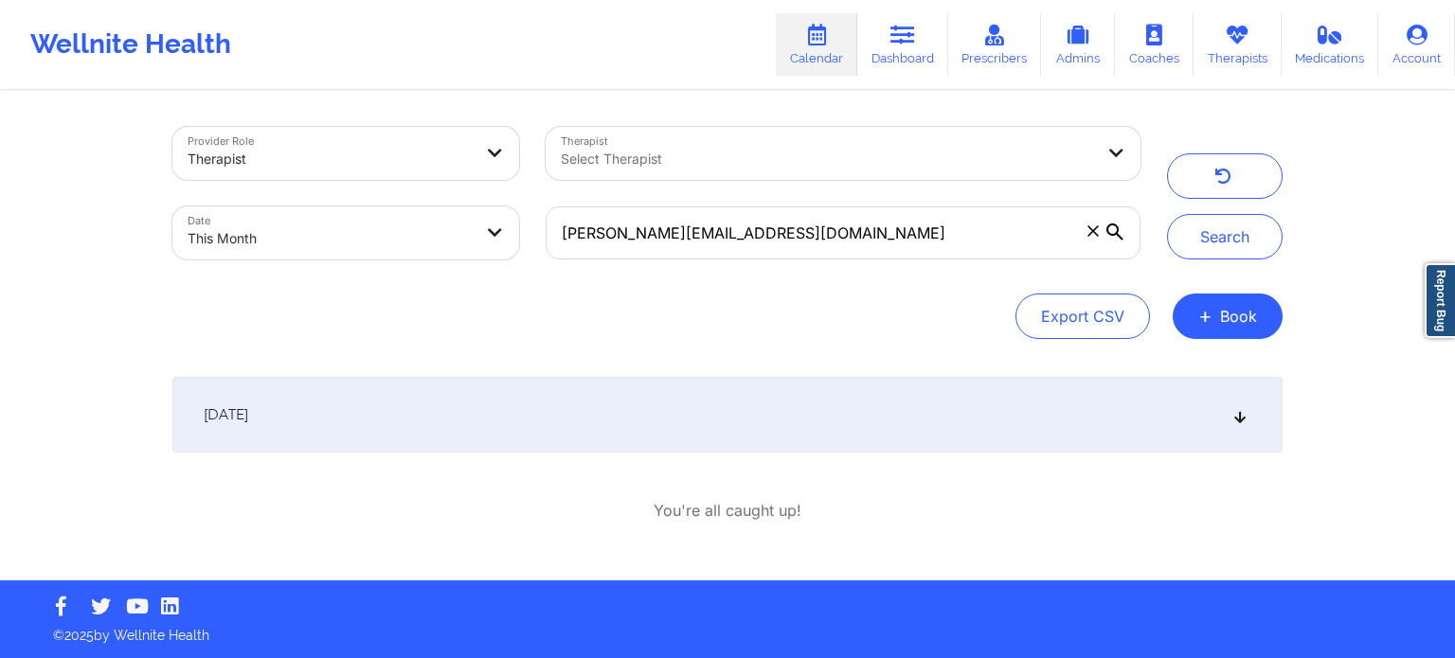
click at [459, 421] on div "[DATE]" at bounding box center [727, 415] width 1110 height 76
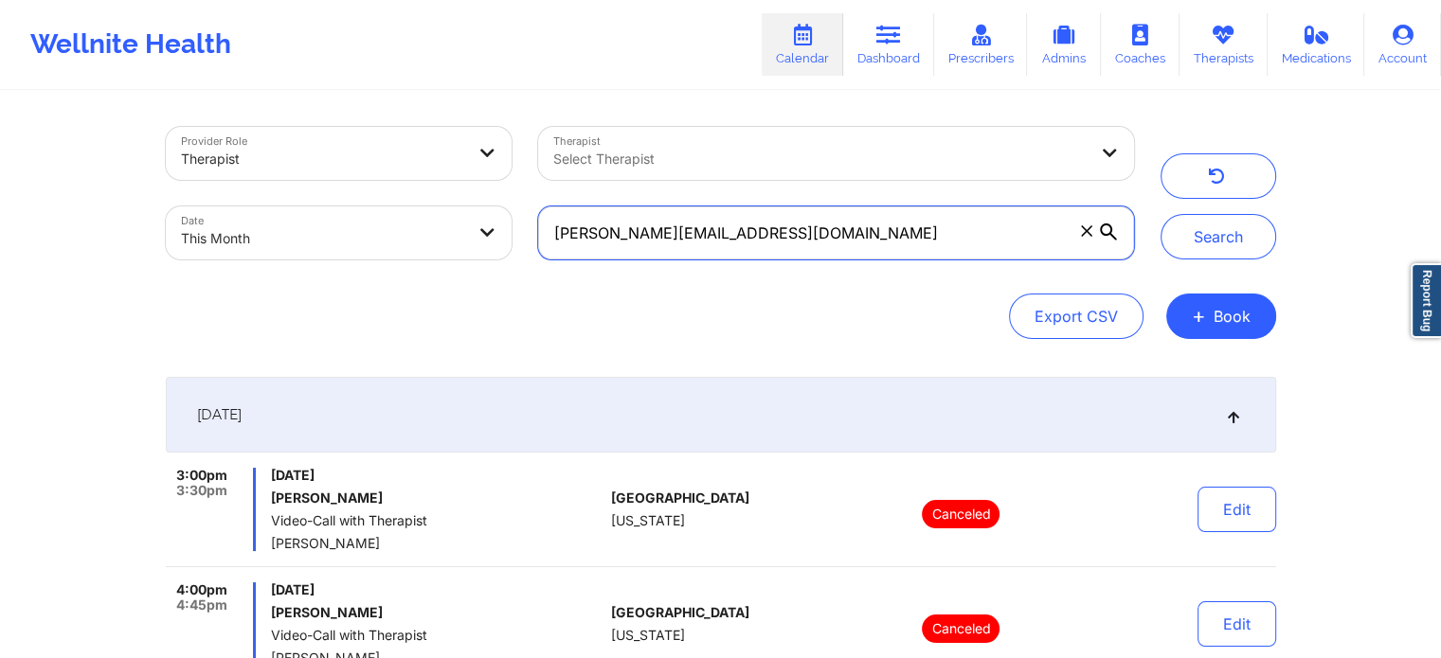
drag, startPoint x: 898, startPoint y: 238, endPoint x: 334, endPoint y: 153, distance: 569.9
click at [334, 153] on div "Provider Role Therapist Therapist Select Therapist Date This Month [PERSON_NAME…" at bounding box center [650, 193] width 995 height 159
paste input "[EMAIL_ADDRESS]"
click at [1160, 214] on button "Search" at bounding box center [1218, 236] width 116 height 45
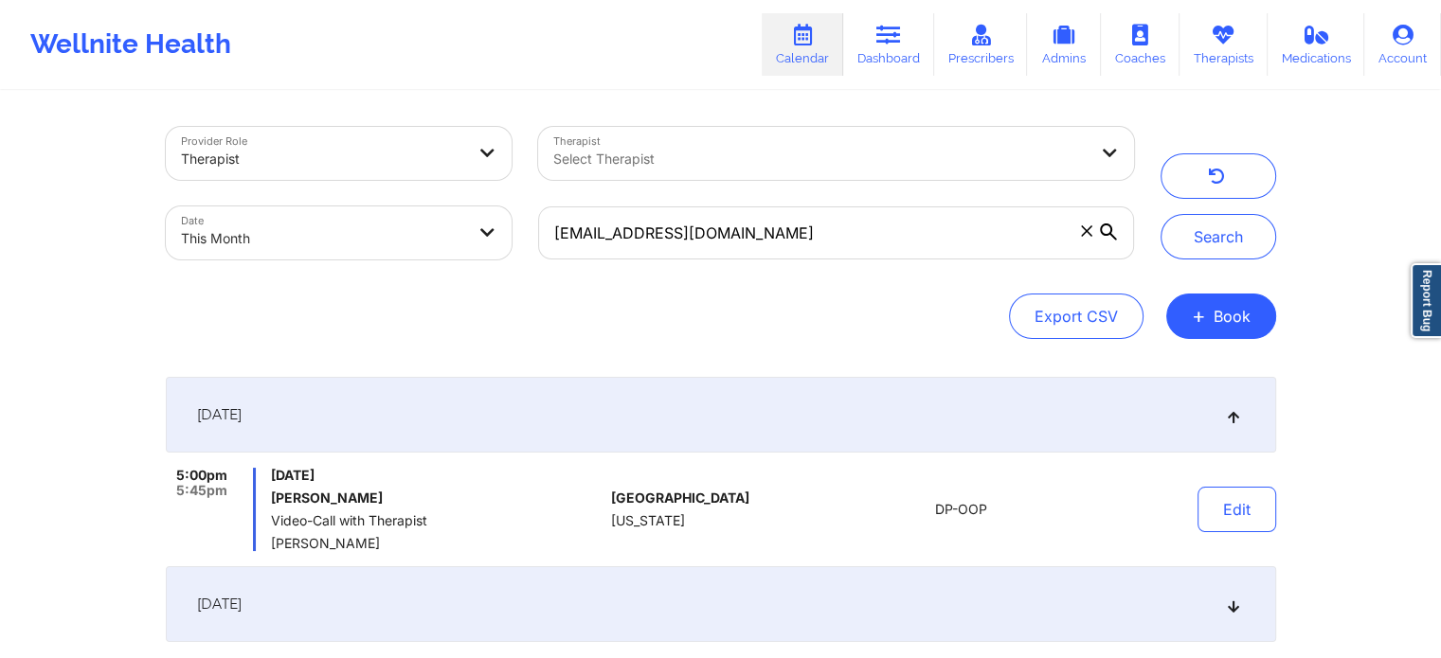
click at [274, 618] on div "[DATE]" at bounding box center [721, 604] width 1110 height 76
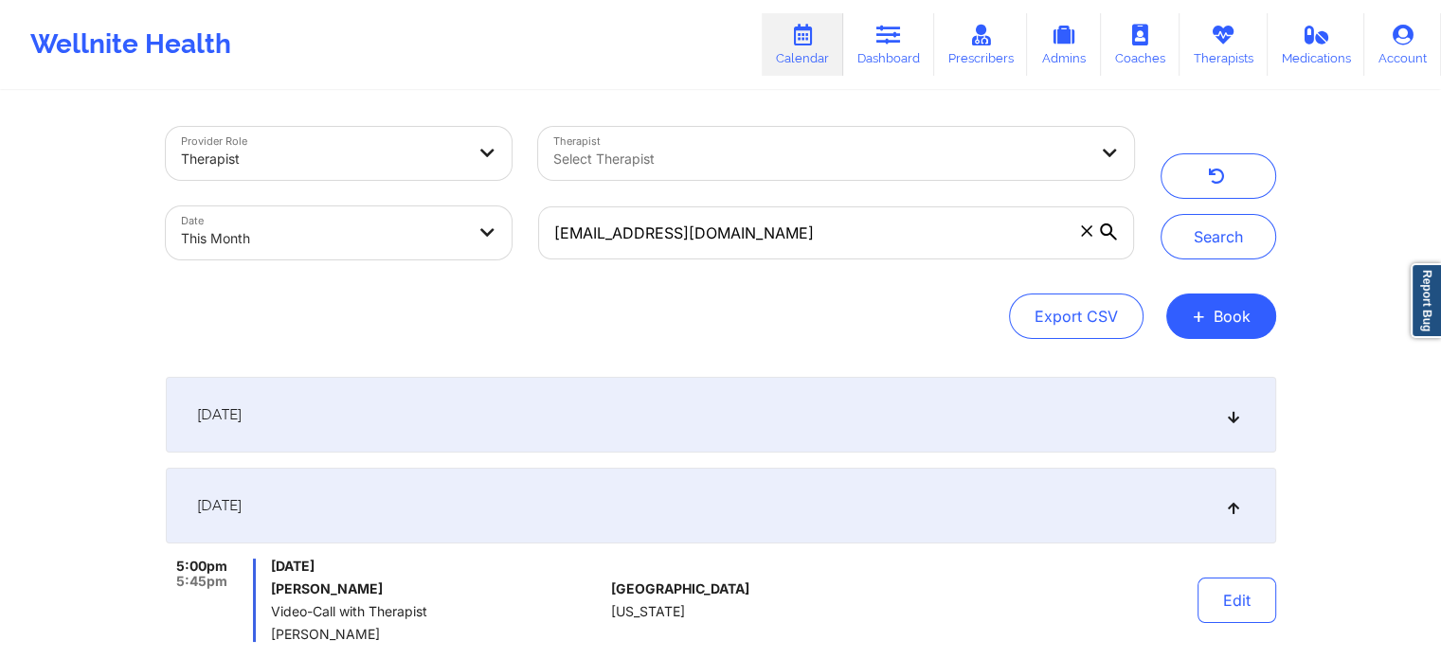
scroll to position [74, 0]
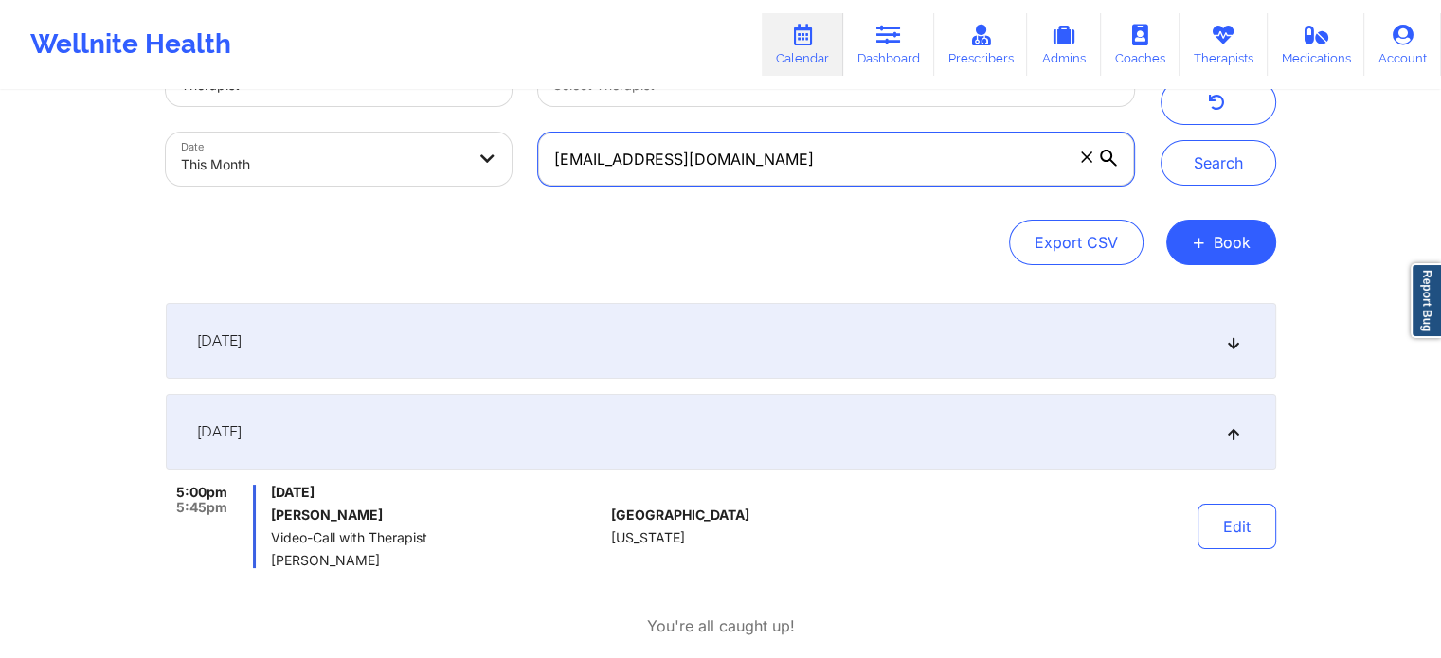
drag, startPoint x: 792, startPoint y: 170, endPoint x: 341, endPoint y: 131, distance: 452.5
click at [341, 131] on div "Provider Role Therapist Therapist Select Therapist Date This Month [EMAIL_ADDRE…" at bounding box center [650, 119] width 995 height 159
paste input "[EMAIL_ADDRESS]"
click at [1160, 140] on button "Search" at bounding box center [1218, 162] width 116 height 45
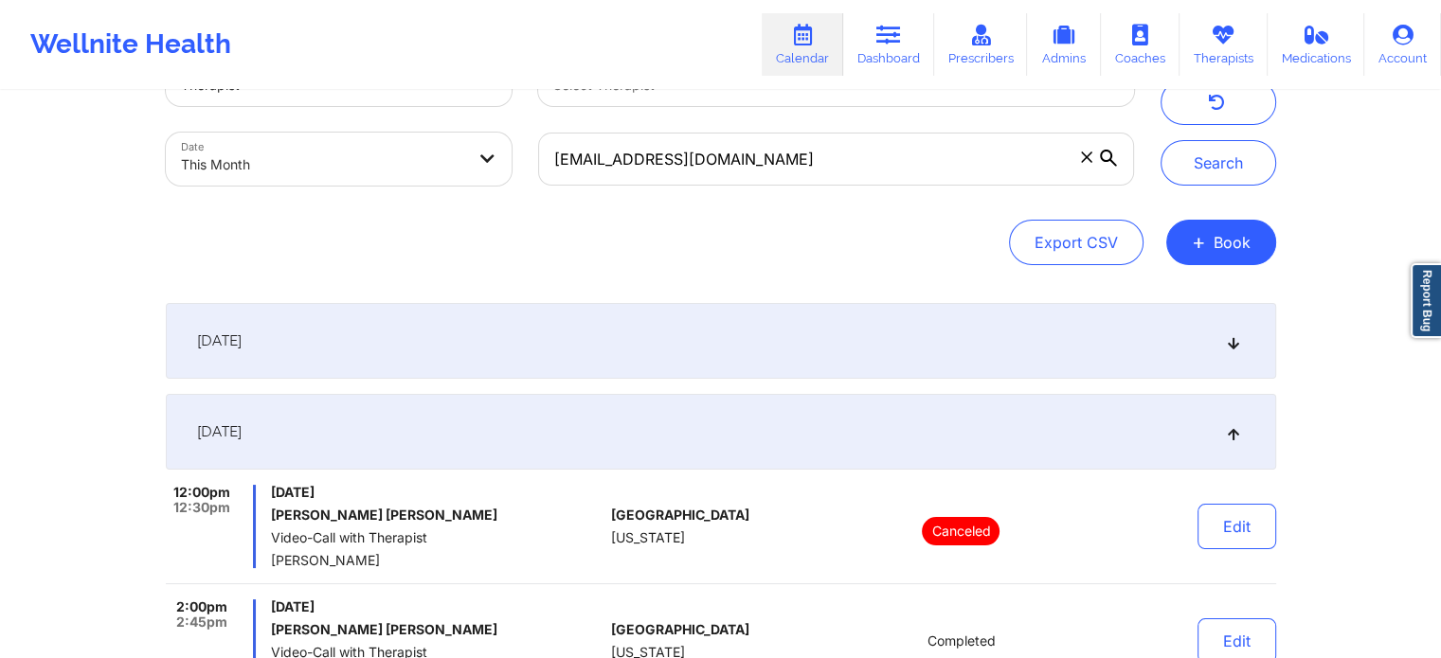
click at [551, 349] on div "[DATE]" at bounding box center [721, 341] width 1110 height 76
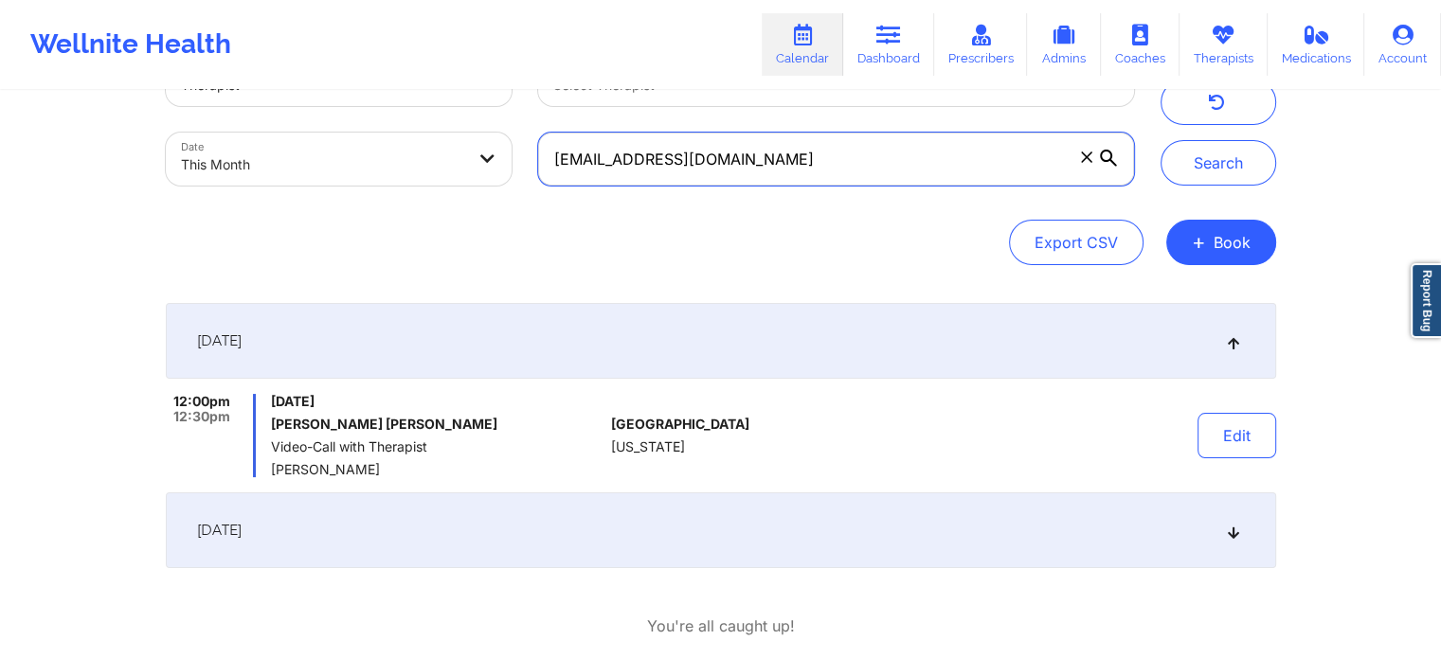
drag, startPoint x: 820, startPoint y: 170, endPoint x: 227, endPoint y: 98, distance: 597.3
click at [227, 98] on div "Provider Role Therapist Therapist Select Therapist Date This Month [EMAIL_ADDRE…" at bounding box center [650, 119] width 995 height 159
paste input "[EMAIL_ADDRESS]"
type input "[EMAIL_ADDRESS][DOMAIN_NAME]"
click at [1160, 140] on button "Search" at bounding box center [1218, 162] width 116 height 45
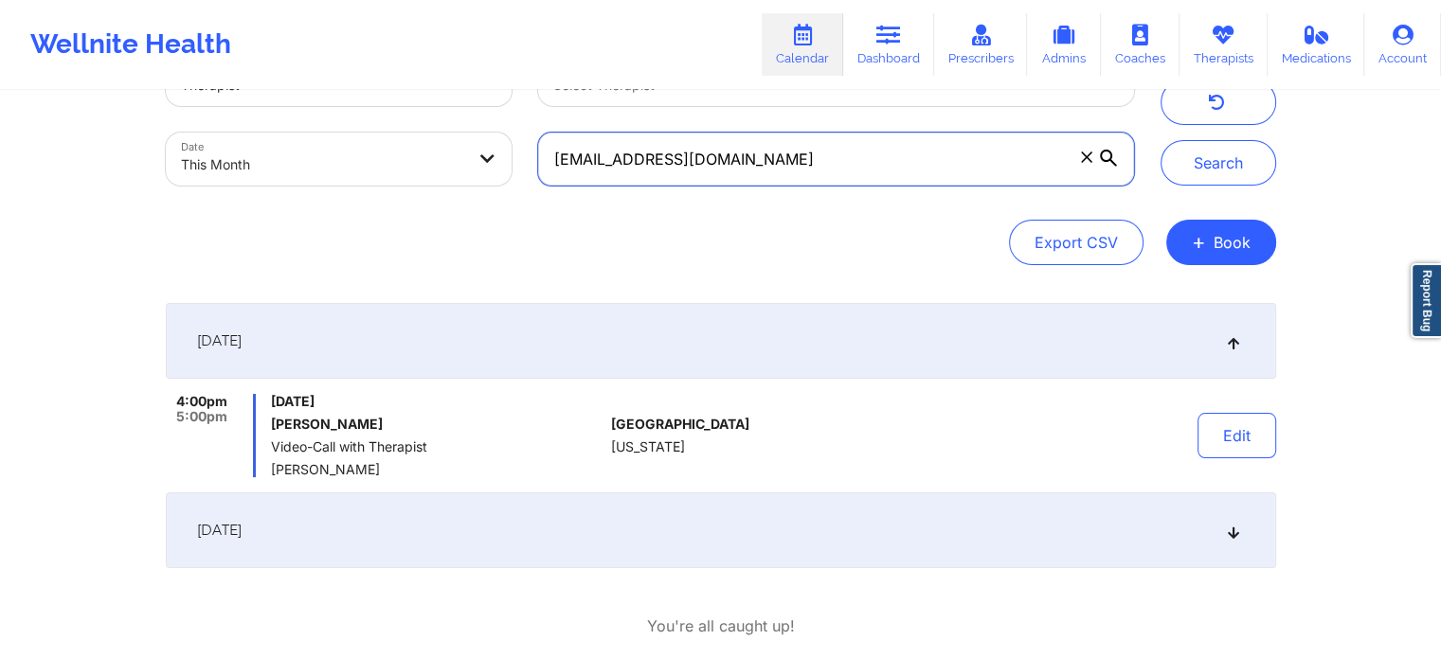
click at [1160, 140] on button "Search" at bounding box center [1218, 162] width 116 height 45
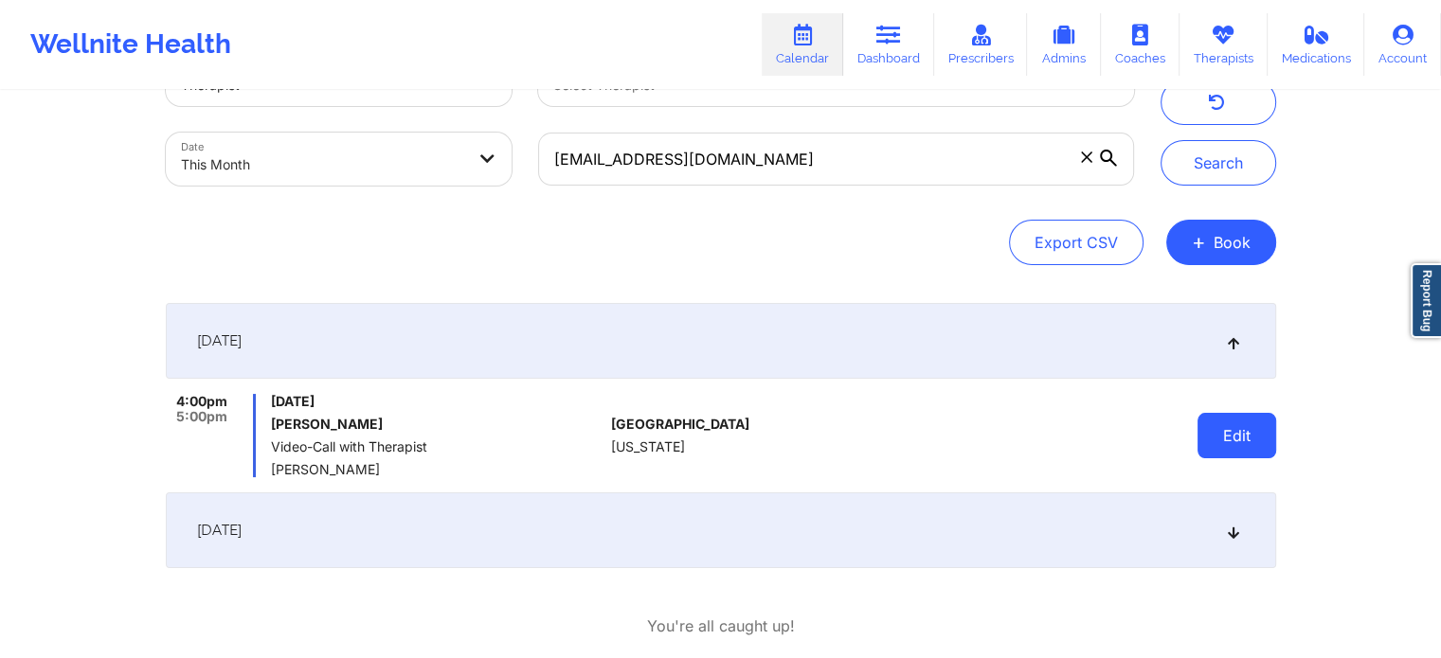
click at [1258, 432] on button "Edit" at bounding box center [1236, 435] width 79 height 45
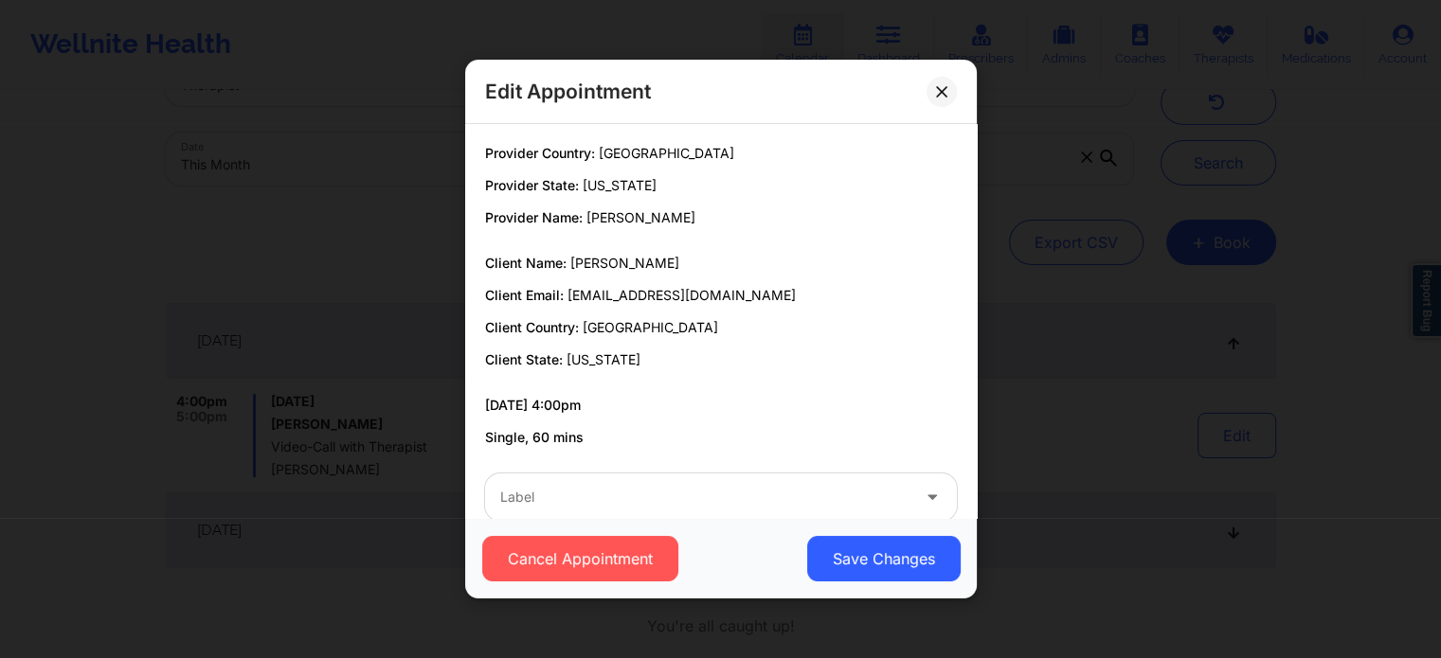
click at [600, 483] on div "Label" at bounding box center [698, 497] width 426 height 47
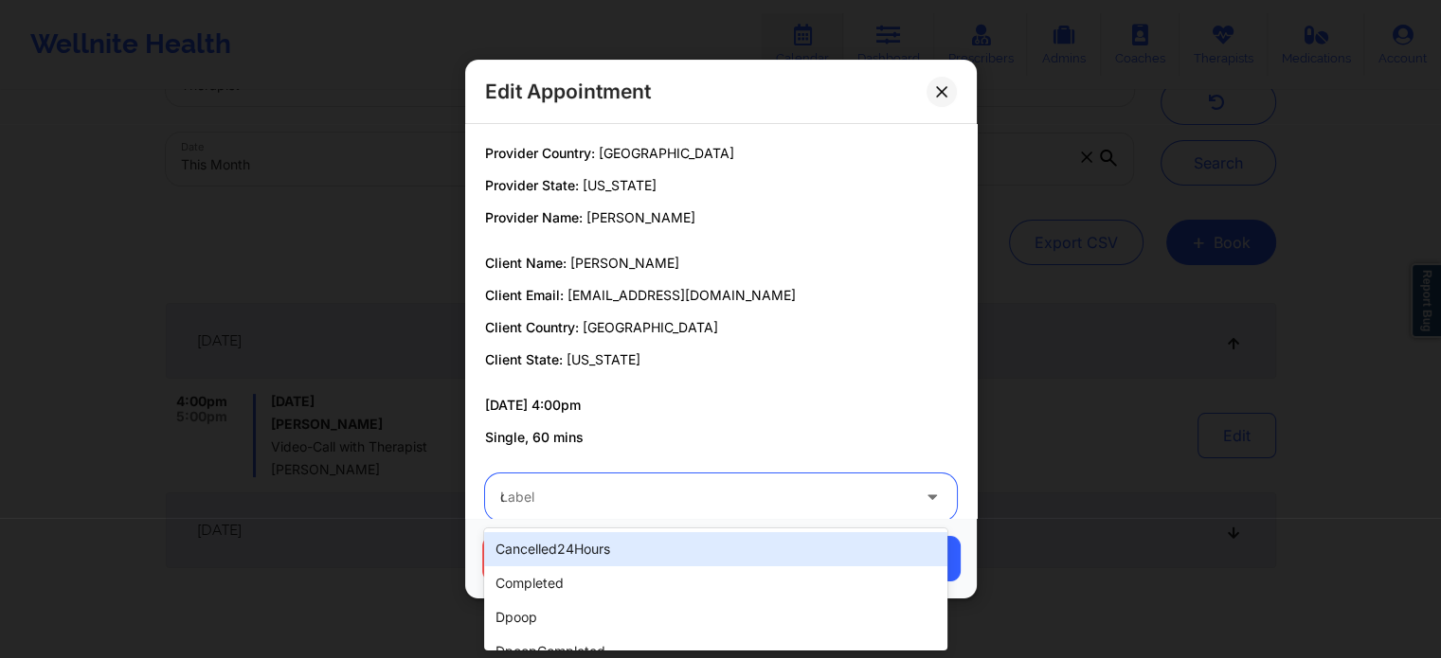
type input "dp"
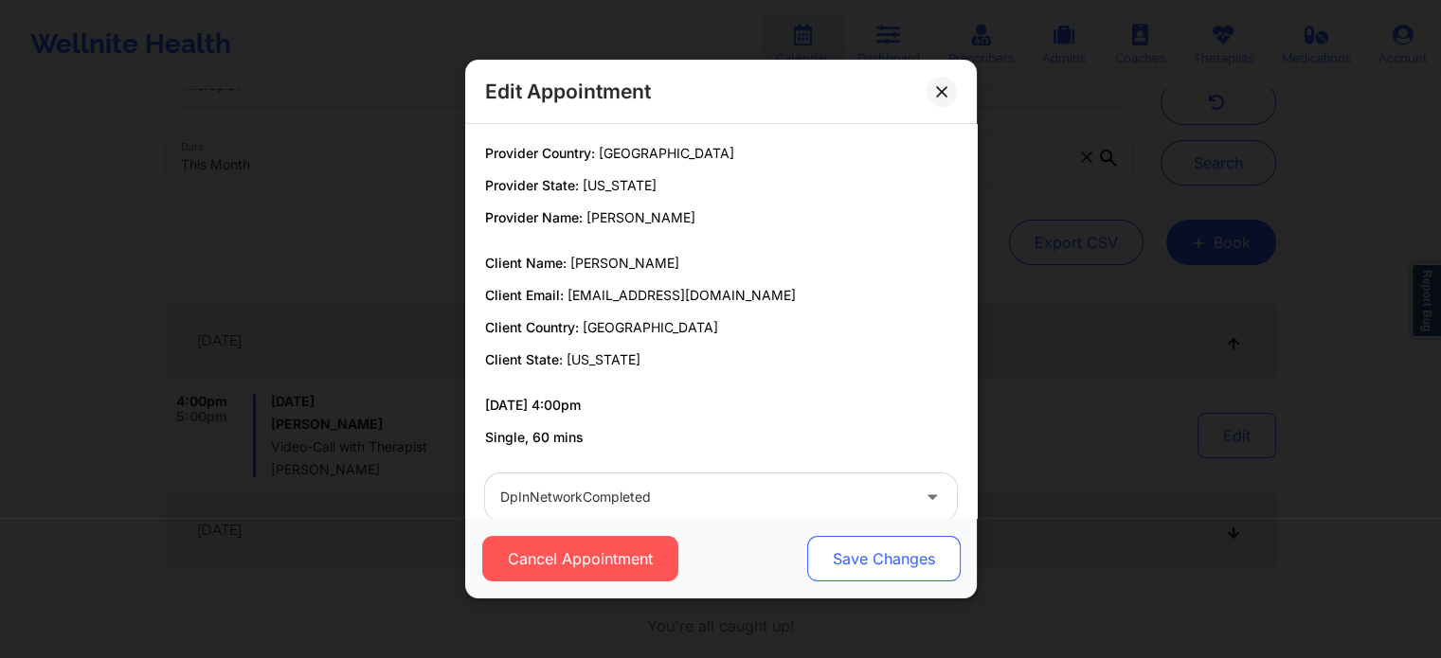
click at [853, 543] on button "Save Changes" at bounding box center [882, 558] width 153 height 45
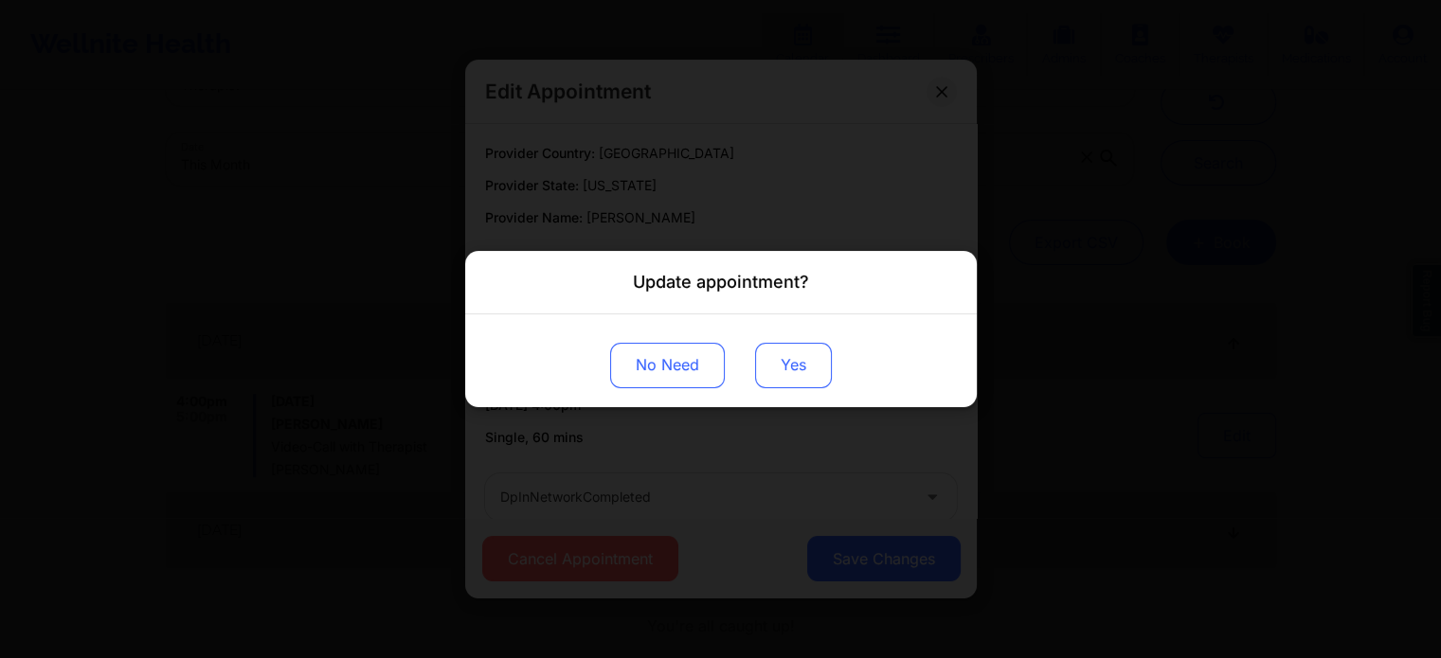
click at [786, 363] on button "Yes" at bounding box center [793, 365] width 77 height 45
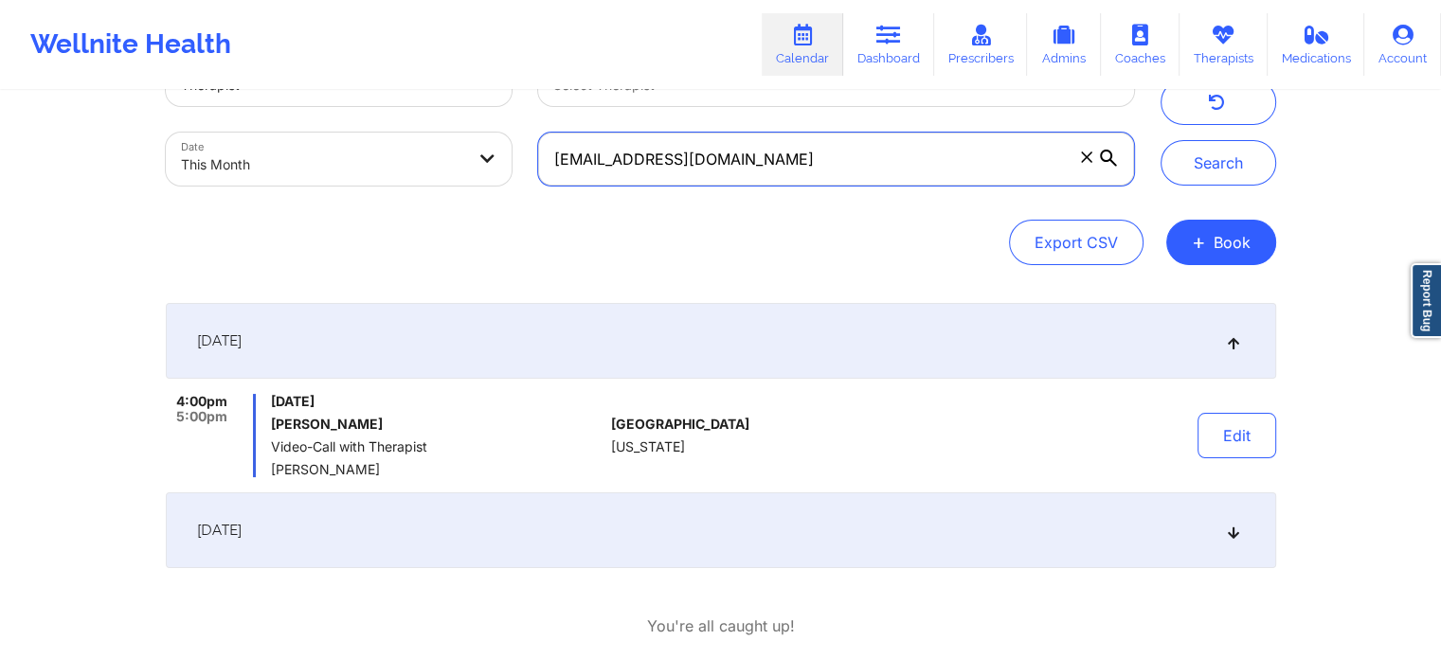
drag, startPoint x: 776, startPoint y: 162, endPoint x: 377, endPoint y: 139, distance: 399.4
click at [377, 139] on div "Provider Role Therapist Therapist Select Therapist Date This Month [EMAIL_ADDRE…" at bounding box center [650, 119] width 995 height 159
paste input "[EMAIL_ADDRESS]"
click at [1160, 140] on button "Search" at bounding box center [1218, 162] width 116 height 45
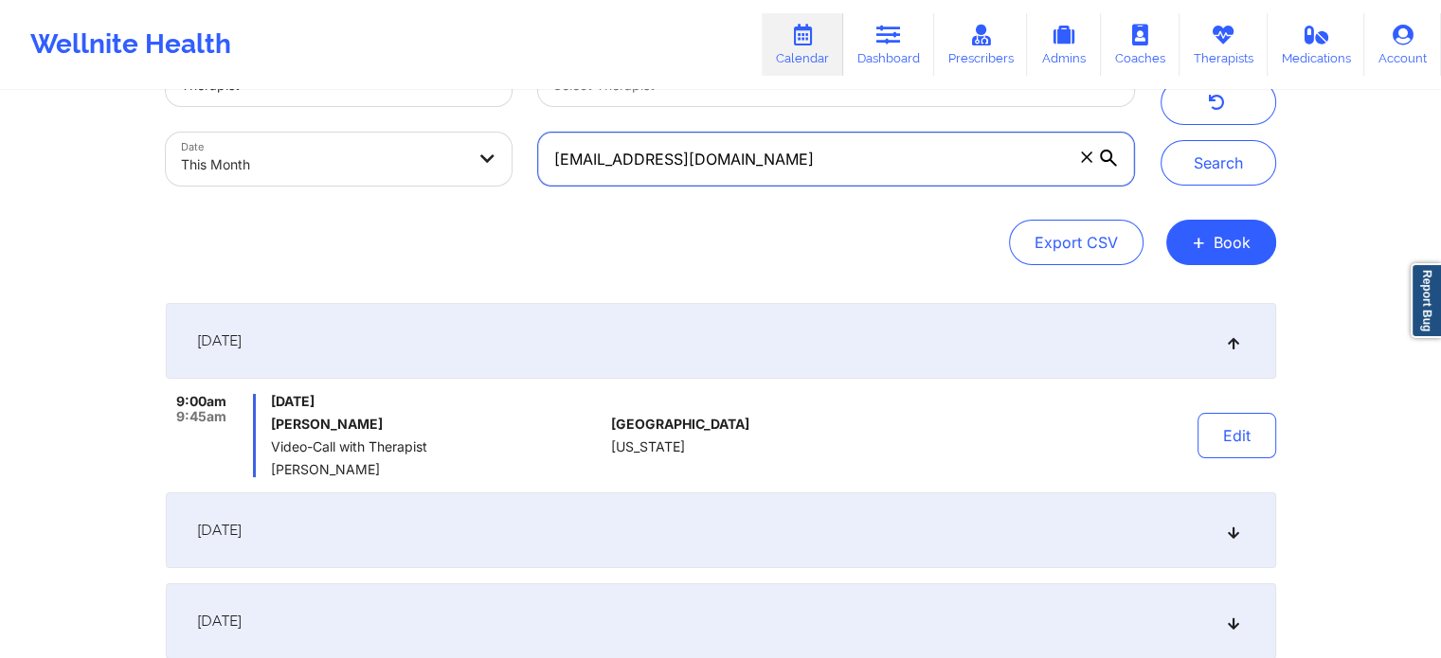
drag, startPoint x: 870, startPoint y: 156, endPoint x: 306, endPoint y: 60, distance: 571.8
click at [306, 60] on div "Wellnite Health Calendar Dashboard Prescribers Admins Coaches Therapists Medica…" at bounding box center [720, 396] width 1441 height 941
paste input "mlossing@g"
click at [1160, 140] on button "Search" at bounding box center [1218, 162] width 116 height 45
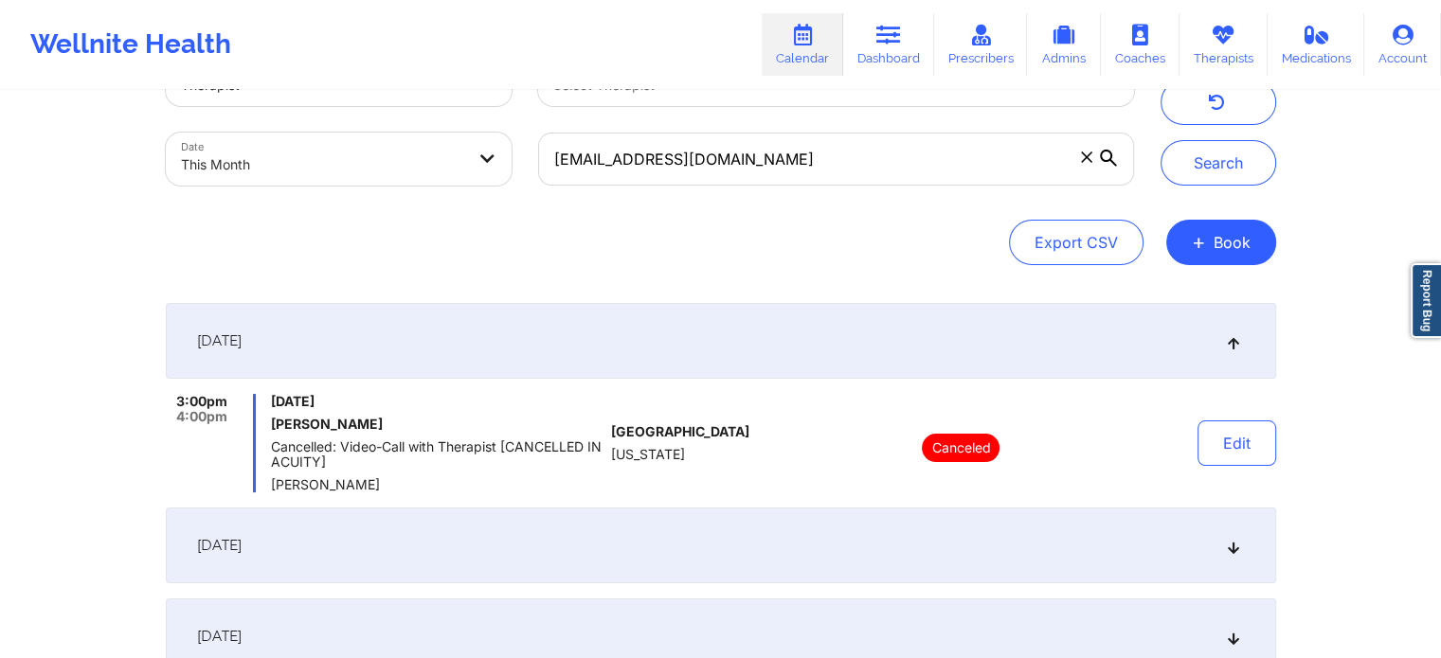
click at [731, 546] on div "[DATE]" at bounding box center [721, 546] width 1110 height 76
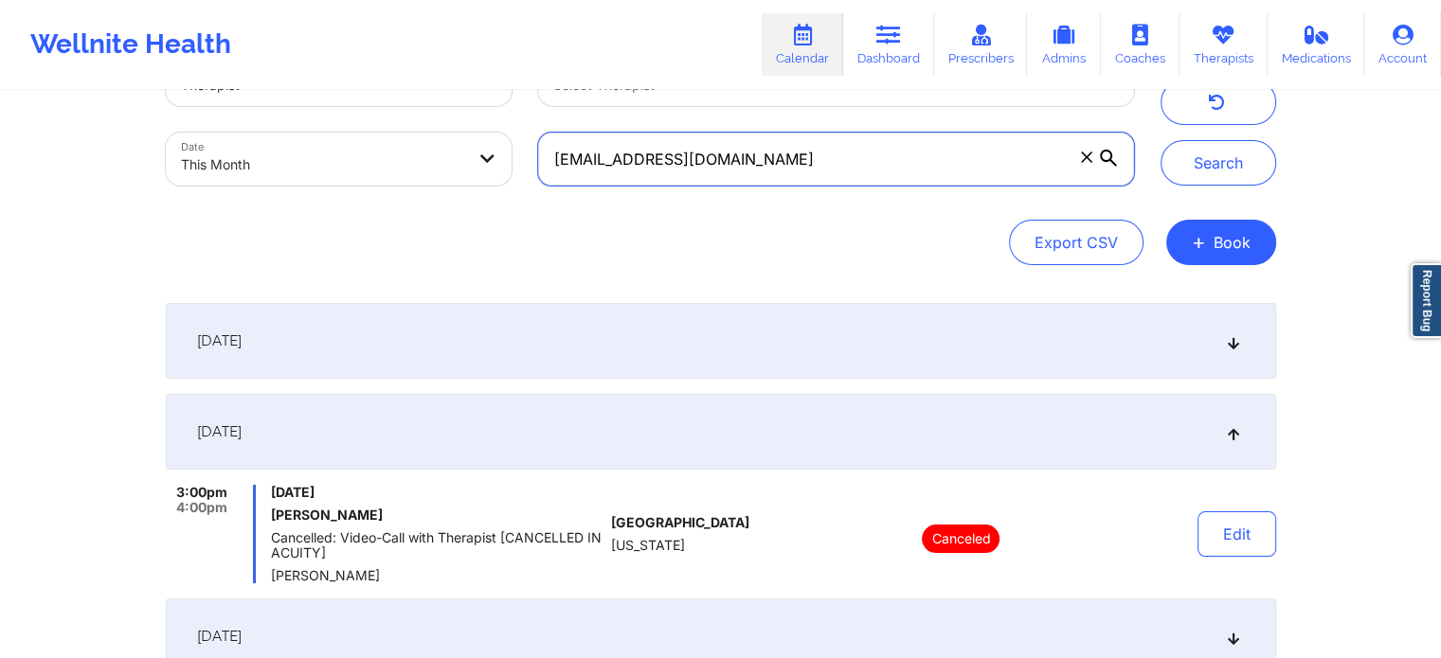
drag, startPoint x: 828, startPoint y: 170, endPoint x: 401, endPoint y: 143, distance: 428.0
click at [401, 143] on div "Provider Role Therapist Therapist Select Therapist Date This Month [EMAIL_ADDRE…" at bounding box center [650, 119] width 995 height 159
paste input "arciab18@hot"
click at [1160, 140] on button "Search" at bounding box center [1218, 162] width 116 height 45
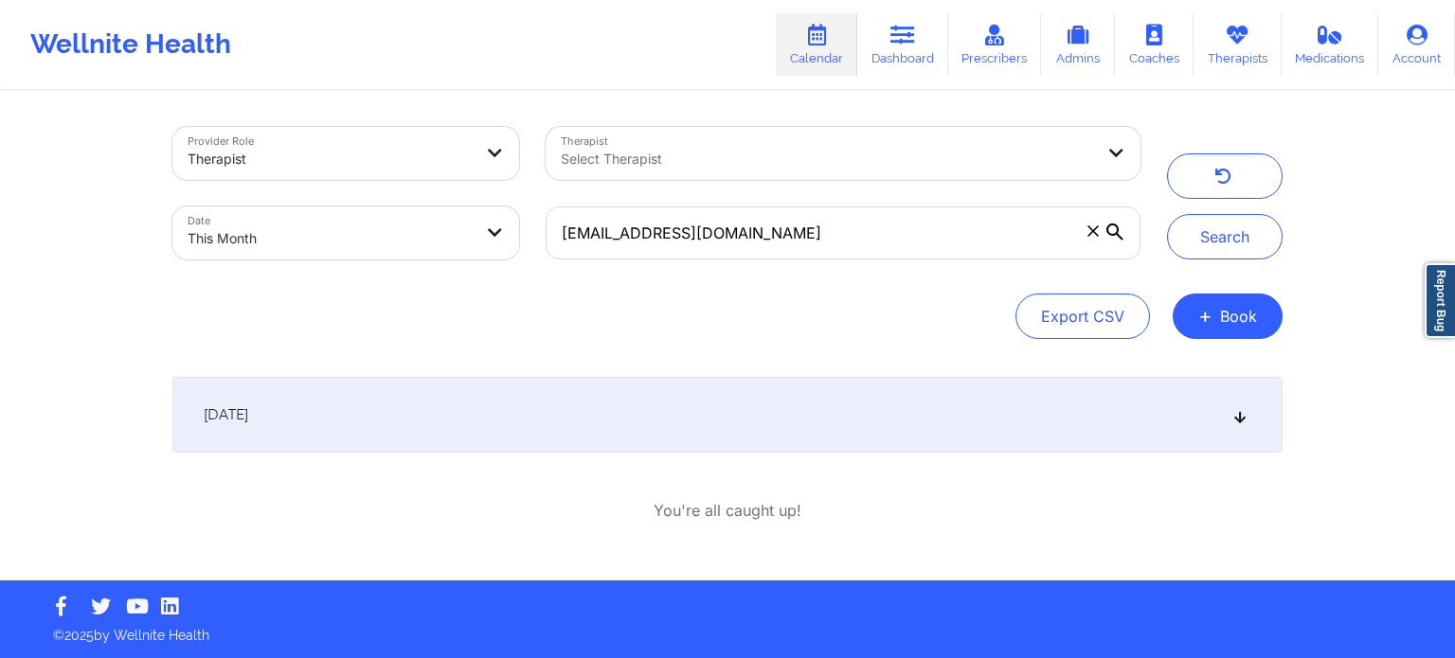
click at [363, 427] on div "[DATE]" at bounding box center [727, 415] width 1110 height 76
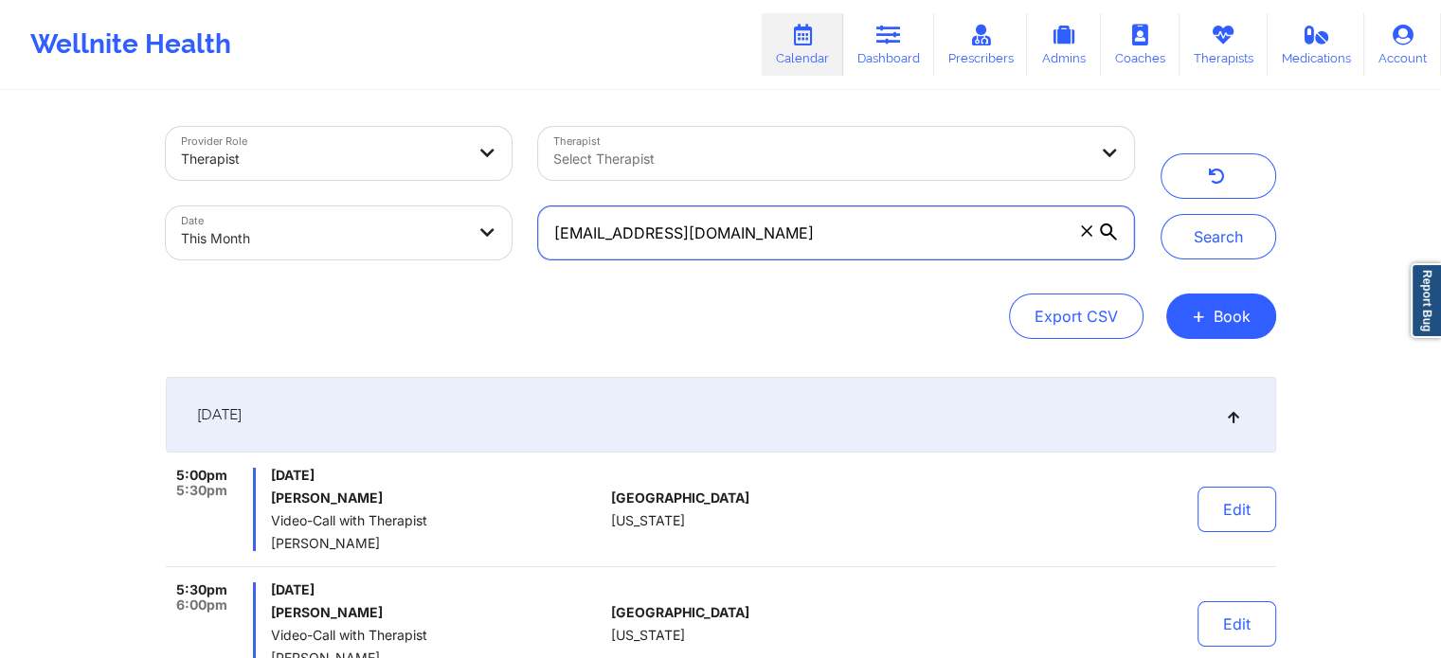
click at [847, 240] on input "[EMAIL_ADDRESS][DOMAIN_NAME]" at bounding box center [835, 232] width 595 height 53
paste input "[EMAIL_ADDRESS][DOMAIN_NAME]"
click at [1160, 214] on button "Search" at bounding box center [1218, 236] width 116 height 45
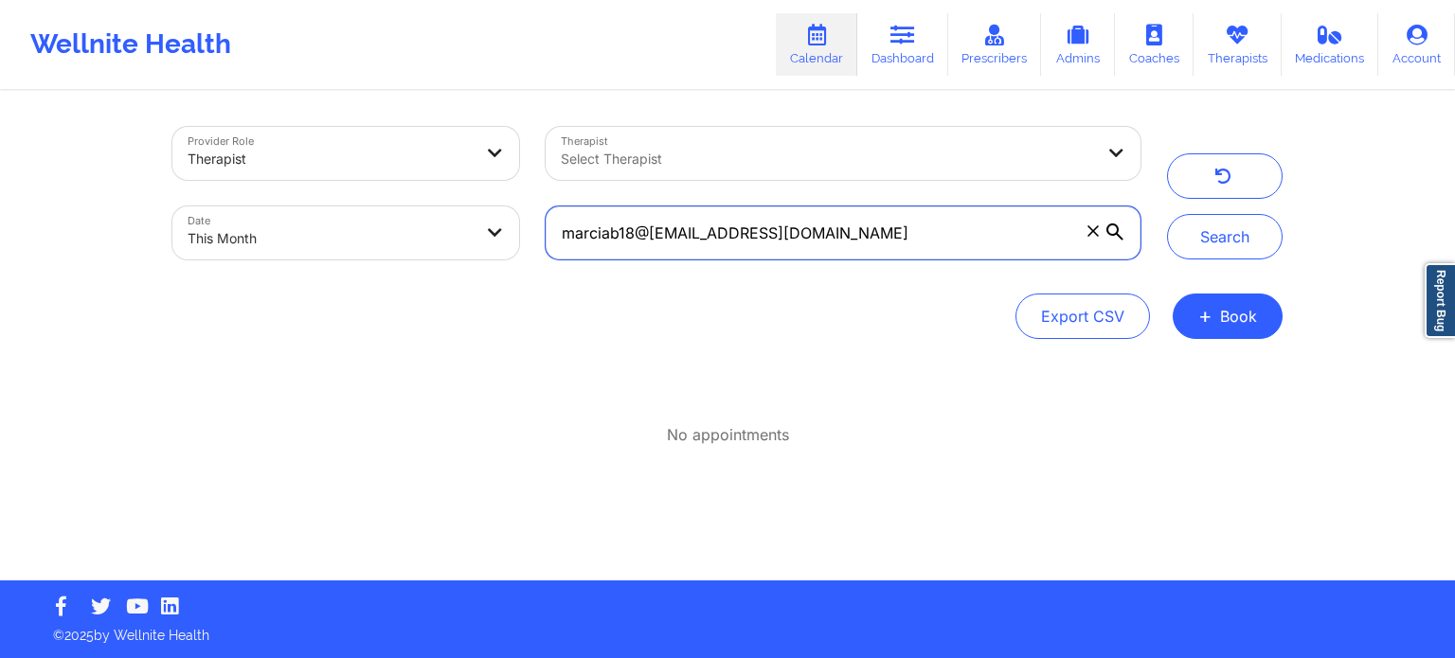
drag, startPoint x: 1033, startPoint y: 244, endPoint x: 526, endPoint y: 222, distance: 508.2
click at [526, 222] on div "Provider Role Therapist Therapist Select Therapist Date This Month marciab18@[E…" at bounding box center [656, 193] width 995 height 159
paste input "text"
click at [1167, 214] on button "Search" at bounding box center [1225, 236] width 116 height 45
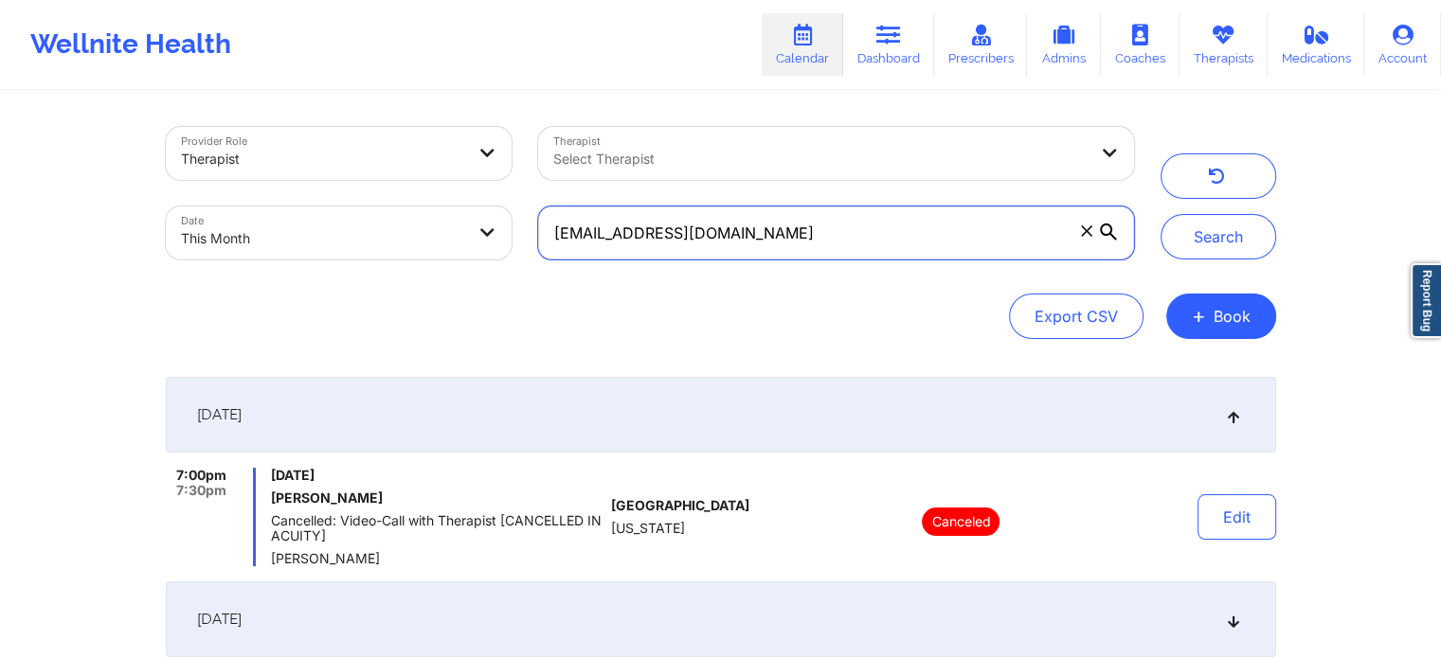
click at [882, 253] on input "[EMAIL_ADDRESS][DOMAIN_NAME]" at bounding box center [835, 232] width 595 height 53
drag, startPoint x: 919, startPoint y: 247, endPoint x: 390, endPoint y: 162, distance: 535.4
click at [390, 162] on div "Provider Role Therapist Therapist Select Therapist Date This Month [EMAIL_ADDRE…" at bounding box center [650, 193] width 995 height 159
paste input "rianna.moustapha"
click at [1160, 214] on button "Search" at bounding box center [1218, 236] width 116 height 45
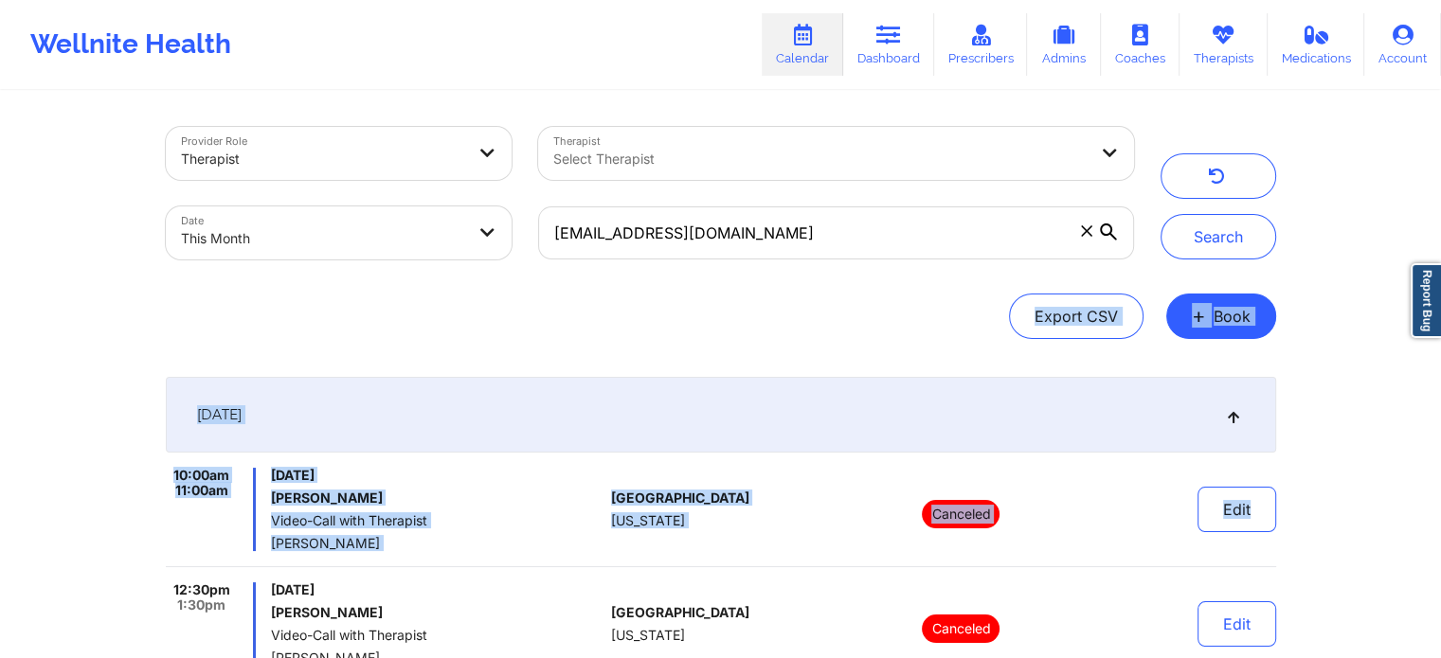
drag, startPoint x: 1301, startPoint y: 236, endPoint x: 1359, endPoint y: 502, distance: 272.4
click at [1359, 502] on div "Provider Role Therapist Therapist Select Therapist Date This Month [EMAIL_ADDRE…" at bounding box center [720, 664] width 1441 height 1328
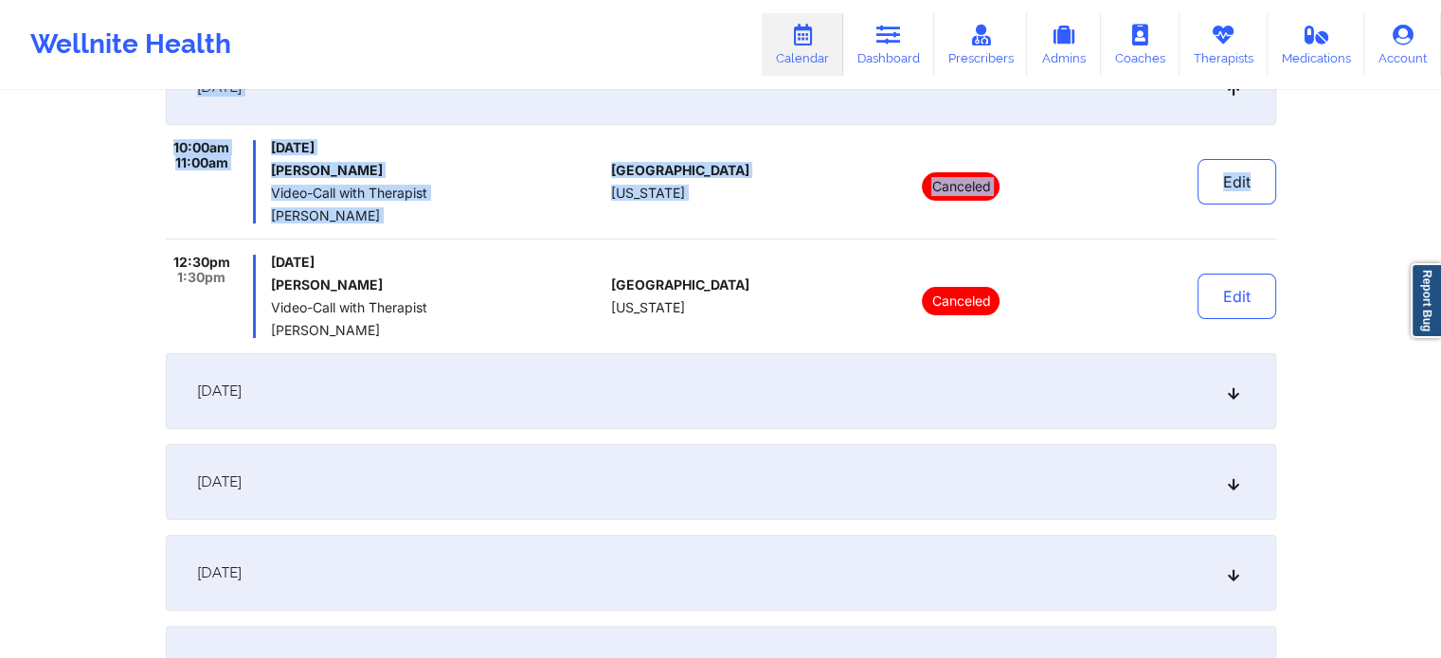
scroll to position [383, 0]
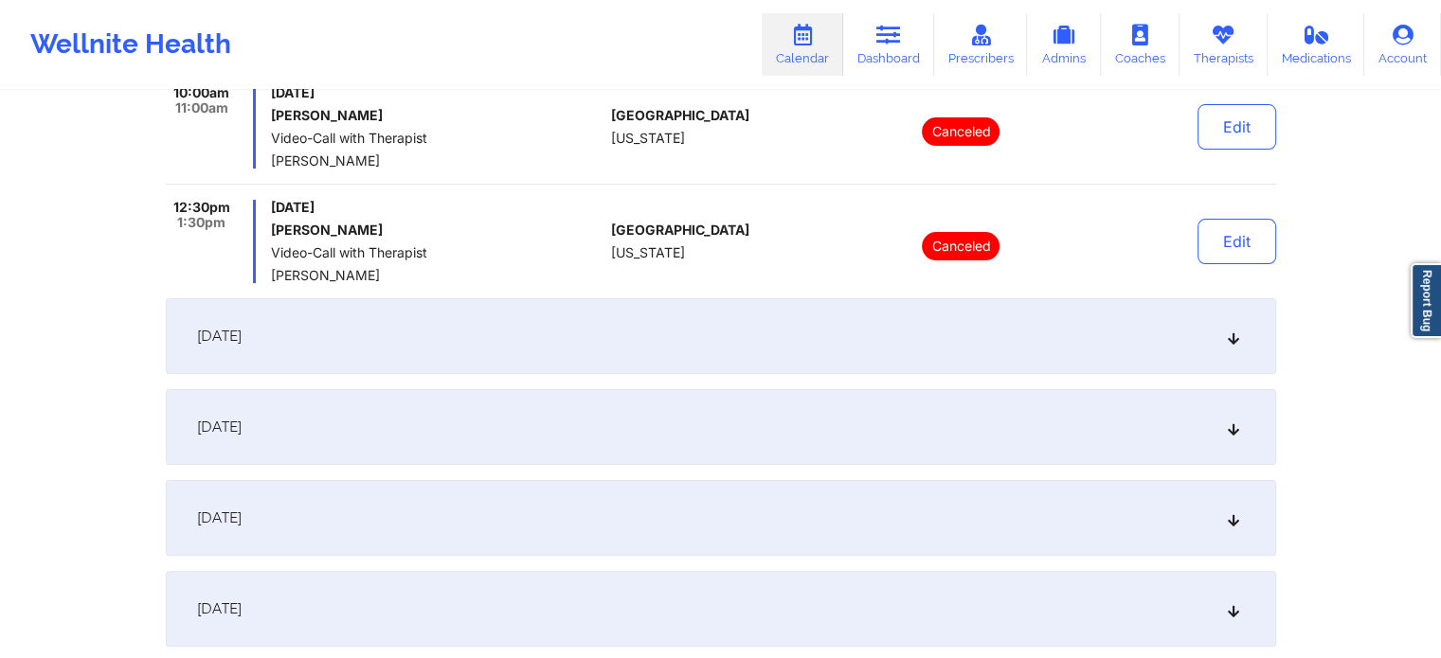
click at [996, 322] on div "[DATE]" at bounding box center [721, 336] width 1110 height 76
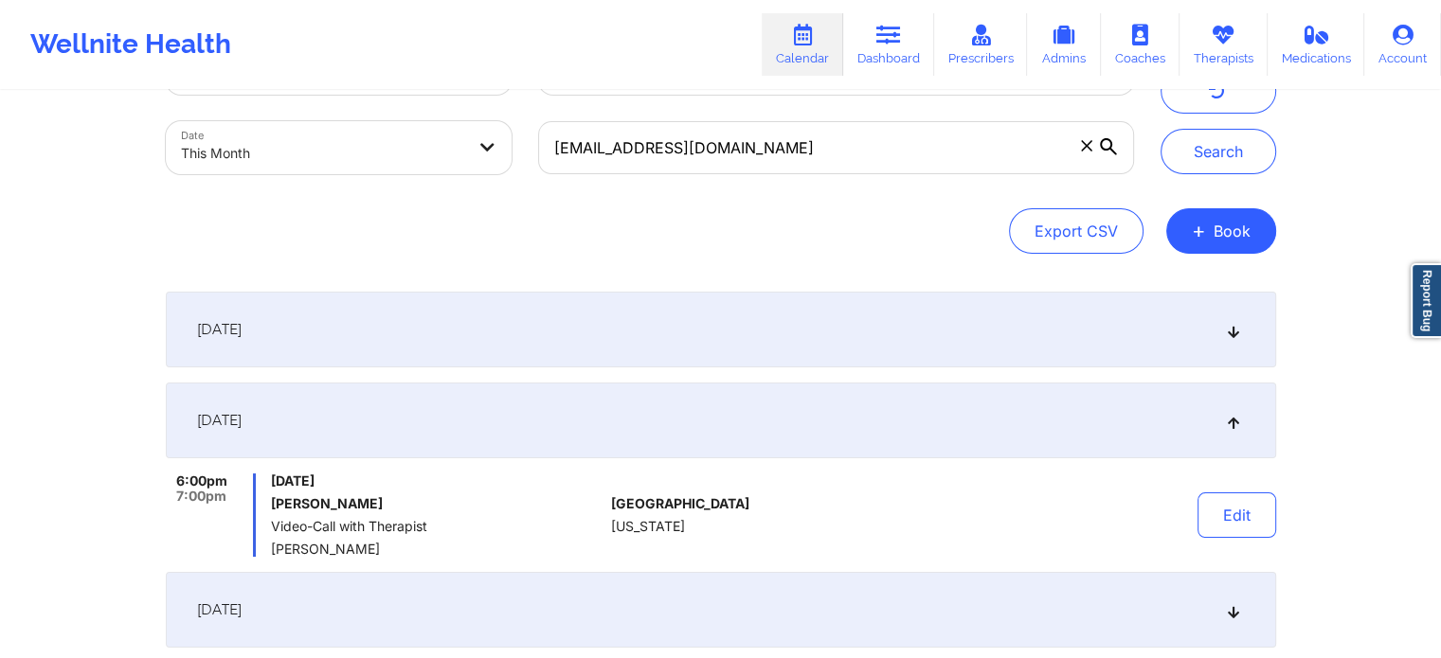
scroll to position [0, 0]
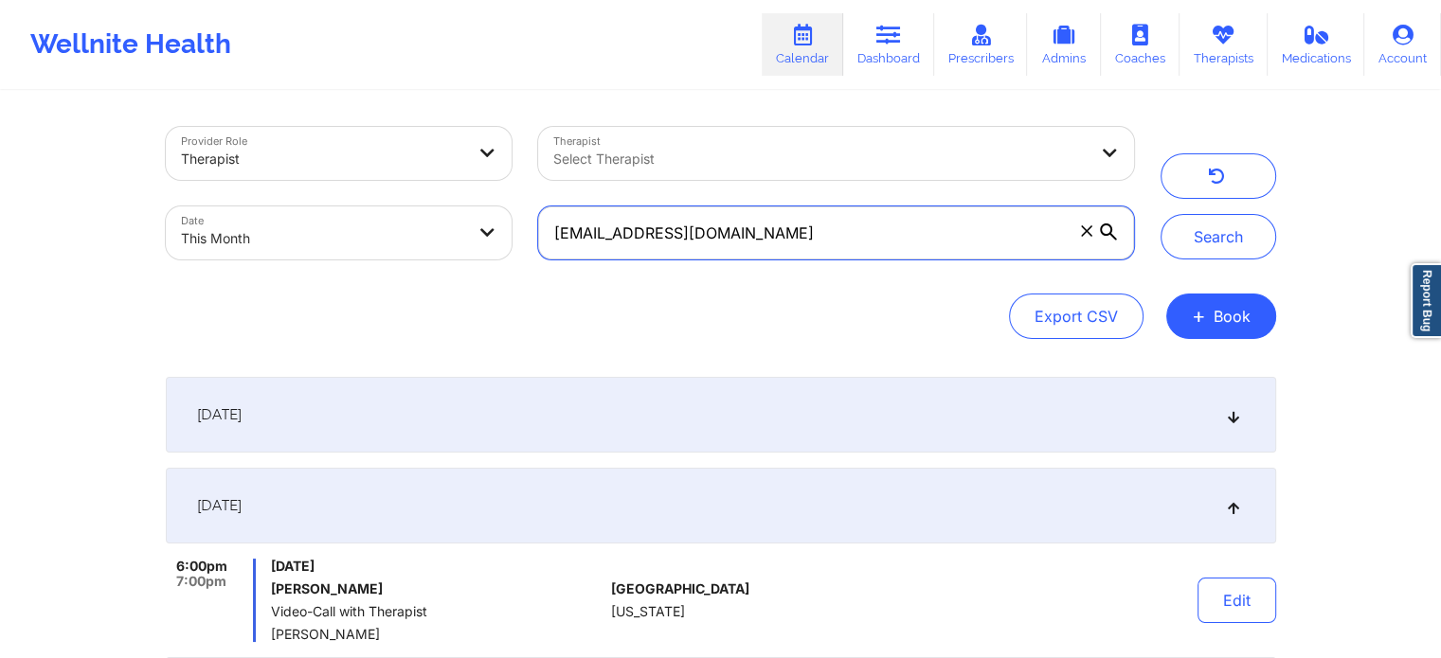
drag, startPoint x: 898, startPoint y: 236, endPoint x: 436, endPoint y: 154, distance: 469.4
click at [436, 154] on div "Provider Role Therapist Therapist Select Therapist Date This Month [EMAIL_ADDRE…" at bounding box center [650, 193] width 995 height 159
click at [1160, 214] on button "Search" at bounding box center [1218, 236] width 116 height 45
drag, startPoint x: 878, startPoint y: 226, endPoint x: 482, endPoint y: 201, distance: 396.8
click at [482, 201] on div "Provider Role Therapist Therapist Select Therapist Date This Month [EMAIL_ADDRE…" at bounding box center [650, 193] width 995 height 159
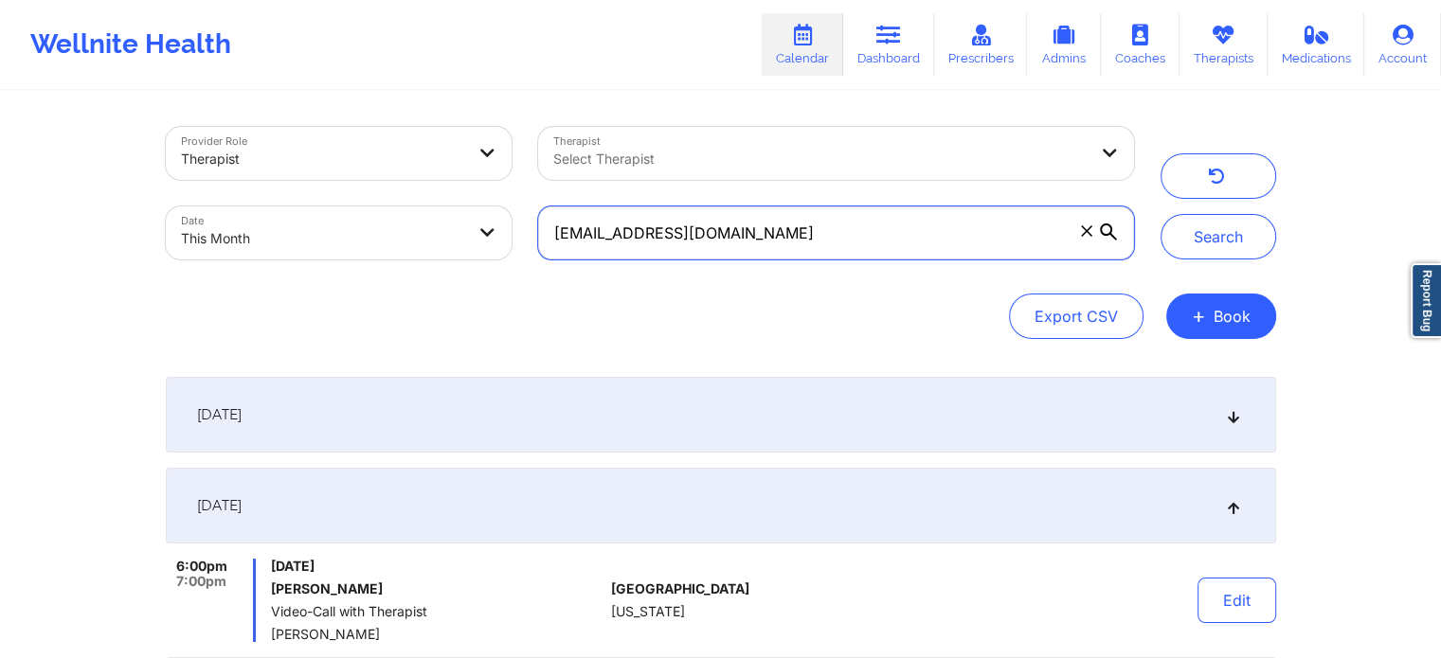
paste input "llampasone"
click at [1160, 214] on button "Search" at bounding box center [1218, 236] width 116 height 45
click at [1041, 417] on div "[DATE]" at bounding box center [721, 415] width 1110 height 76
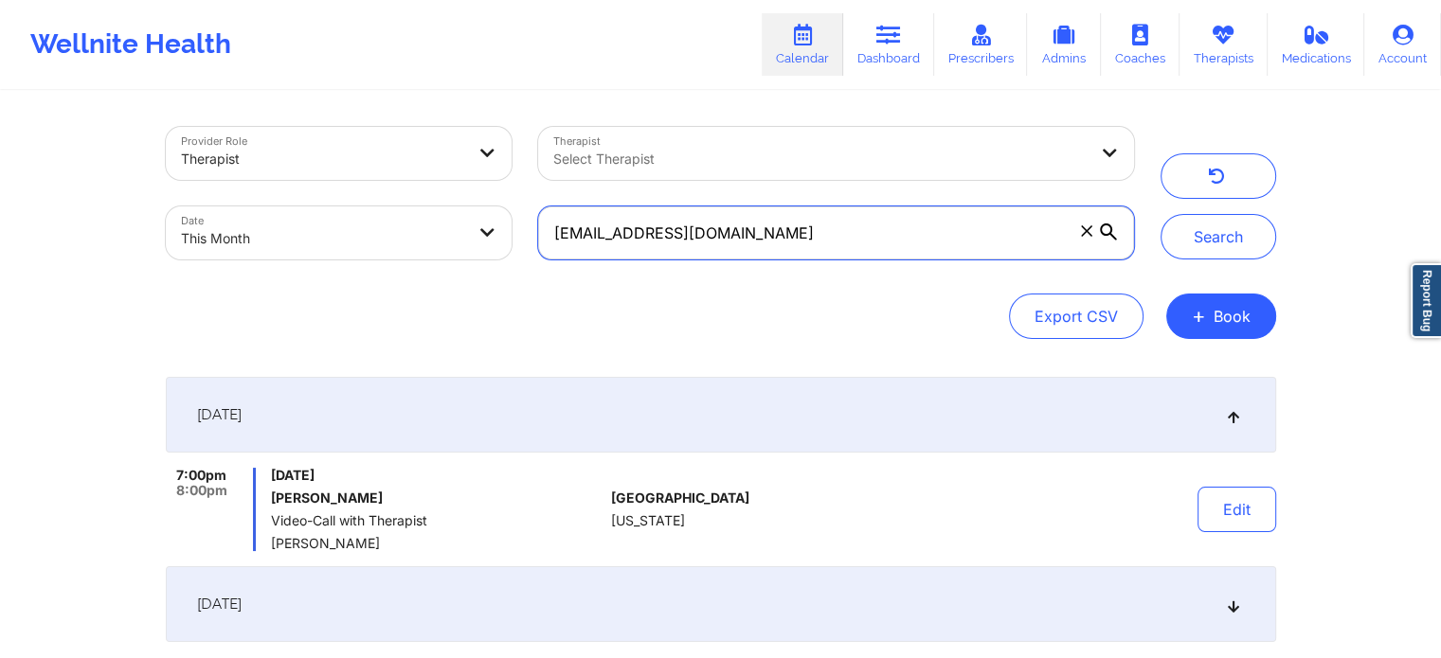
drag, startPoint x: 812, startPoint y: 248, endPoint x: 332, endPoint y: 208, distance: 480.9
click at [332, 208] on div "Provider Role Therapist Therapist Select Therapist Date This Month [EMAIL_ADDRE…" at bounding box center [650, 193] width 995 height 159
paste input "djj175@ao"
click at [1160, 214] on button "Search" at bounding box center [1218, 236] width 116 height 45
drag, startPoint x: 814, startPoint y: 212, endPoint x: 294, endPoint y: 176, distance: 521.3
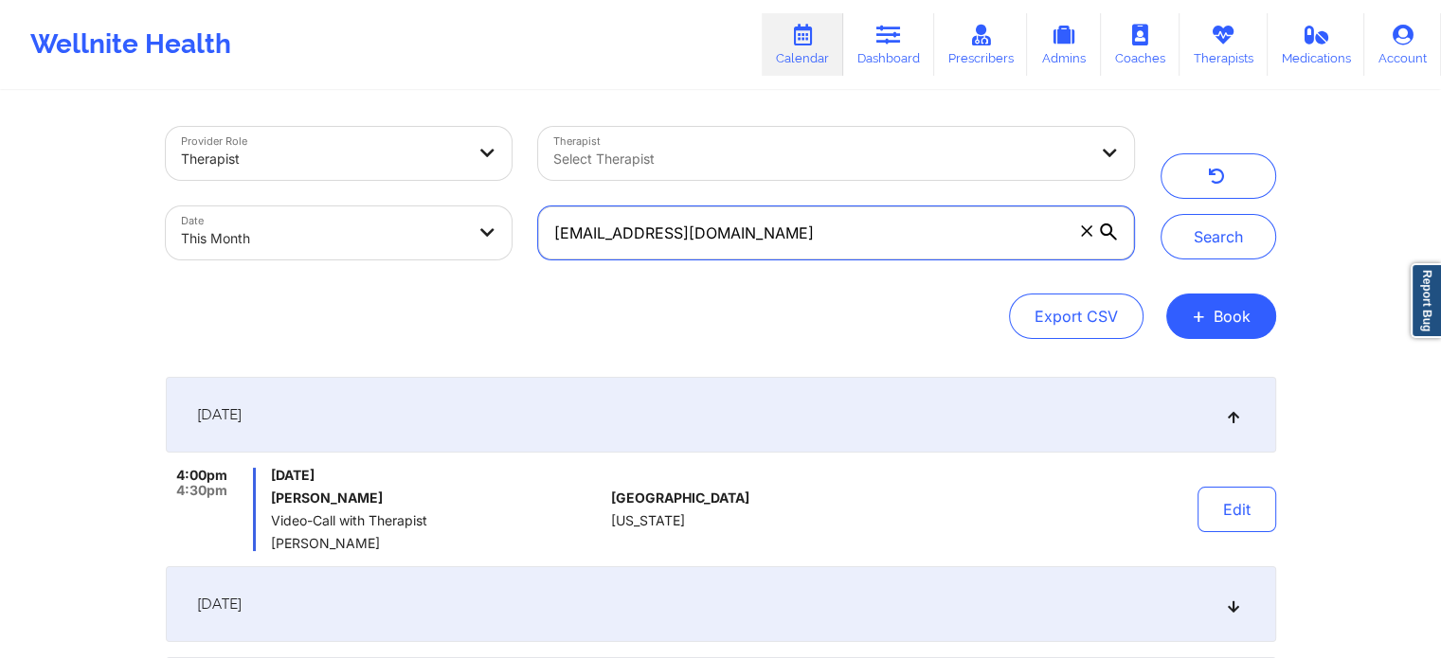
click at [294, 176] on div "Provider Role Therapist Therapist Select Therapist Date This Month [EMAIL_ADDRE…" at bounding box center [650, 193] width 995 height 159
paste input "[PERSON_NAME].roberts17@gmai"
click at [1160, 214] on button "Search" at bounding box center [1218, 236] width 116 height 45
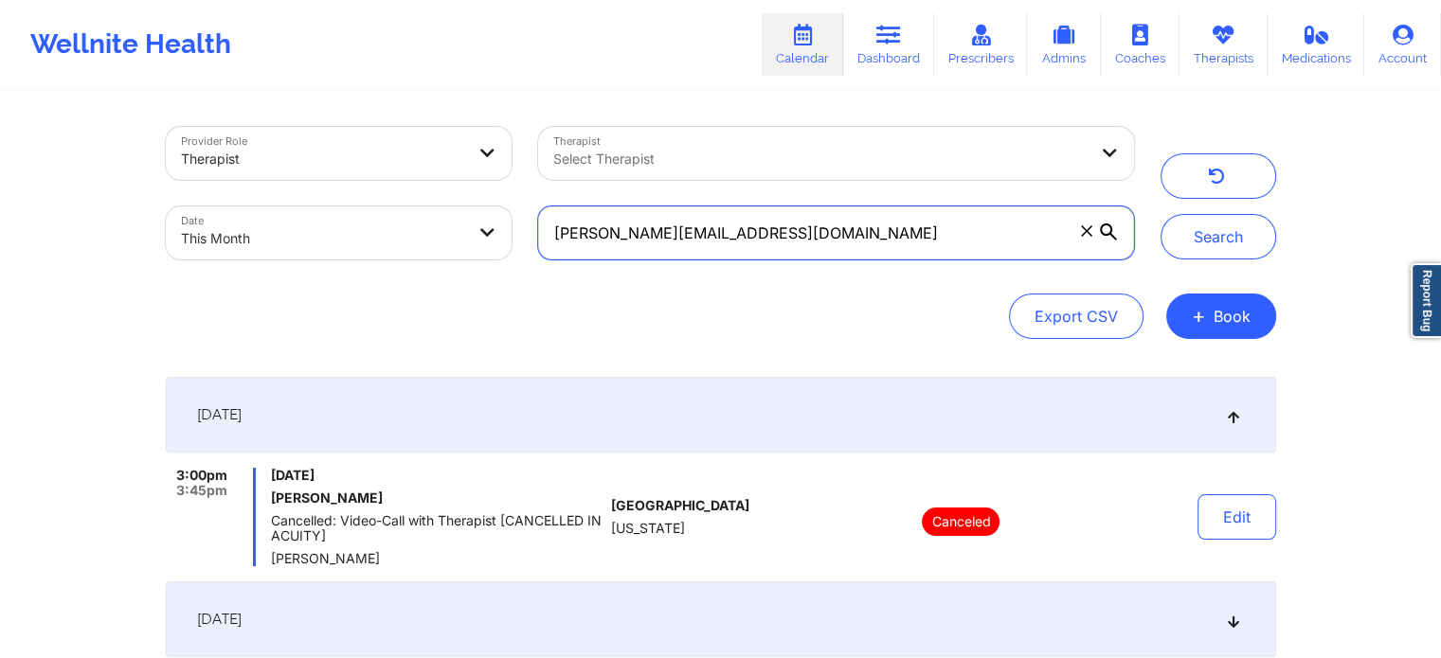
drag, startPoint x: 834, startPoint y: 226, endPoint x: 333, endPoint y: 165, distance: 503.9
click at [333, 165] on div "Provider Role Therapist Therapist Select Therapist Date This Month [PERSON_NAME…" at bounding box center [650, 193] width 995 height 159
paste input "[PERSON_NAME].[PERSON_NAME]"
type input "[PERSON_NAME][EMAIL_ADDRESS][PERSON_NAME][DOMAIN_NAME]"
click at [1160, 214] on button "Search" at bounding box center [1218, 236] width 116 height 45
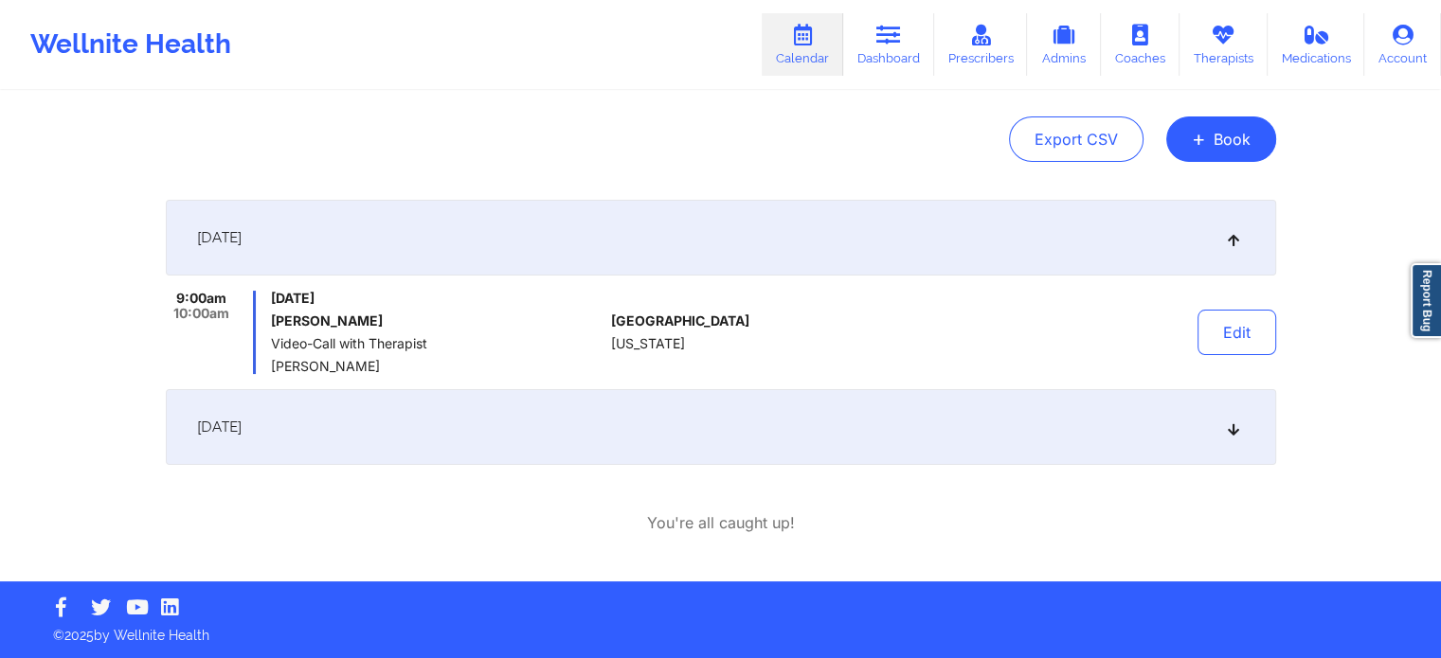
scroll to position [70, 0]
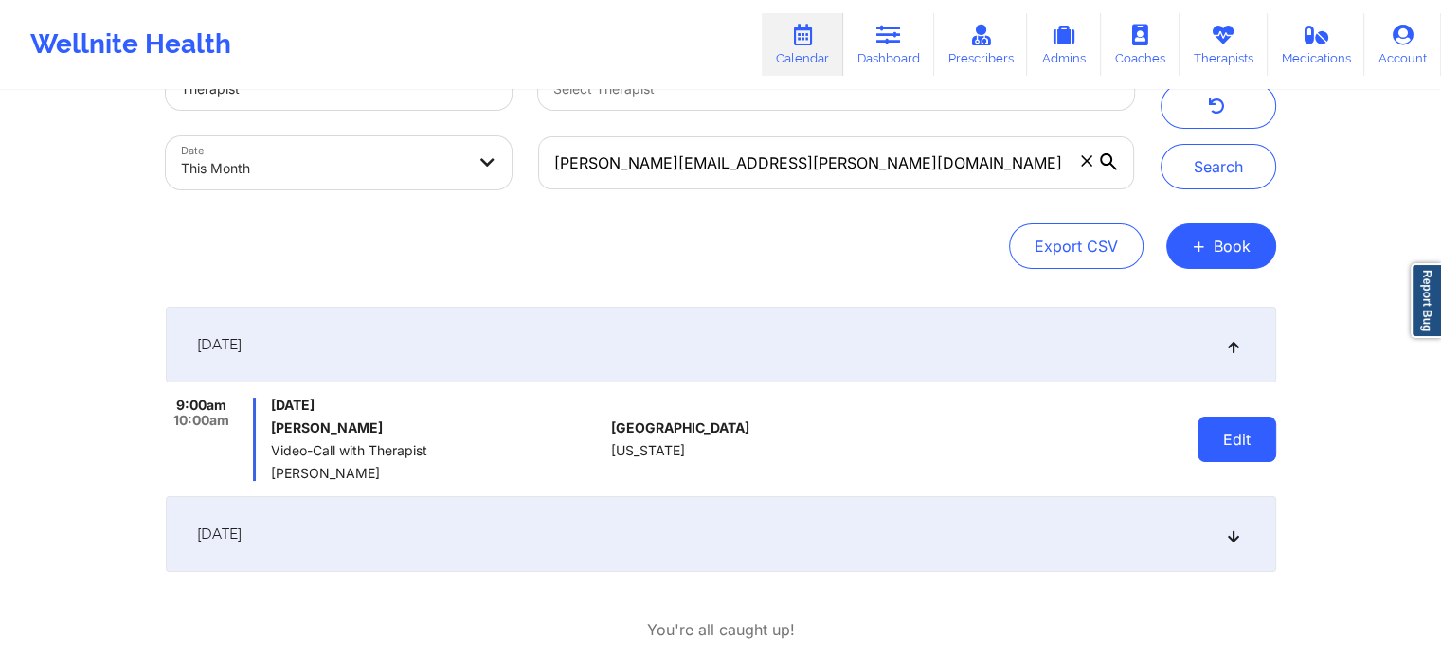
click at [1269, 438] on button "Edit" at bounding box center [1236, 439] width 79 height 45
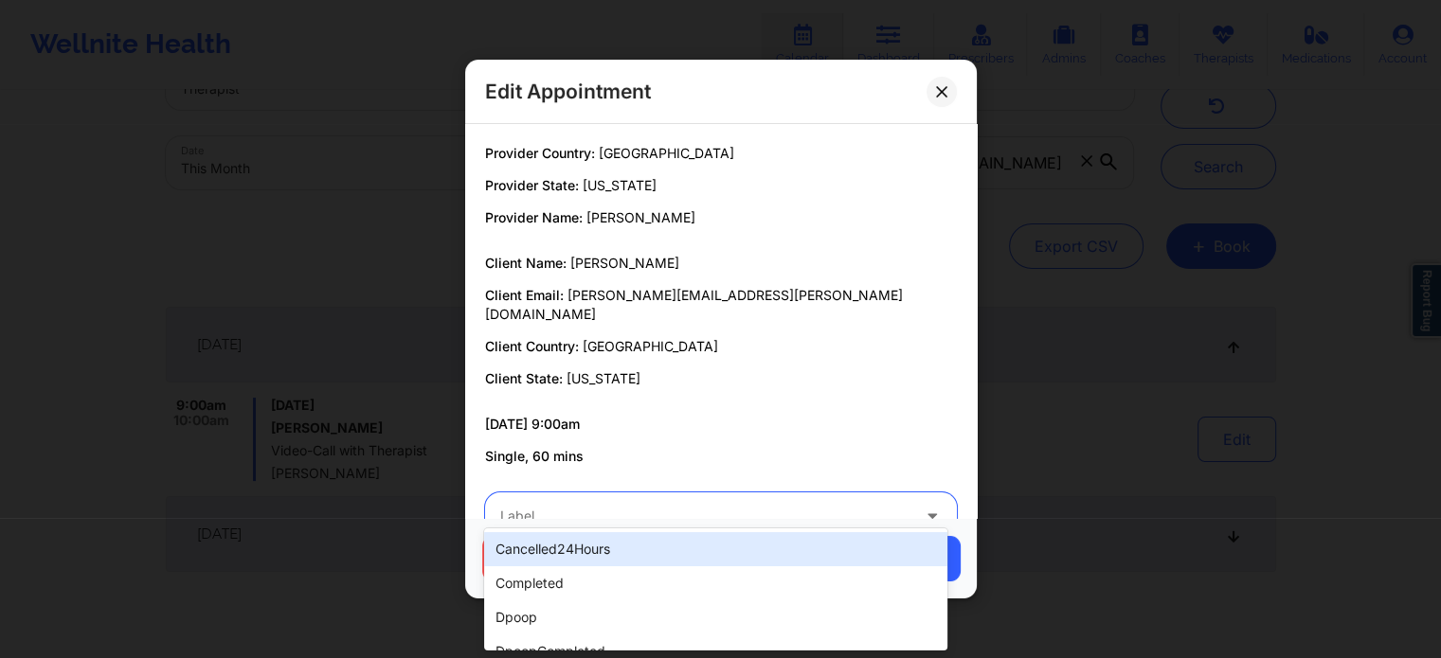
click at [640, 505] on div at bounding box center [704, 516] width 409 height 23
type input "dp"
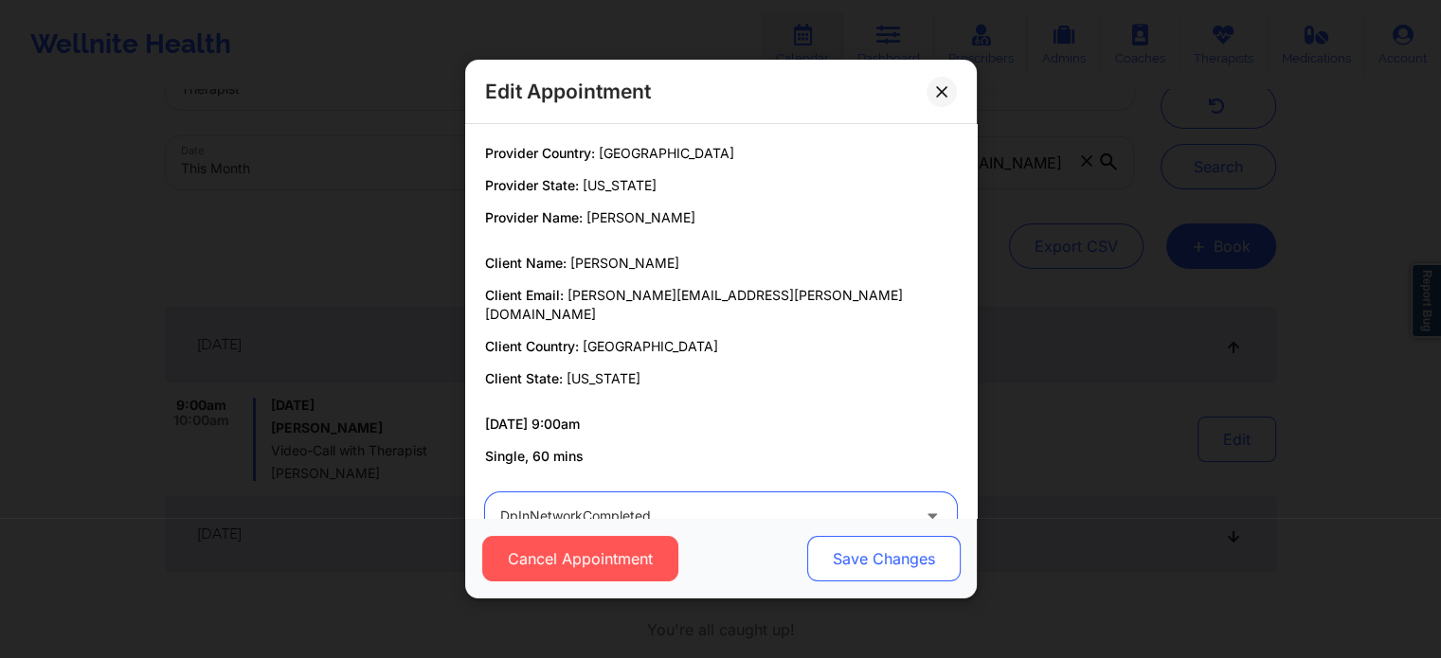
click at [874, 556] on button "Save Changes" at bounding box center [882, 558] width 153 height 45
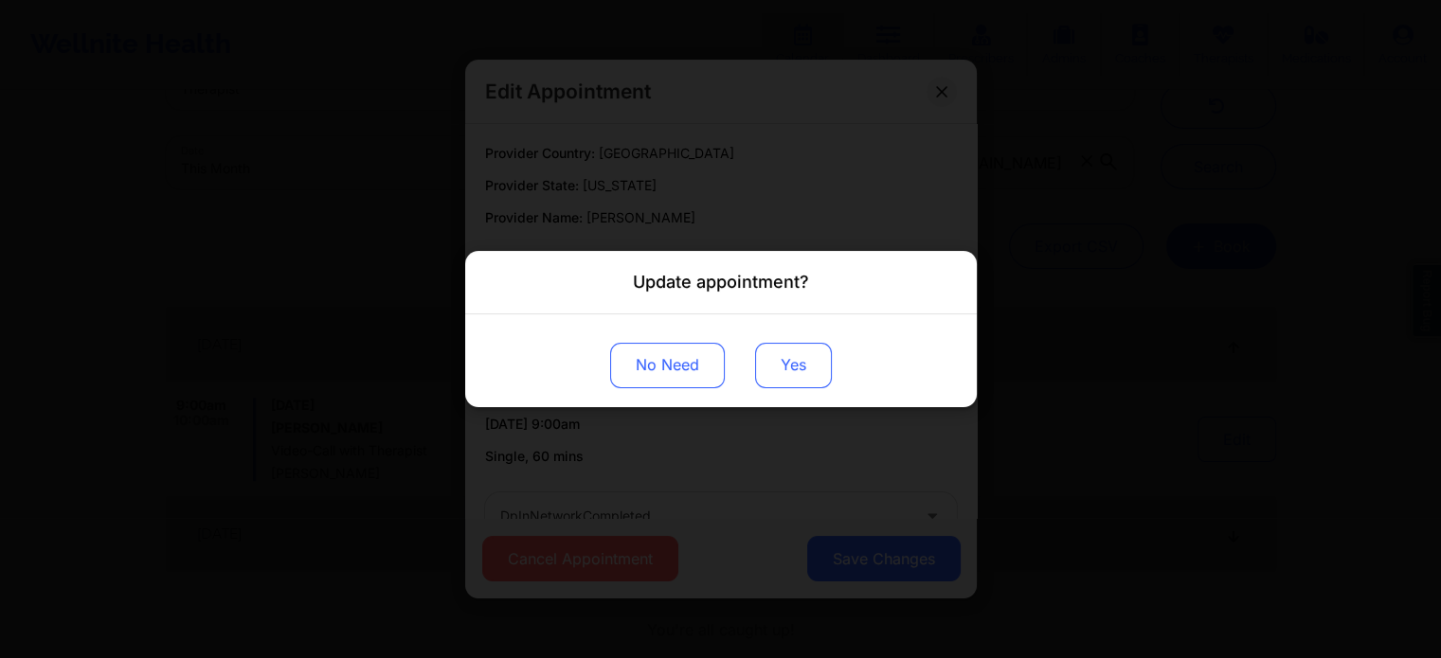
click at [782, 369] on button "Yes" at bounding box center [793, 365] width 77 height 45
